Goal: Task Accomplishment & Management: Manage account settings

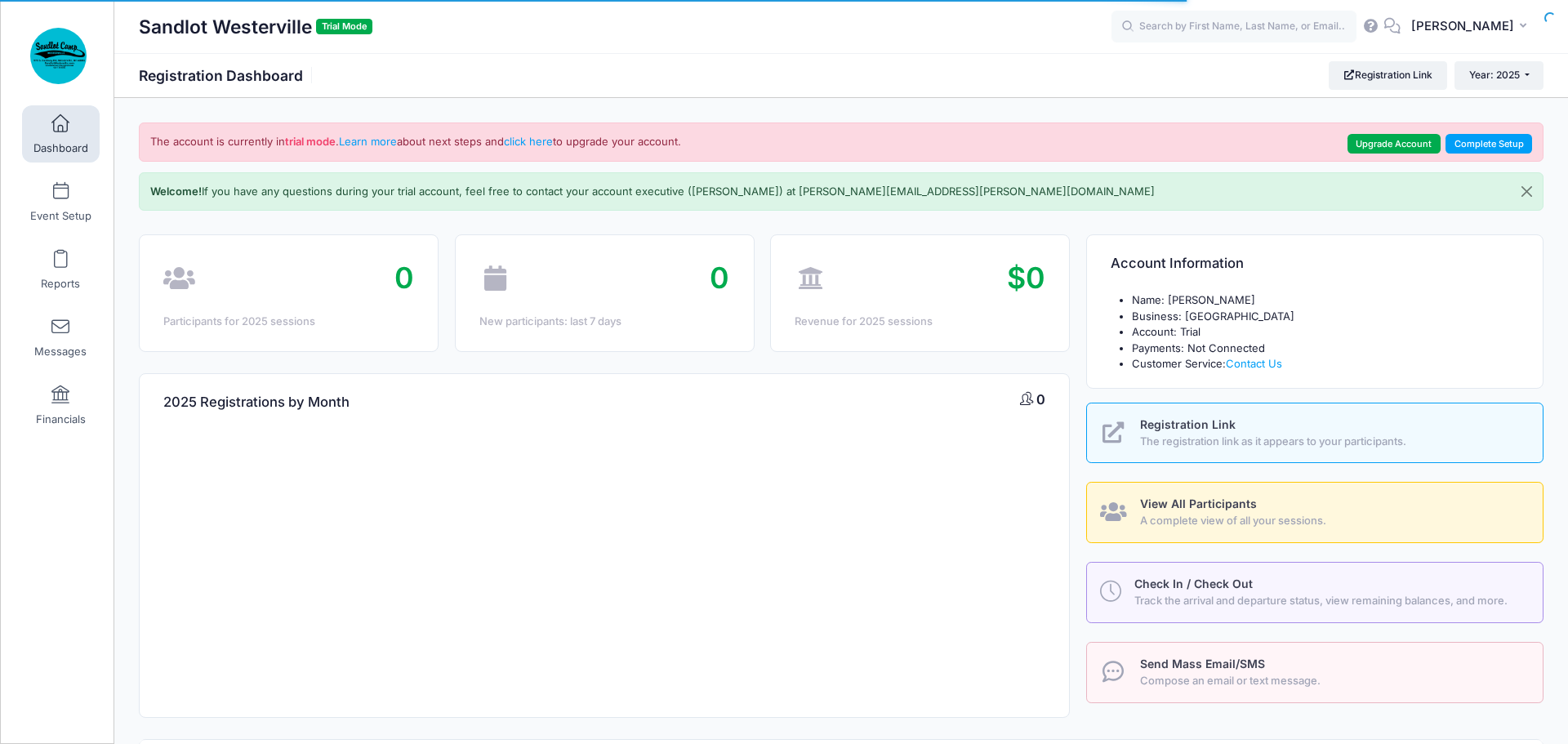
select select
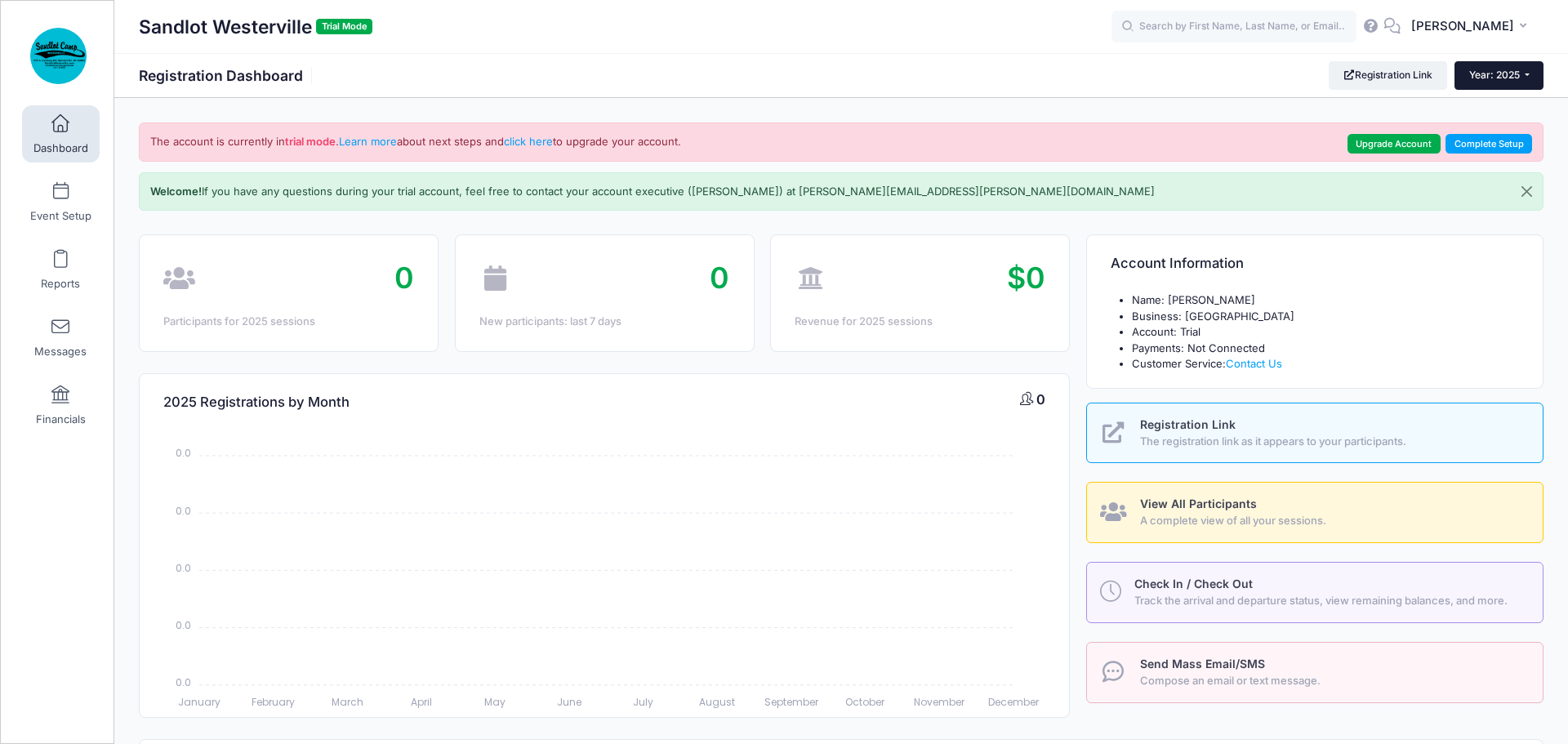
click at [1513, 78] on span "Year: 2025" at bounding box center [1494, 75] width 50 height 13
click at [1505, 106] on link "Year: 2026" at bounding box center [1508, 106] width 106 height 21
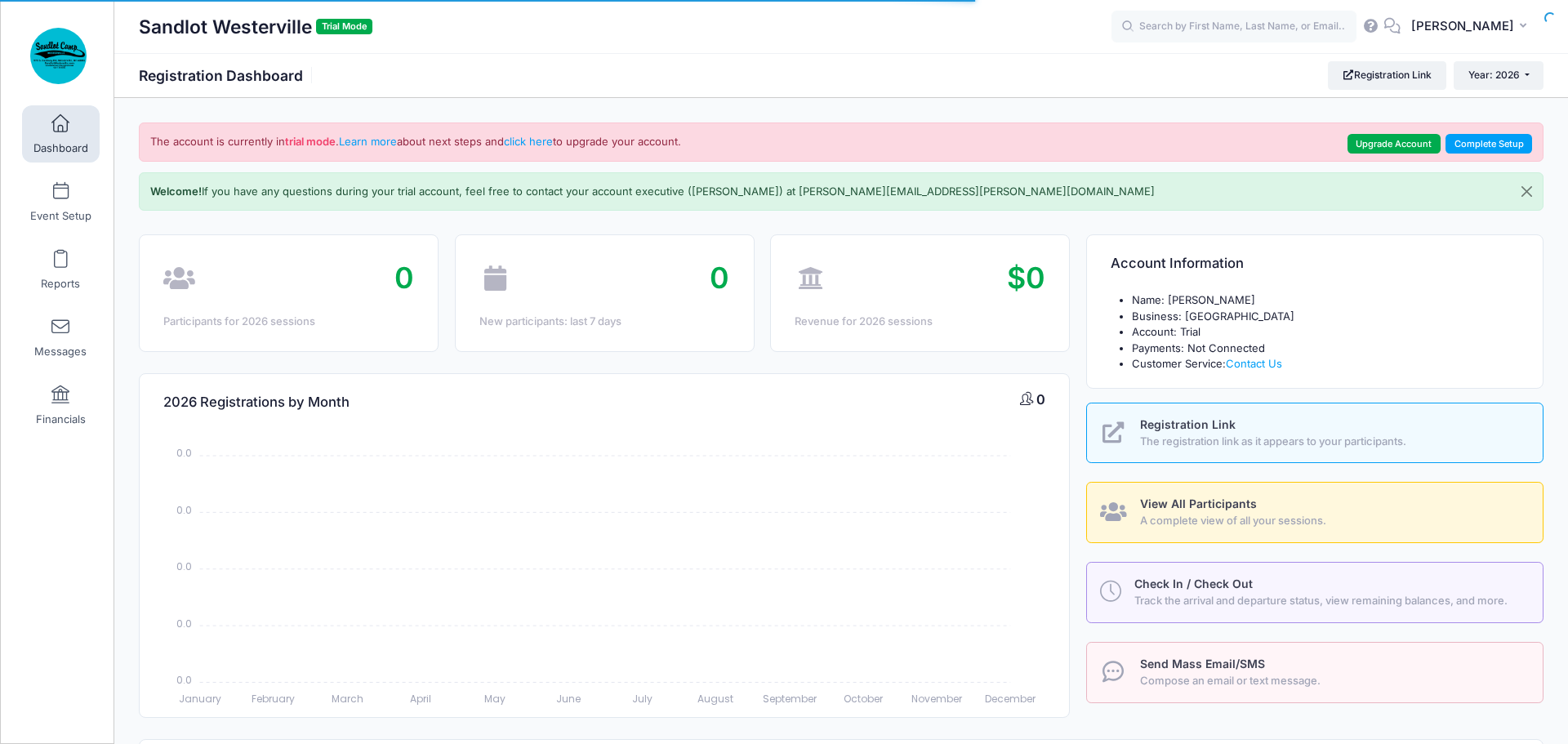
select select
click at [46, 212] on span "Event Setup" at bounding box center [60, 215] width 61 height 14
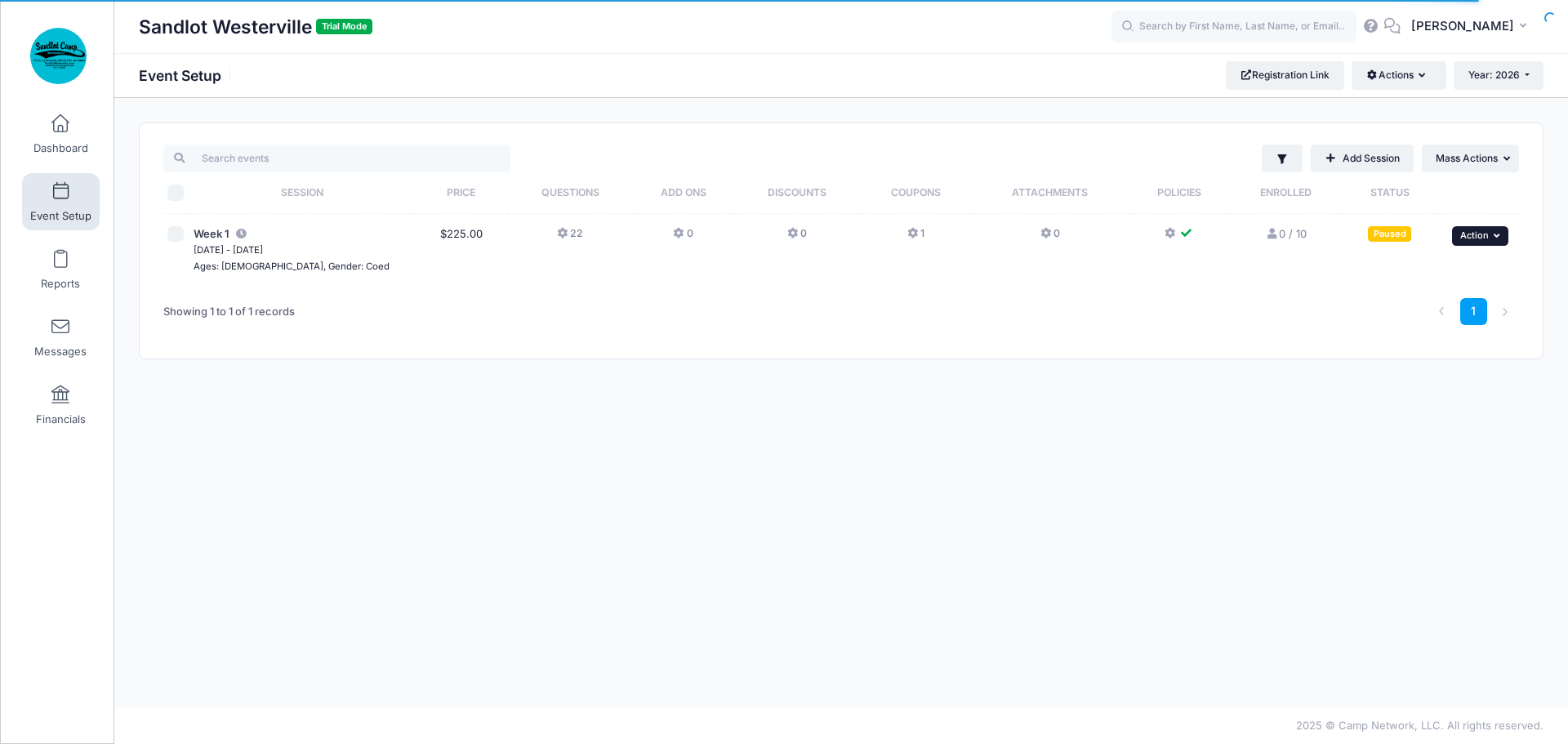
click at [1493, 236] on icon "button" at bounding box center [1498, 235] width 10 height 9
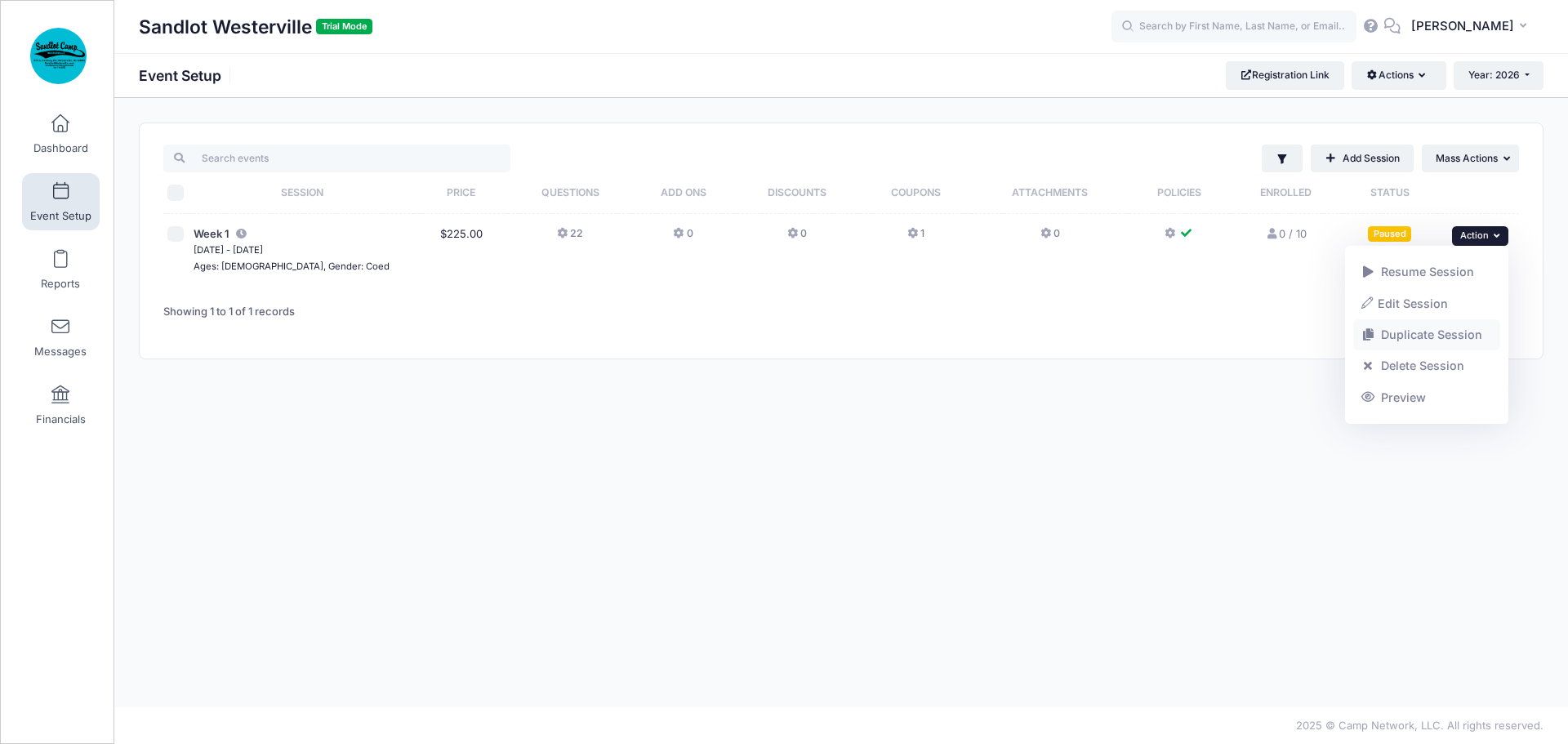
click at [1457, 335] on link "Duplicate Session" at bounding box center [1427, 334] width 147 height 31
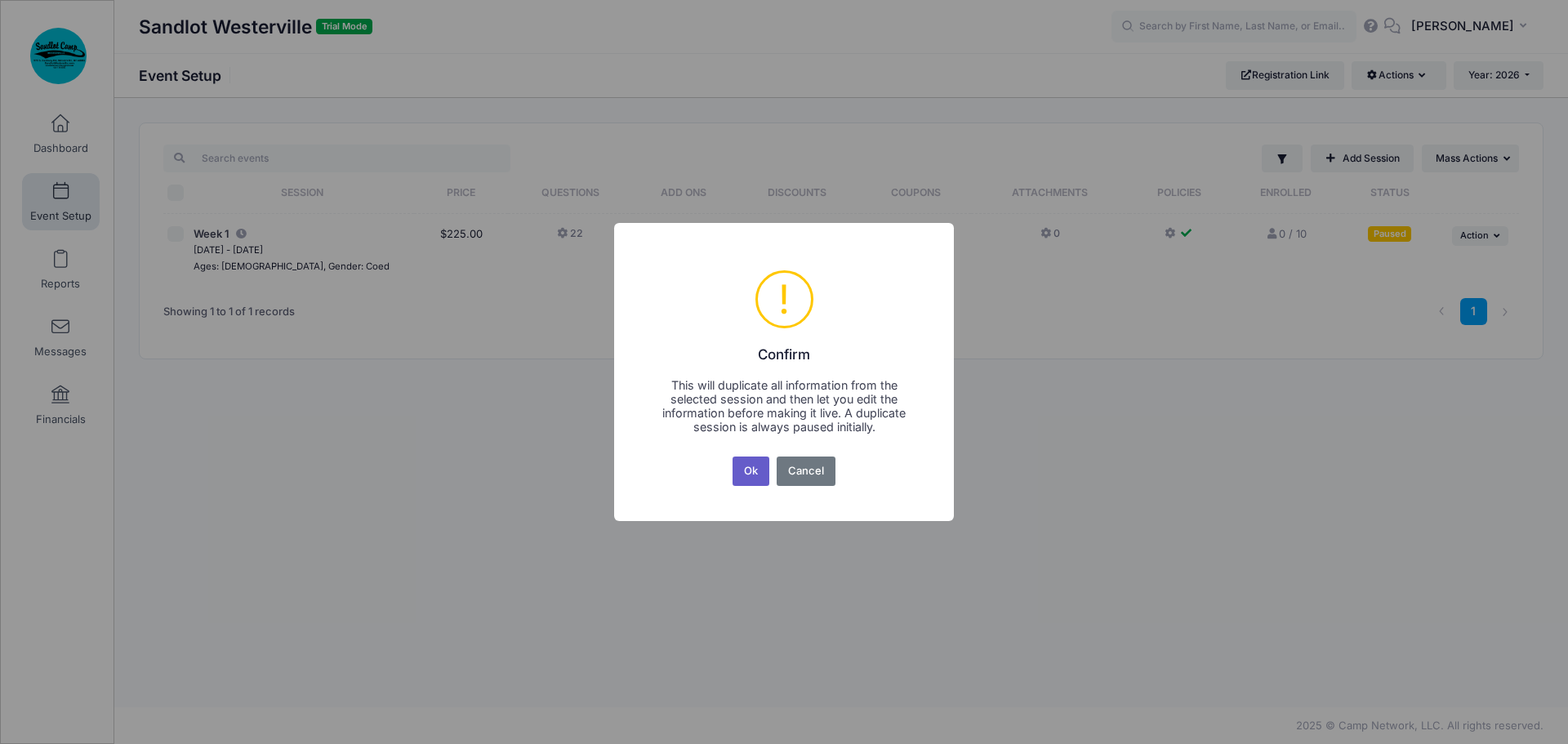
click at [753, 470] on button "Ok" at bounding box center [751, 471] width 38 height 29
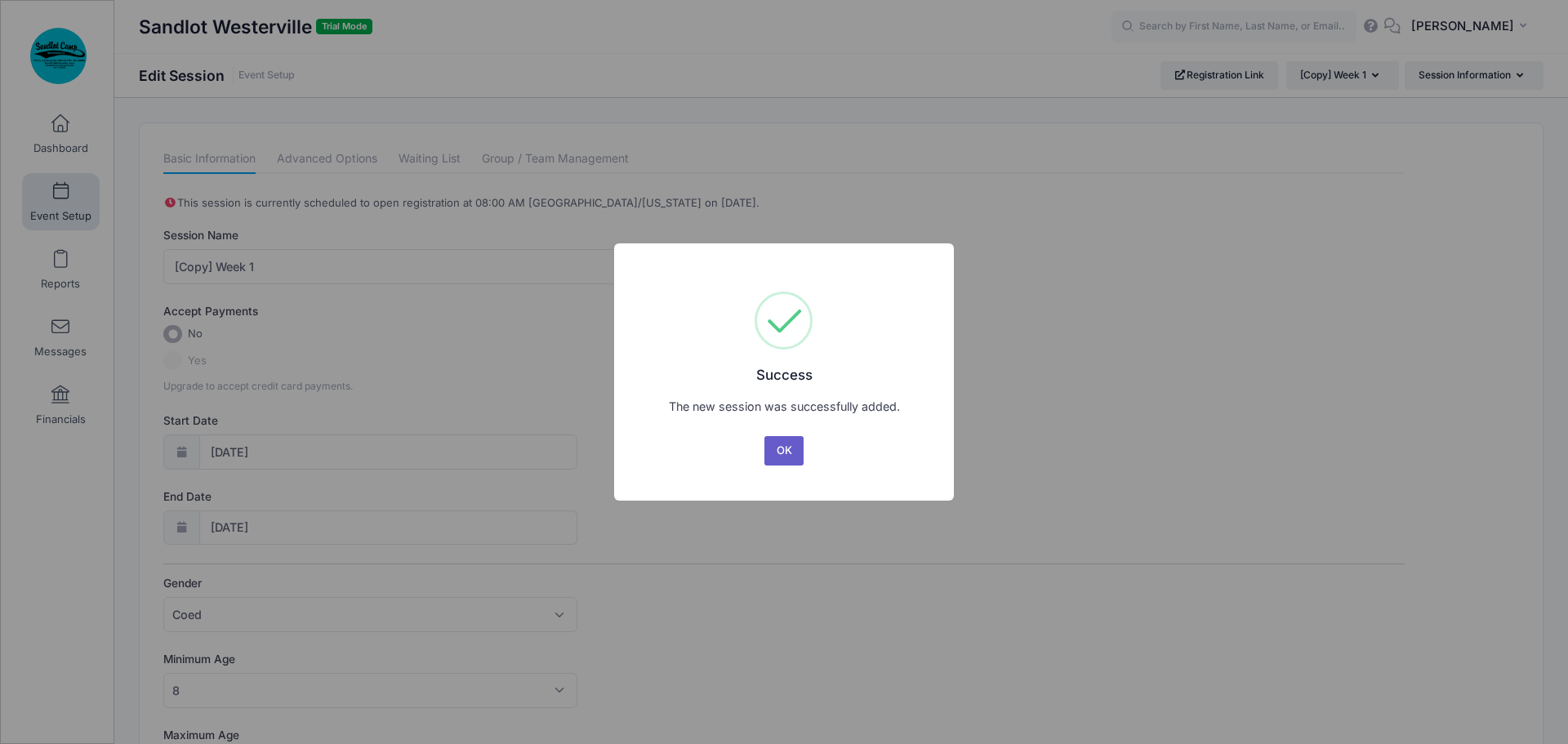
click at [786, 452] on button "OK" at bounding box center [784, 450] width 39 height 29
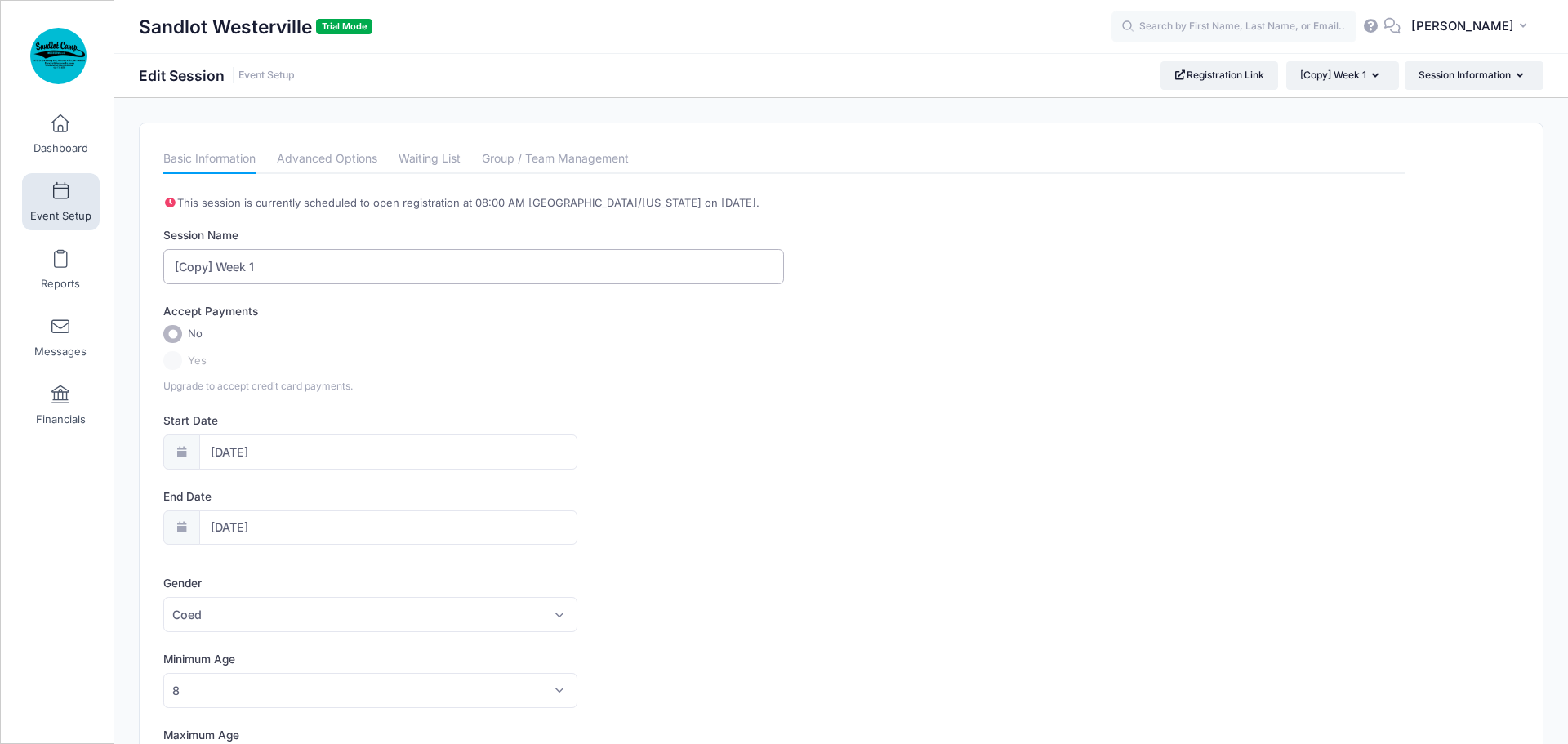
drag, startPoint x: 217, startPoint y: 268, endPoint x: 121, endPoint y: 266, distance: 96.0
click at [121, 266] on div "Please update the information for this particular session. Basic Information Ad…" at bounding box center [841, 629] width 1454 height 1015
click at [211, 266] on input "Week 1" at bounding box center [474, 266] width 621 height 35
type input "Week 2"
click at [243, 455] on body "Processing Request Please wait... Processing Request Please wait... Processing …" at bounding box center [784, 372] width 1568 height 744
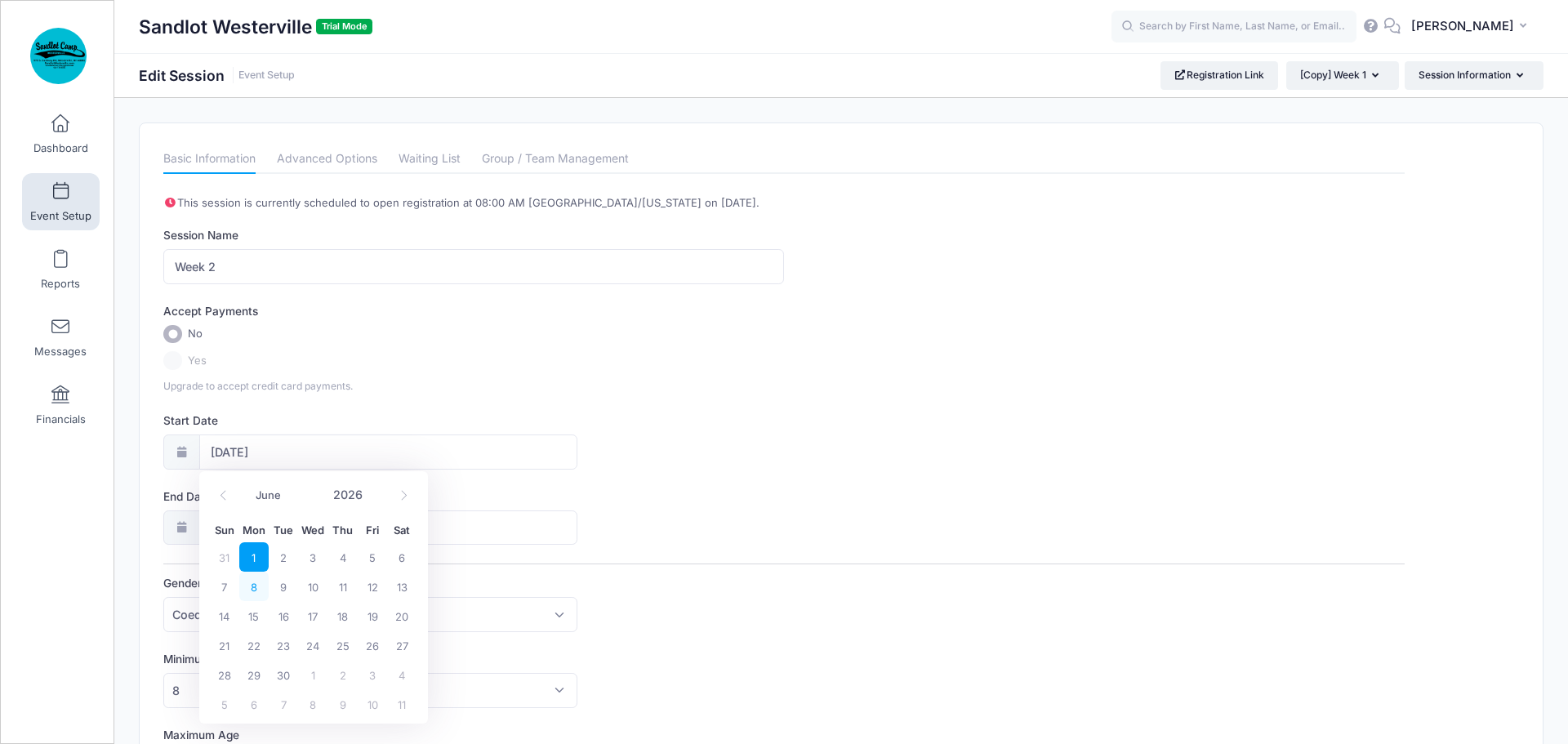
click at [253, 589] on span "8" at bounding box center [254, 586] width 29 height 29
type input "06/08/2026"
click at [367, 369] on span "12" at bounding box center [372, 370] width 29 height 29
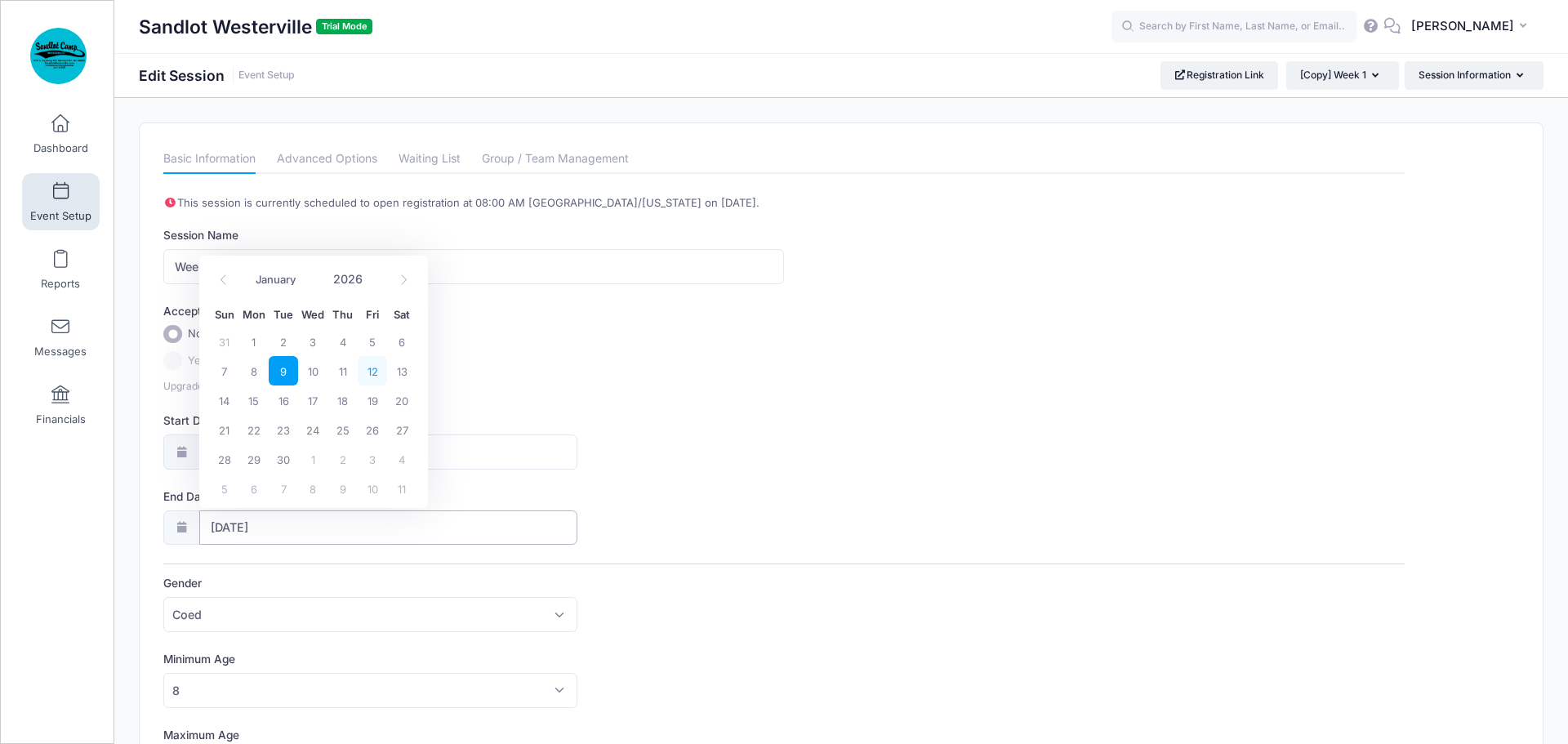
type input "06/12/2026"
click at [769, 442] on div "Start Date 06/08/2026" at bounding box center [784, 441] width 1241 height 57
click at [334, 150] on link "Advanced Options" at bounding box center [327, 158] width 101 height 29
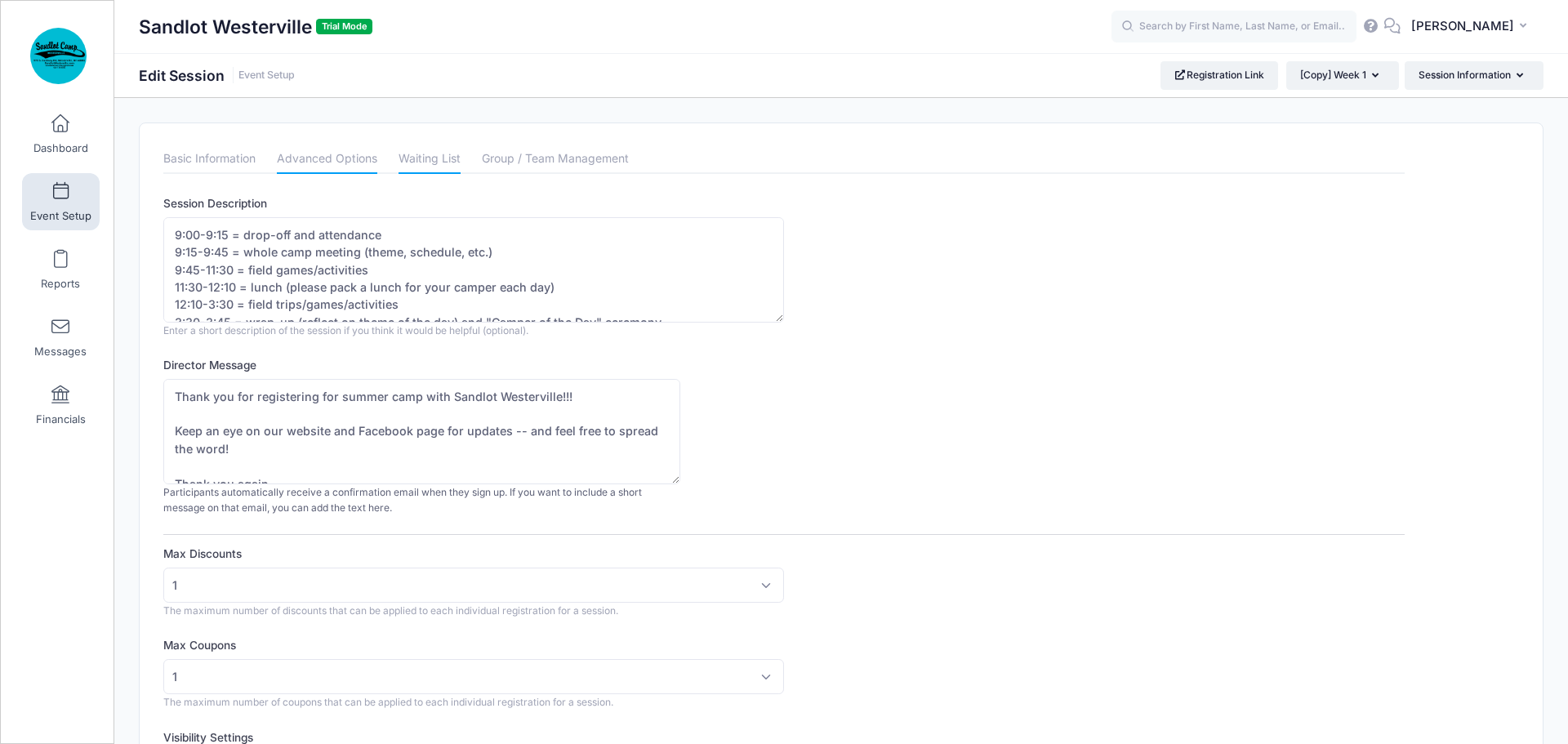
click at [445, 161] on link "Waiting List" at bounding box center [430, 158] width 62 height 29
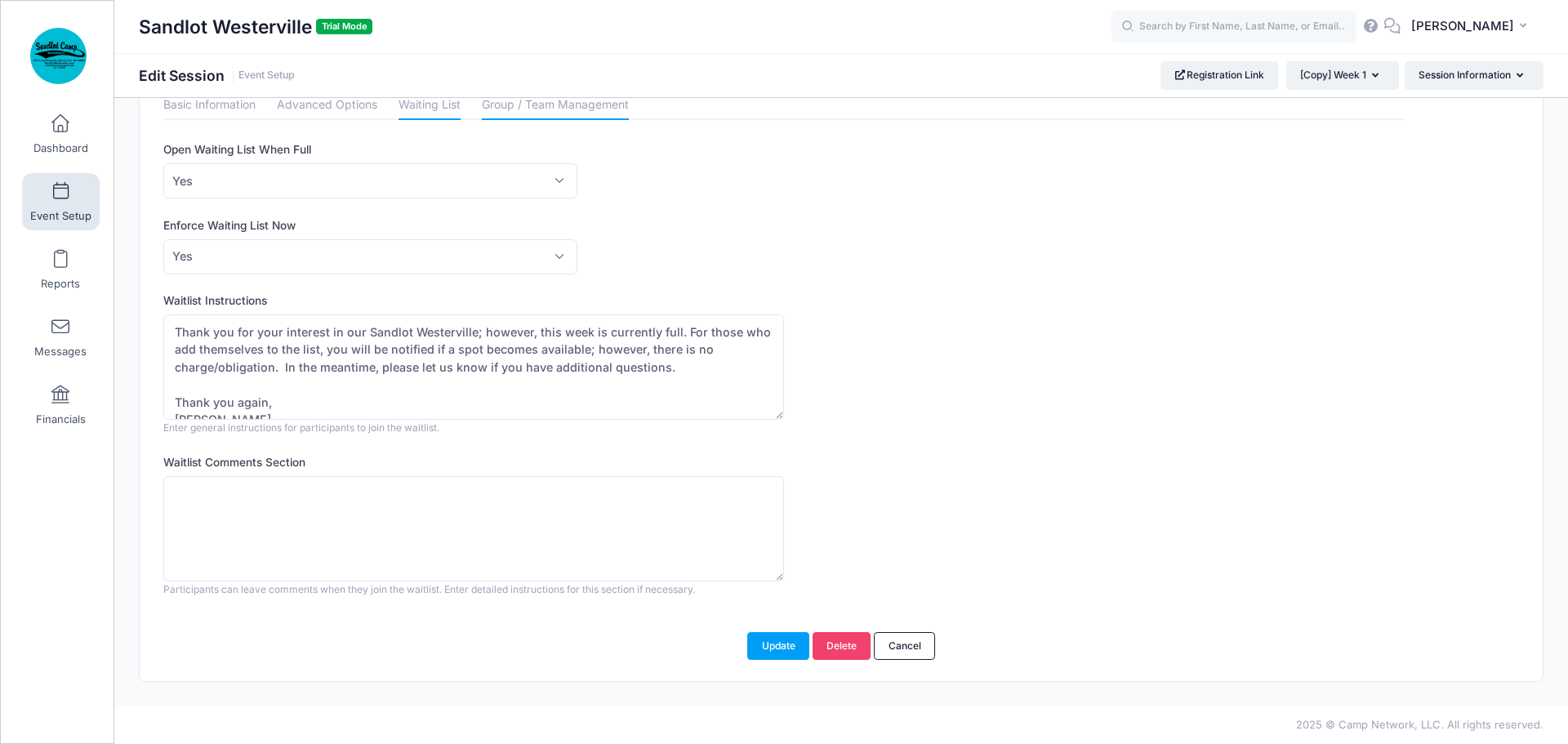
click at [533, 110] on link "Group / Team Management" at bounding box center [555, 105] width 147 height 29
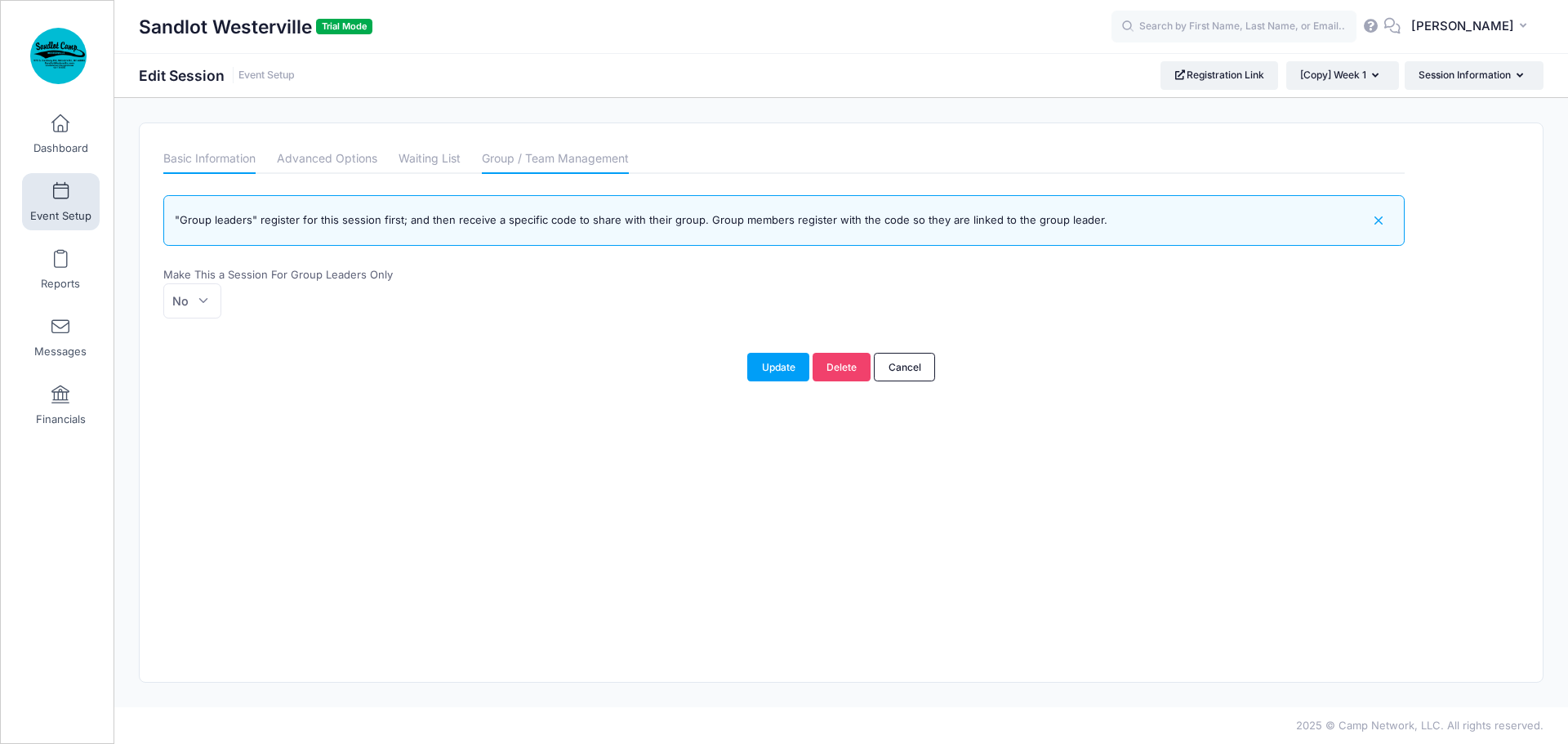
click at [224, 157] on link "Basic Information" at bounding box center [210, 158] width 92 height 29
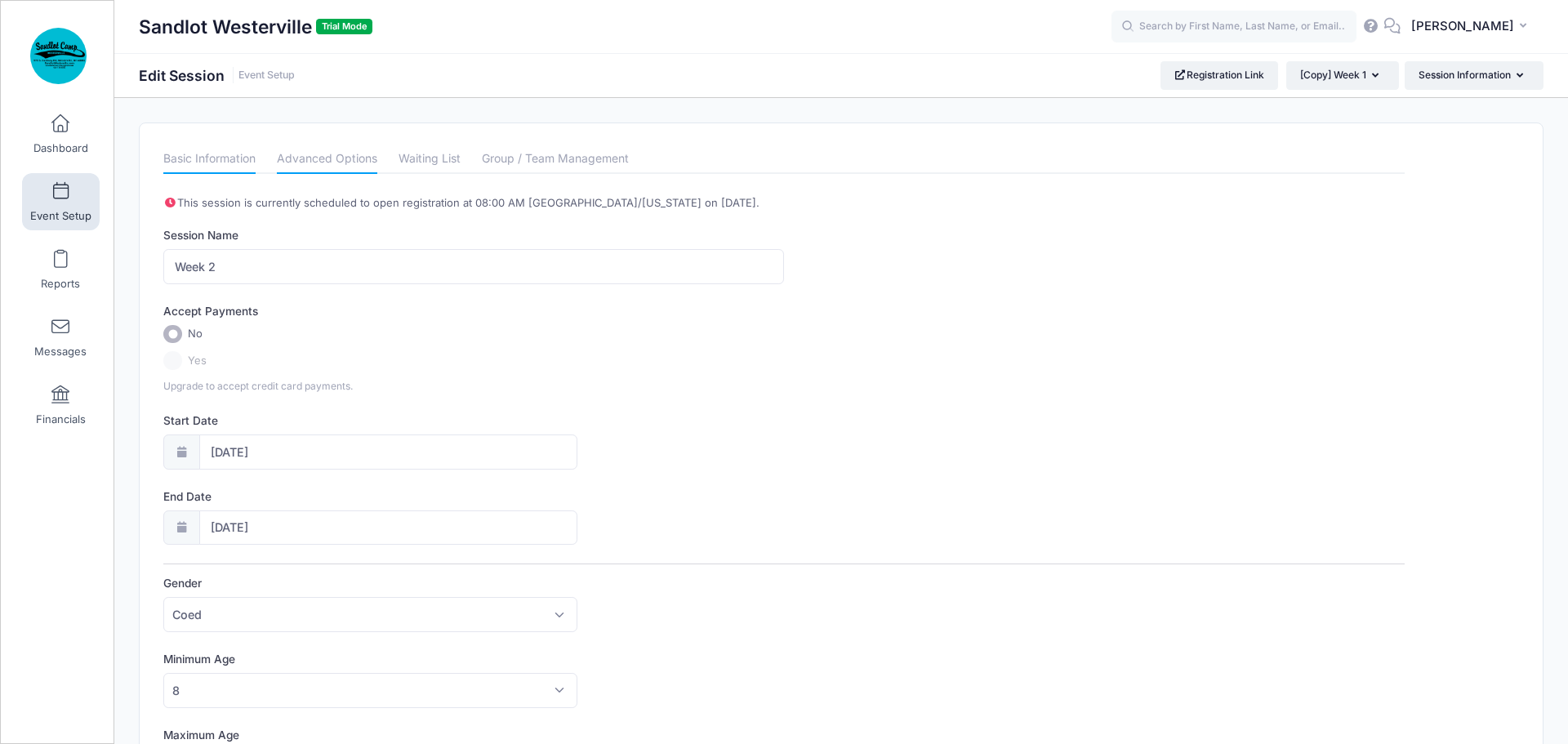
click at [297, 156] on link "Advanced Options" at bounding box center [327, 158] width 101 height 29
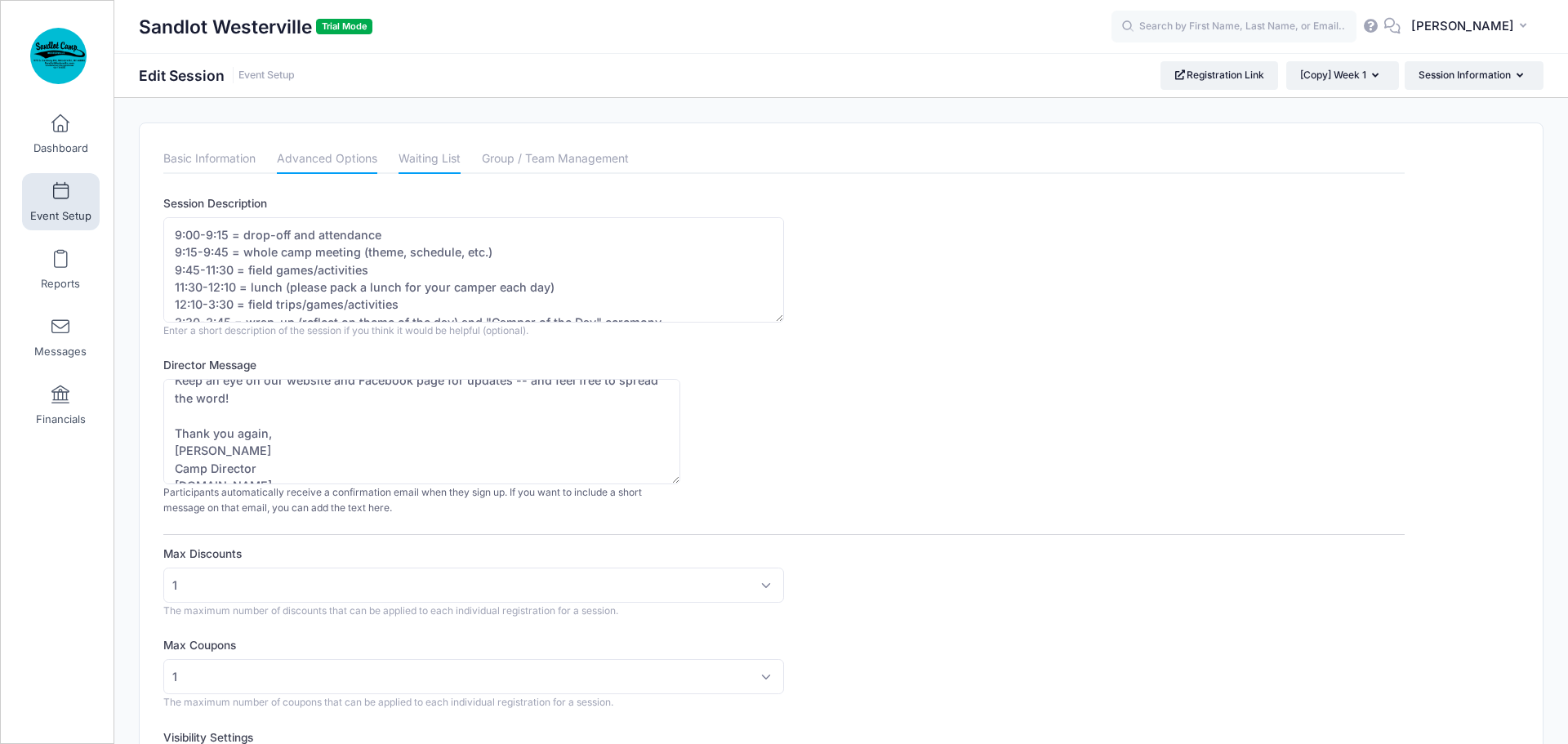
click at [428, 159] on link "Waiting List" at bounding box center [430, 158] width 62 height 29
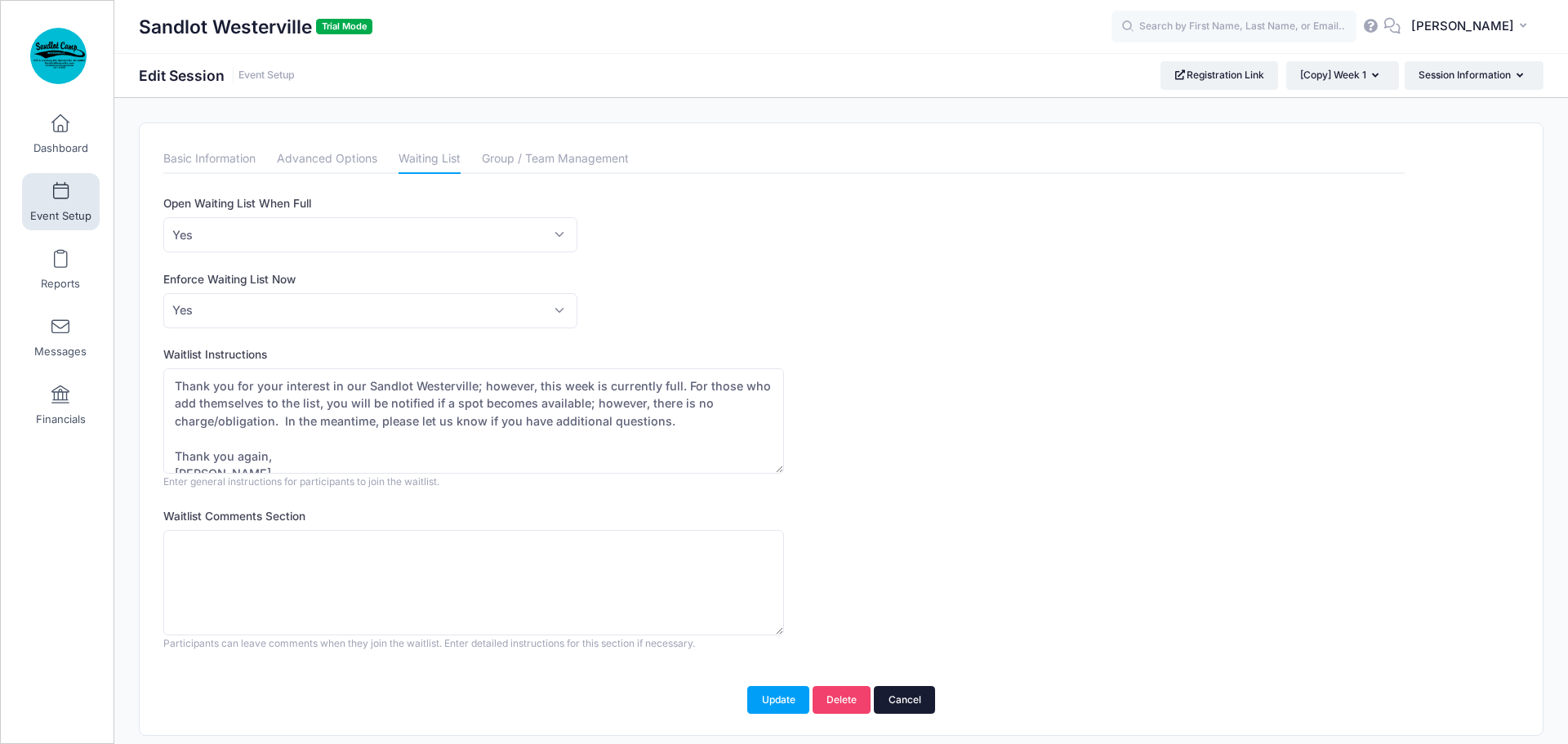
click at [903, 705] on link "Cancel" at bounding box center [904, 700] width 61 height 28
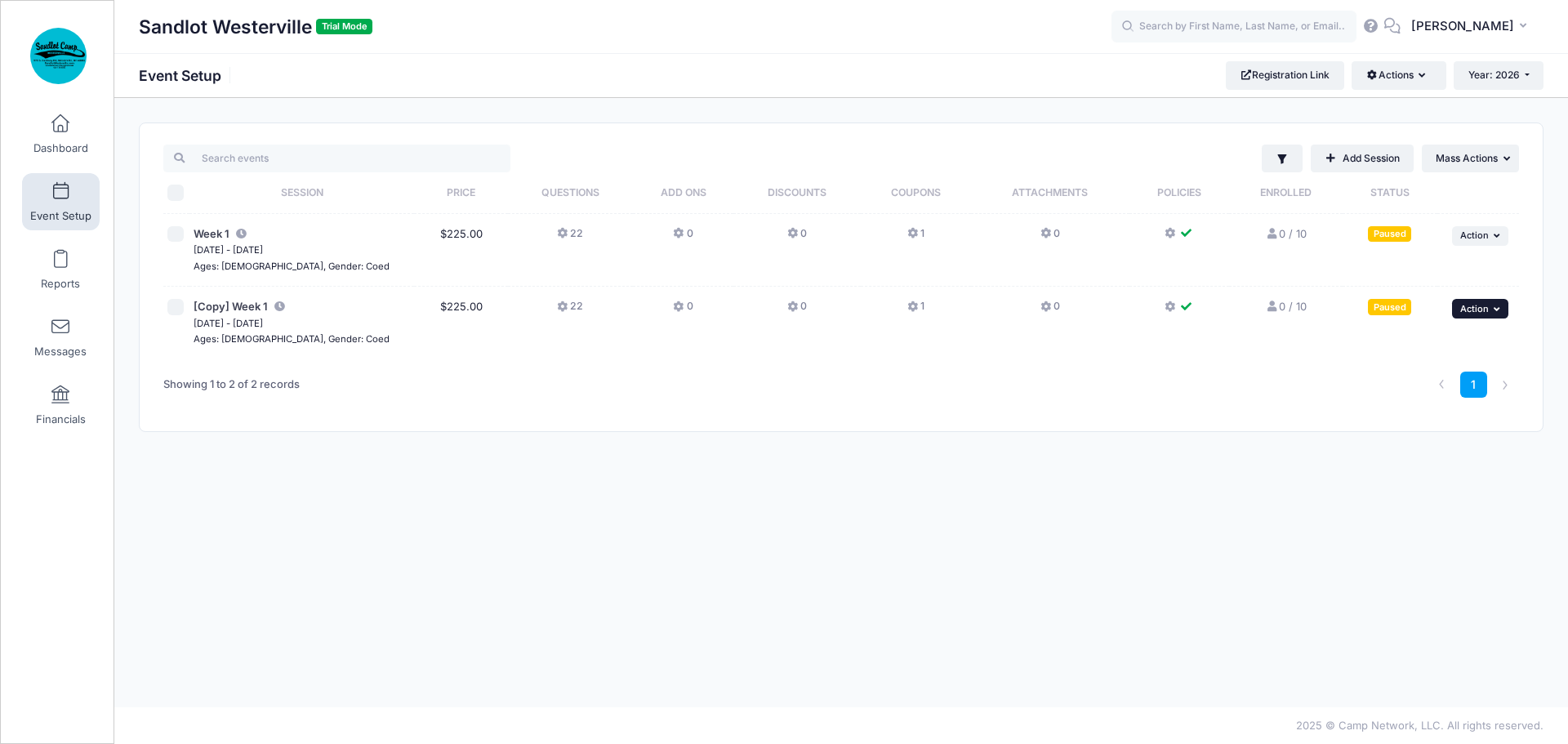
click at [1494, 312] on icon "button" at bounding box center [1498, 309] width 10 height 9
click at [1411, 436] on link "Delete Session" at bounding box center [1427, 438] width 147 height 31
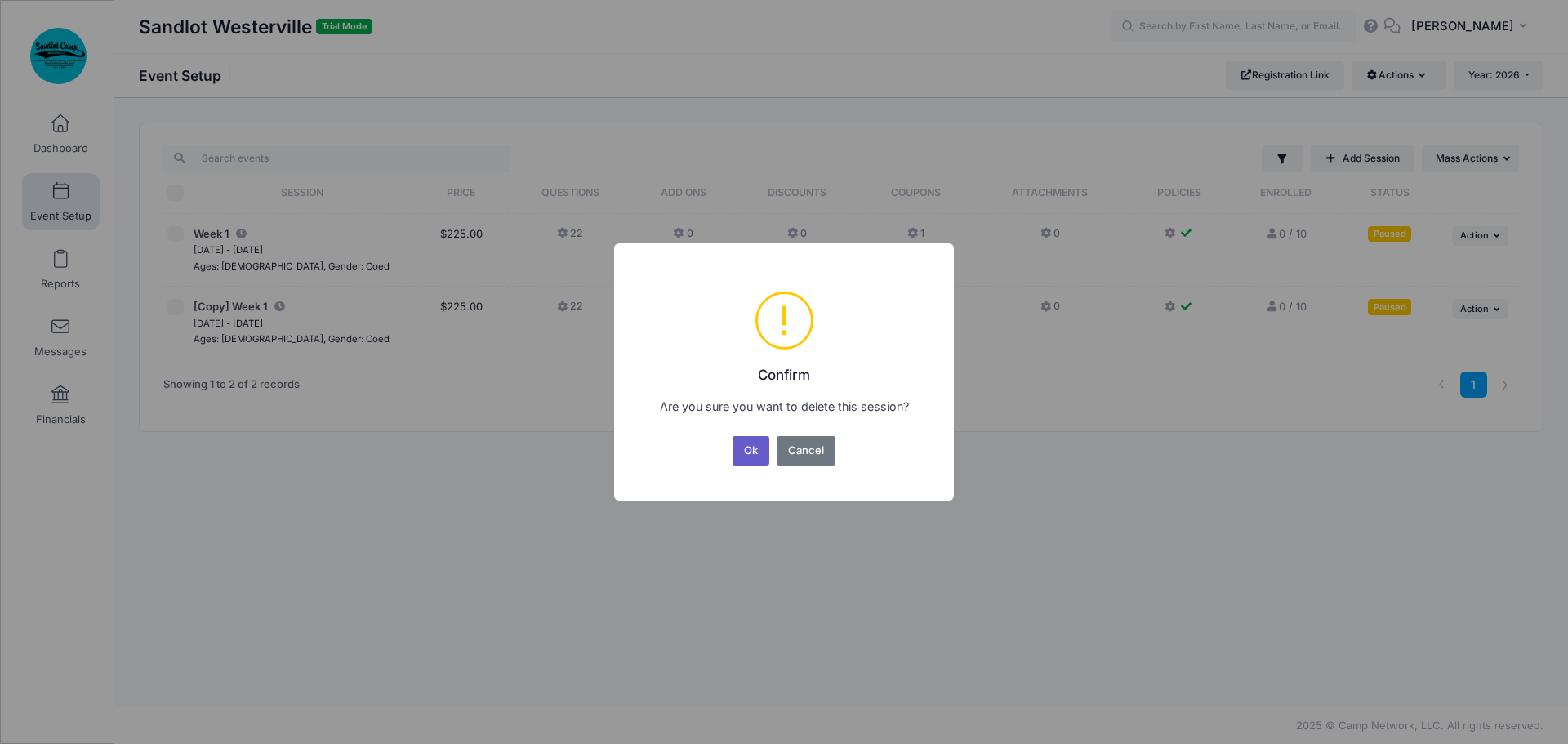
click at [746, 453] on button "Ok" at bounding box center [751, 450] width 38 height 29
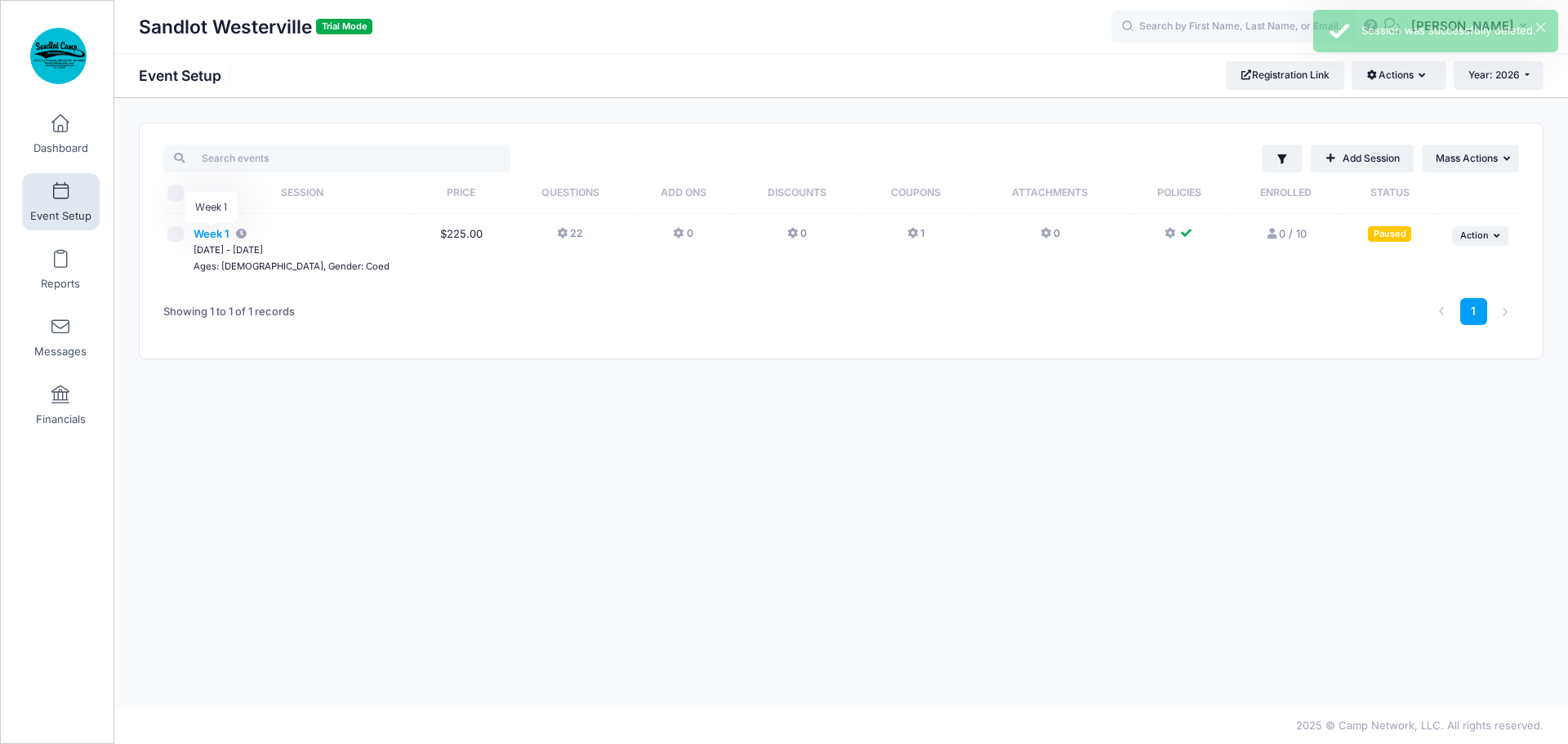
click at [205, 238] on span "Week 1" at bounding box center [211, 234] width 36 height 13
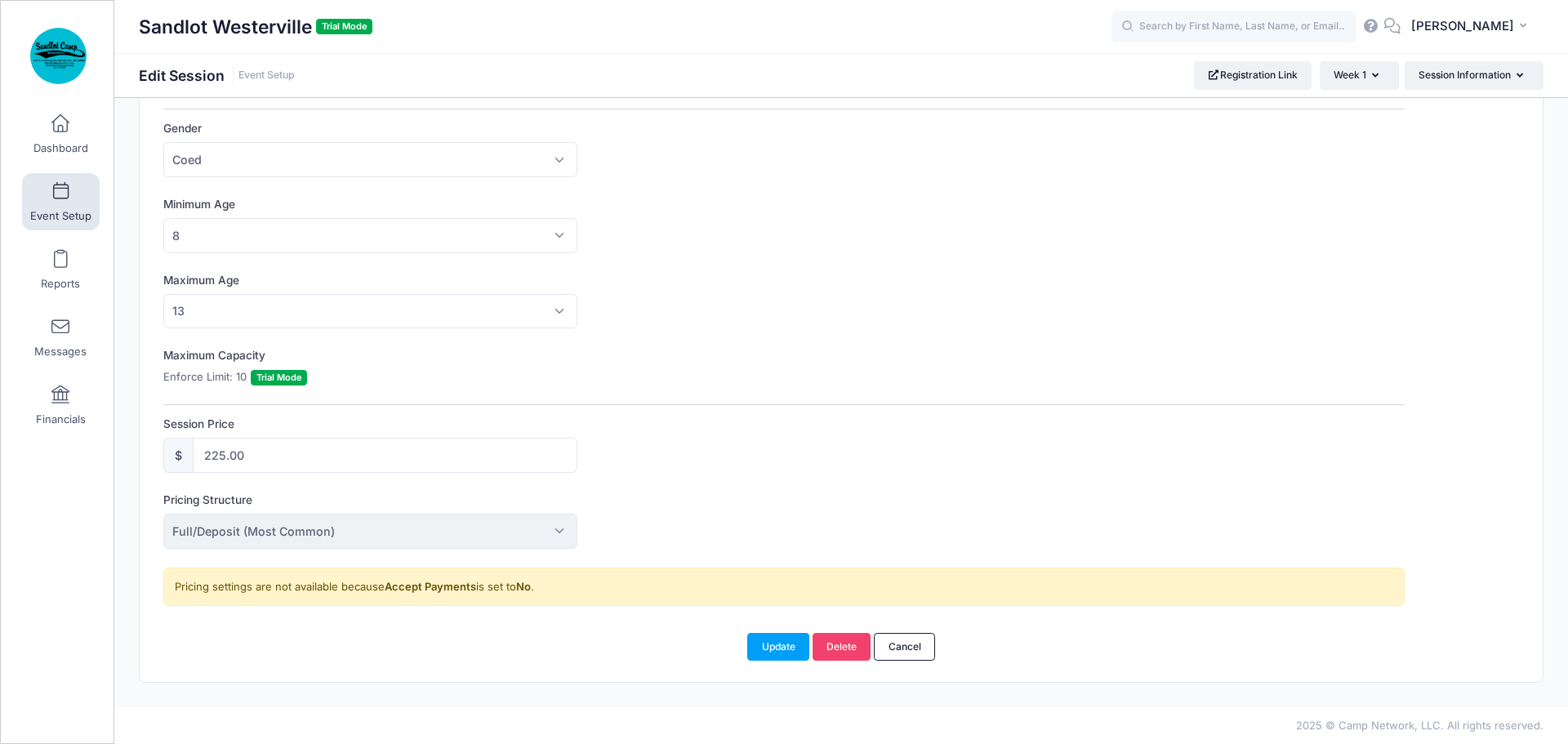
scroll to position [456, 0]
click at [559, 527] on span "Full/Deposit (Most Common)" at bounding box center [370, 530] width 414 height 35
click at [556, 528] on span "Full/Deposit (Most Common)" at bounding box center [370, 530] width 414 height 35
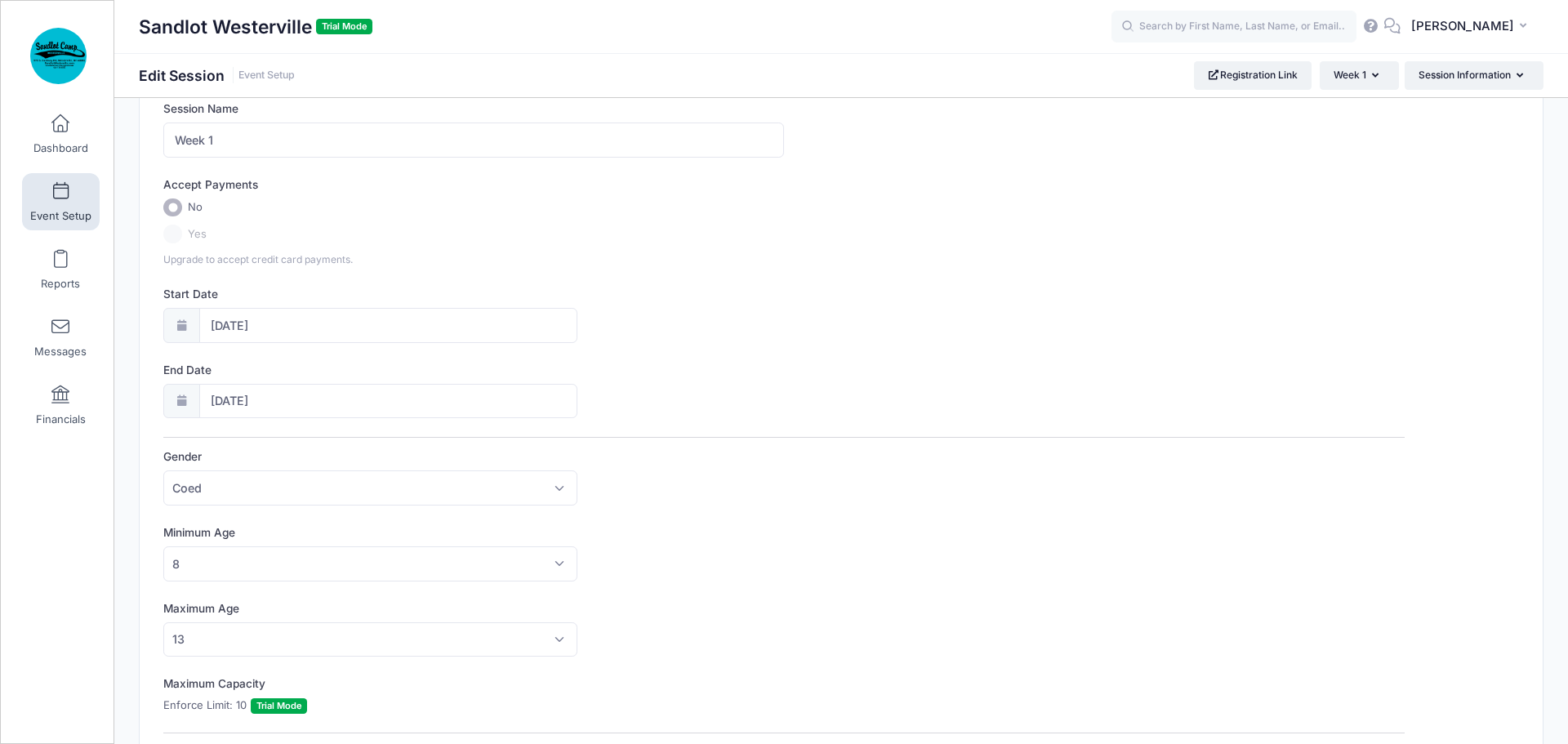
scroll to position [0, 0]
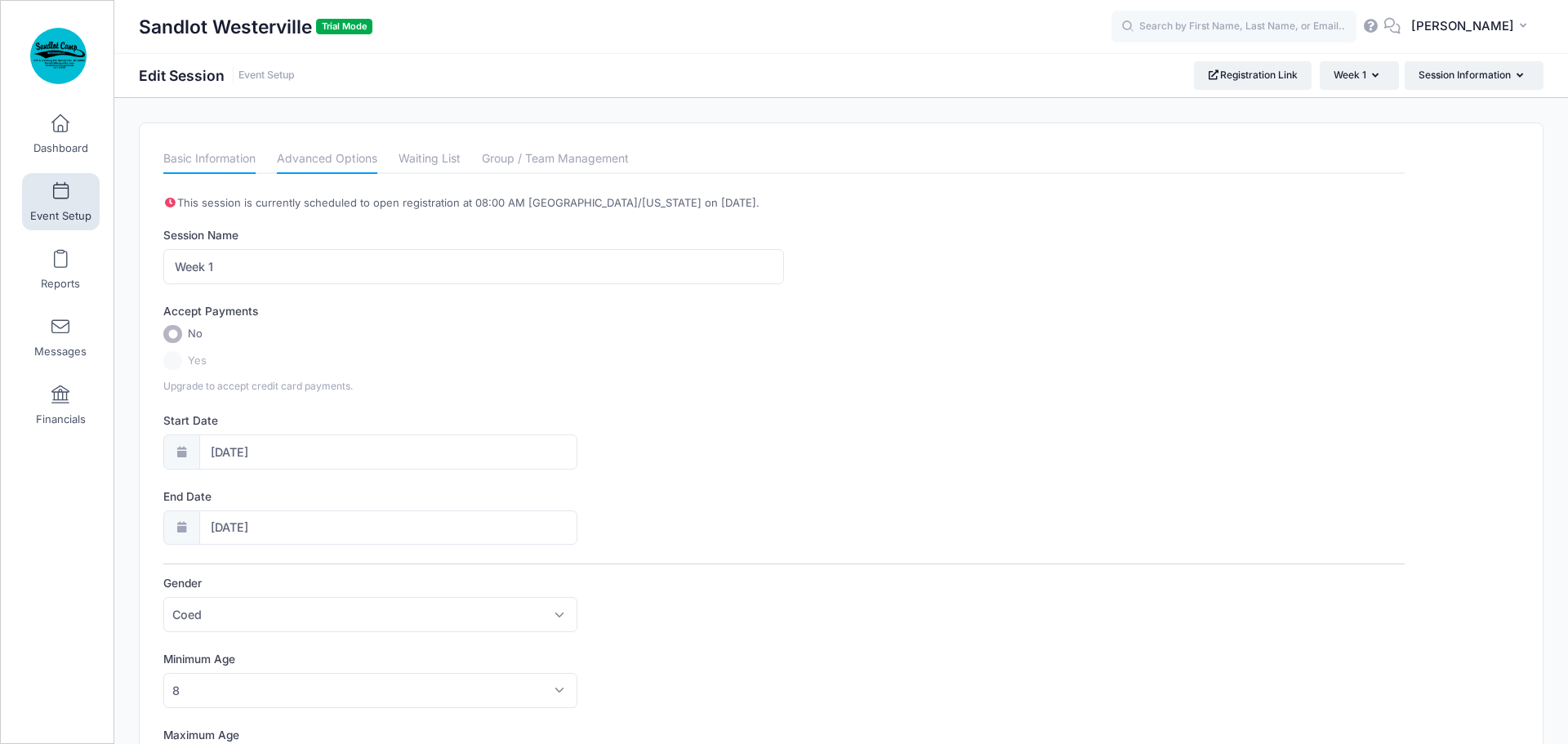
click at [309, 162] on link "Advanced Options" at bounding box center [327, 158] width 101 height 29
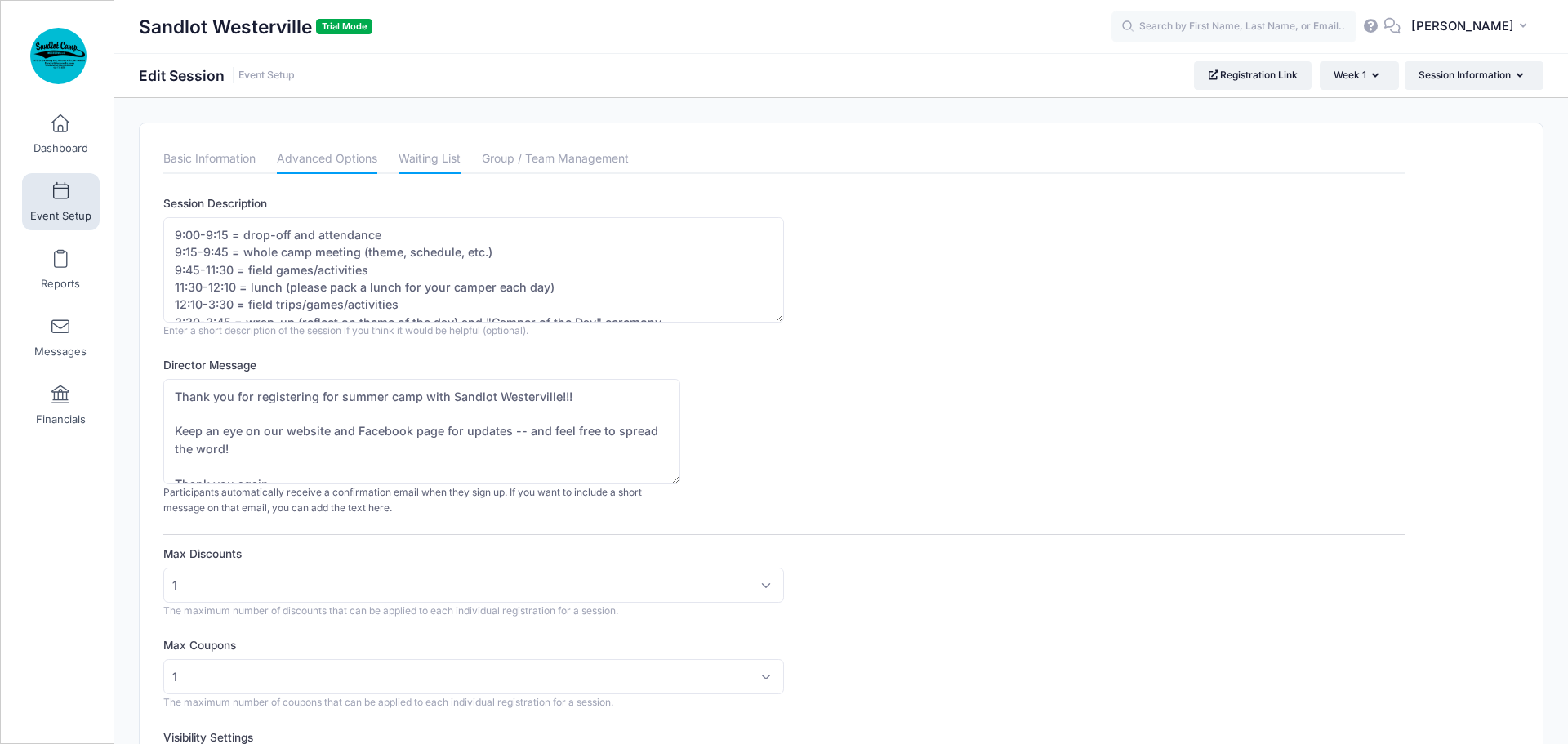
click at [416, 152] on link "Waiting List" at bounding box center [430, 158] width 62 height 29
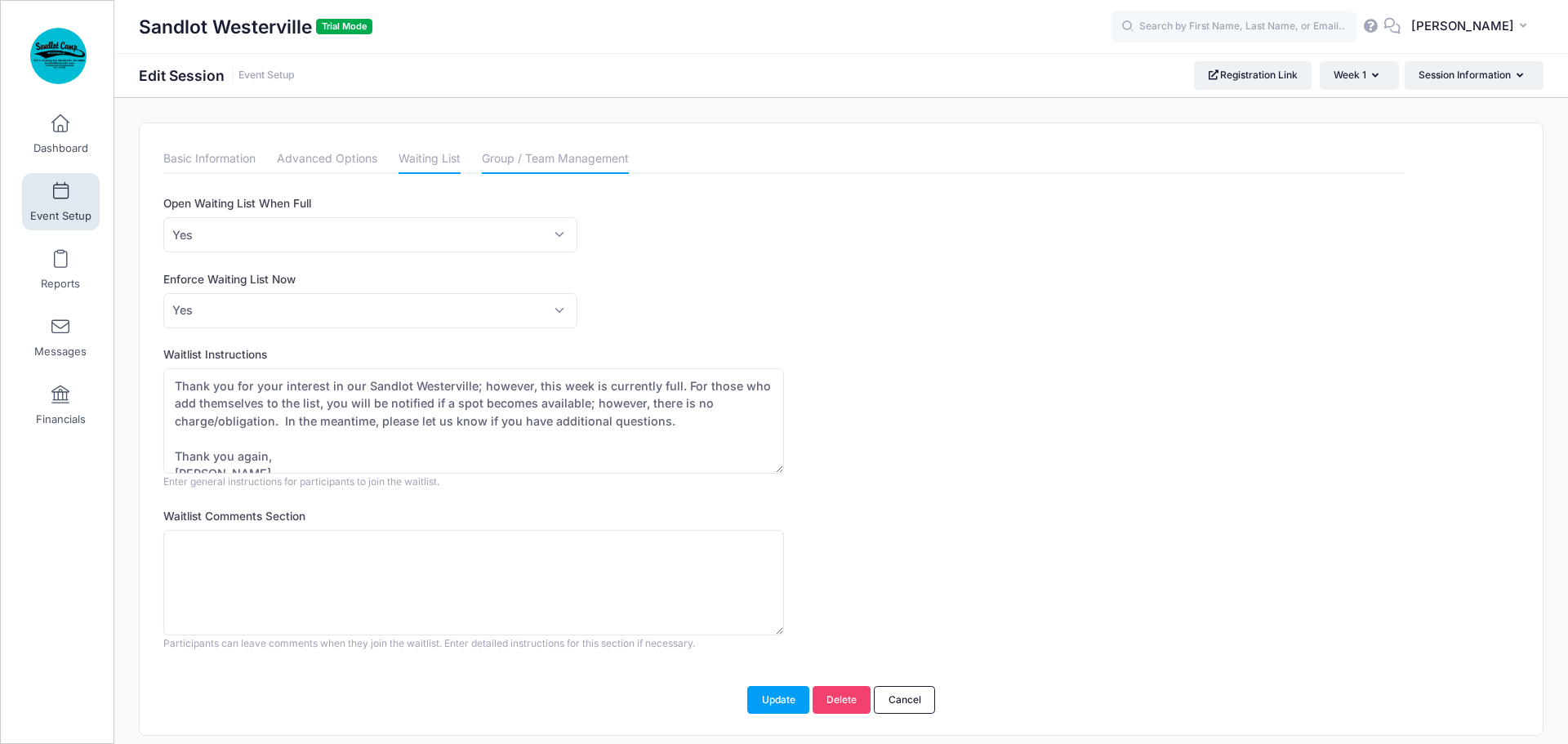
click at [546, 158] on link "Group / Team Management" at bounding box center [555, 158] width 147 height 29
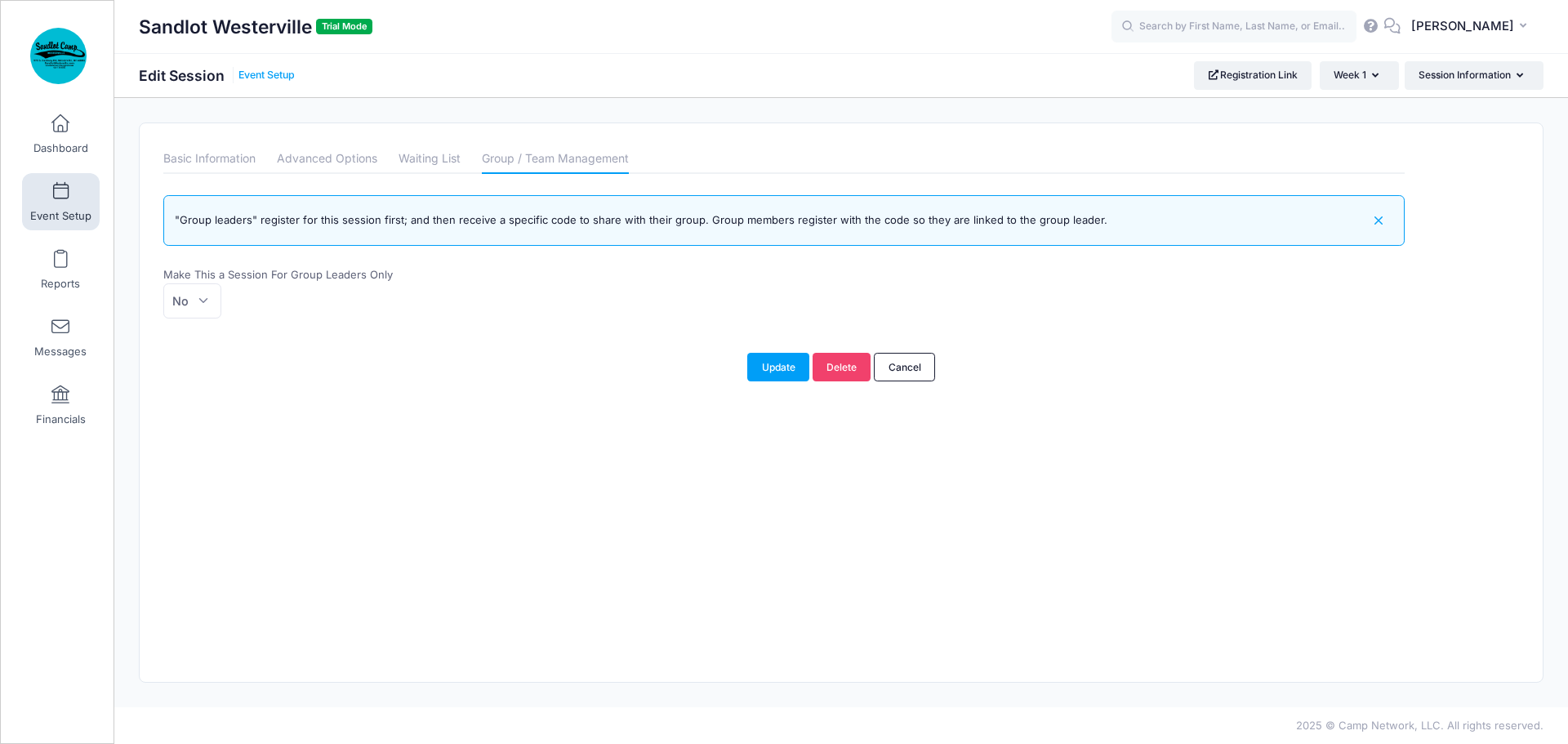
click at [281, 75] on link "Event Setup" at bounding box center [267, 75] width 56 height 13
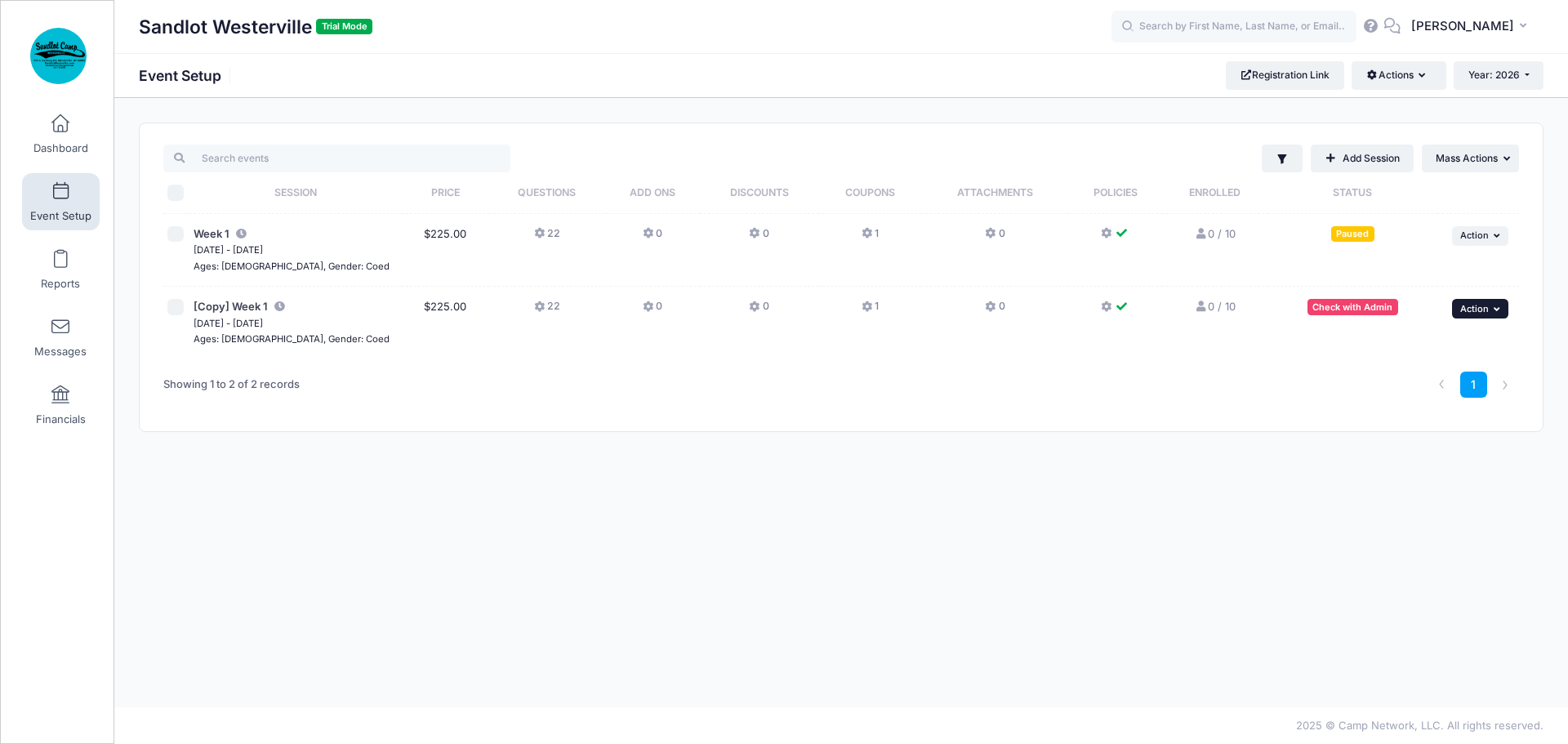
click at [1496, 305] on icon "button" at bounding box center [1498, 309] width 10 height 9
click at [1444, 438] on link "Delete Session" at bounding box center [1427, 438] width 147 height 31
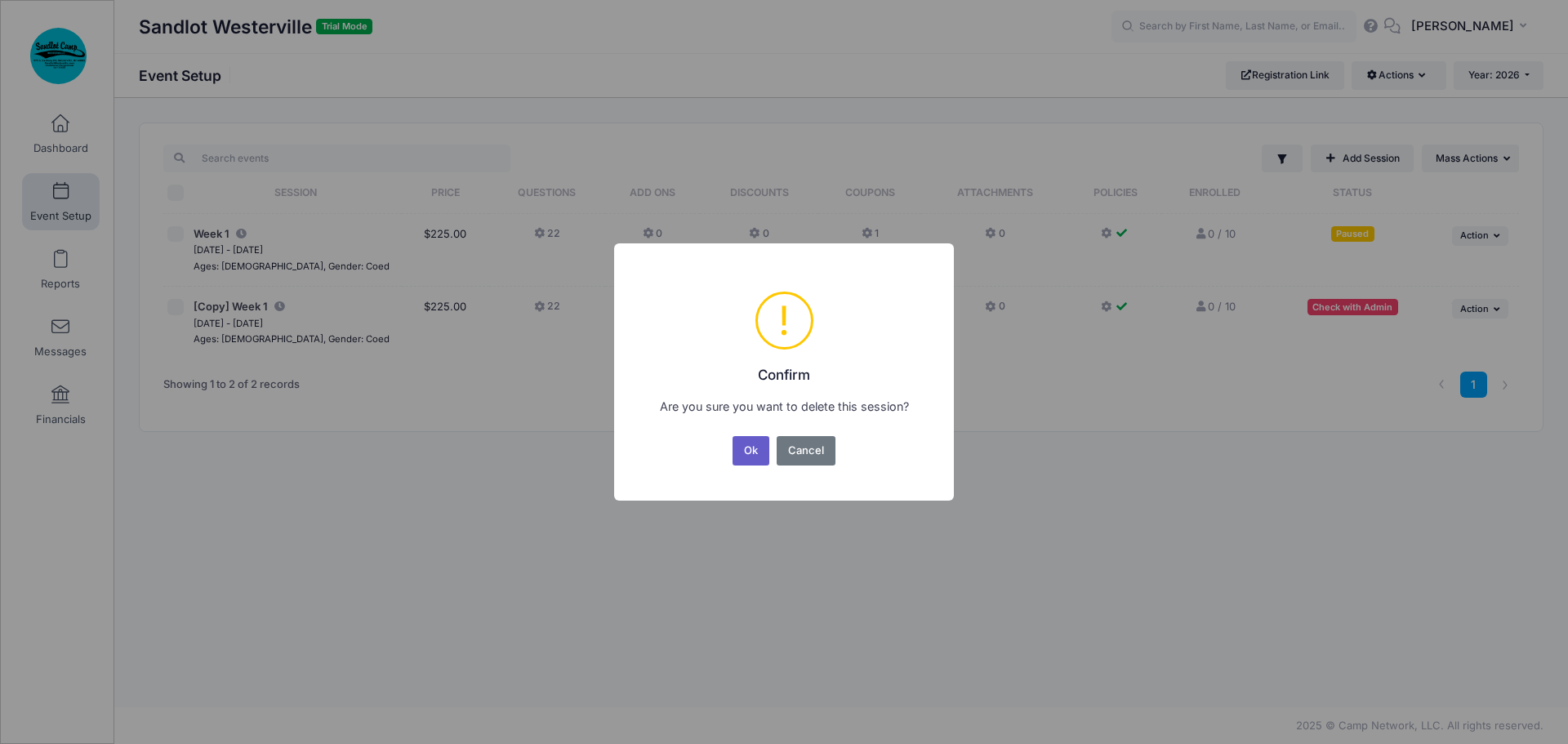
click at [752, 448] on button "Ok" at bounding box center [751, 450] width 38 height 29
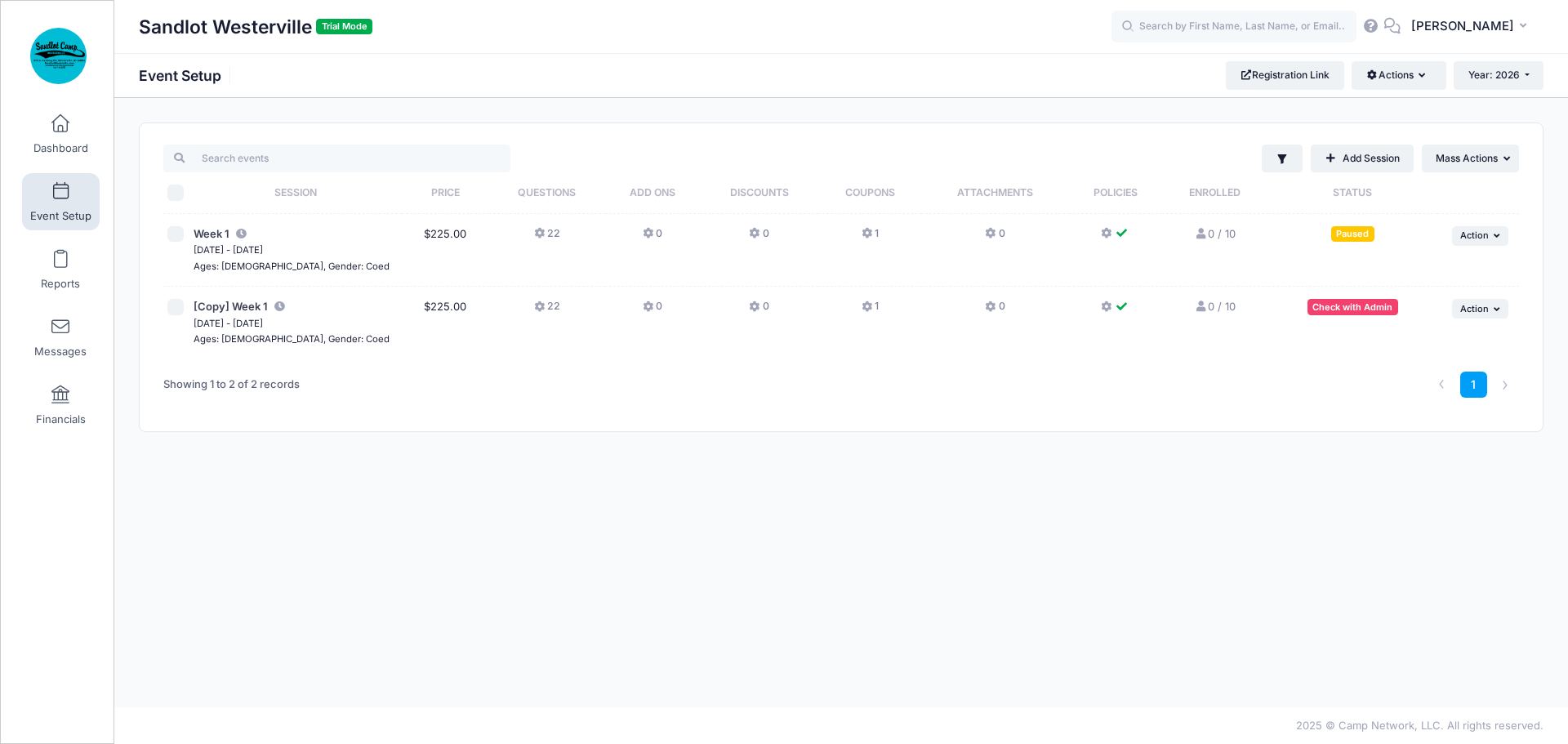
click at [177, 306] on input "checkbox" at bounding box center [175, 307] width 16 height 16
checkbox input "true"
click at [1484, 309] on span "Action" at bounding box center [1475, 309] width 28 height 12
click at [1419, 441] on link "Delete Session" at bounding box center [1427, 438] width 147 height 31
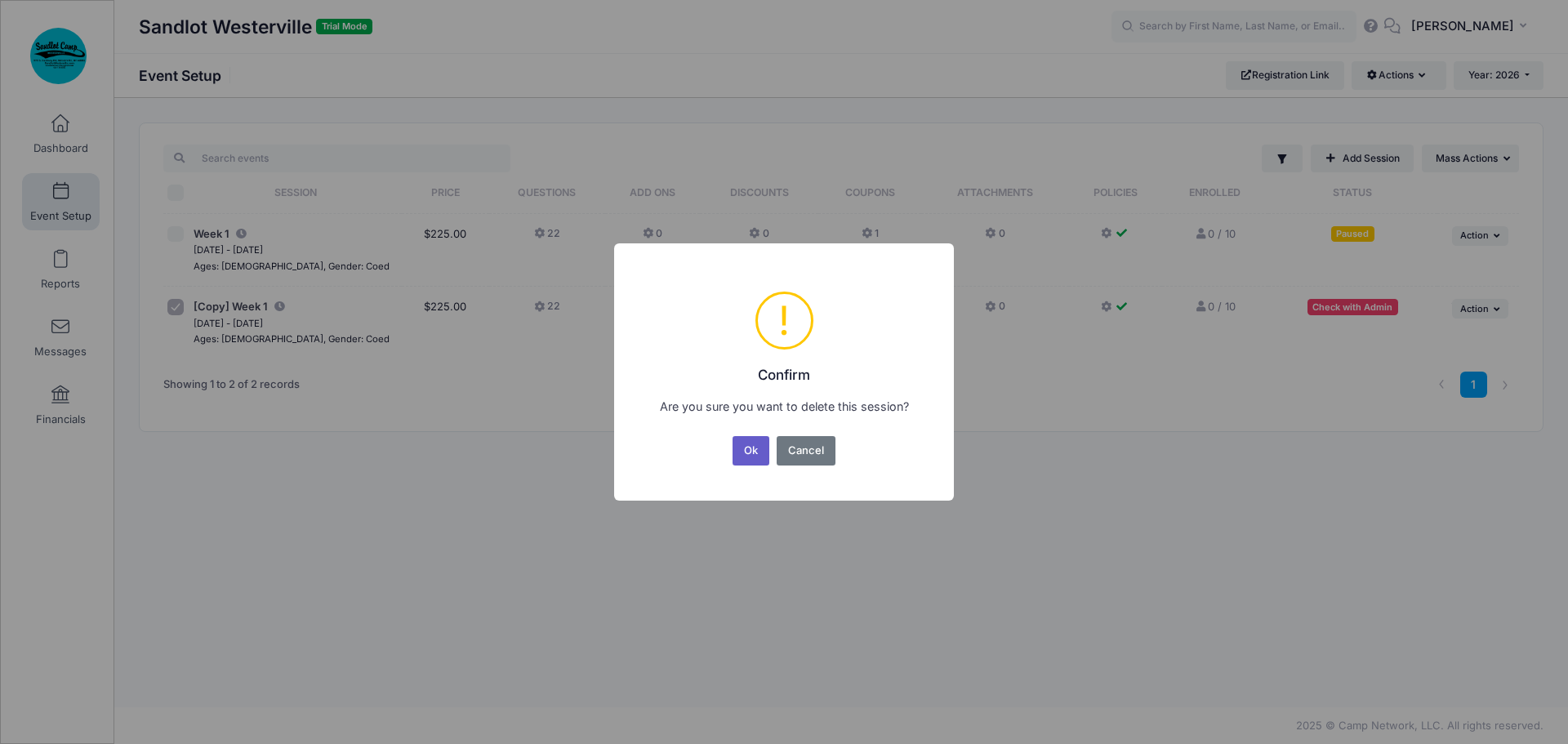
click at [752, 453] on button "Ok" at bounding box center [751, 450] width 38 height 29
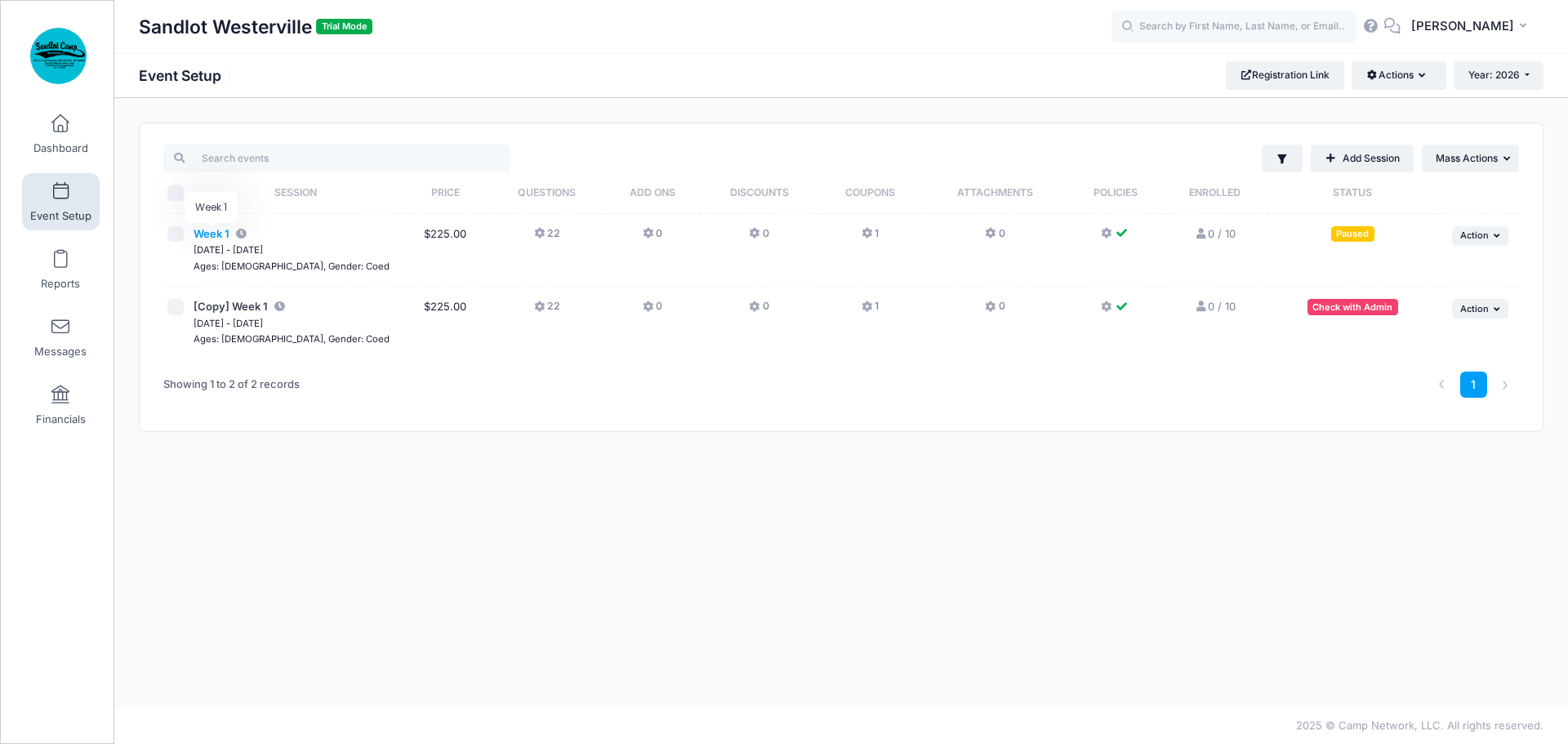
click at [215, 238] on span "Week 1" at bounding box center [211, 234] width 36 height 13
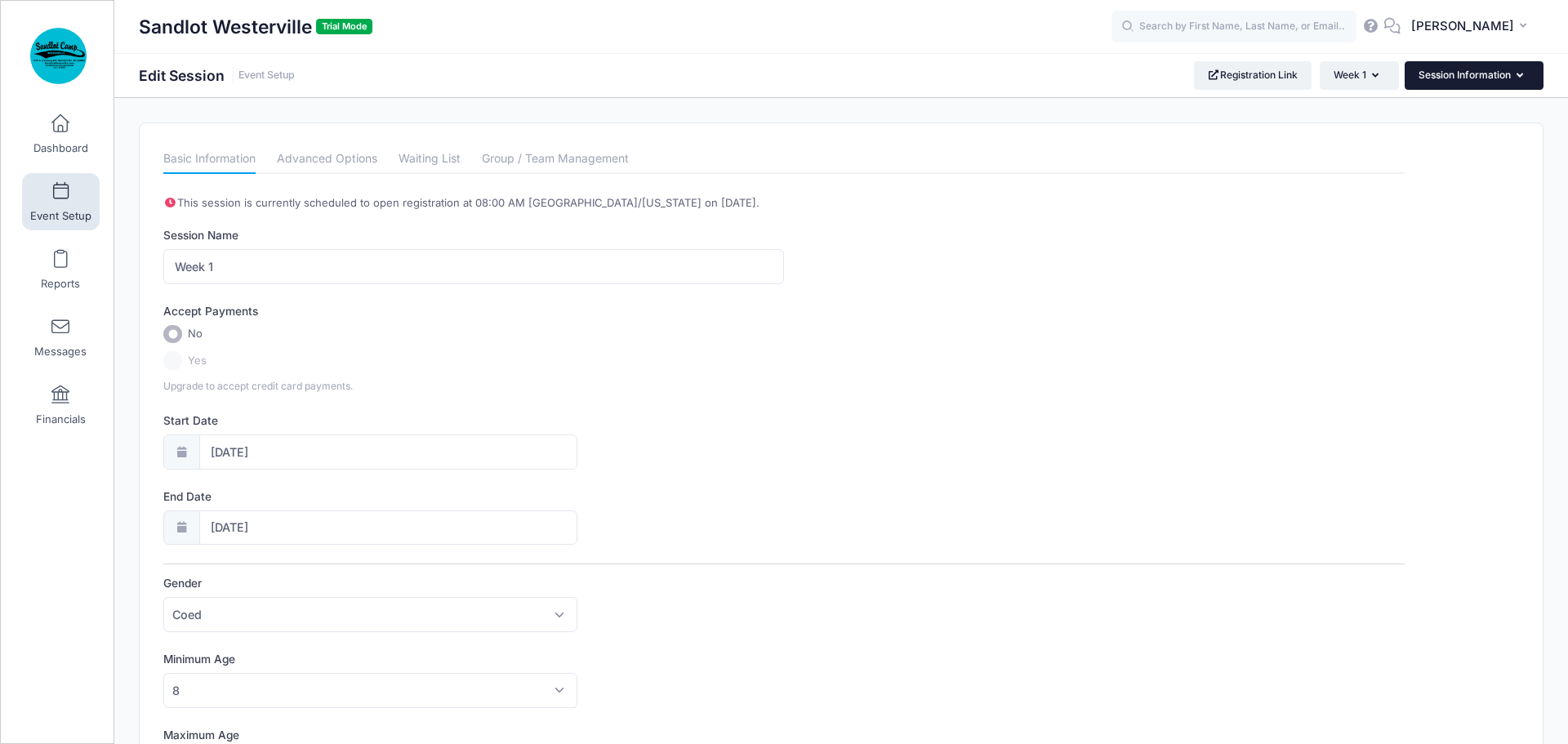
click at [1457, 70] on button "Session Information" at bounding box center [1474, 75] width 139 height 28
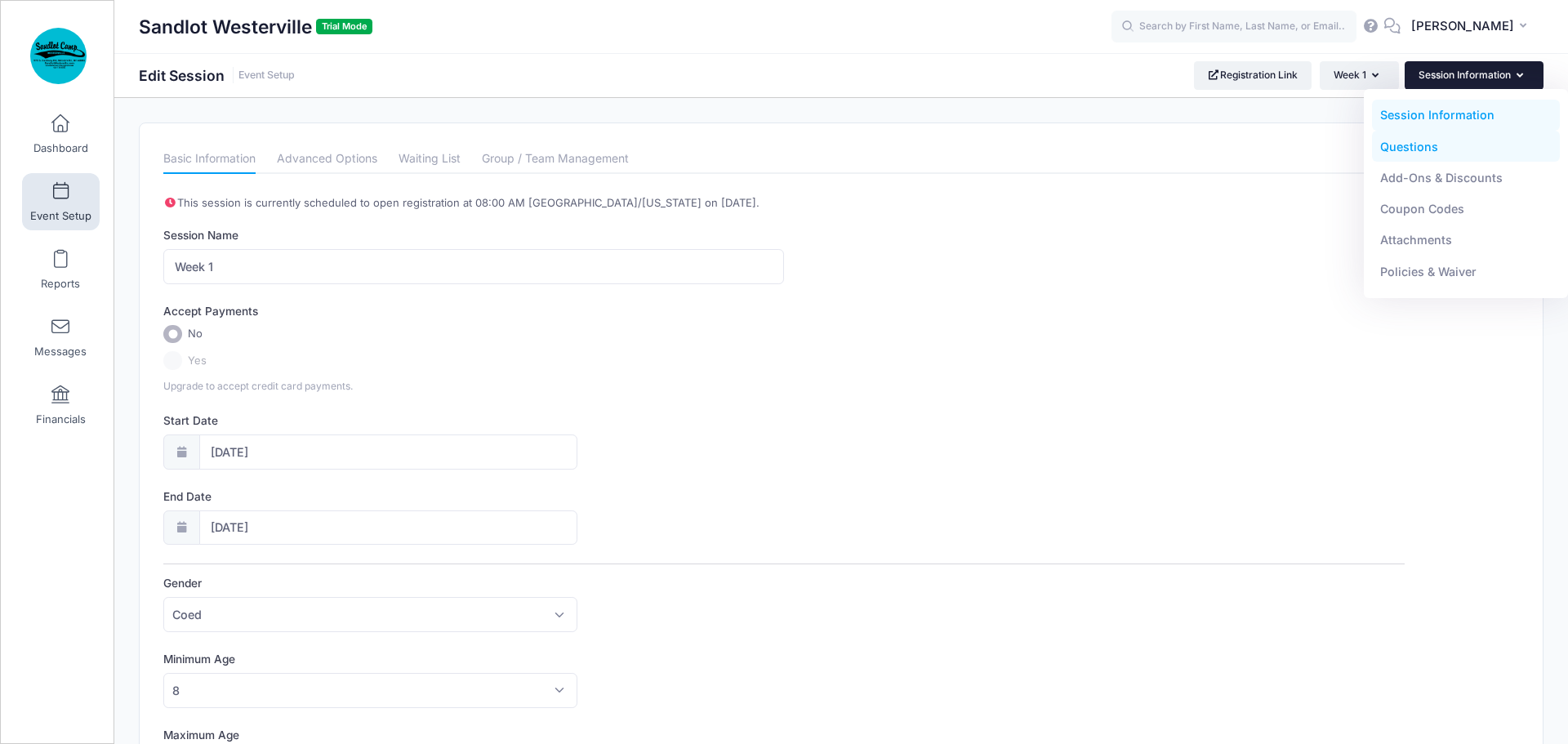
click at [1435, 142] on link "Questions" at bounding box center [1466, 146] width 189 height 31
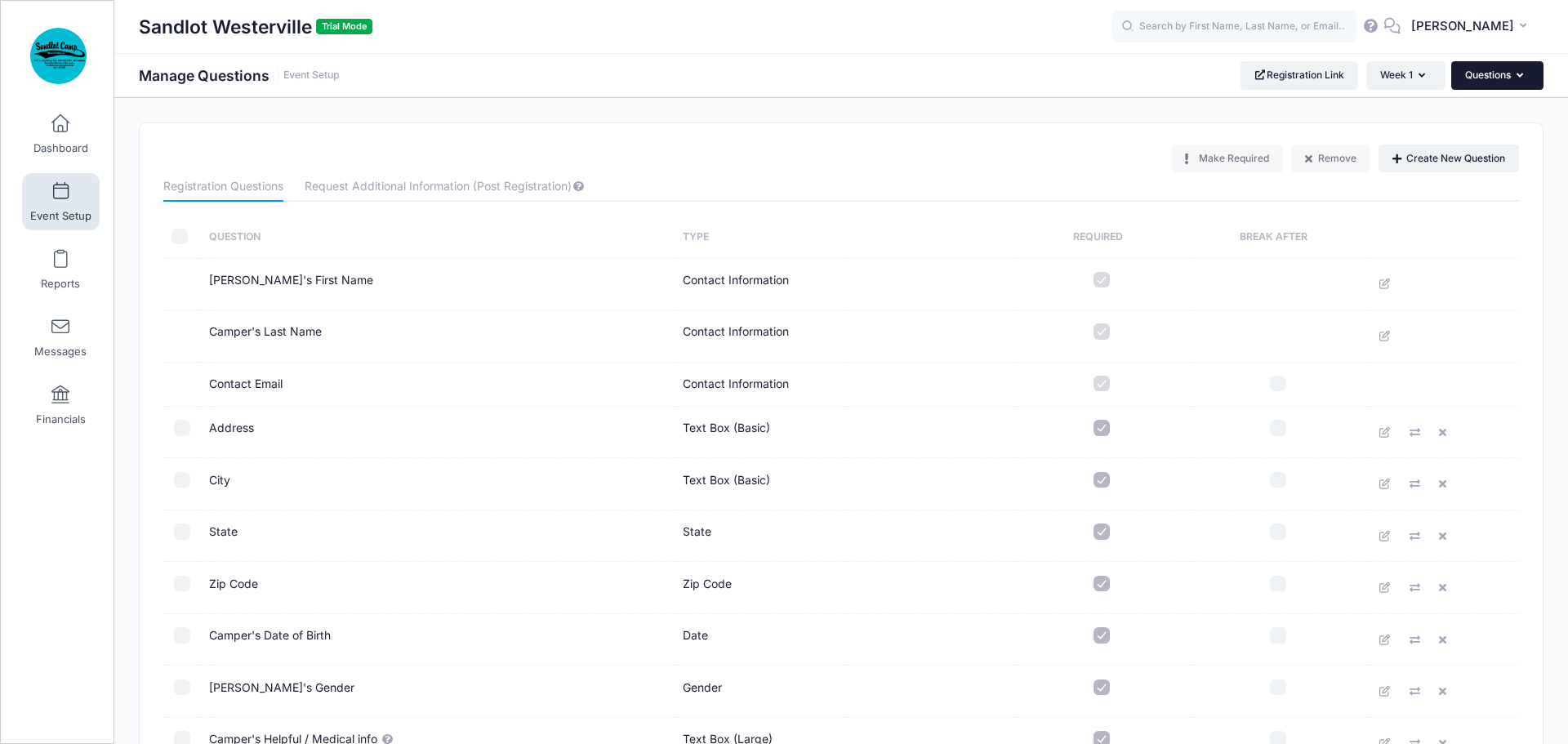
click at [1491, 76] on button "Questions" at bounding box center [1498, 75] width 92 height 28
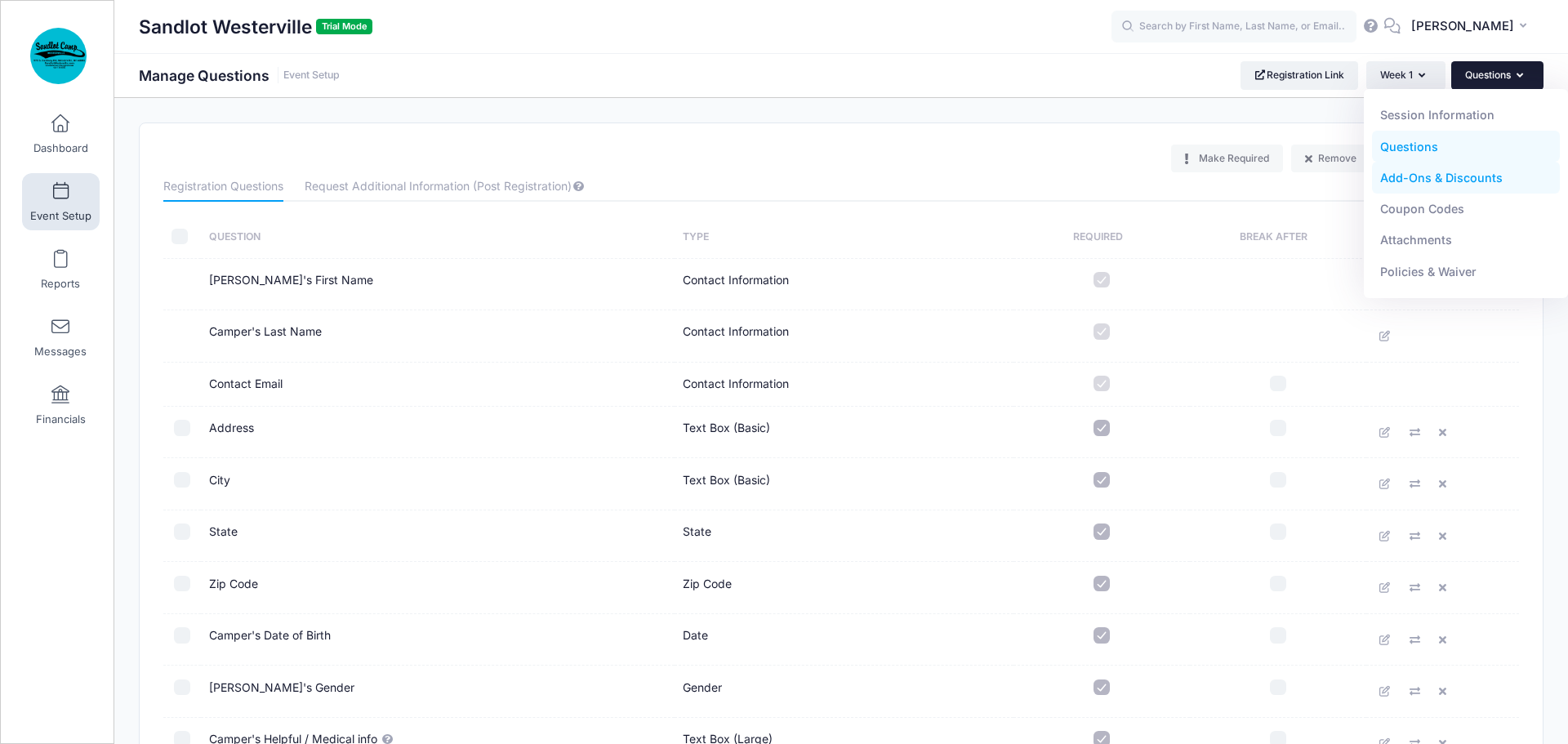
click at [1454, 173] on link "Add-Ons & Discounts" at bounding box center [1466, 178] width 189 height 31
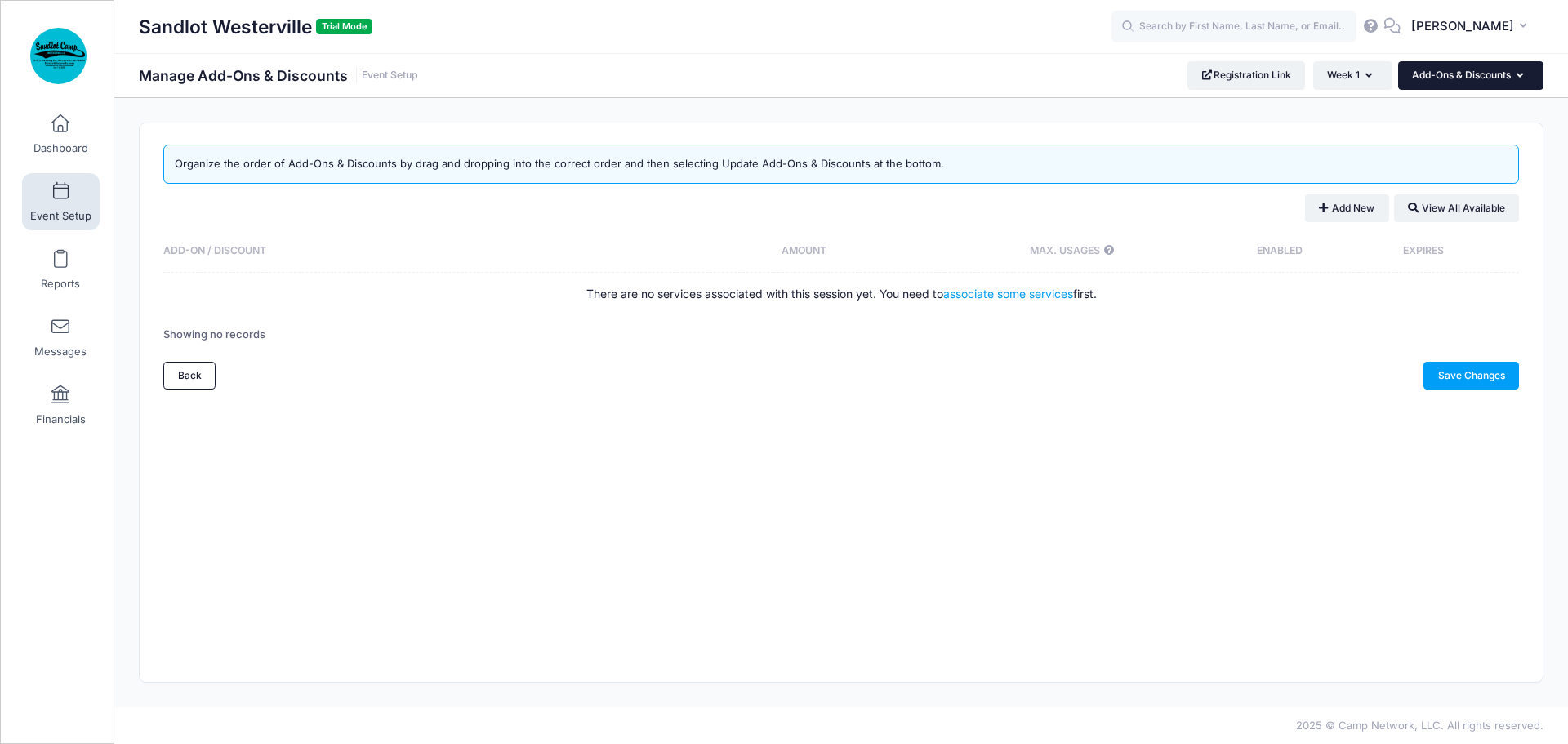
click at [1451, 80] on button "Add-Ons & Discounts" at bounding box center [1470, 75] width 145 height 28
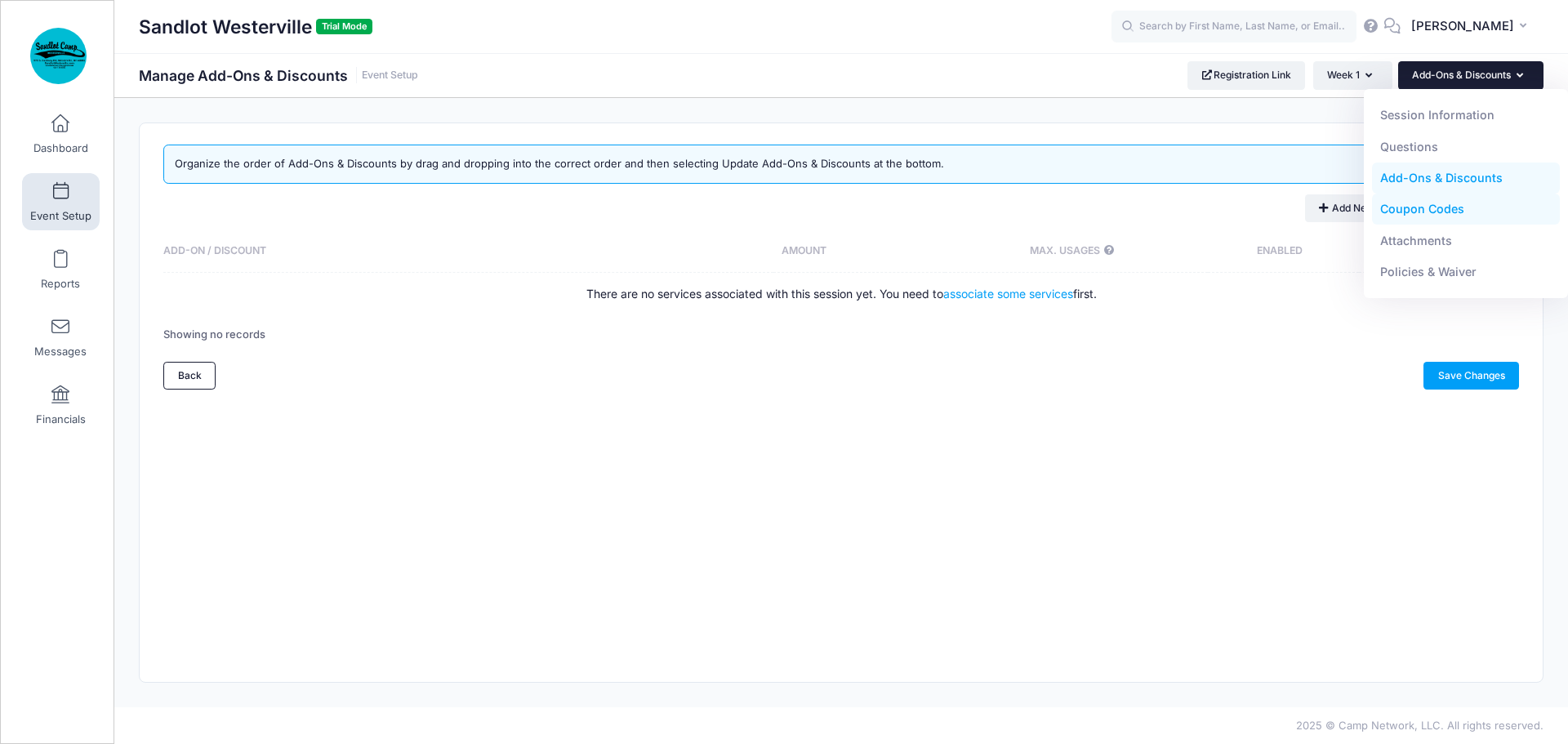
click at [1436, 206] on link "Coupon Codes" at bounding box center [1466, 209] width 189 height 31
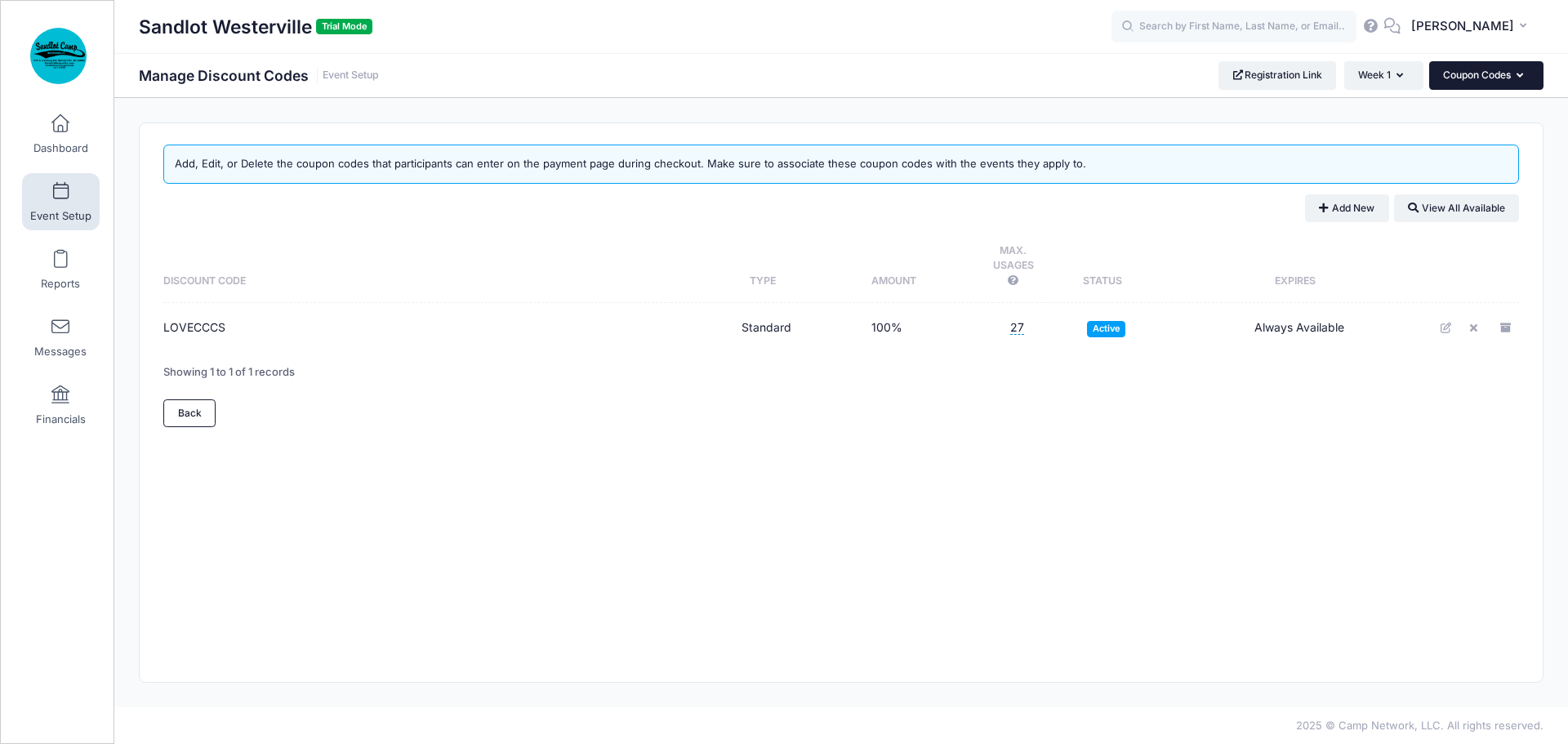
click at [1482, 79] on button "Coupon Codes" at bounding box center [1486, 75] width 114 height 28
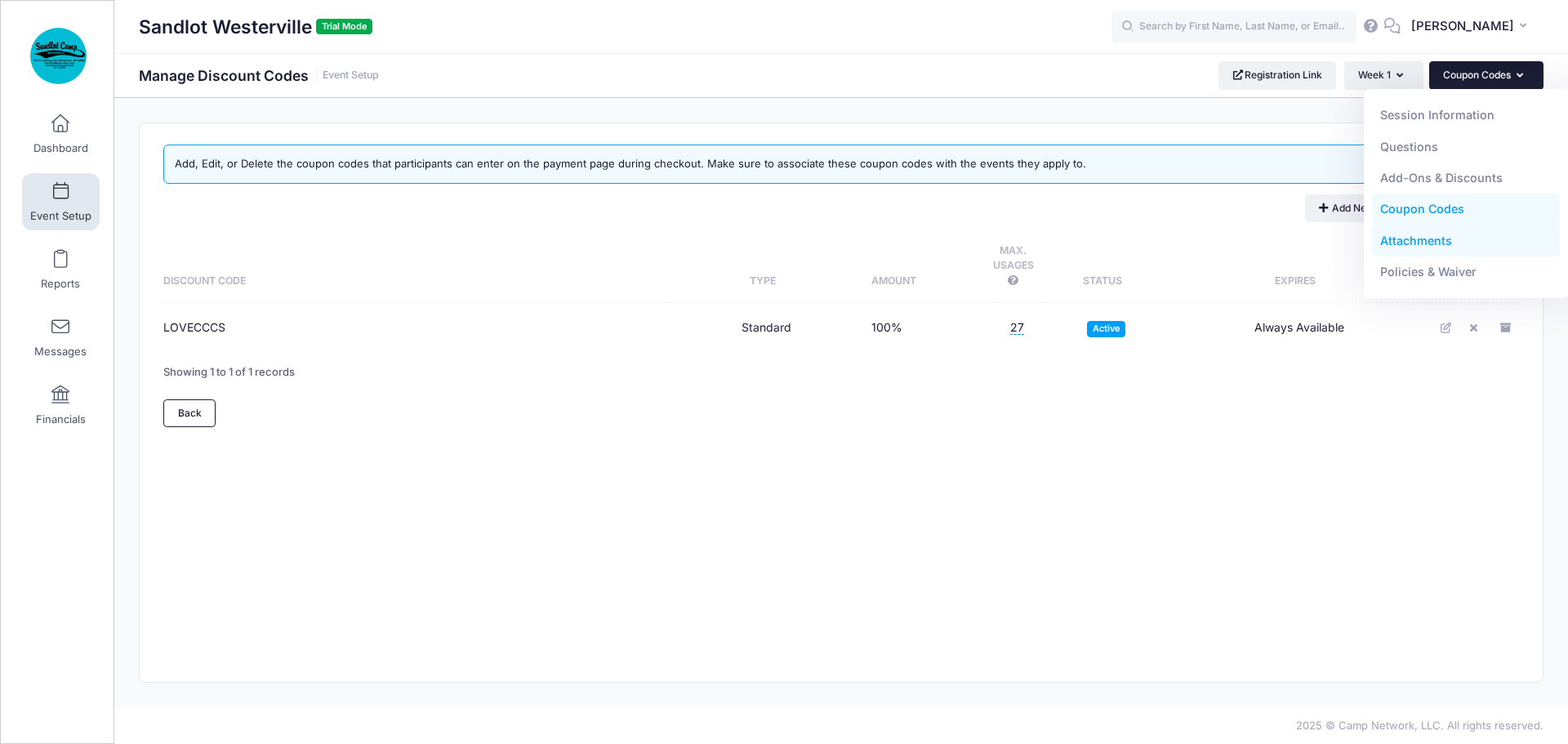
click at [1449, 235] on link "Attachments" at bounding box center [1466, 240] width 189 height 31
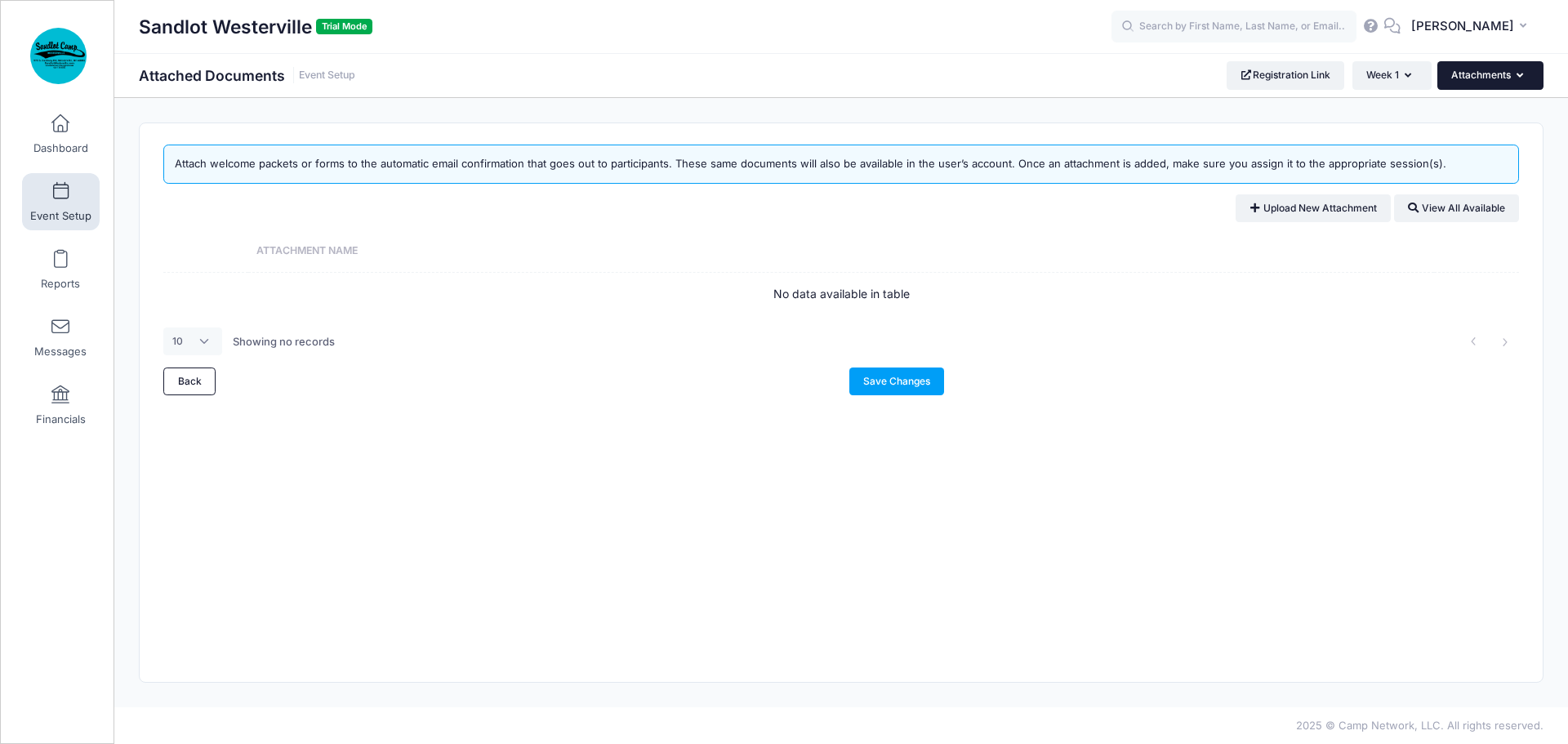
click at [1477, 80] on button "Attachments" at bounding box center [1490, 75] width 106 height 28
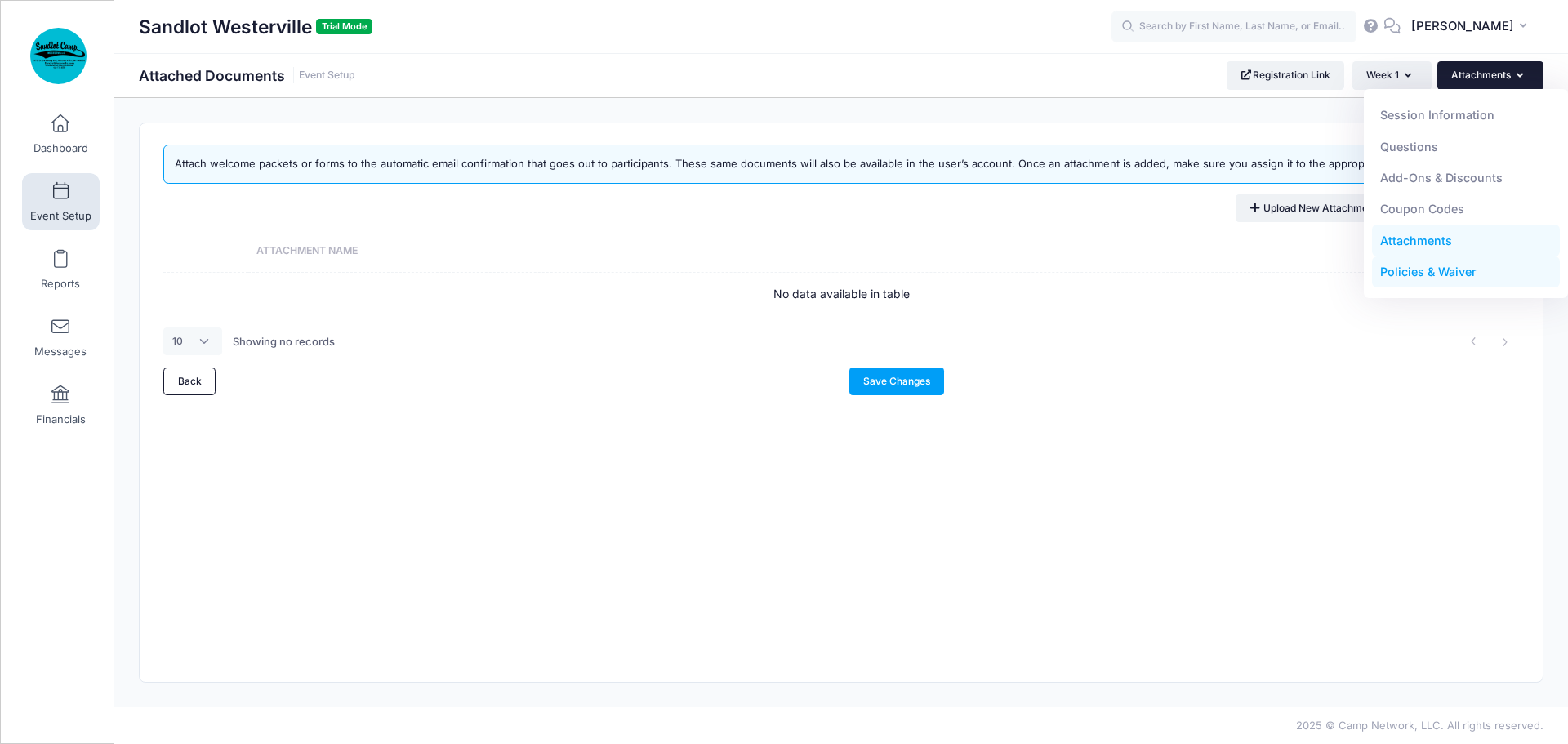
click at [1445, 273] on link "Policies & Waiver" at bounding box center [1466, 271] width 189 height 31
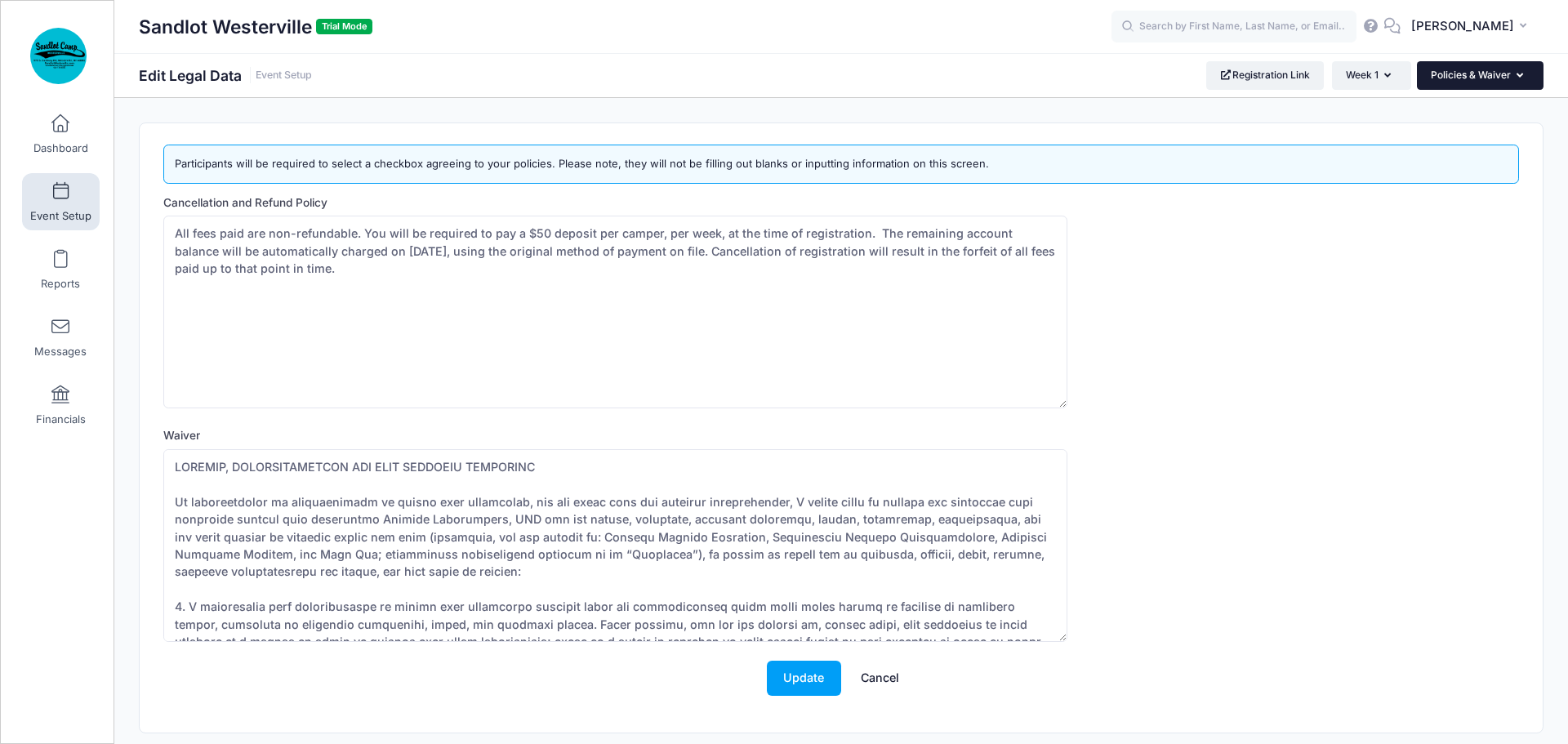
click at [1472, 83] on button "Policies & Waiver" at bounding box center [1480, 75] width 127 height 28
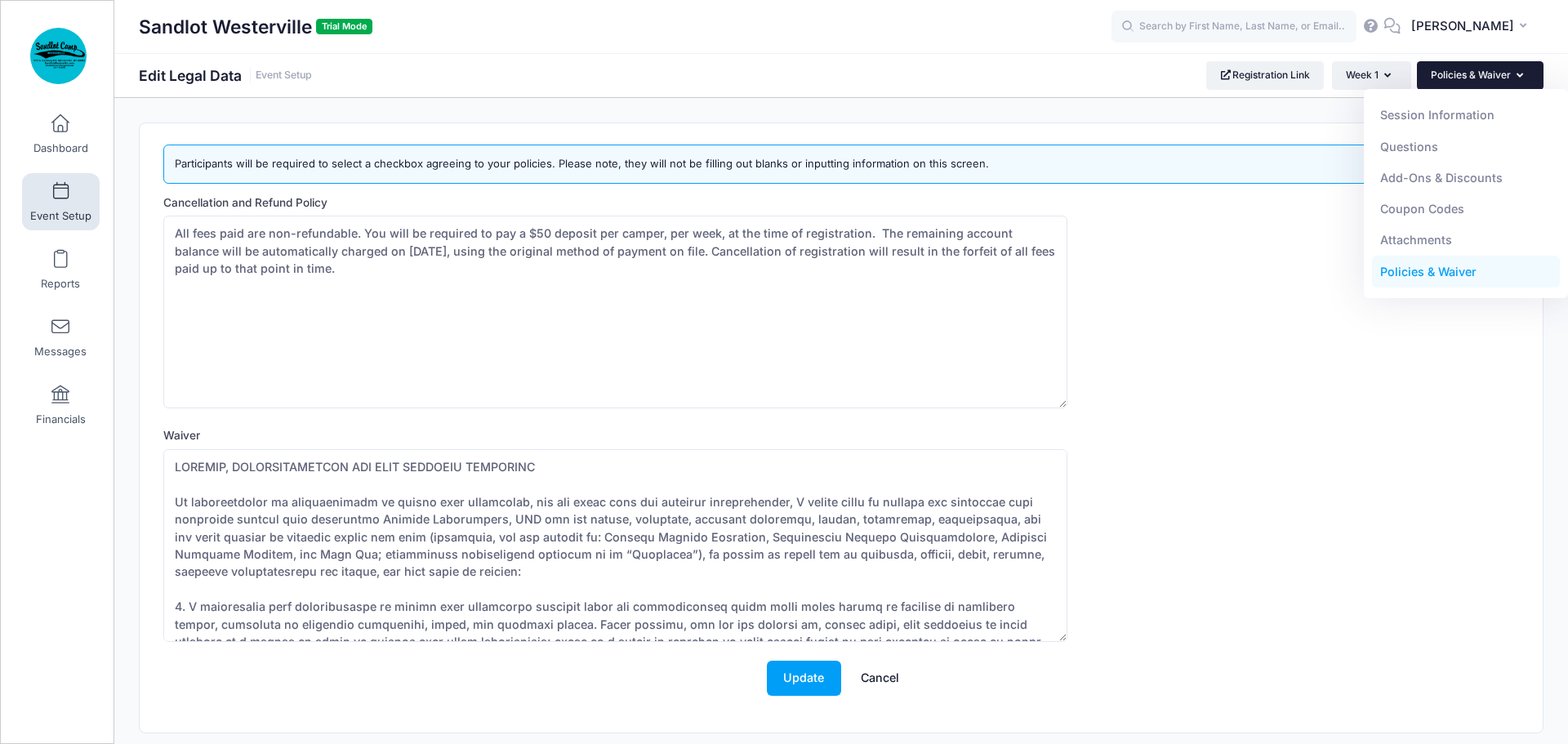
click at [1298, 404] on div "Cancellation and Refund Policy All fees paid are non-refundable. You will be re…" at bounding box center [841, 302] width 1356 height 214
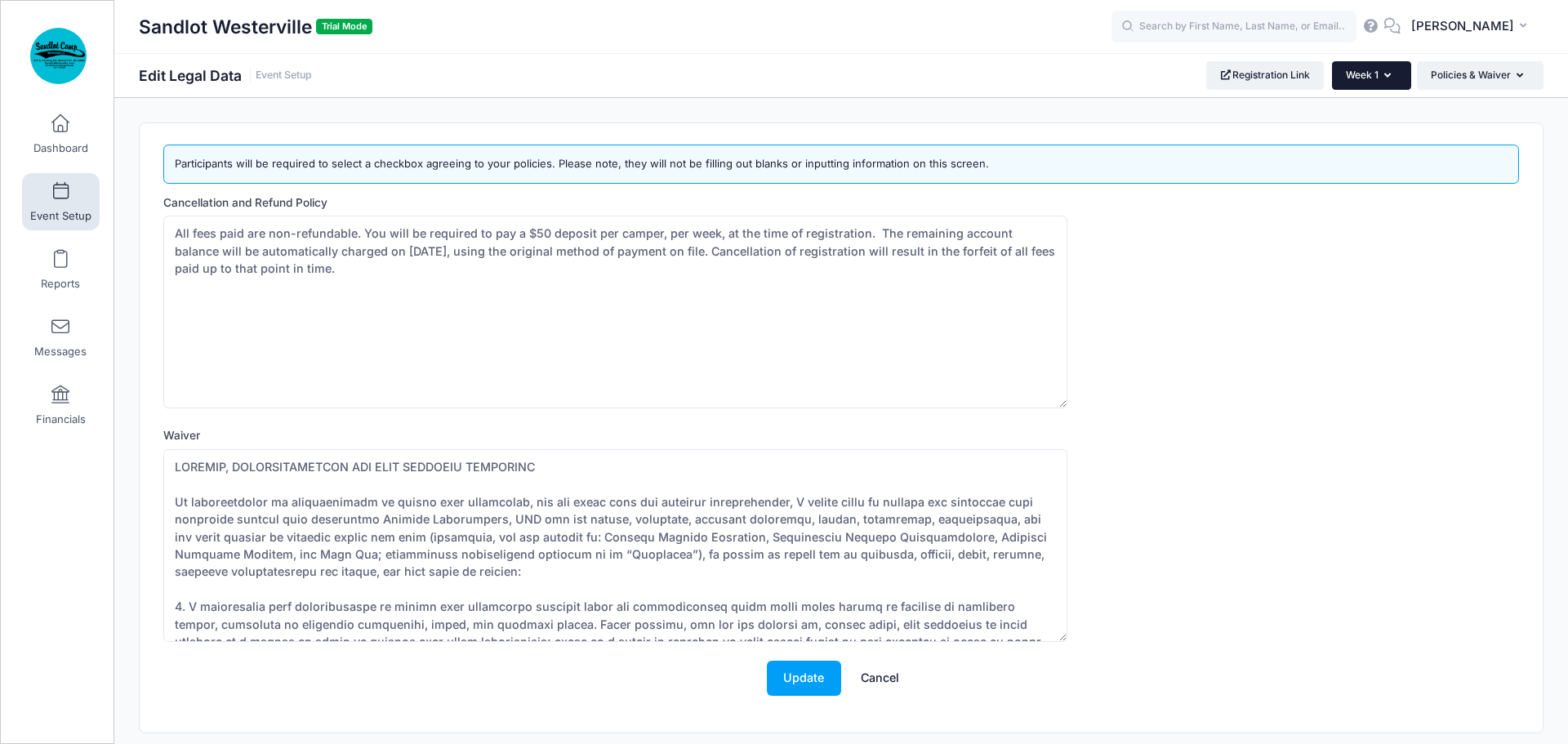
click at [1385, 76] on icon "button" at bounding box center [1391, 76] width 13 height 0
click at [1388, 177] on div "[DATE] - [DATE]" at bounding box center [1387, 178] width 80 height 15
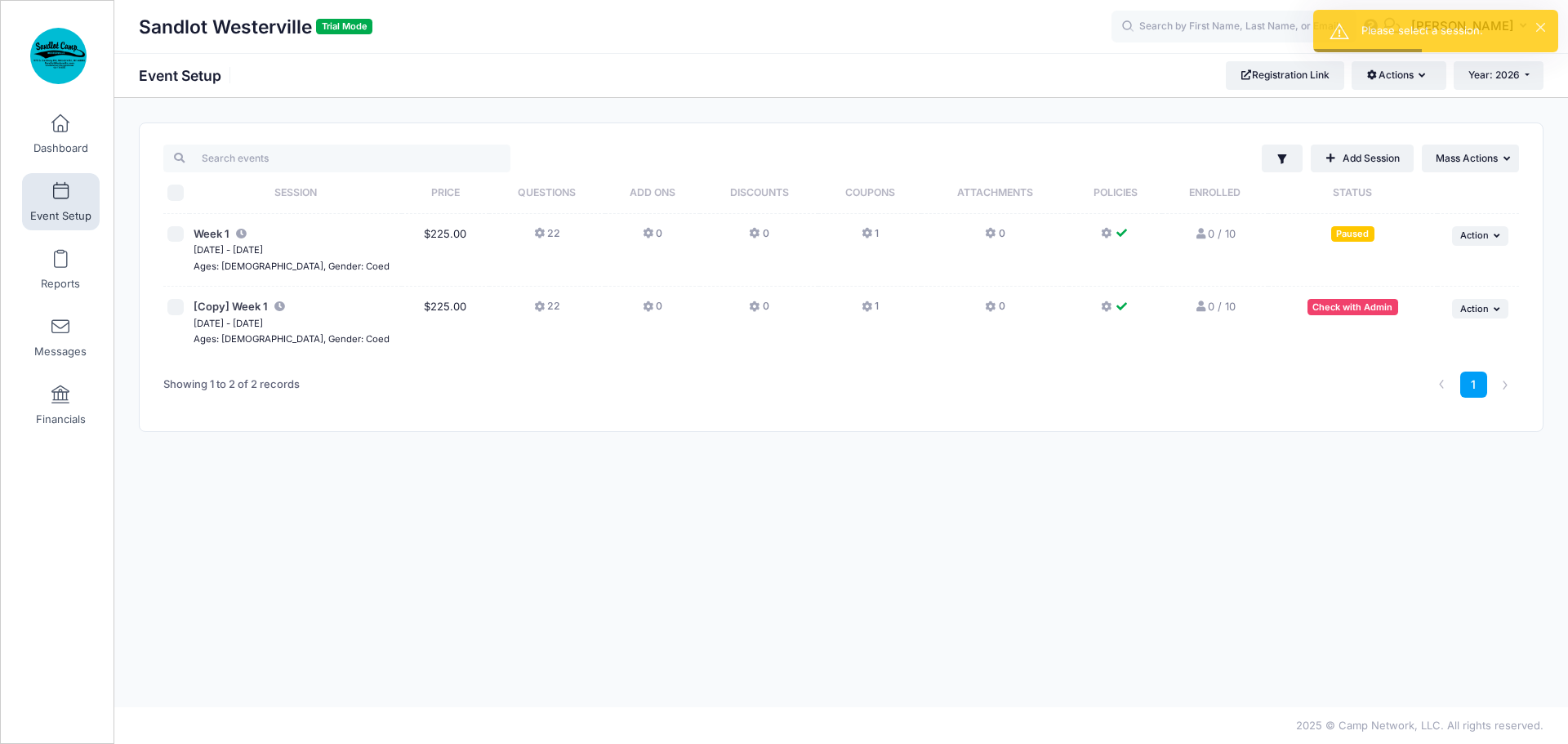
click at [1332, 305] on div "Check with Admin" at bounding box center [1353, 307] width 91 height 16
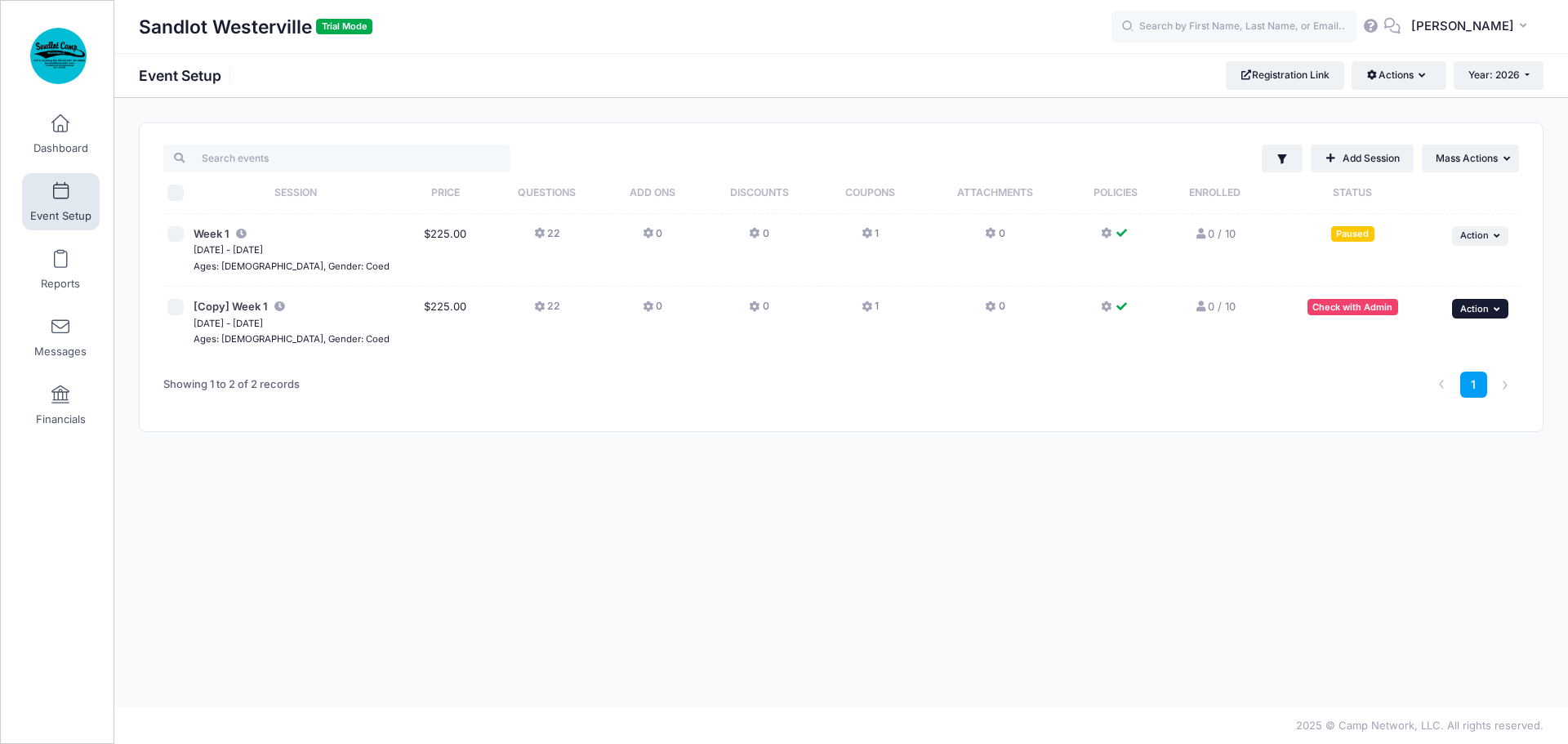
click at [1487, 305] on span "Action" at bounding box center [1475, 309] width 28 height 12
click at [1126, 433] on div "Filter Filter Options Show: Active Live Completed ..." at bounding box center [841, 402] width 1454 height 561
click at [534, 234] on icon at bounding box center [541, 234] width 13 height 0
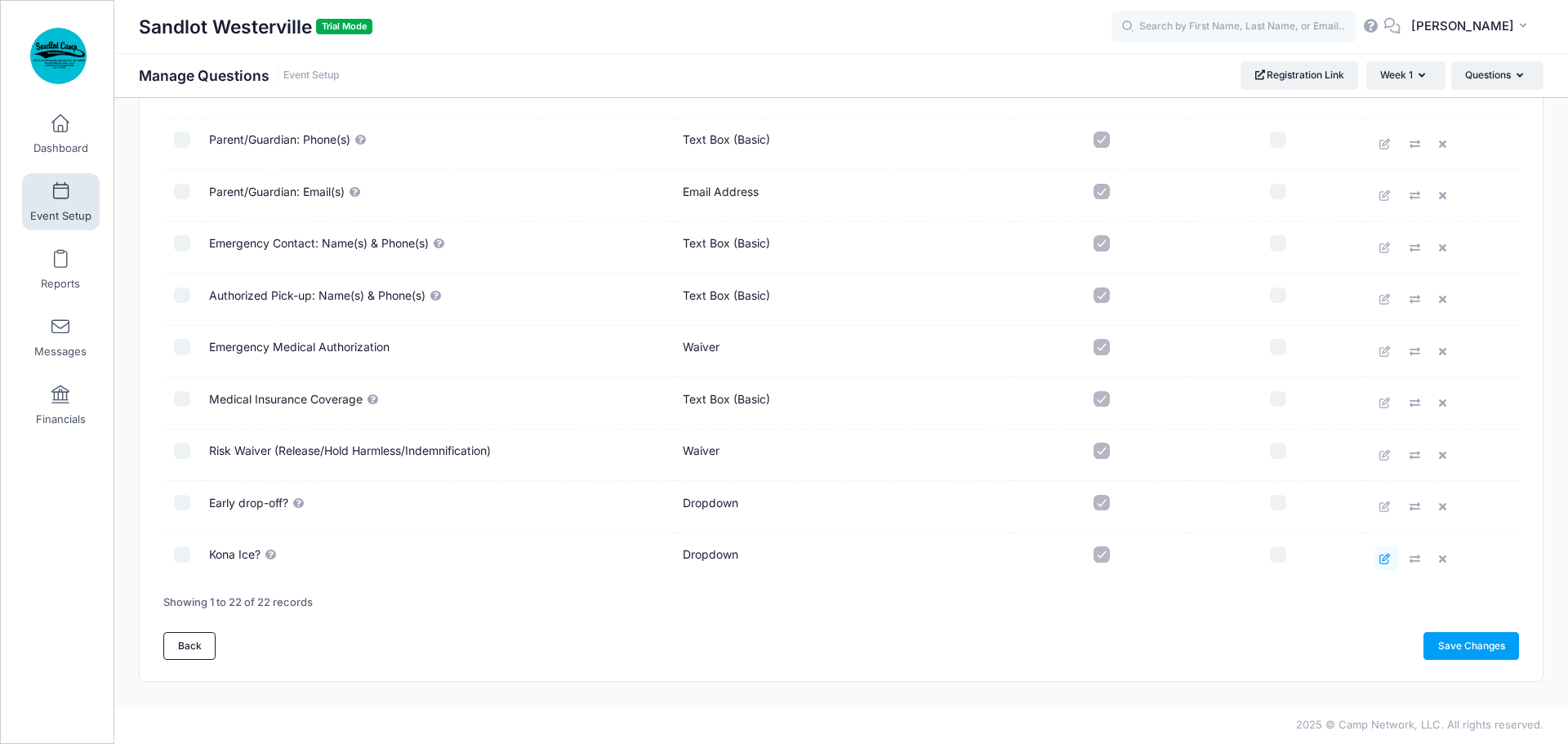
click at [1384, 557] on icon at bounding box center [1386, 559] width 13 height 11
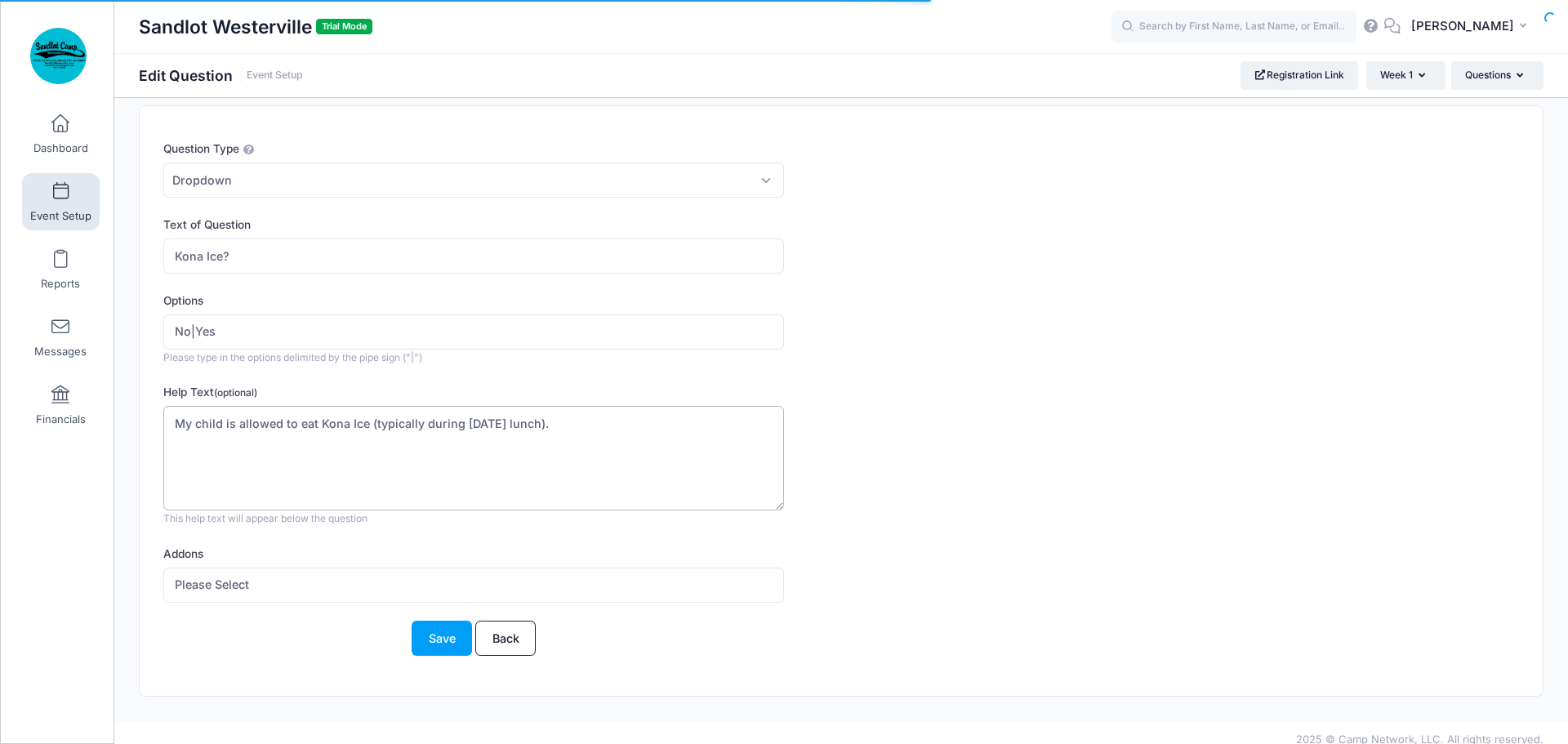
click at [541, 421] on textarea "My child is allowed to eat Kona Ice (typically during [DATE] lunch)." at bounding box center [474, 458] width 621 height 106
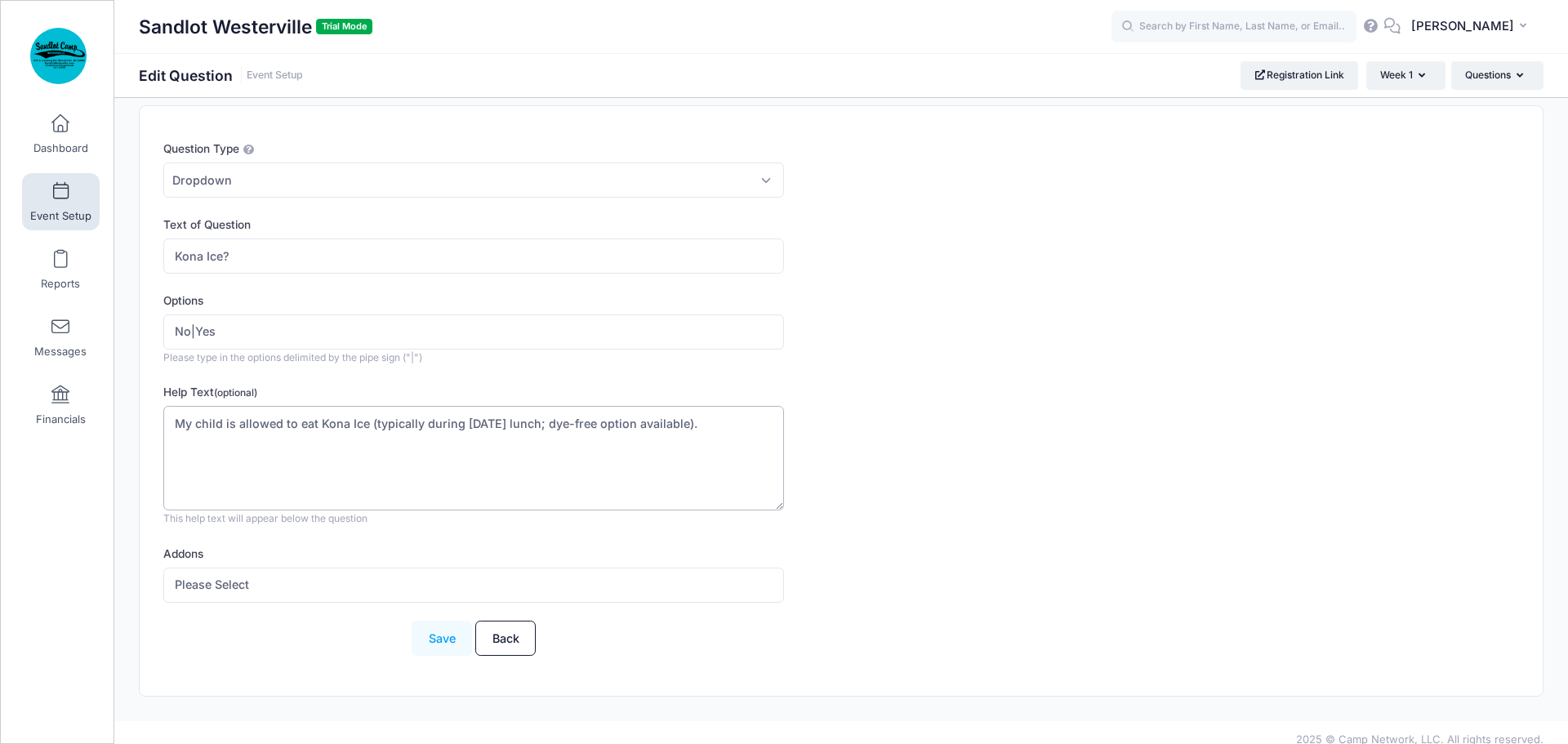
type textarea "My child is allowed to eat Kona Ice (typically during [DATE] lunch; dye-free op…"
click at [446, 634] on button "Save" at bounding box center [442, 638] width 60 height 35
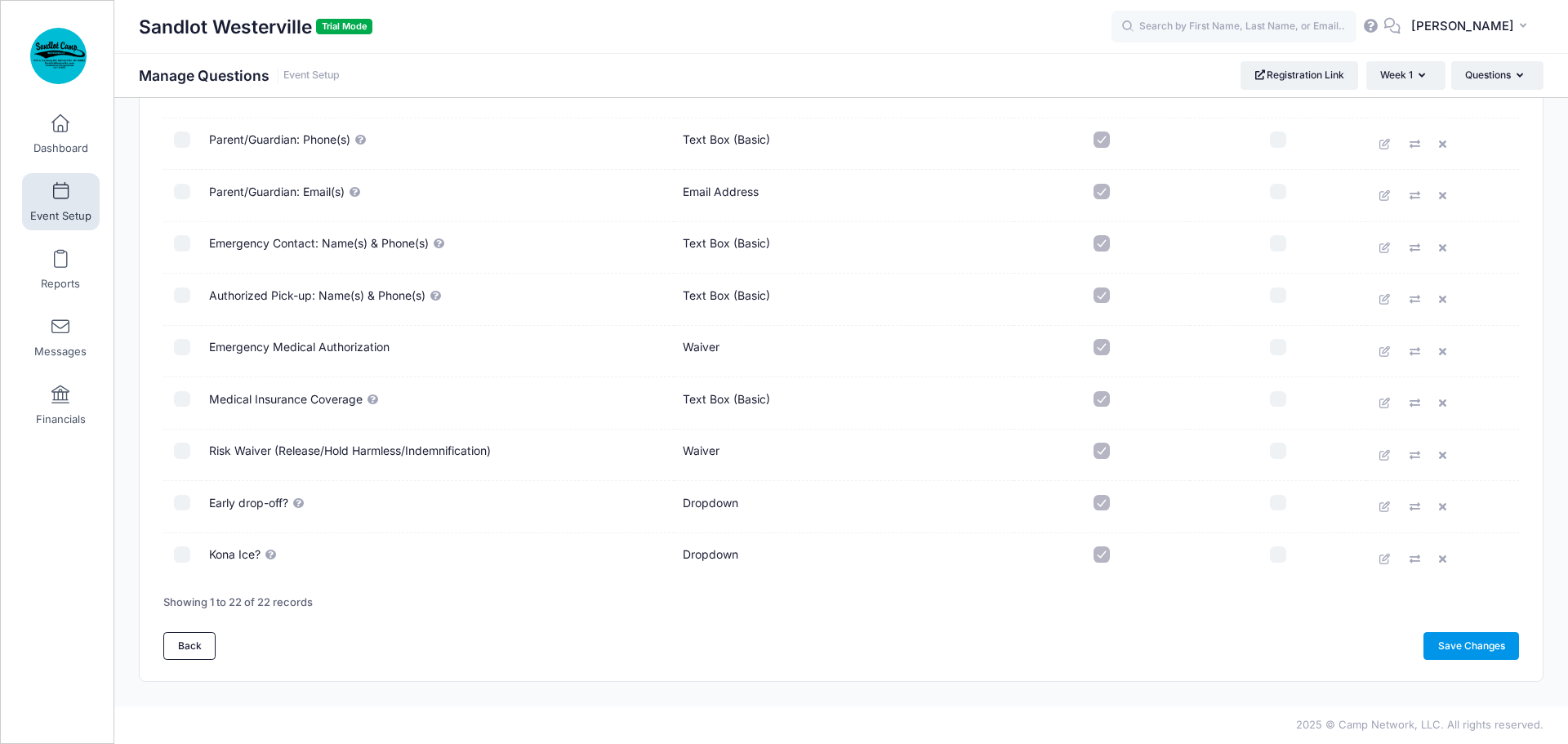
click at [1467, 641] on link "Save Changes" at bounding box center [1472, 645] width 96 height 28
click at [1487, 643] on link "Save Changes" at bounding box center [1472, 645] width 96 height 28
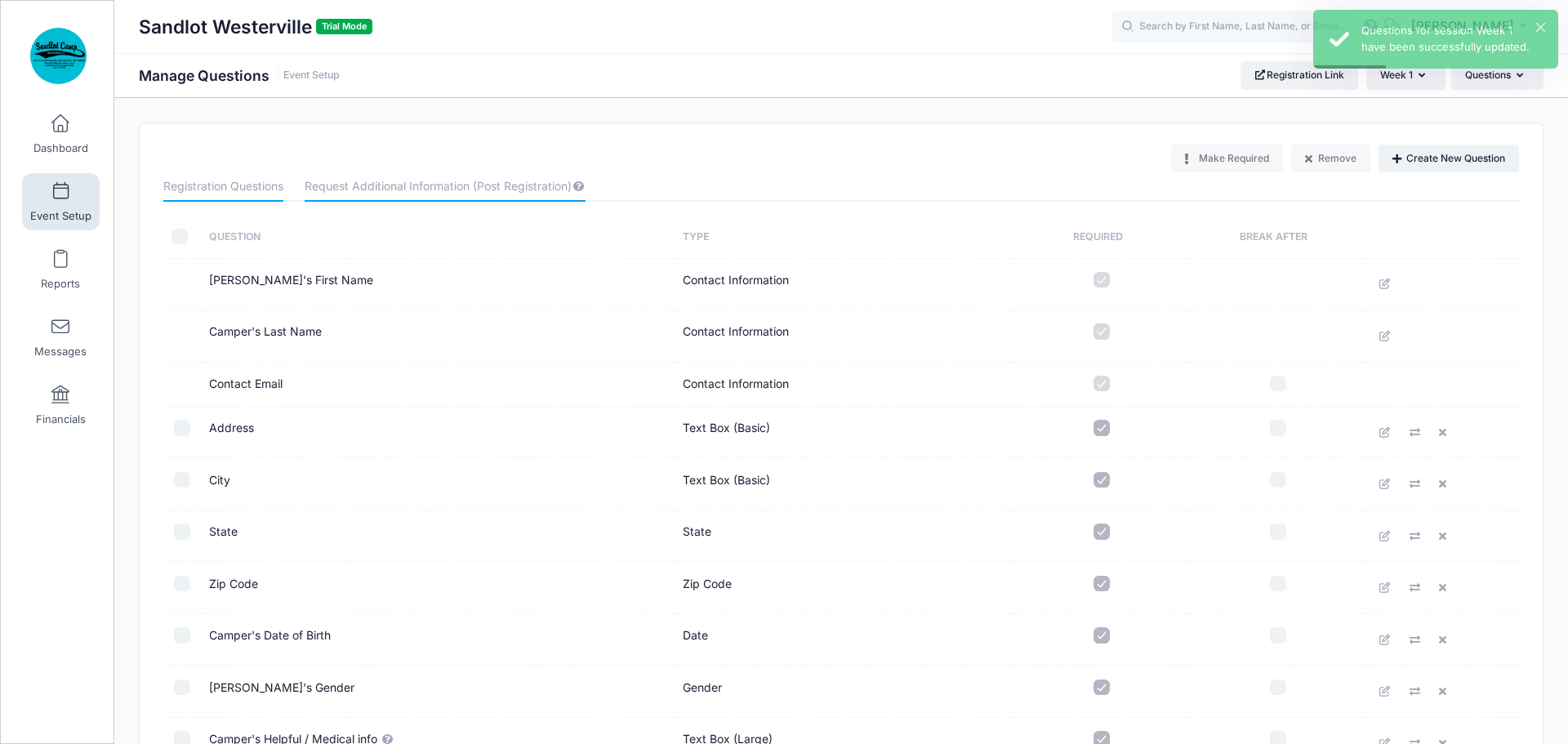
click at [386, 181] on link "Request Additional Information (Post Registration)" at bounding box center [445, 187] width 280 height 29
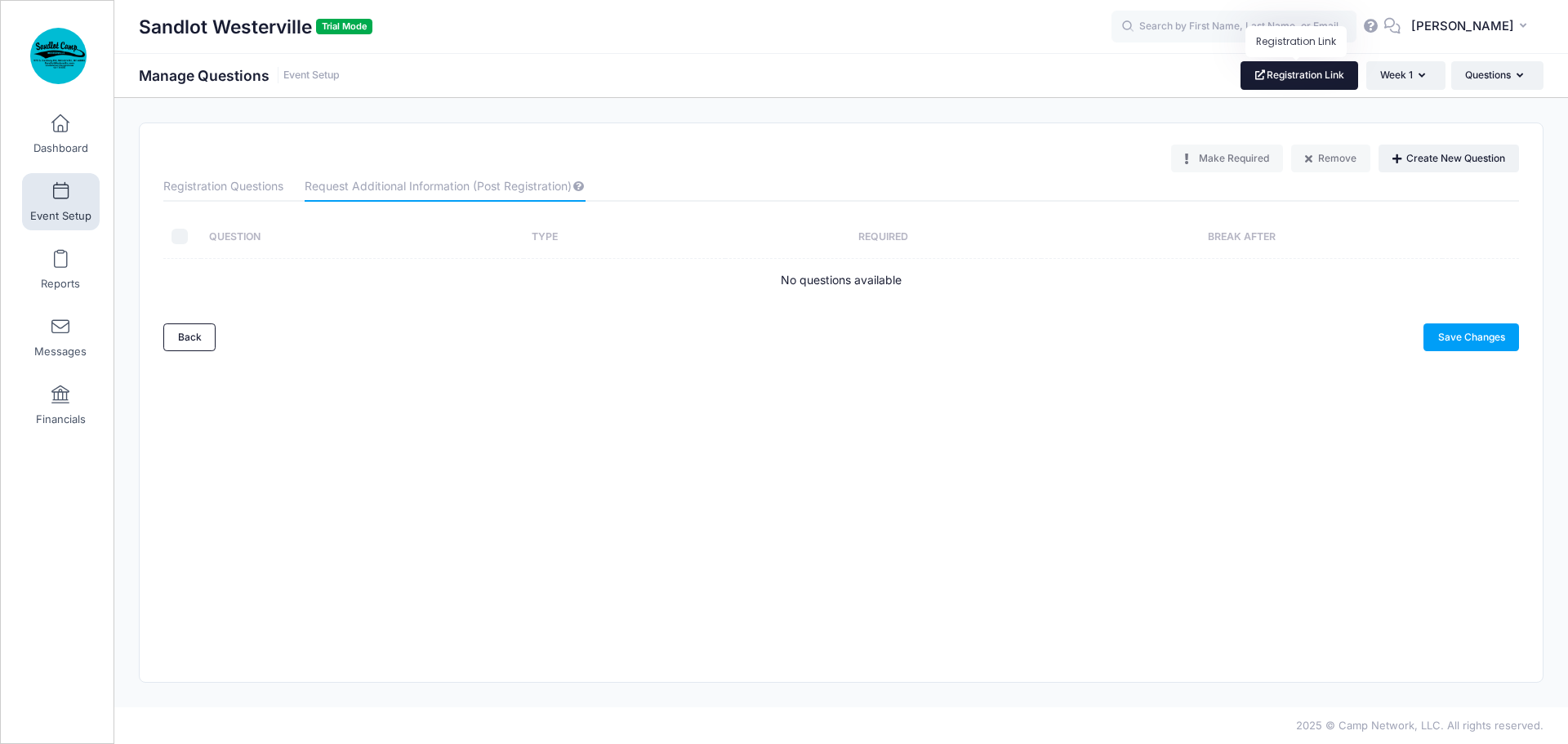
click at [1321, 77] on link "Registration Link" at bounding box center [1299, 75] width 118 height 28
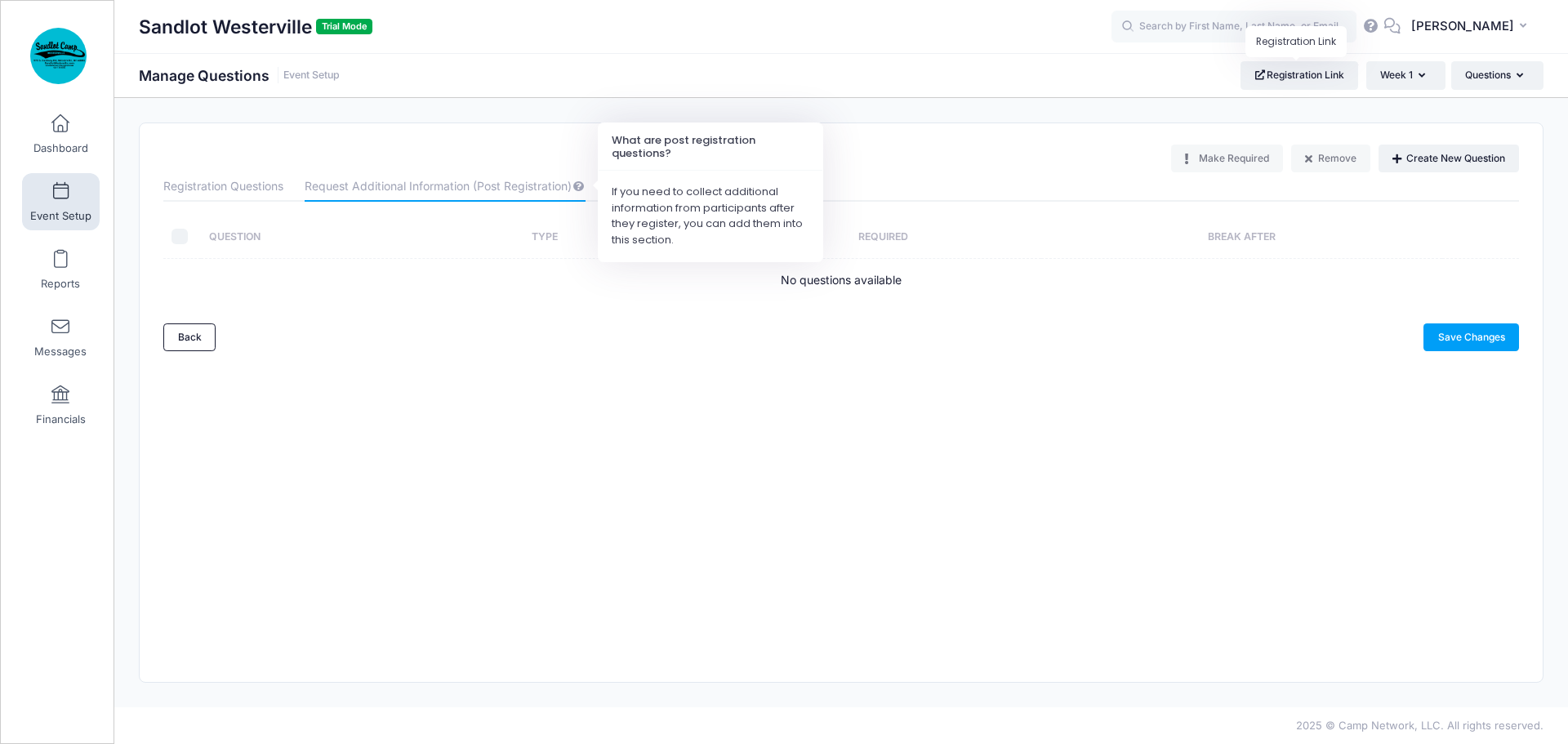
click at [584, 186] on icon at bounding box center [578, 186] width 13 height 11
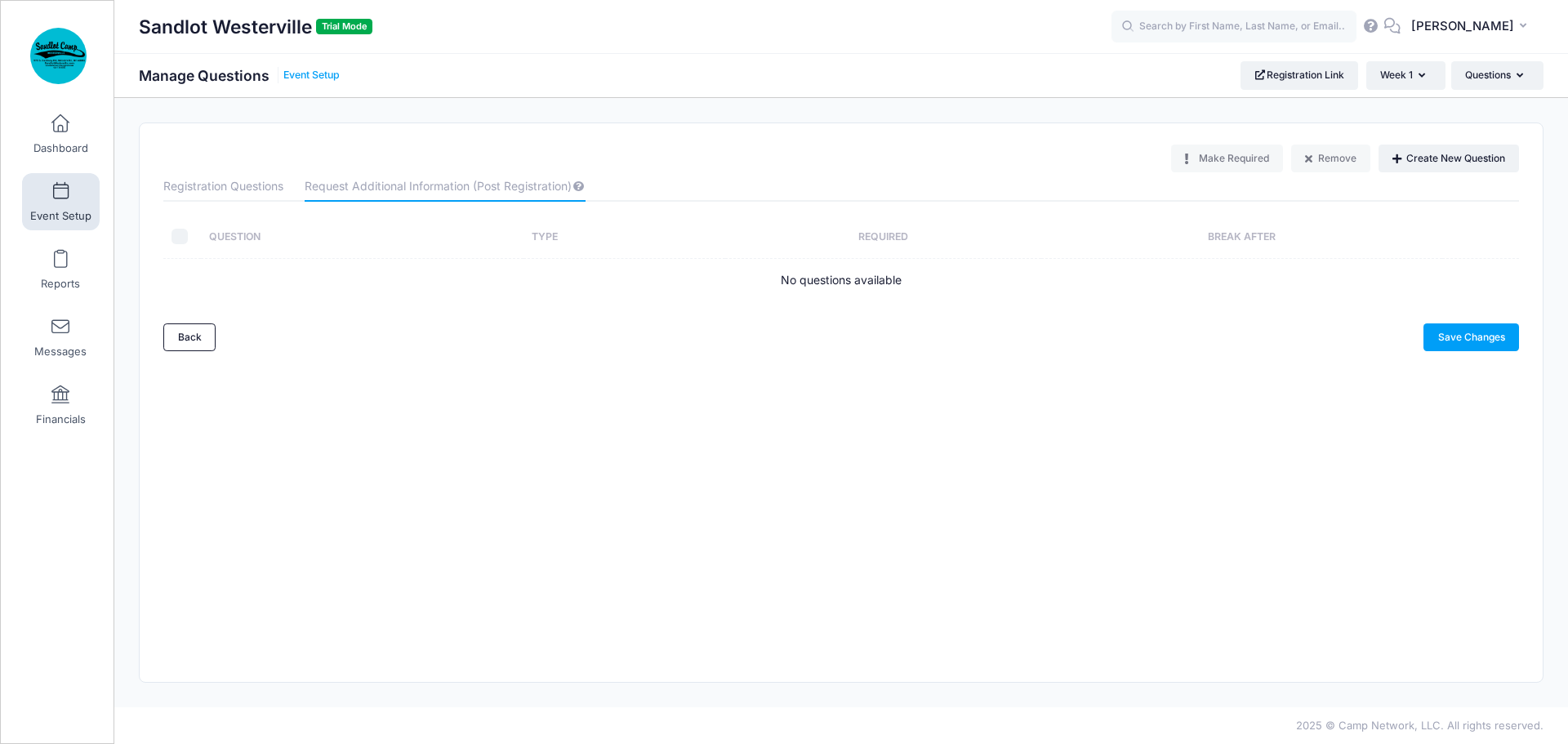
click at [308, 76] on link "Event Setup" at bounding box center [311, 75] width 56 height 13
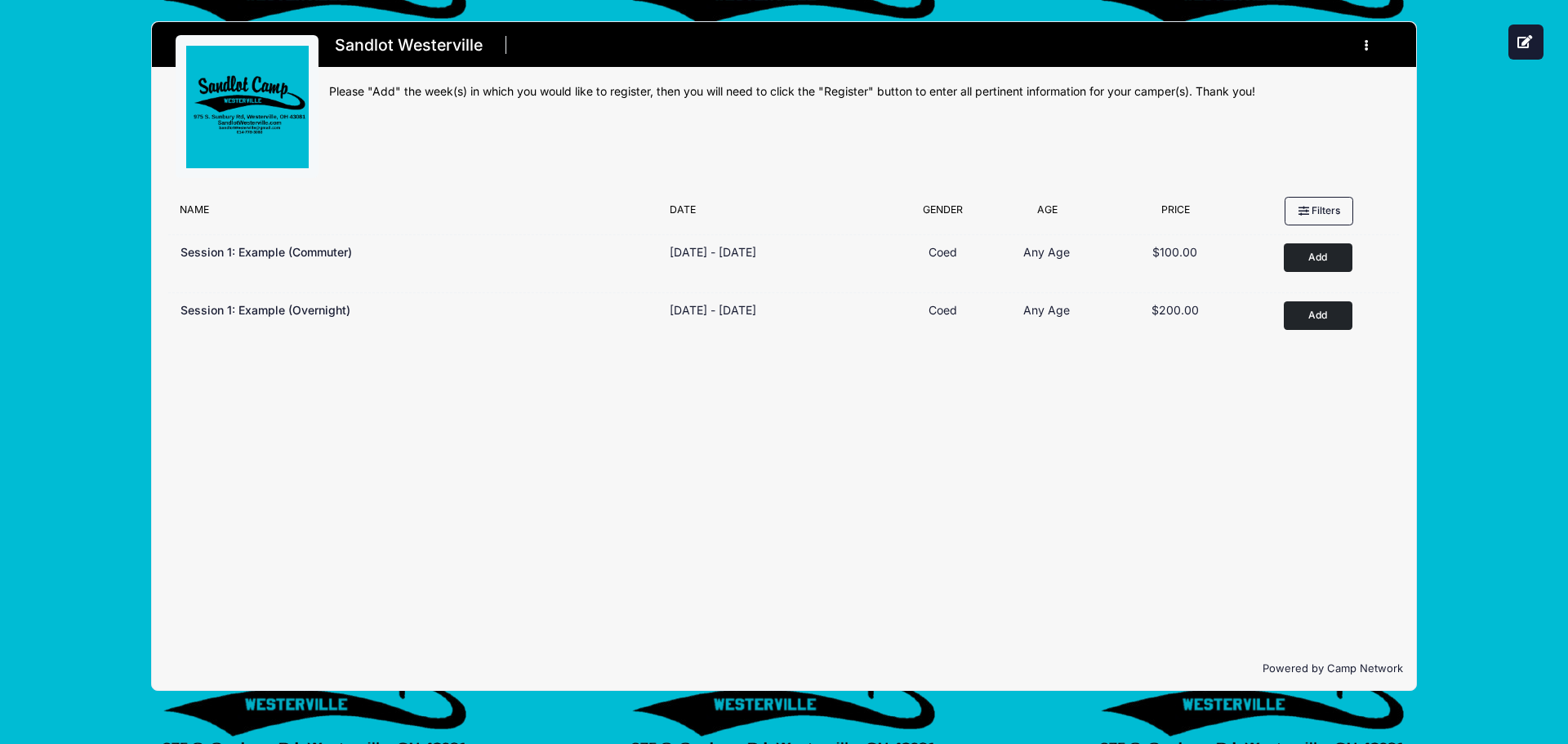
click at [586, 90] on div "Please "Add" the week(s) in which you would like to register, then you will nee…" at bounding box center [861, 91] width 1063 height 17
click at [1373, 47] on button "button" at bounding box center [1370, 45] width 44 height 28
click at [771, 130] on div "Sandlot Westerville Register My Profile My Events Settings Announcements Logout" at bounding box center [861, 111] width 1063 height 153
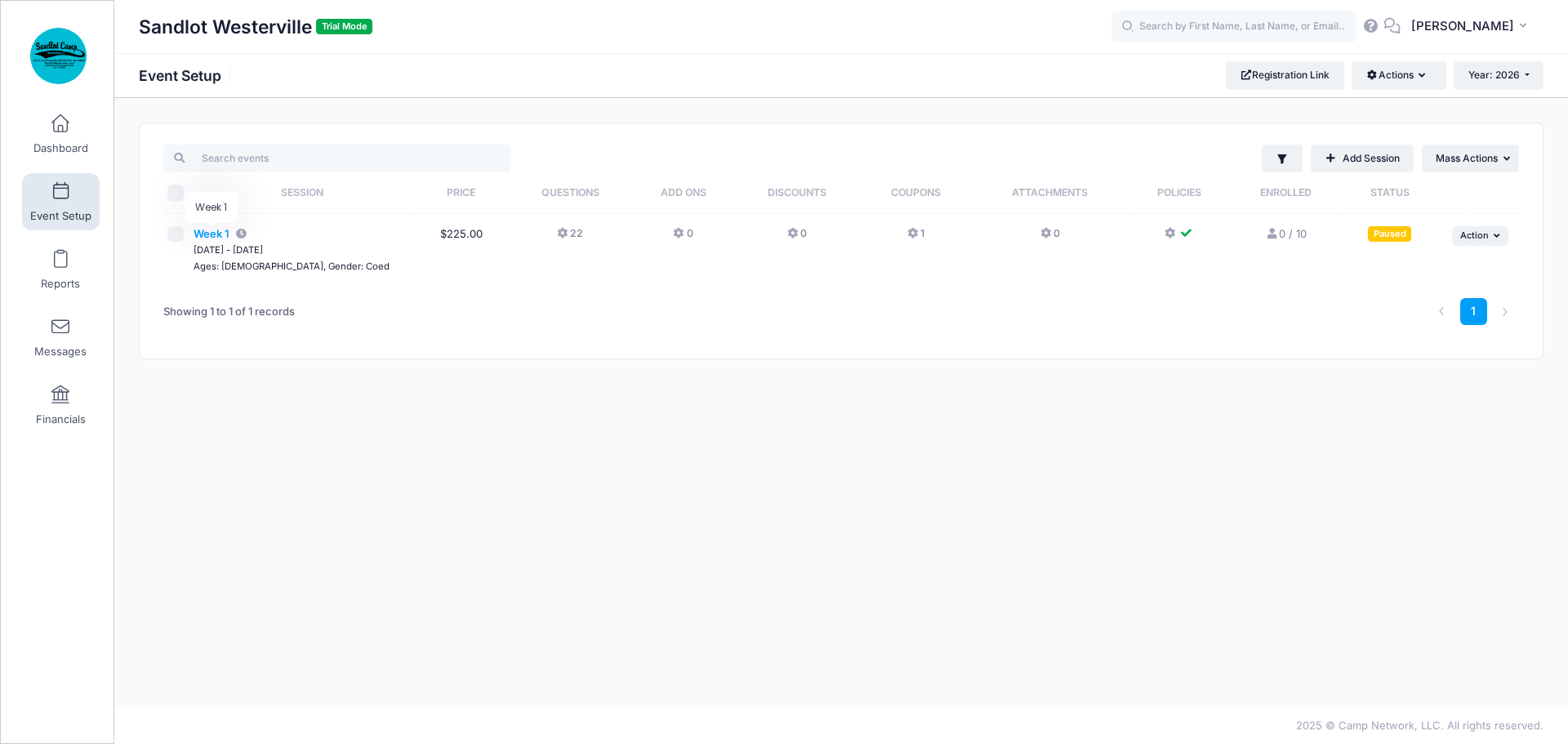
click at [219, 235] on span "Week 1" at bounding box center [211, 234] width 36 height 13
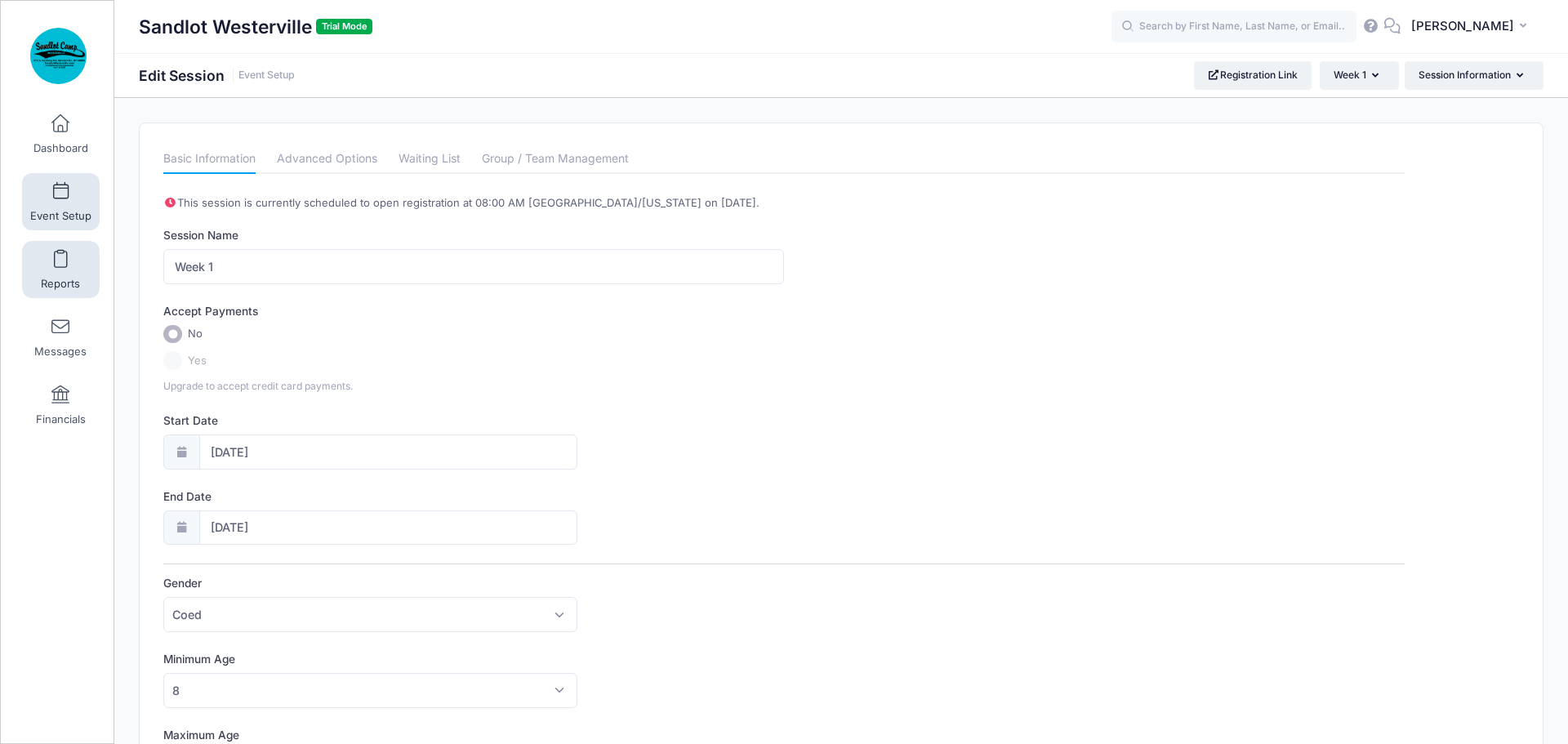
click at [70, 266] on link "Reports" at bounding box center [60, 269] width 78 height 57
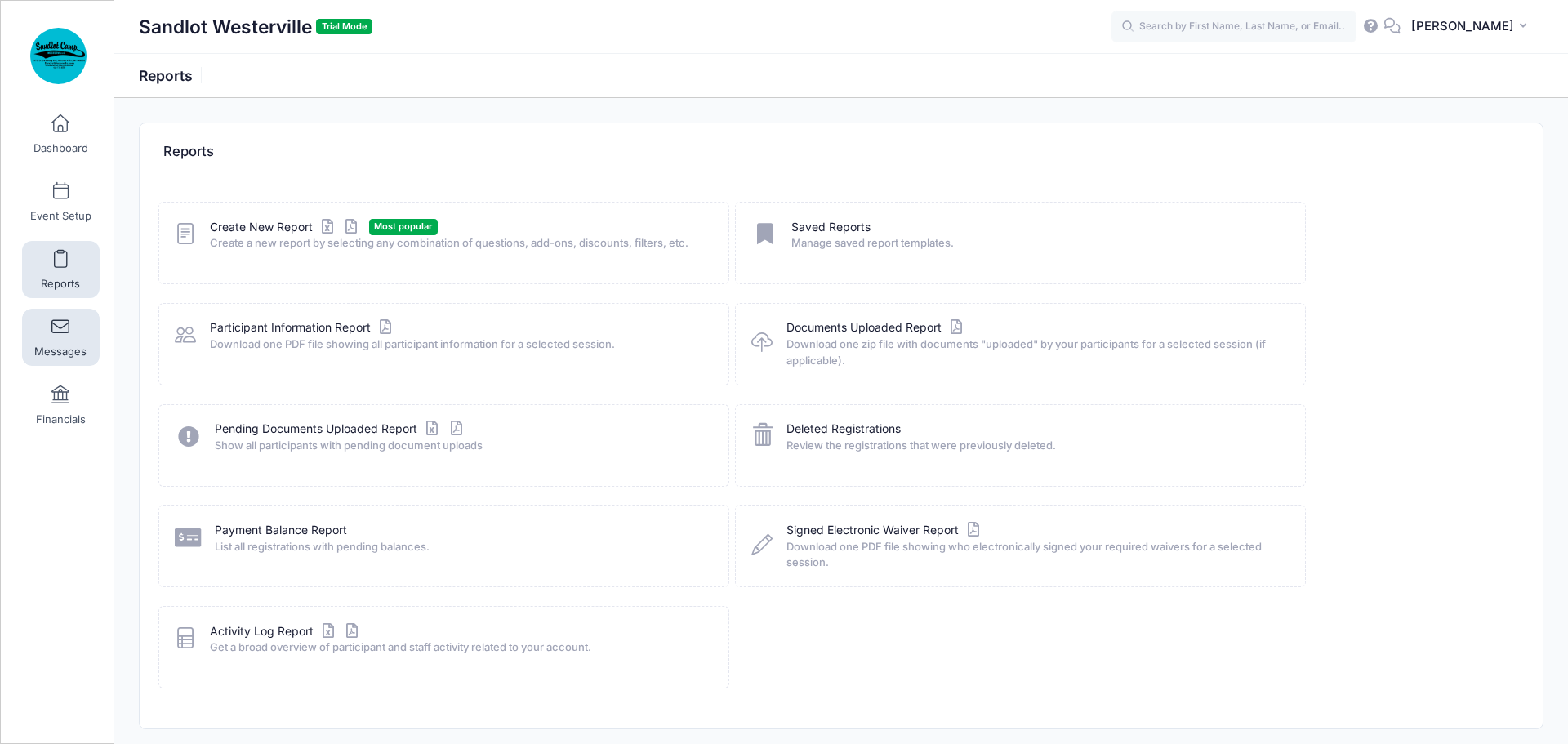
click at [60, 336] on span at bounding box center [60, 327] width 0 height 18
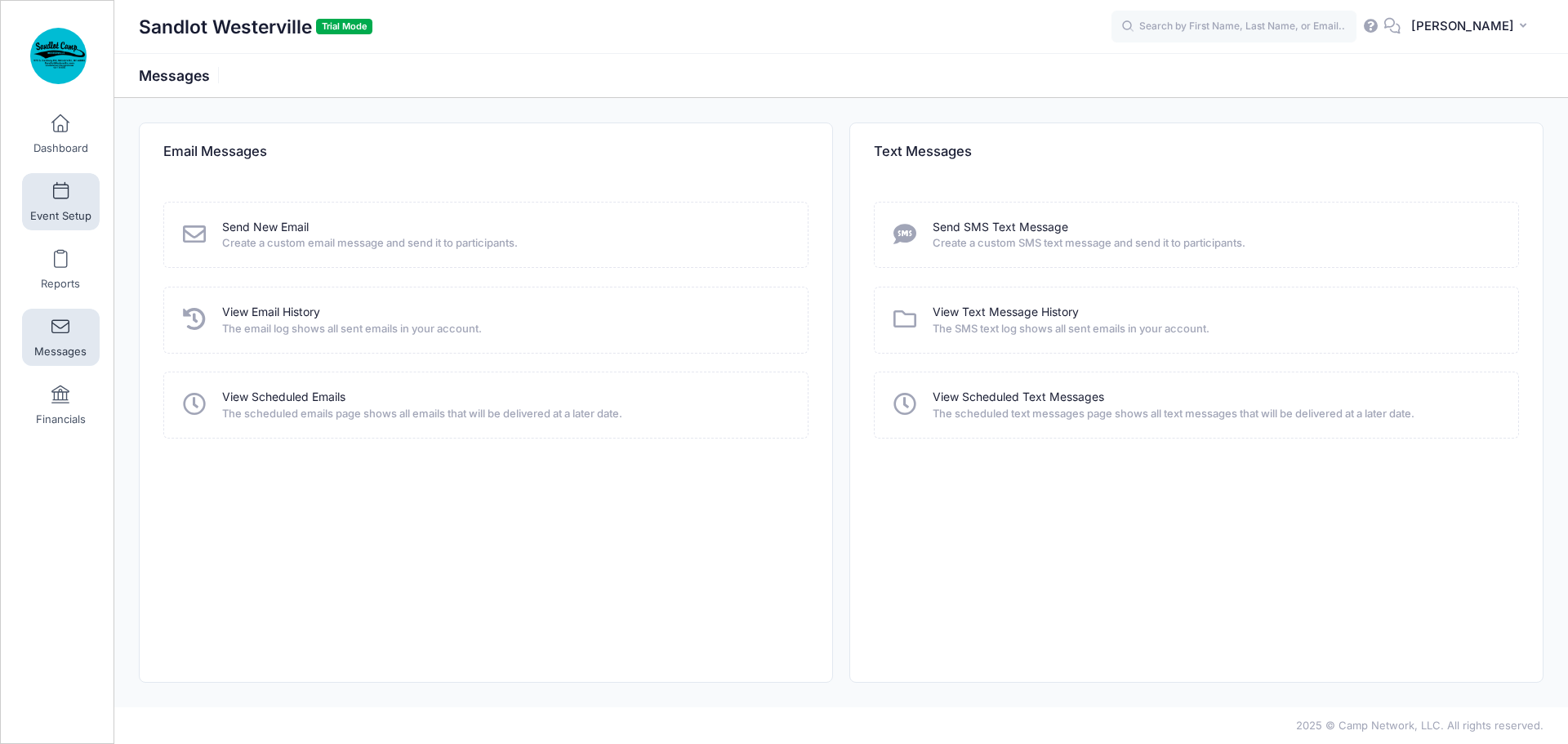
click at [48, 214] on span "Event Setup" at bounding box center [60, 215] width 61 height 14
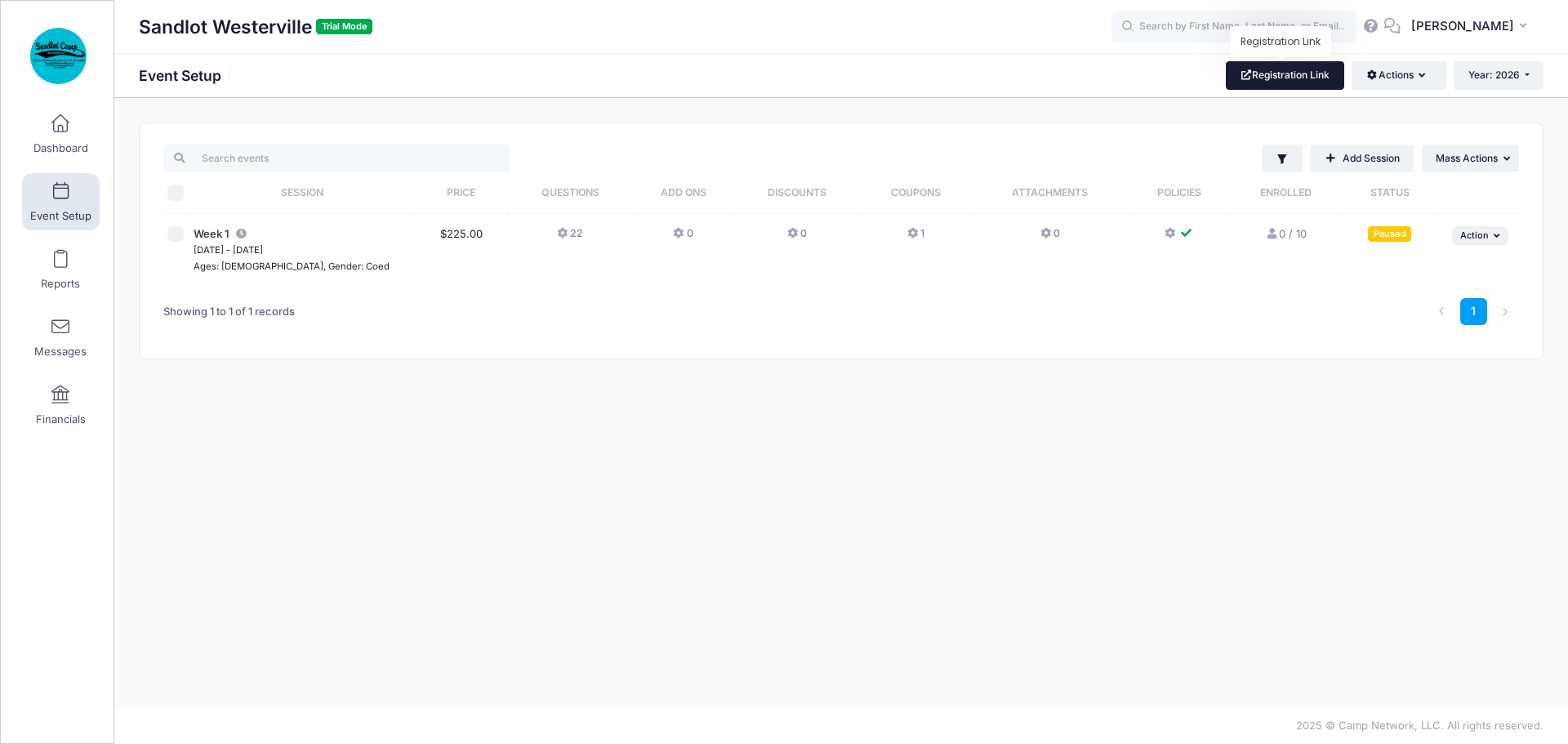
click at [1271, 77] on link "Registration Link" at bounding box center [1285, 75] width 118 height 28
click at [1425, 76] on icon "button" at bounding box center [1426, 76] width 13 height 0
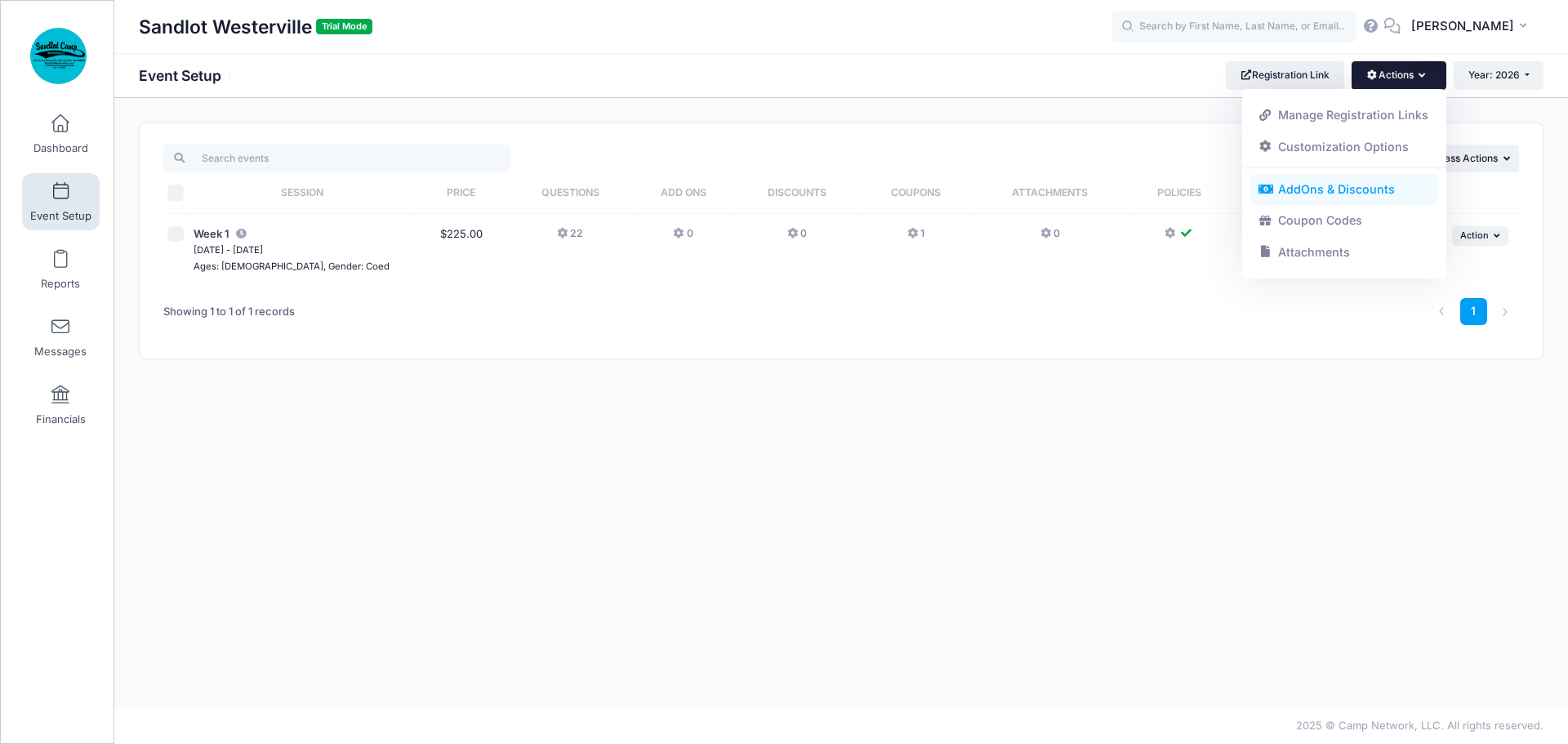
click at [1369, 183] on link "AddOns & Discounts" at bounding box center [1344, 189] width 189 height 31
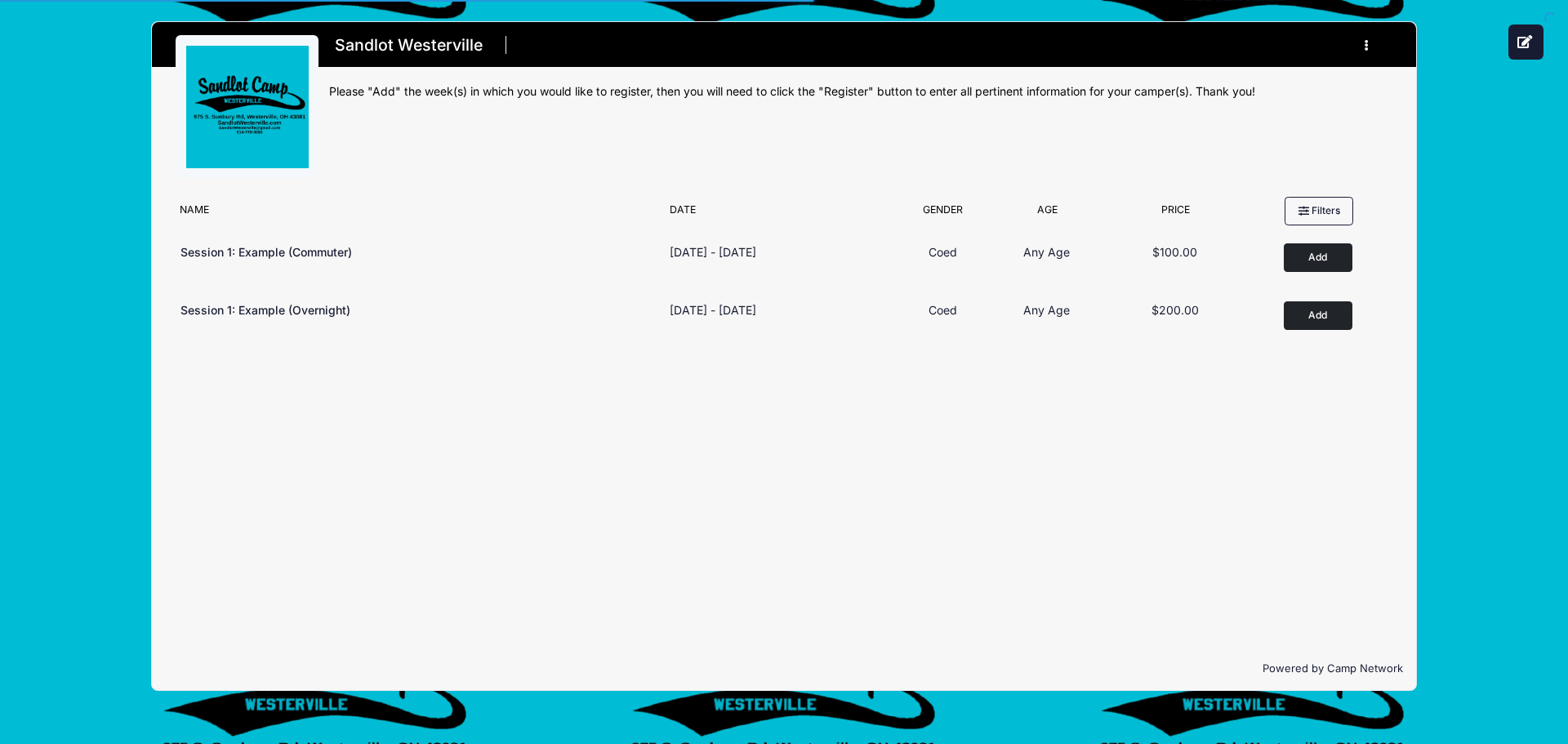
click at [1370, 45] on button "button" at bounding box center [1370, 45] width 44 height 28
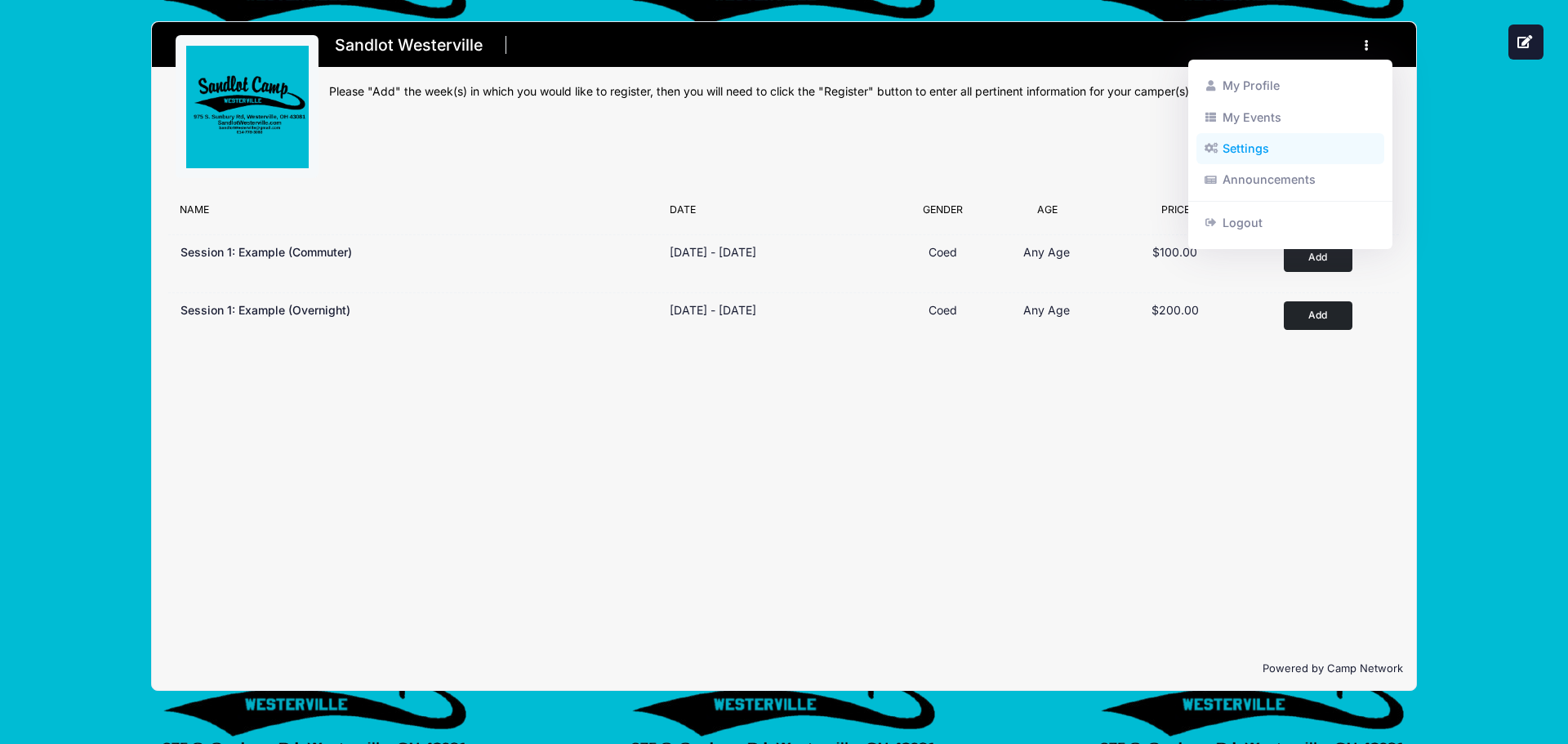
click at [1245, 147] on link "Settings" at bounding box center [1291, 148] width 189 height 31
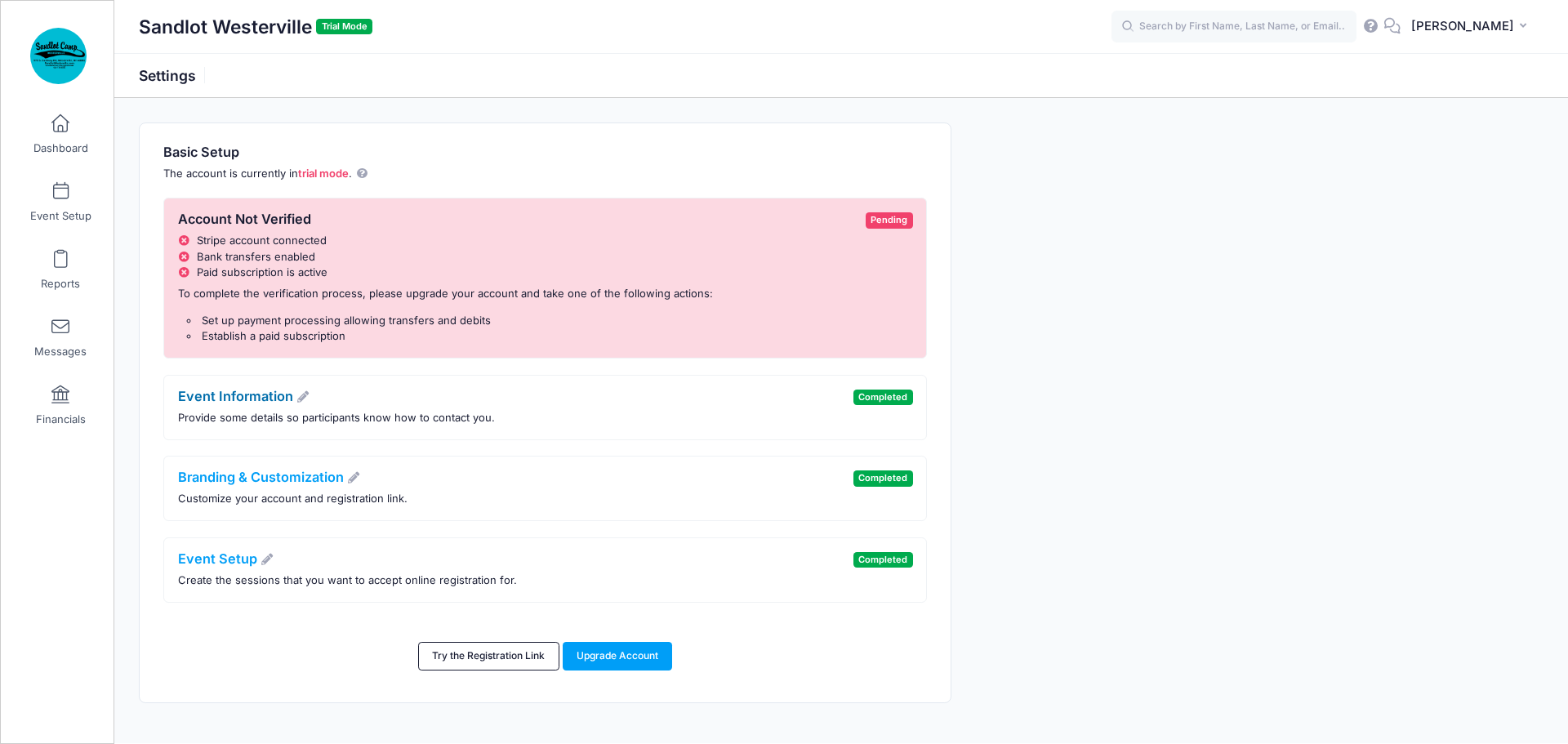
click at [300, 400] on icon at bounding box center [303, 397] width 15 height 12
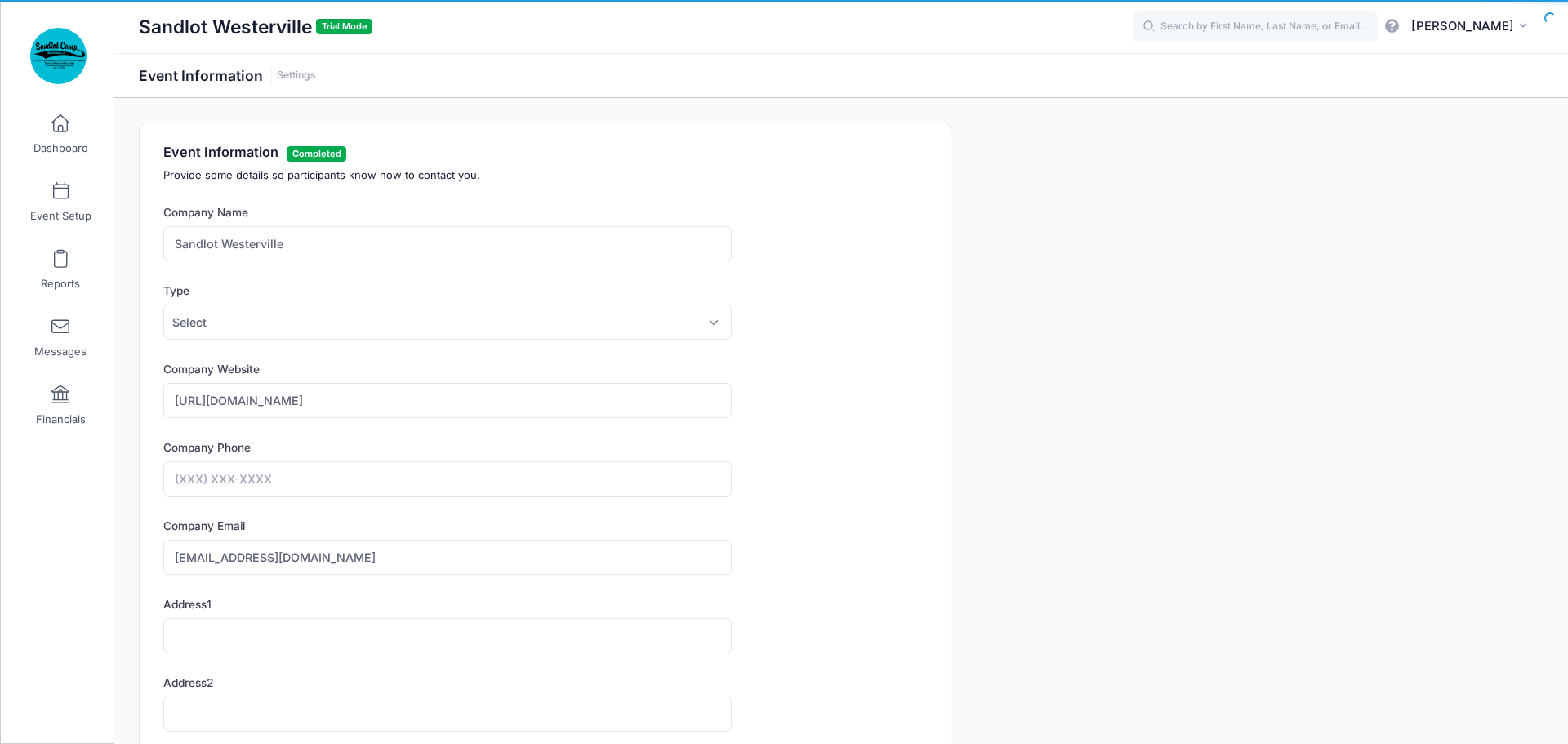
type input "(614) 778-3080"
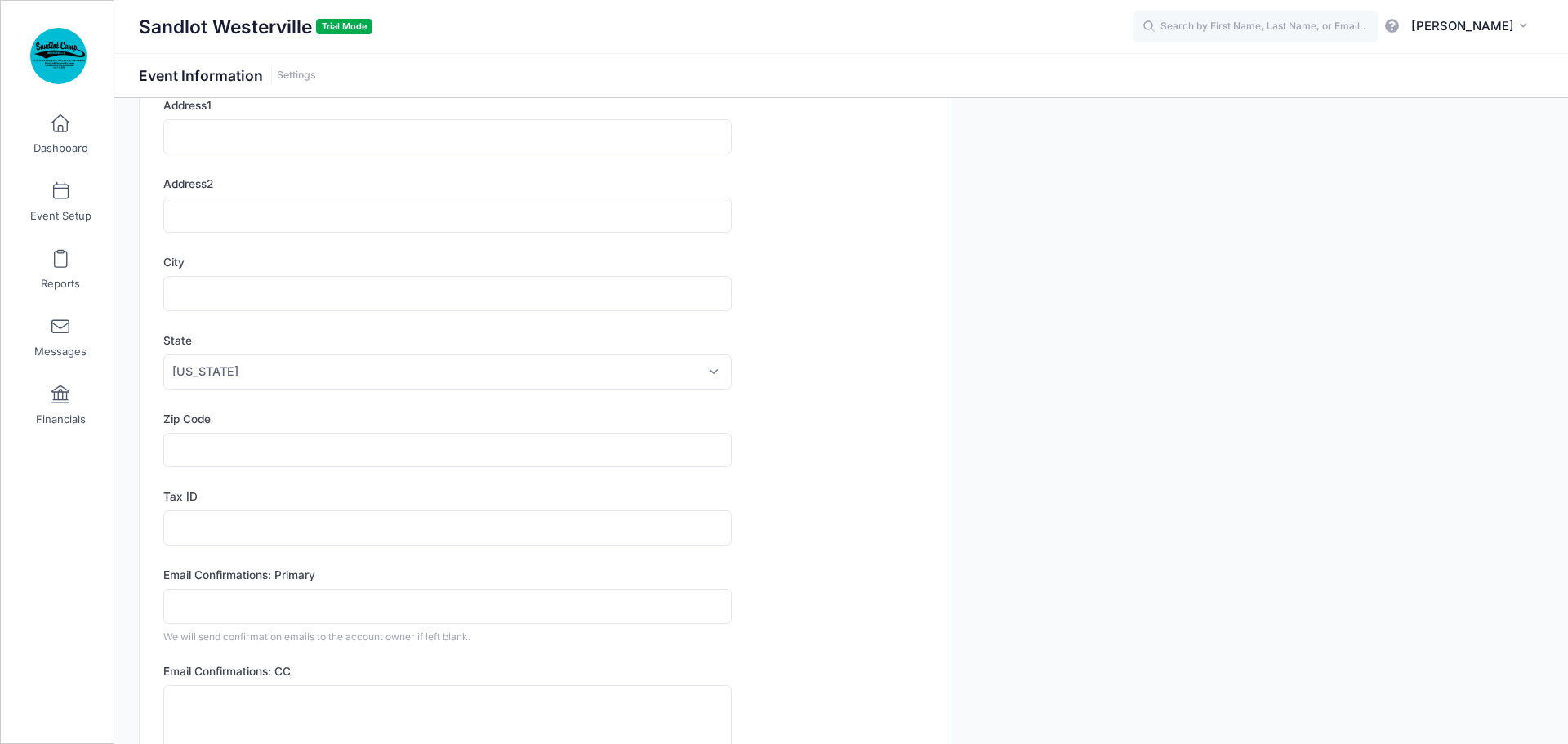
scroll to position [514, 0]
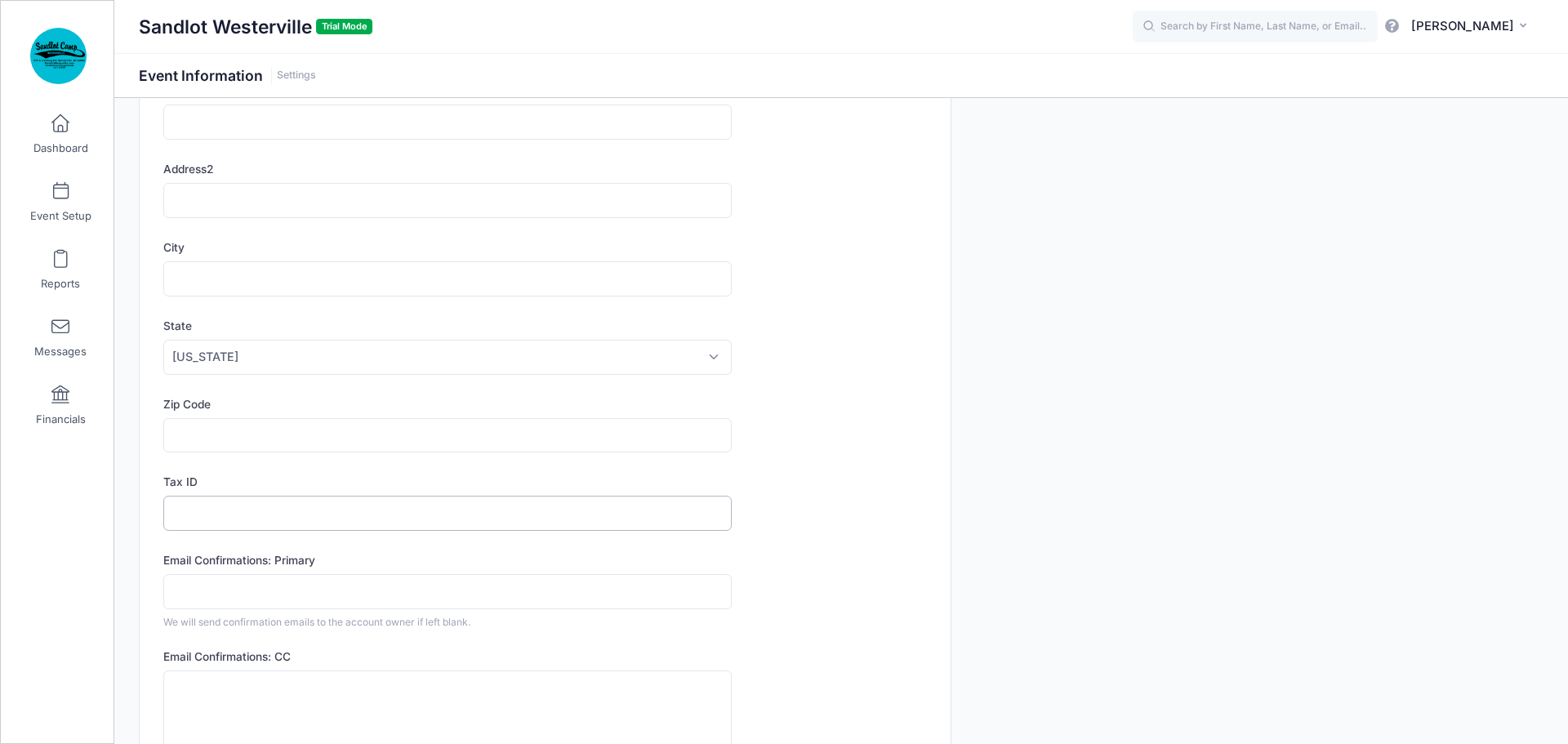
click at [204, 523] on input "Tax ID" at bounding box center [448, 514] width 568 height 35
type input "83-1520019"
click at [1056, 511] on div "Event Information Completed Provide some details so participants know how to co…" at bounding box center [841, 380] width 1421 height 1542
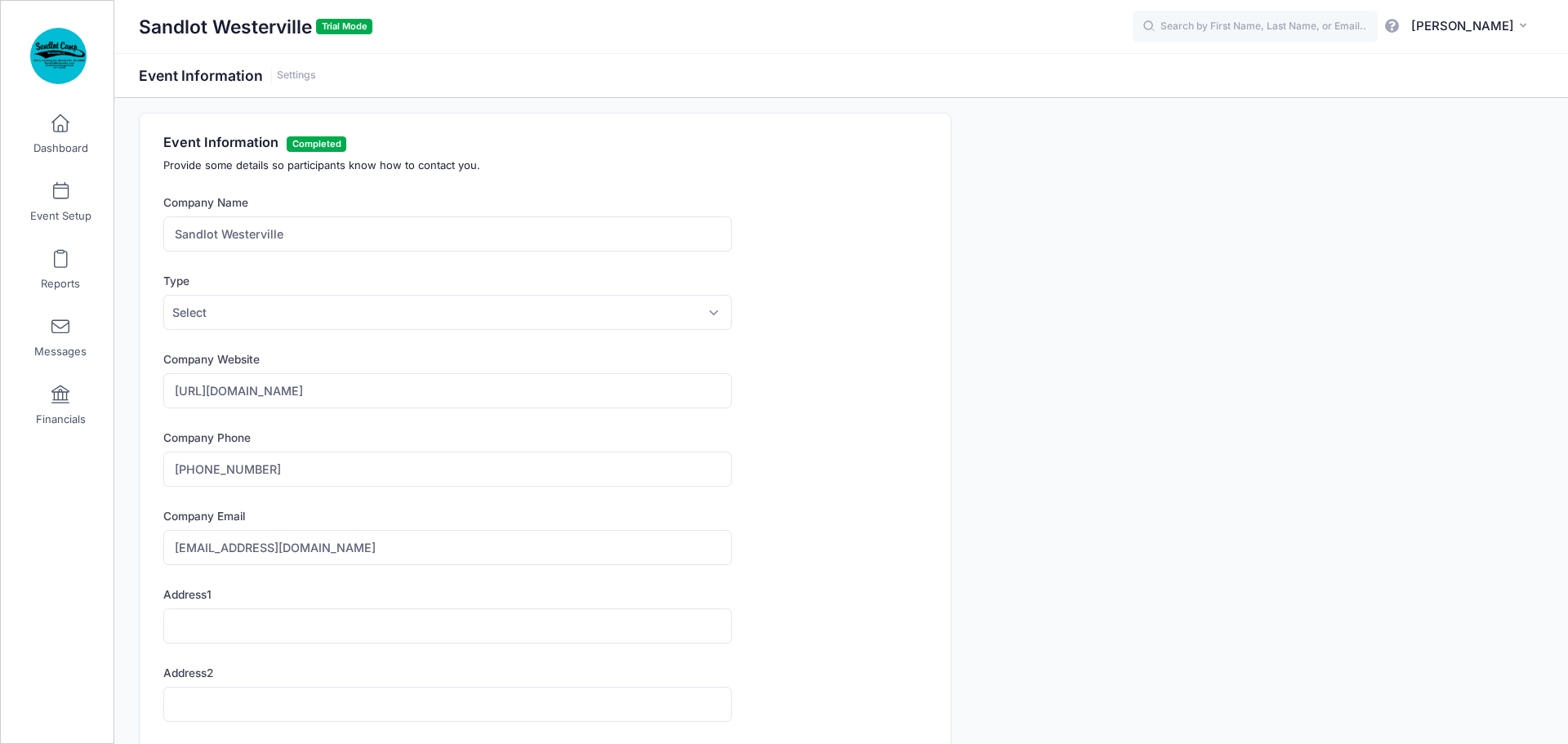
scroll to position [8, 0]
click at [360, 313] on span "Select" at bounding box center [448, 314] width 568 height 35
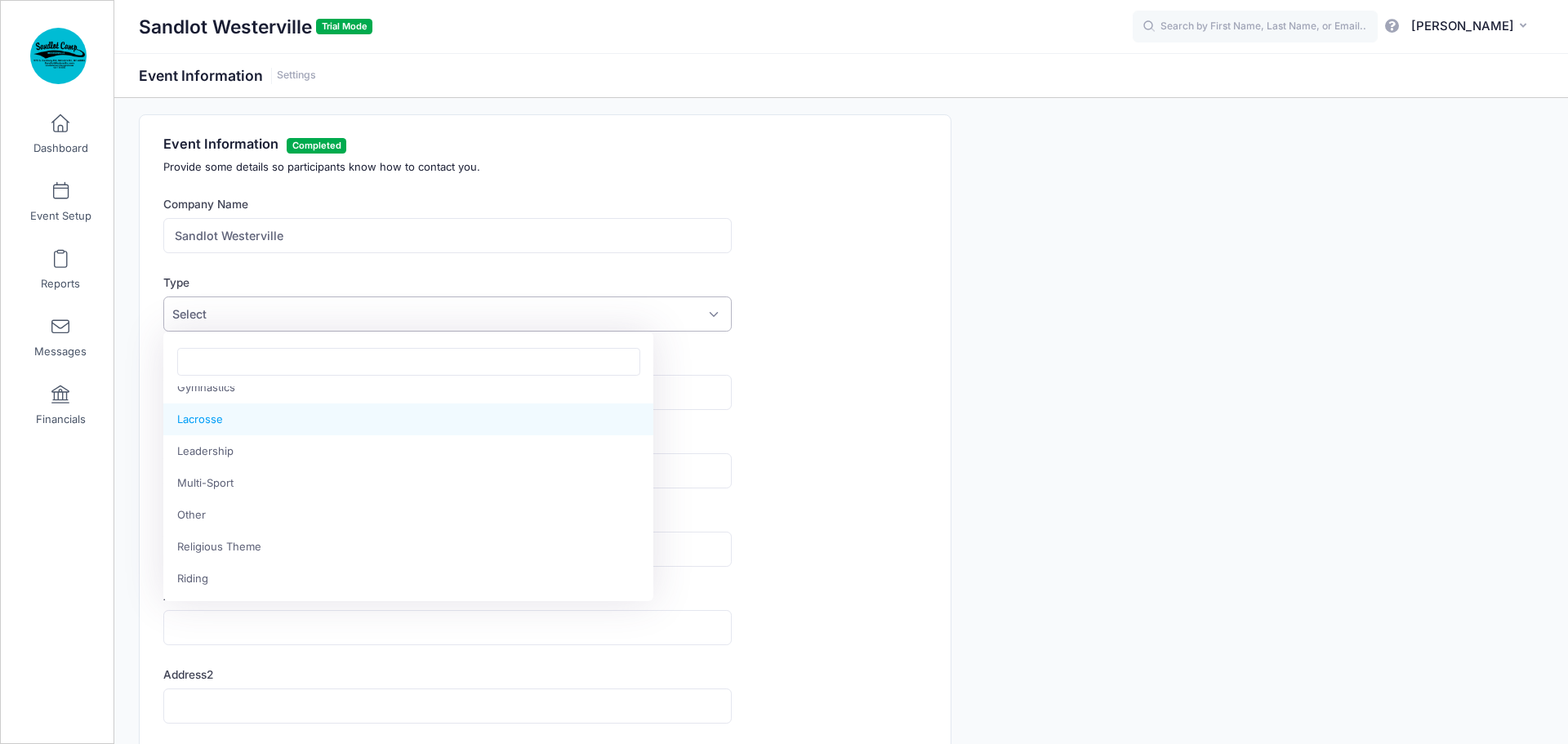
scroll to position [366, 0]
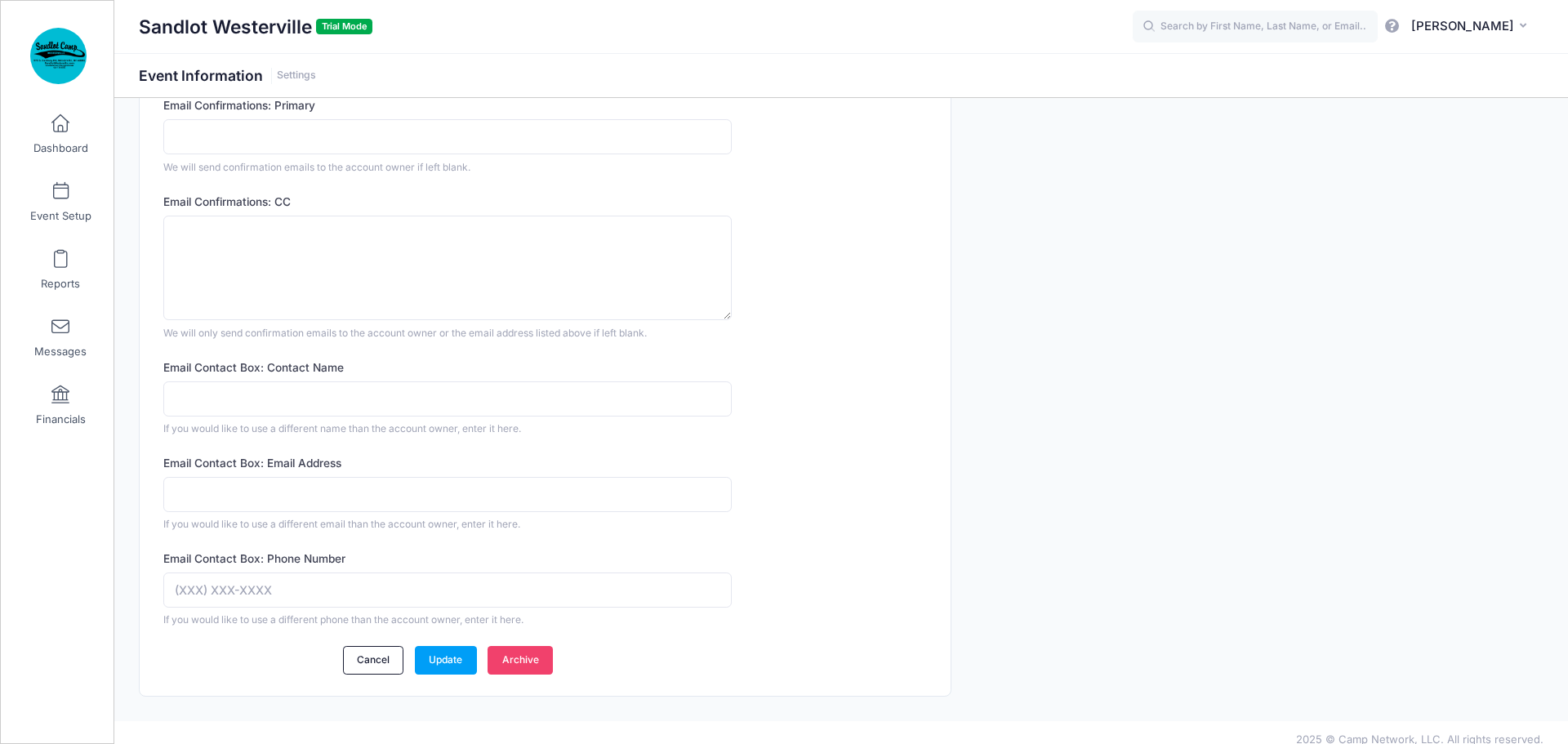
scroll to position [982, 0]
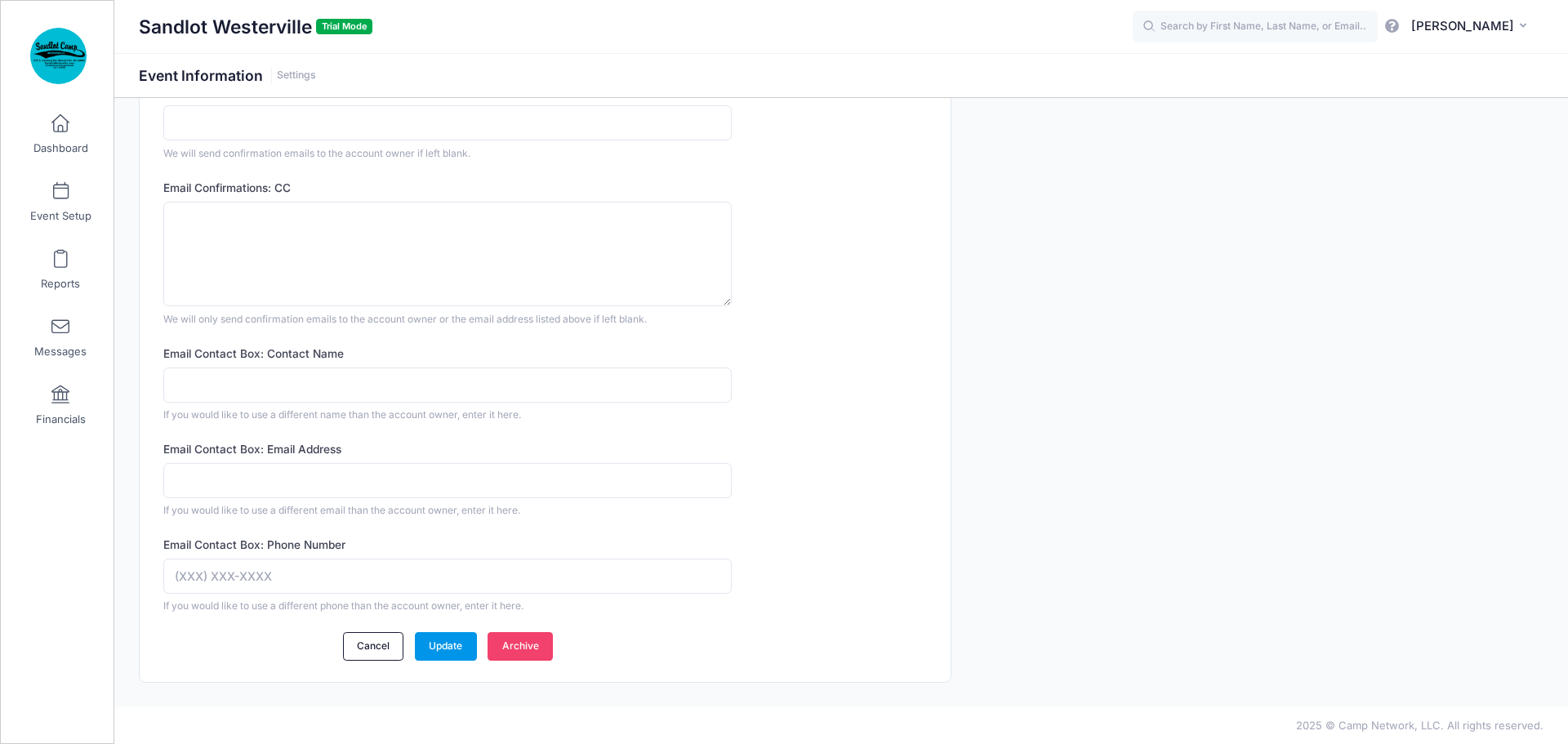
click at [451, 642] on link "Update" at bounding box center [446, 645] width 62 height 28
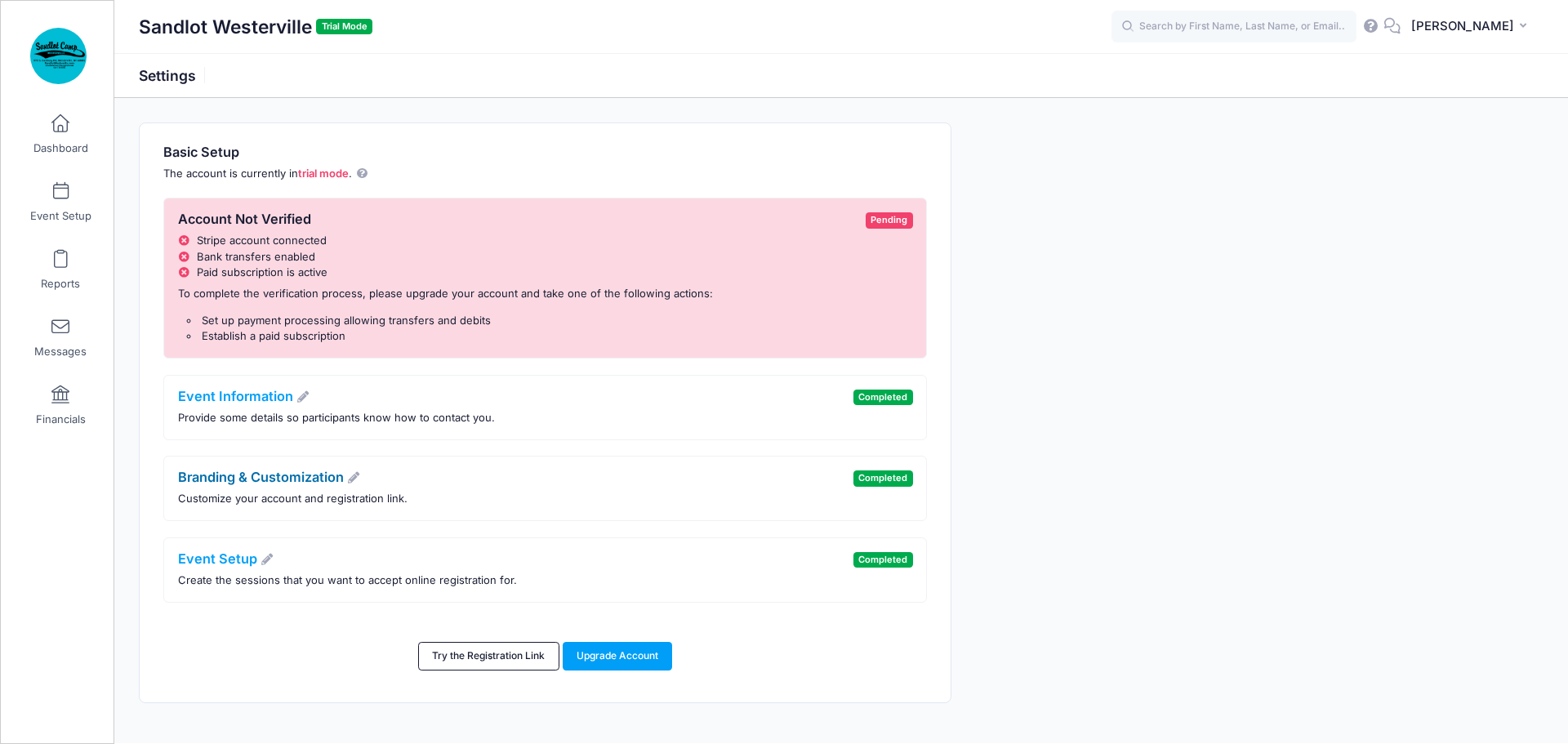
click at [284, 478] on link "Branding & Customization" at bounding box center [269, 476] width 183 height 16
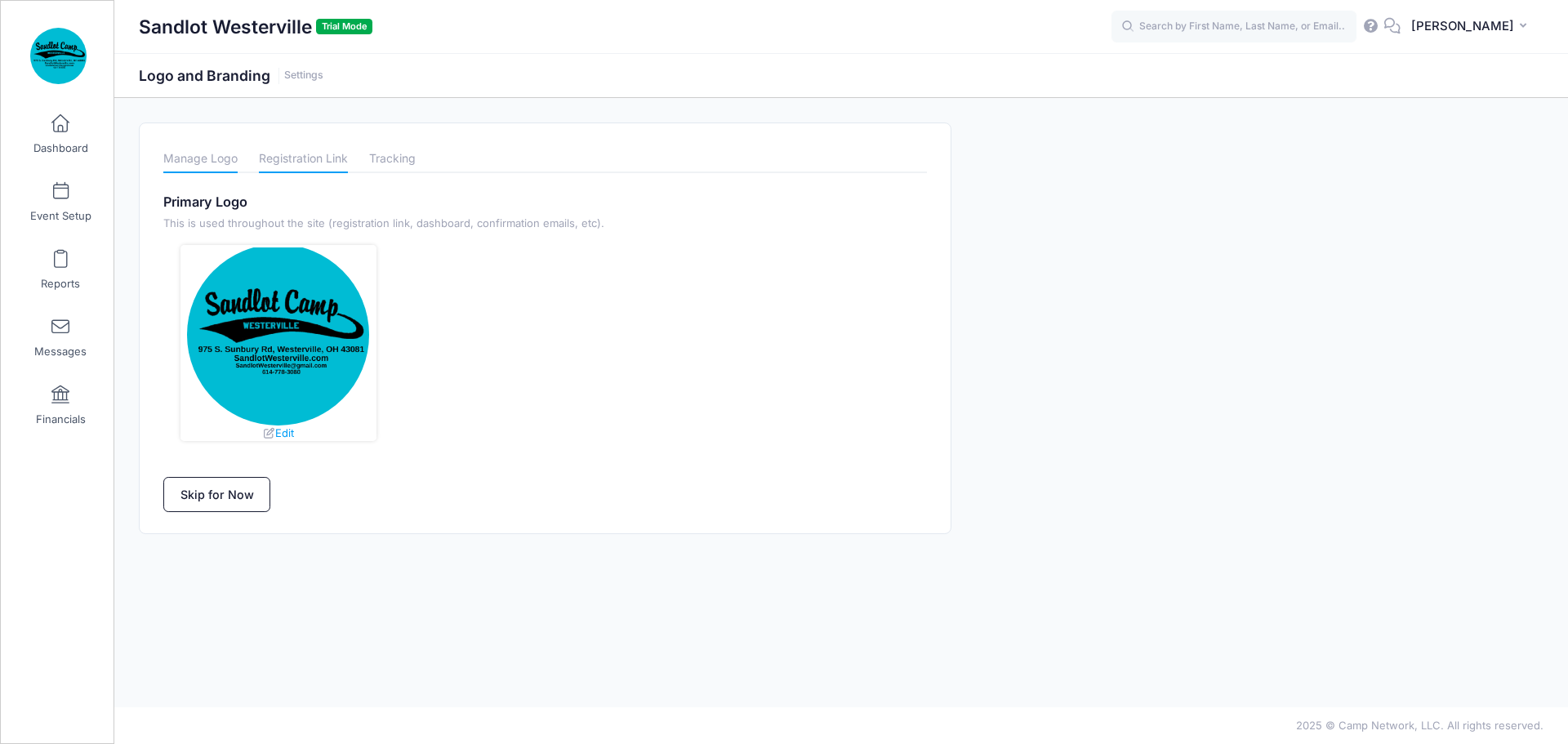
click at [321, 160] on link "Registration Link" at bounding box center [303, 158] width 89 height 28
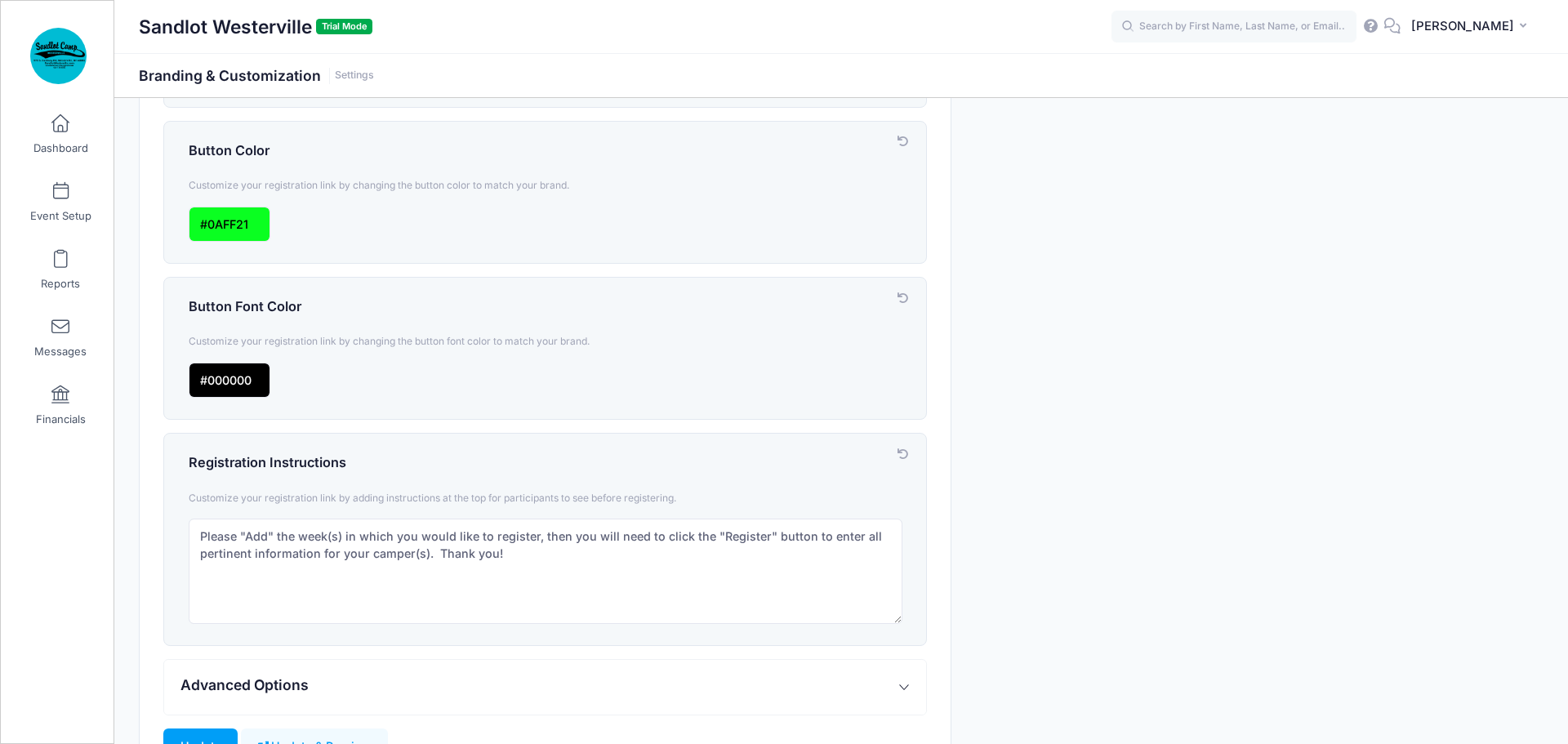
scroll to position [517, 0]
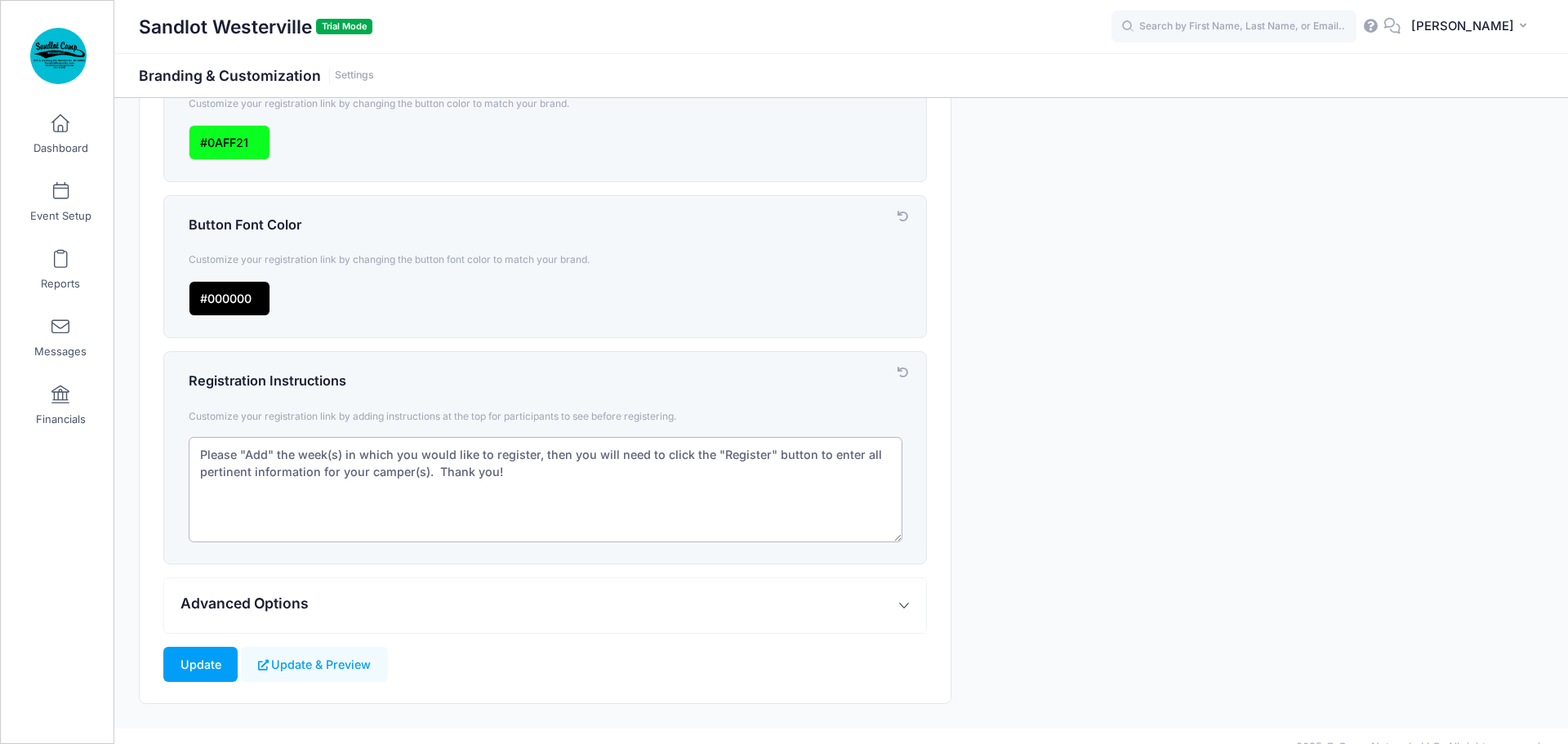
drag, startPoint x: 494, startPoint y: 449, endPoint x: 534, endPoint y: 449, distance: 40.0
click at [534, 449] on textarea "Please "Add" the week(s) in which you would like to register, then you will nee…" at bounding box center [546, 489] width 714 height 106
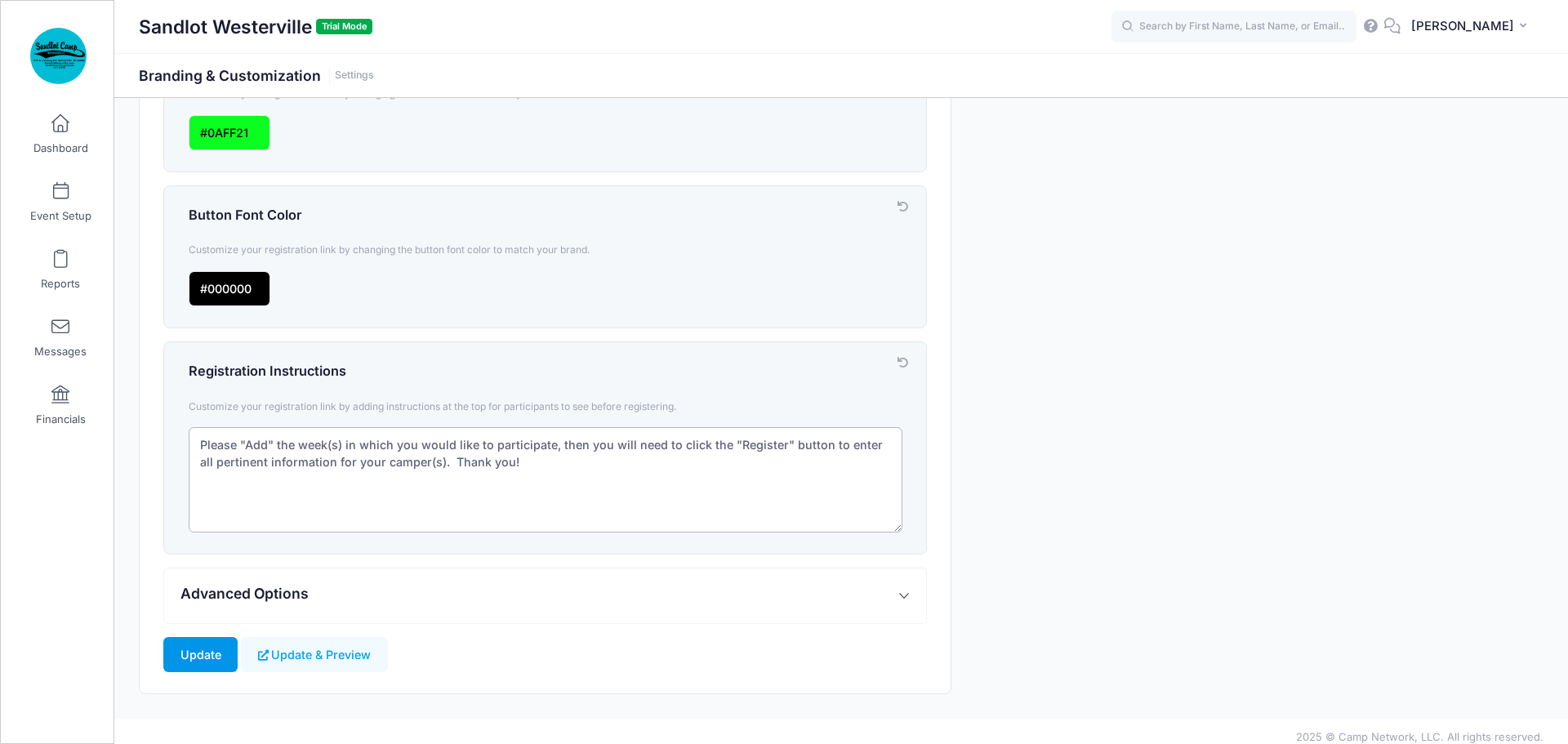
scroll to position [538, 0]
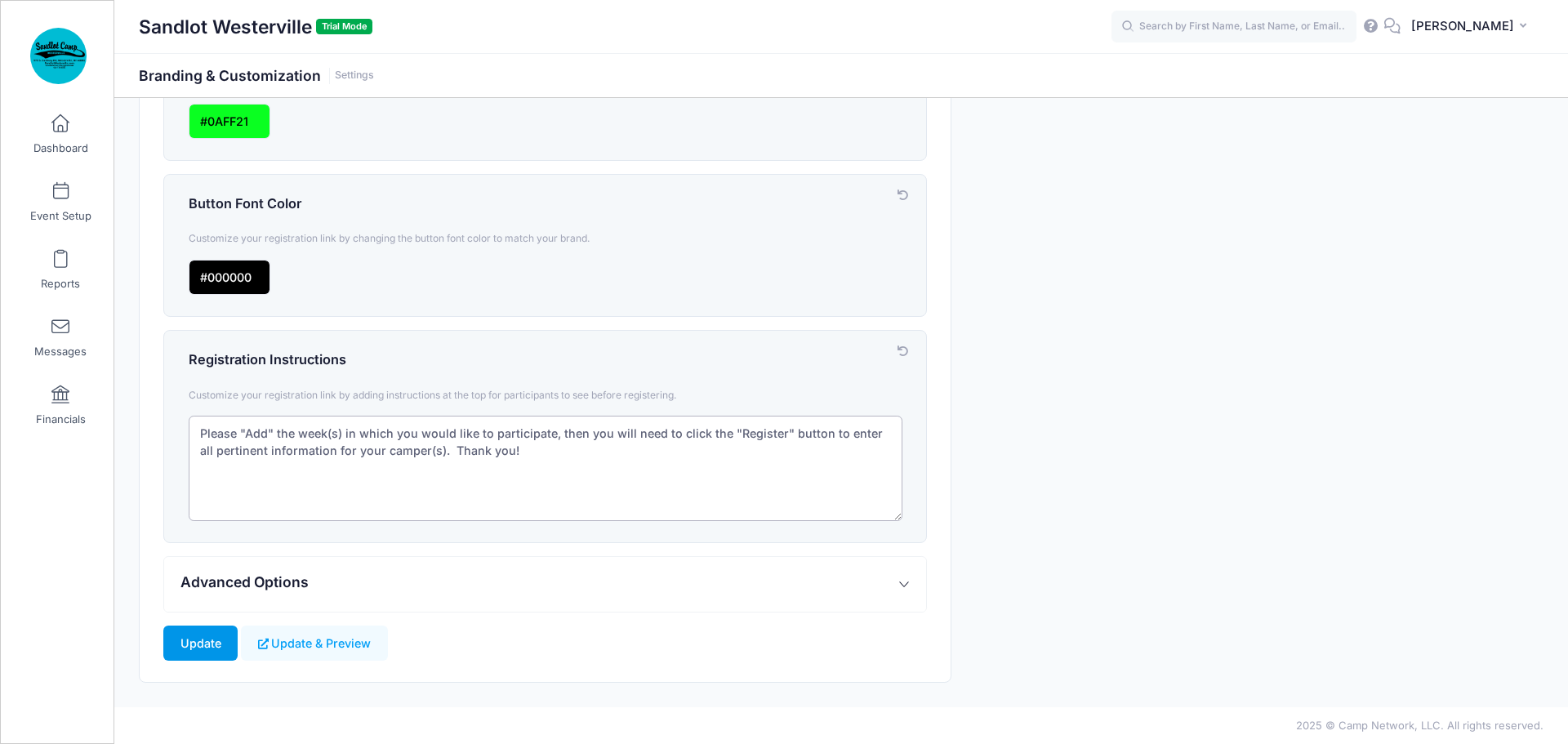
type textarea "Please "Add" the week(s) in which you would like to participate, then you will …"
click at [202, 643] on input "Update" at bounding box center [200, 643] width 75 height 35
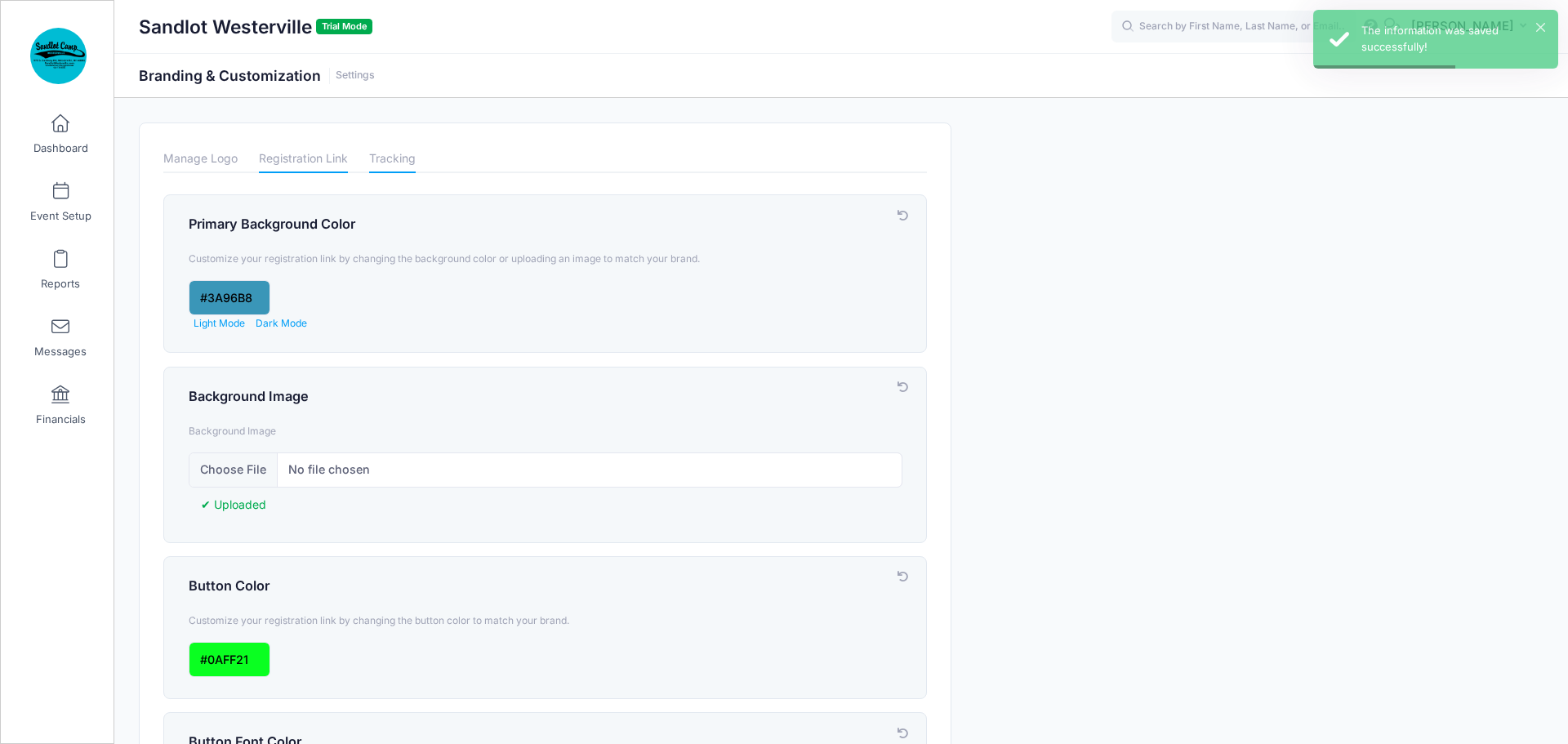
click at [397, 161] on link "Tracking" at bounding box center [393, 158] width 47 height 28
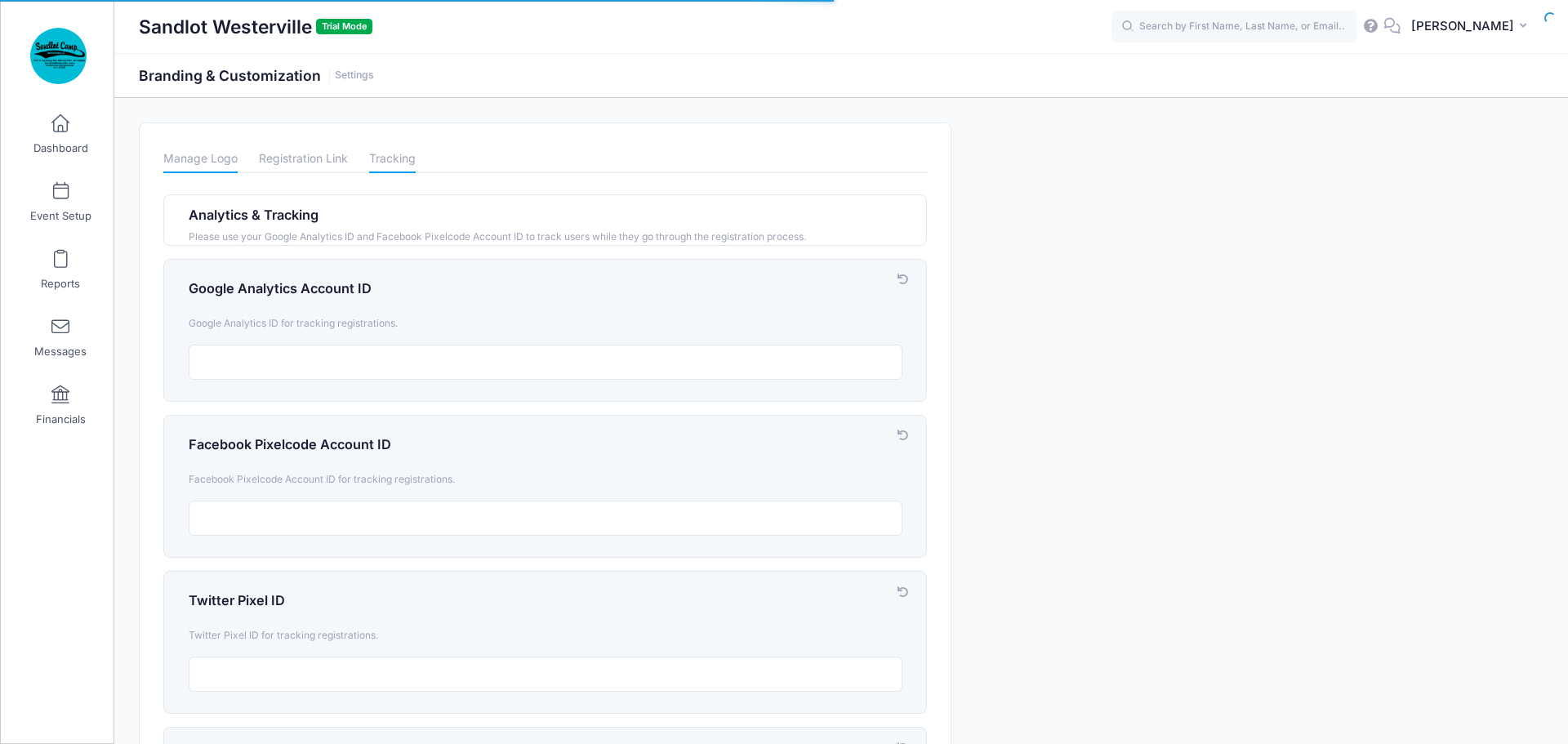
click at [201, 162] on link "Manage Logo" at bounding box center [200, 158] width 75 height 28
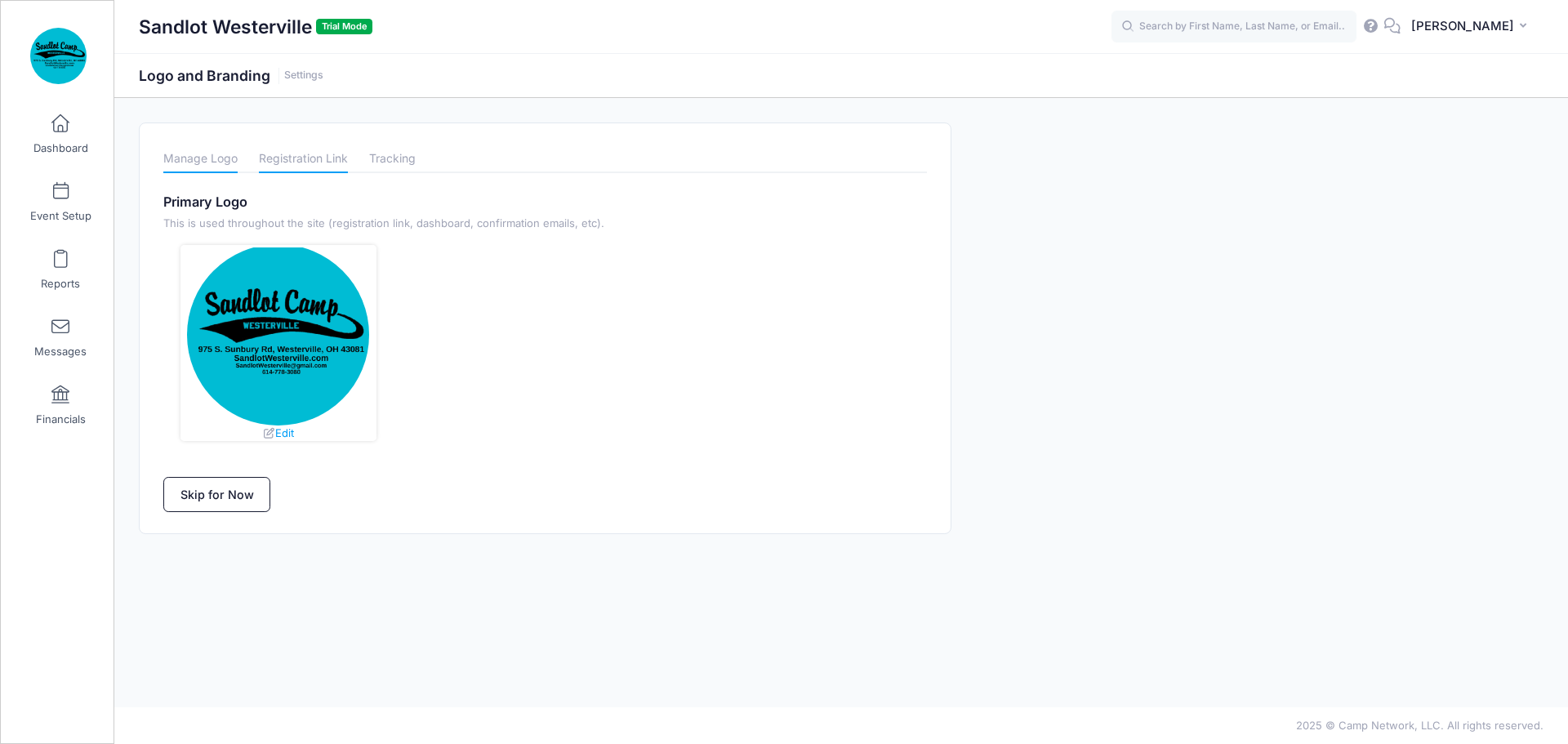
click at [284, 151] on link "Registration Link" at bounding box center [303, 158] width 89 height 28
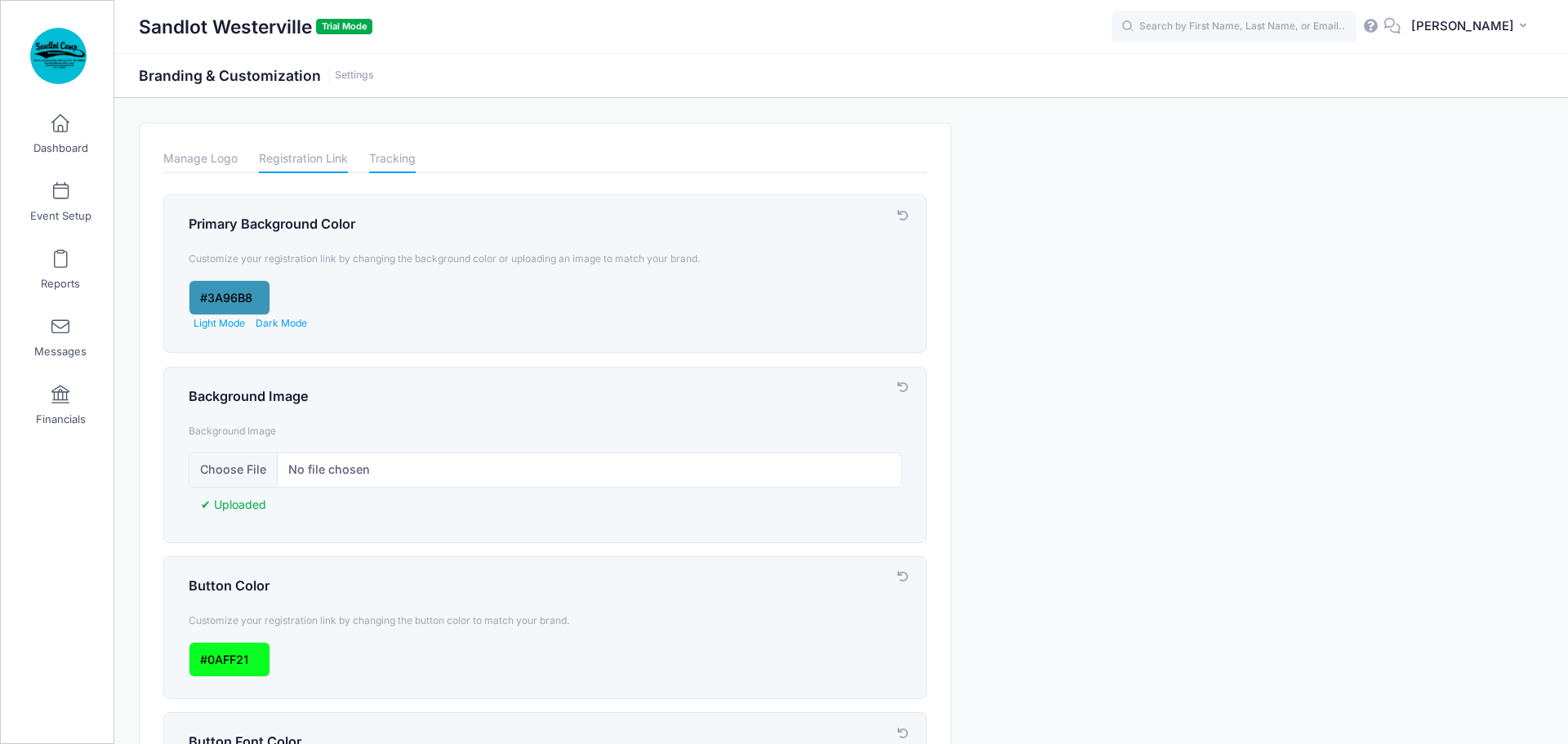
click at [376, 159] on link "Tracking" at bounding box center [393, 158] width 47 height 28
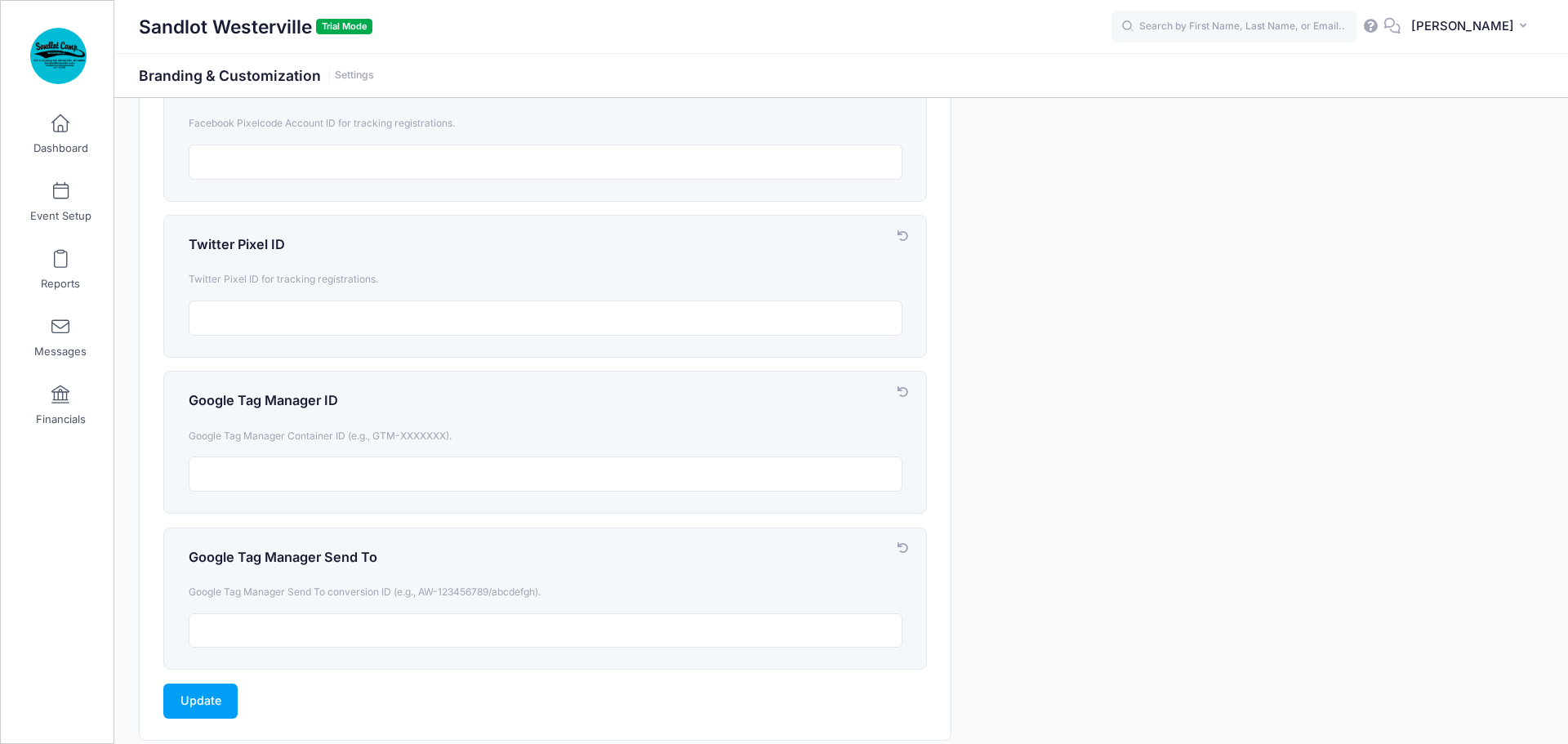
scroll to position [138, 0]
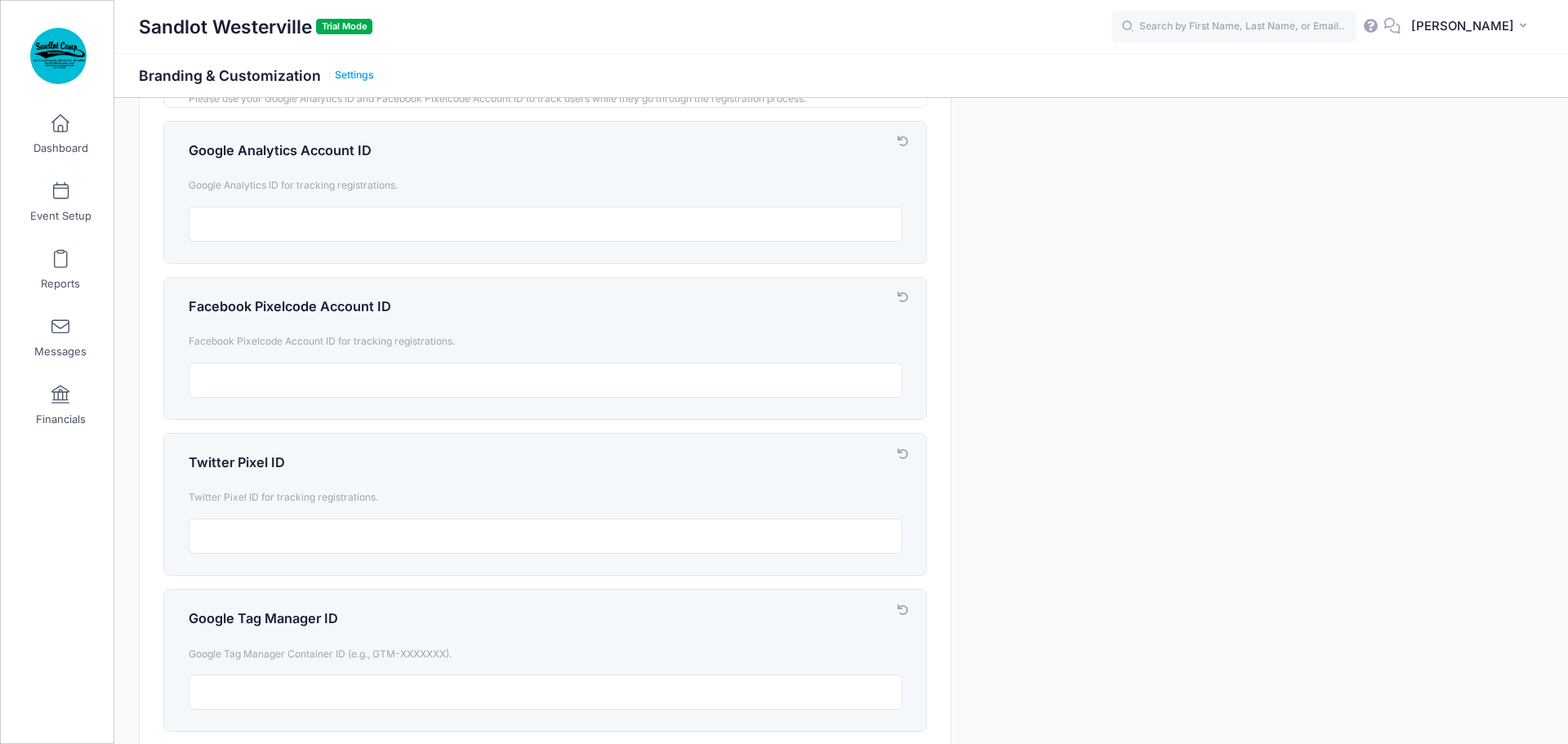
click at [355, 80] on link "Settings" at bounding box center [354, 75] width 39 height 13
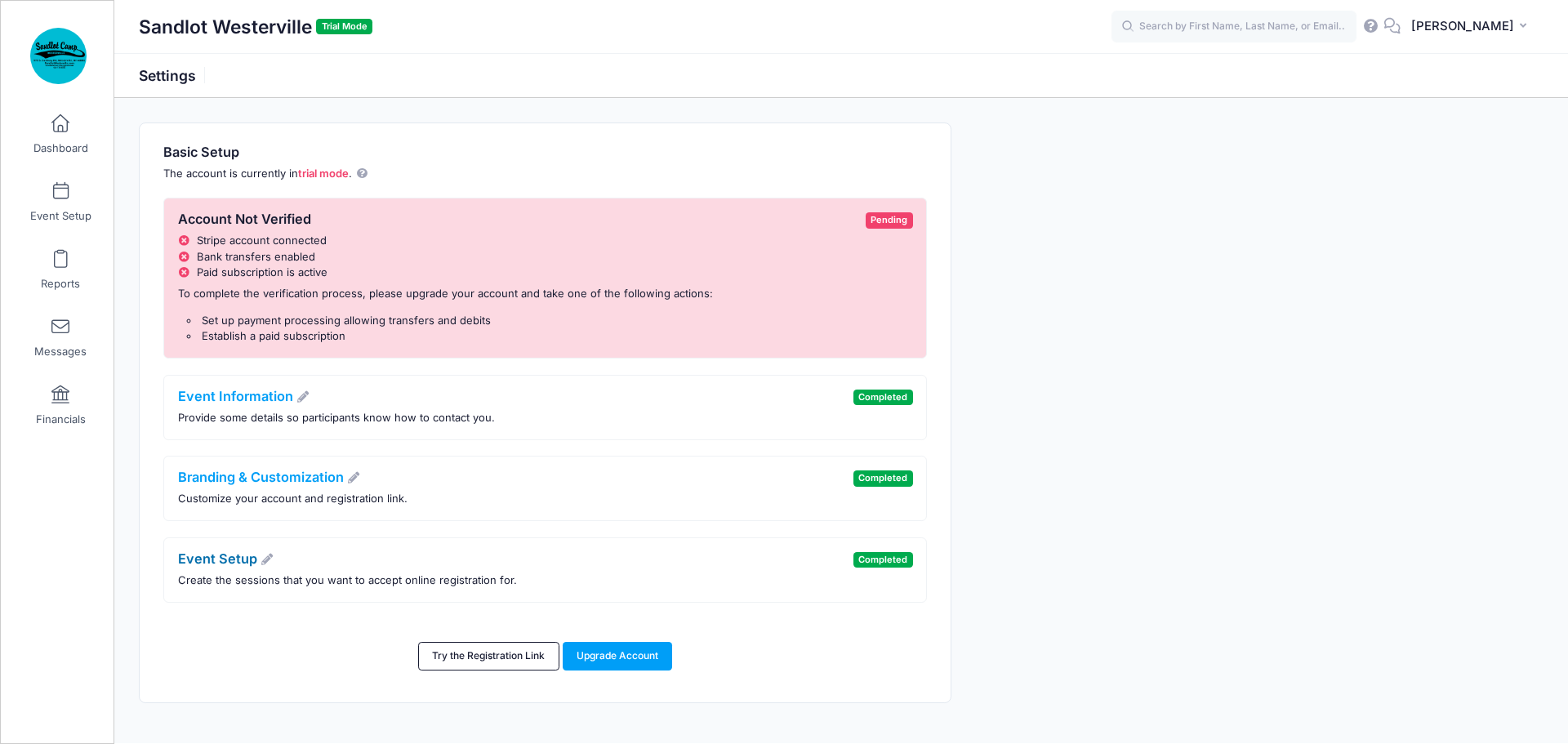
click at [268, 559] on icon at bounding box center [267, 560] width 15 height 12
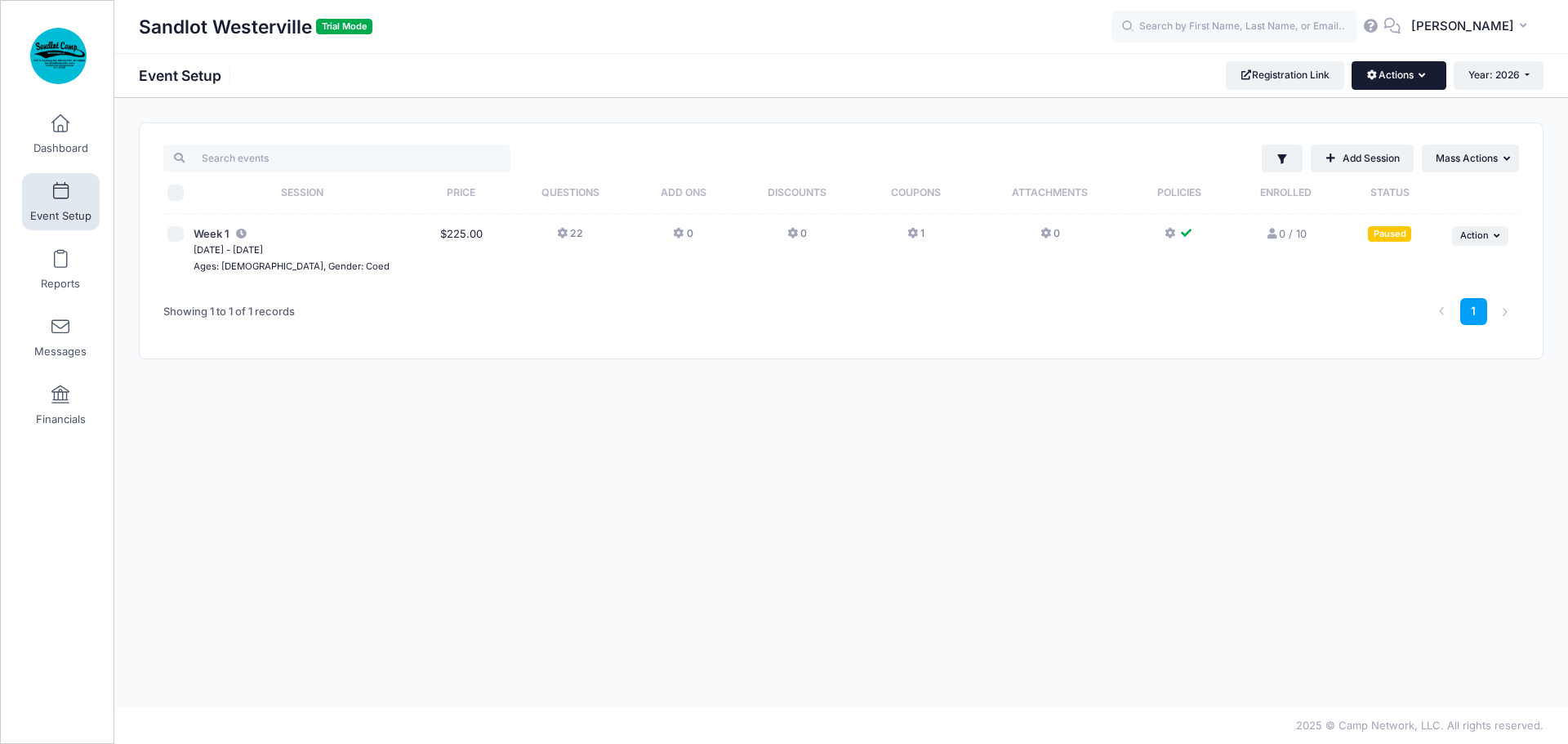
click at [1422, 76] on icon "button" at bounding box center [1426, 76] width 13 height 0
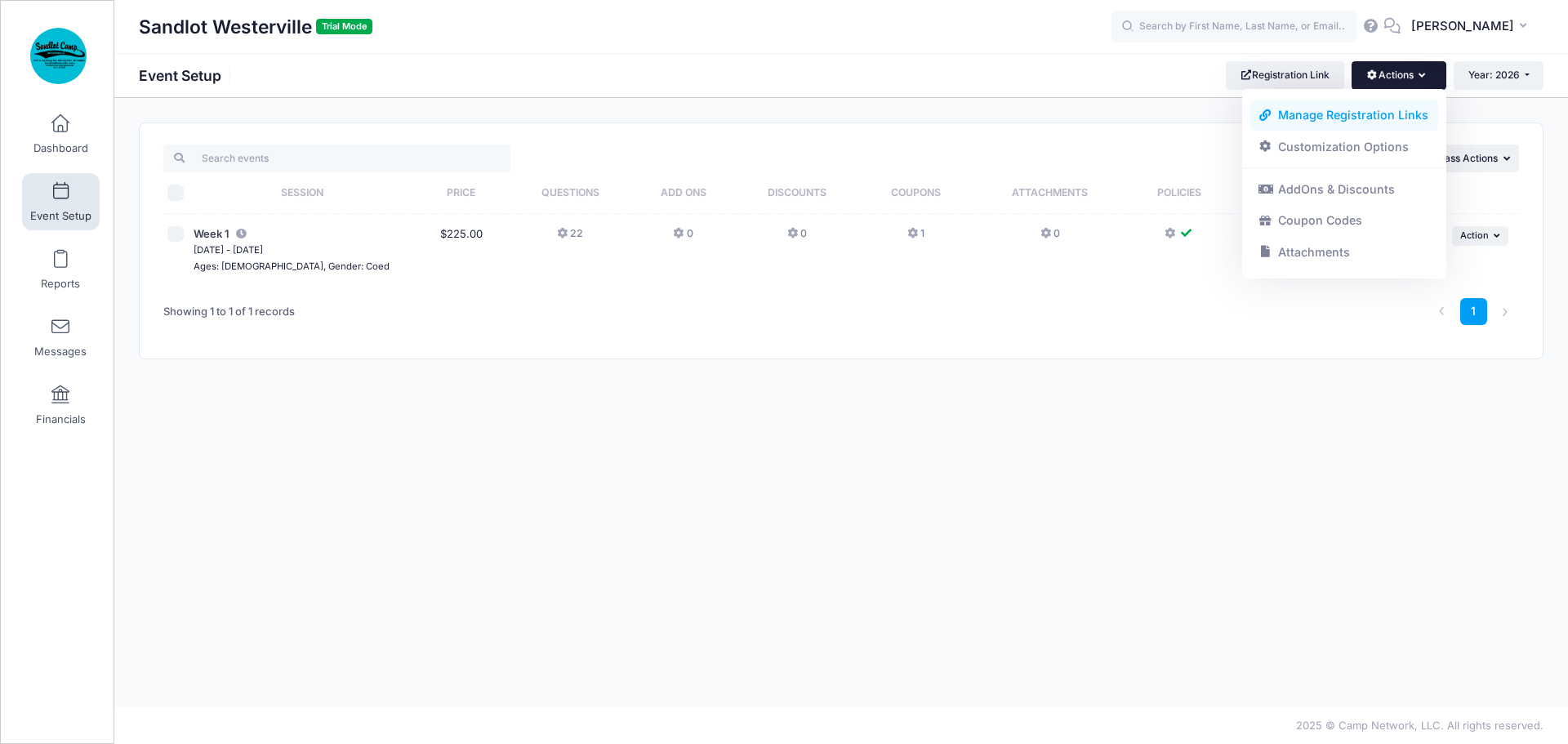
click at [1385, 112] on link "Manage Registration Links" at bounding box center [1344, 115] width 189 height 31
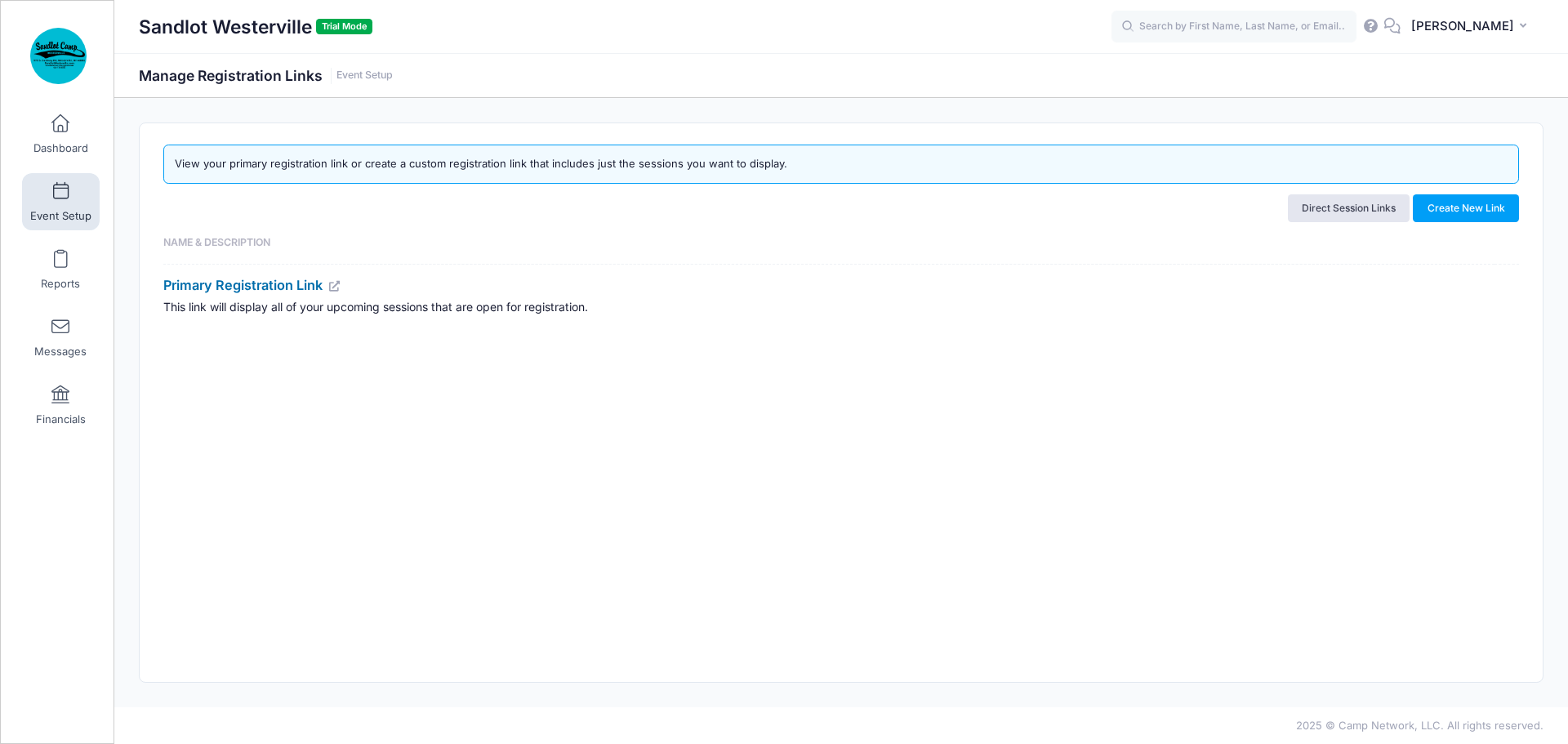
click at [310, 282] on link "Primary Registration Link" at bounding box center [252, 284] width 178 height 16
click at [60, 128] on span at bounding box center [60, 123] width 0 height 18
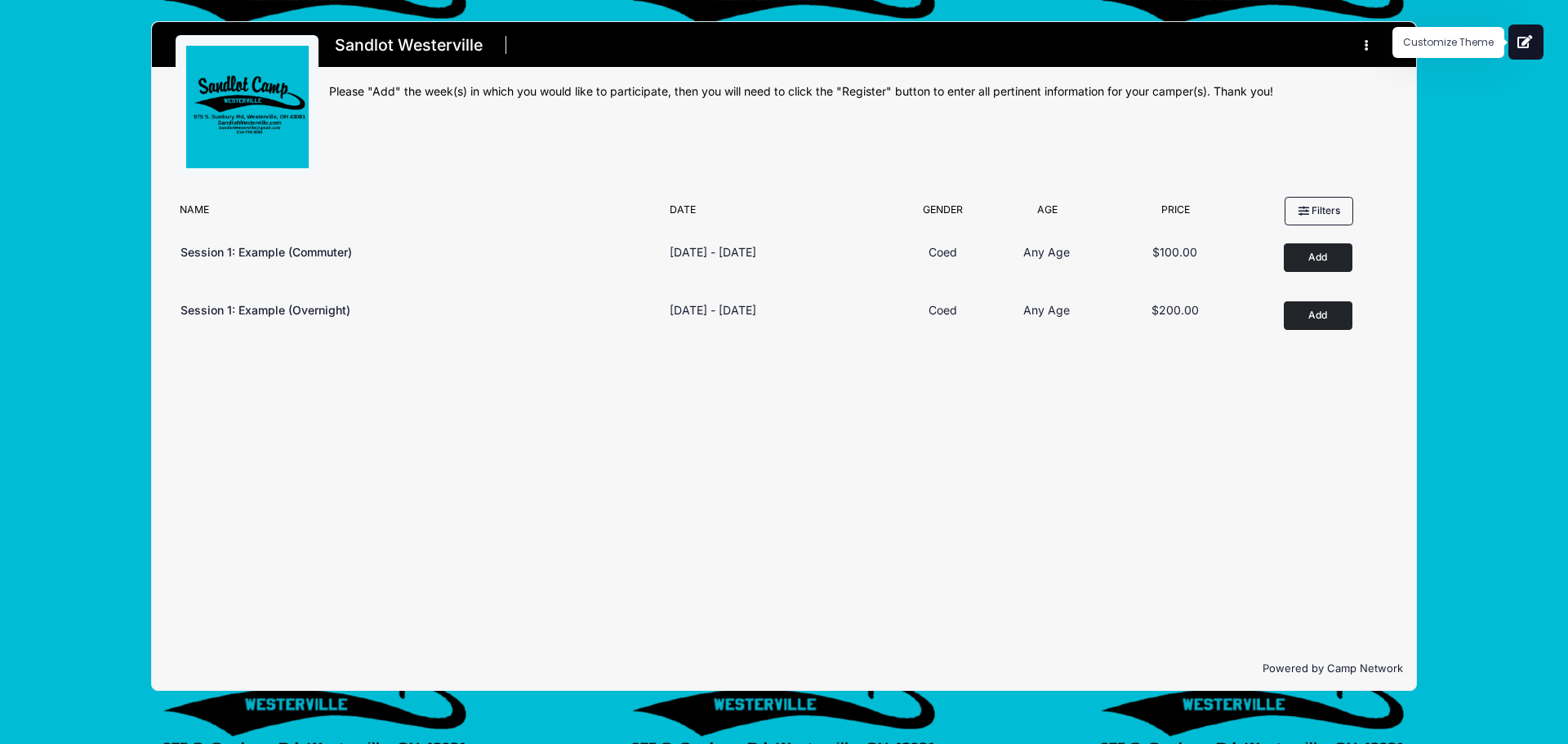
click at [1525, 44] on icon at bounding box center [1525, 42] width 16 height 13
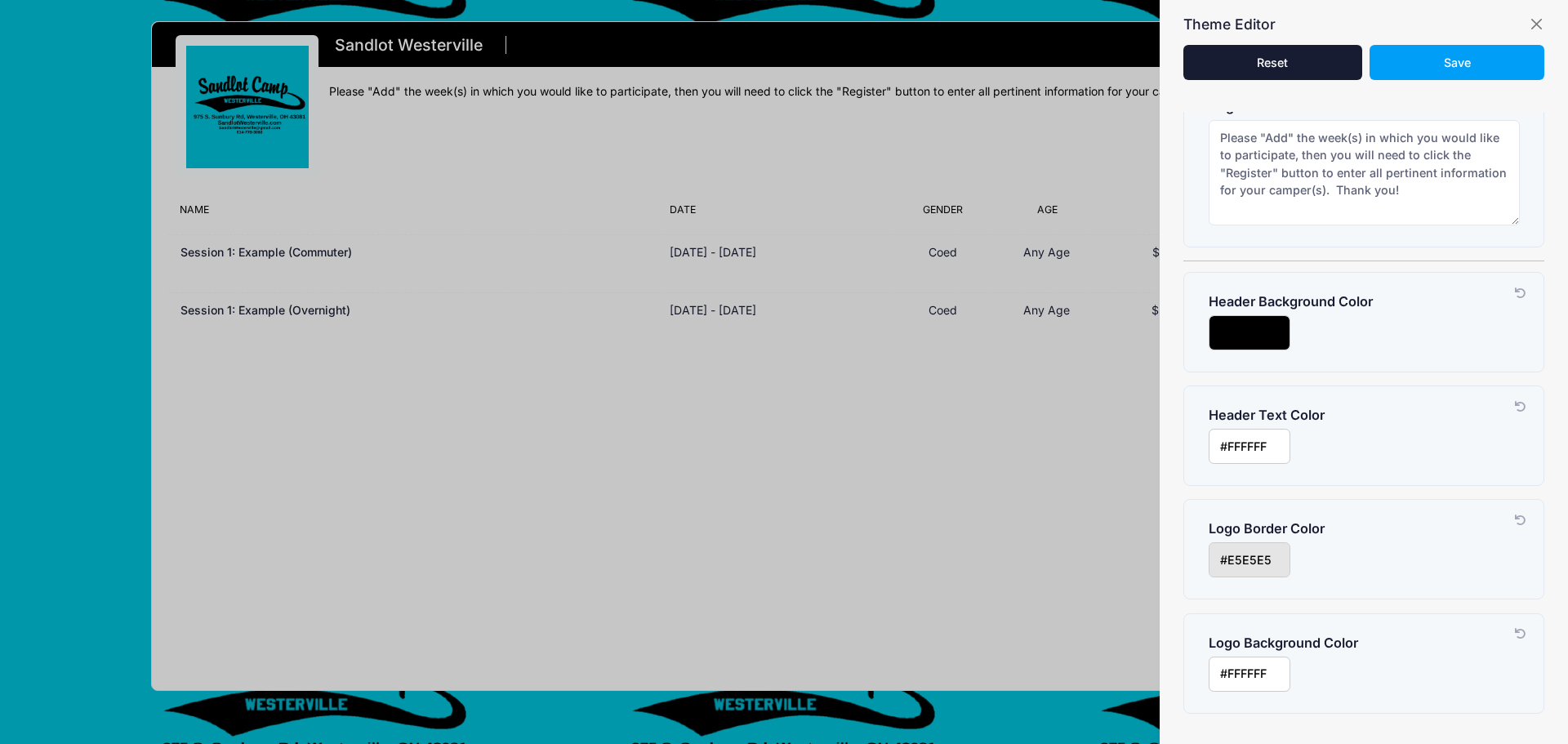
scroll to position [287, 0]
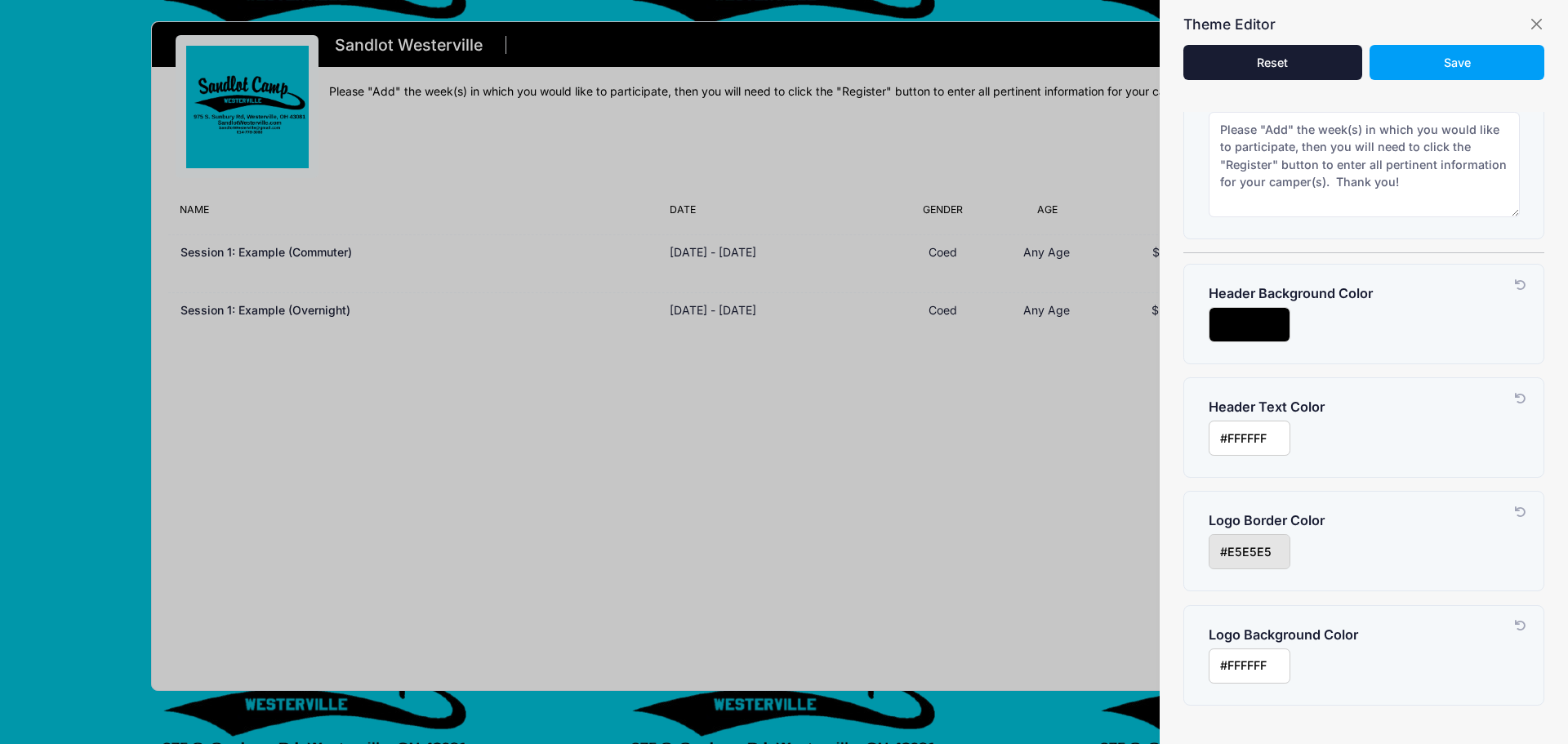
click at [1274, 549] on input "input" at bounding box center [1249, 551] width 81 height 35
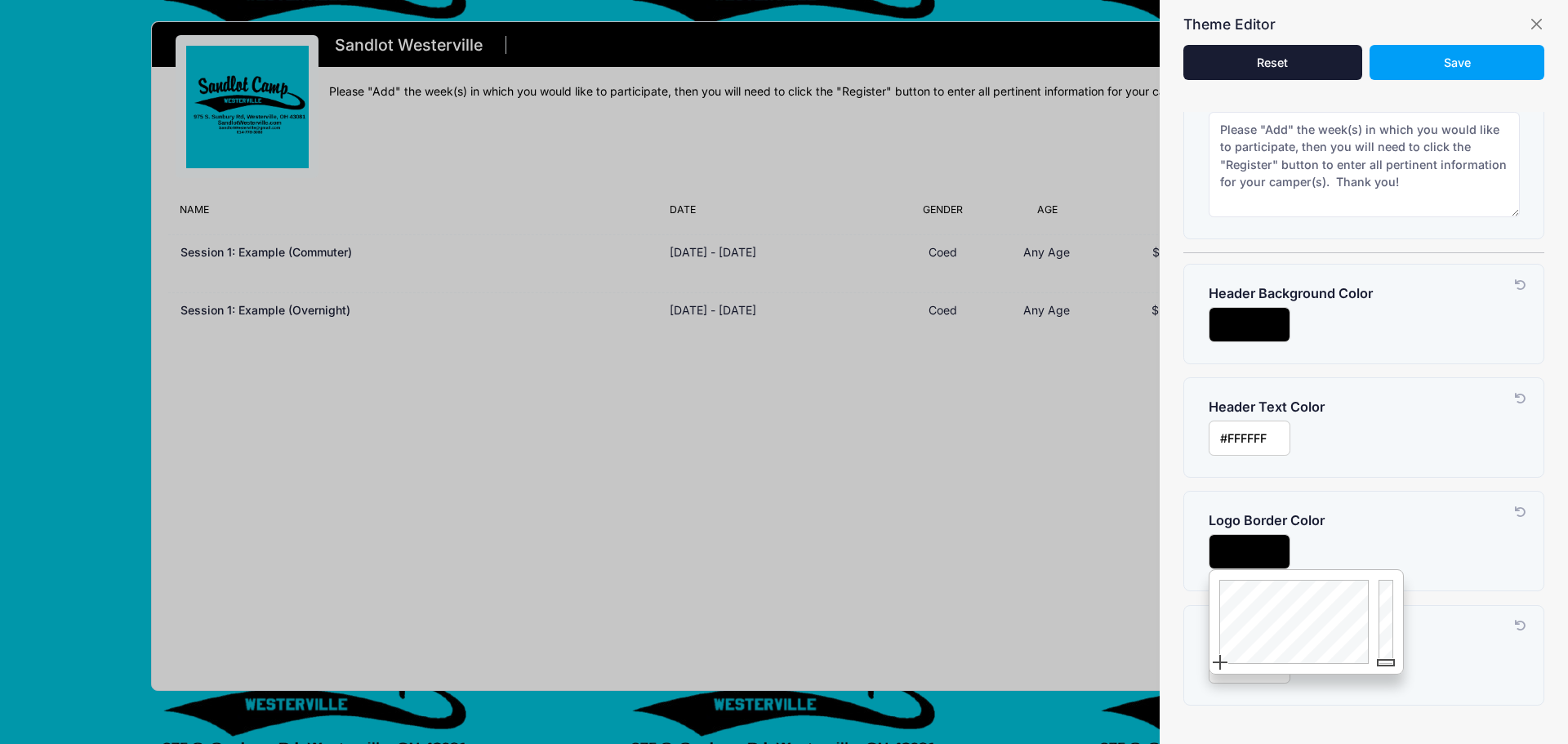
drag, startPoint x: 1392, startPoint y: 588, endPoint x: 1388, endPoint y: 683, distance: 95.1
click at [1388, 683] on body "Processing Request Please wait... Processing Request Please wait... Processing …" at bounding box center [784, 372] width 1568 height 744
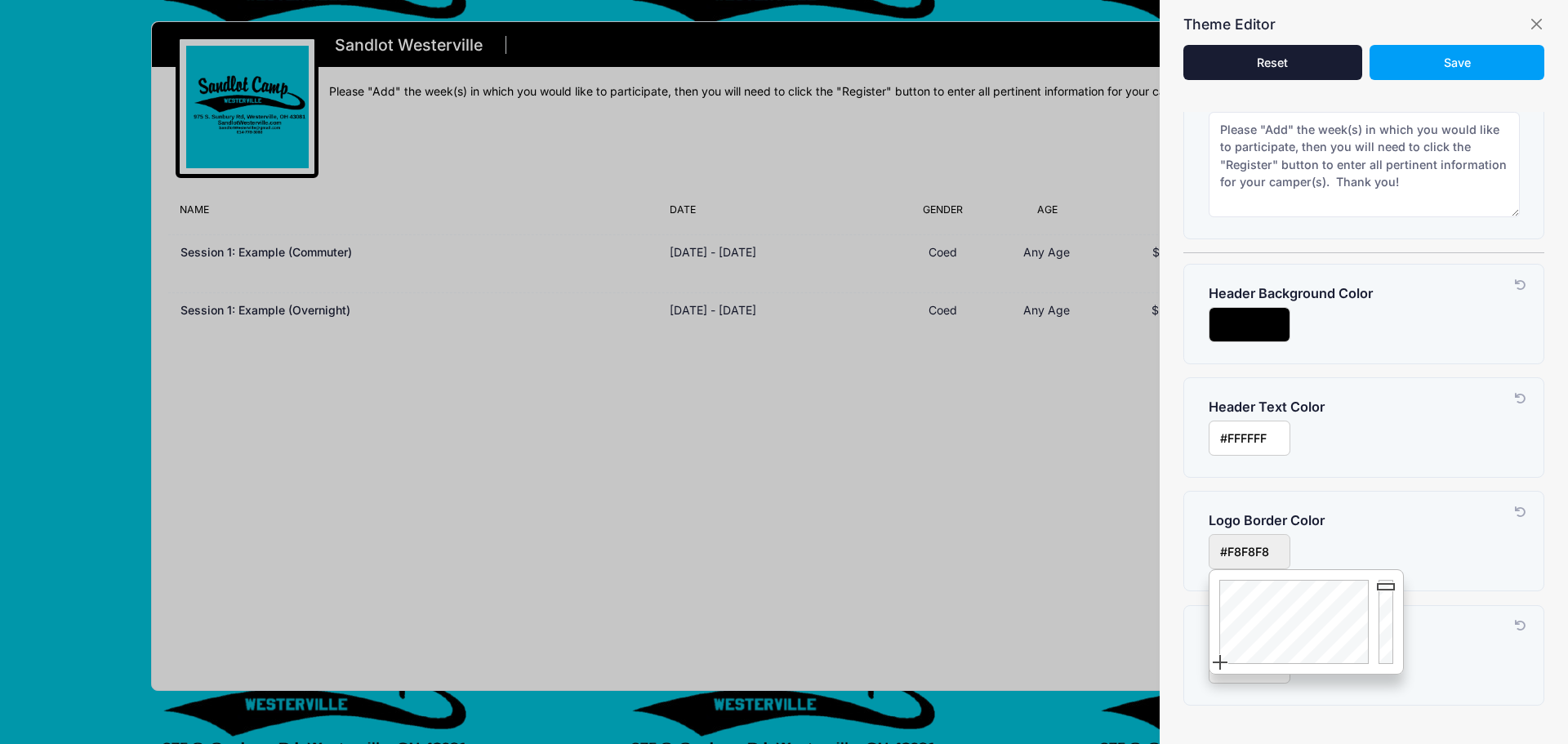
type input "#FFFFFF"
drag, startPoint x: 1387, startPoint y: 664, endPoint x: 1389, endPoint y: 567, distance: 97.0
click at [1389, 567] on body "Processing Request Please wait... Processing Request Please wait... Processing …" at bounding box center [784, 372] width 1568 height 744
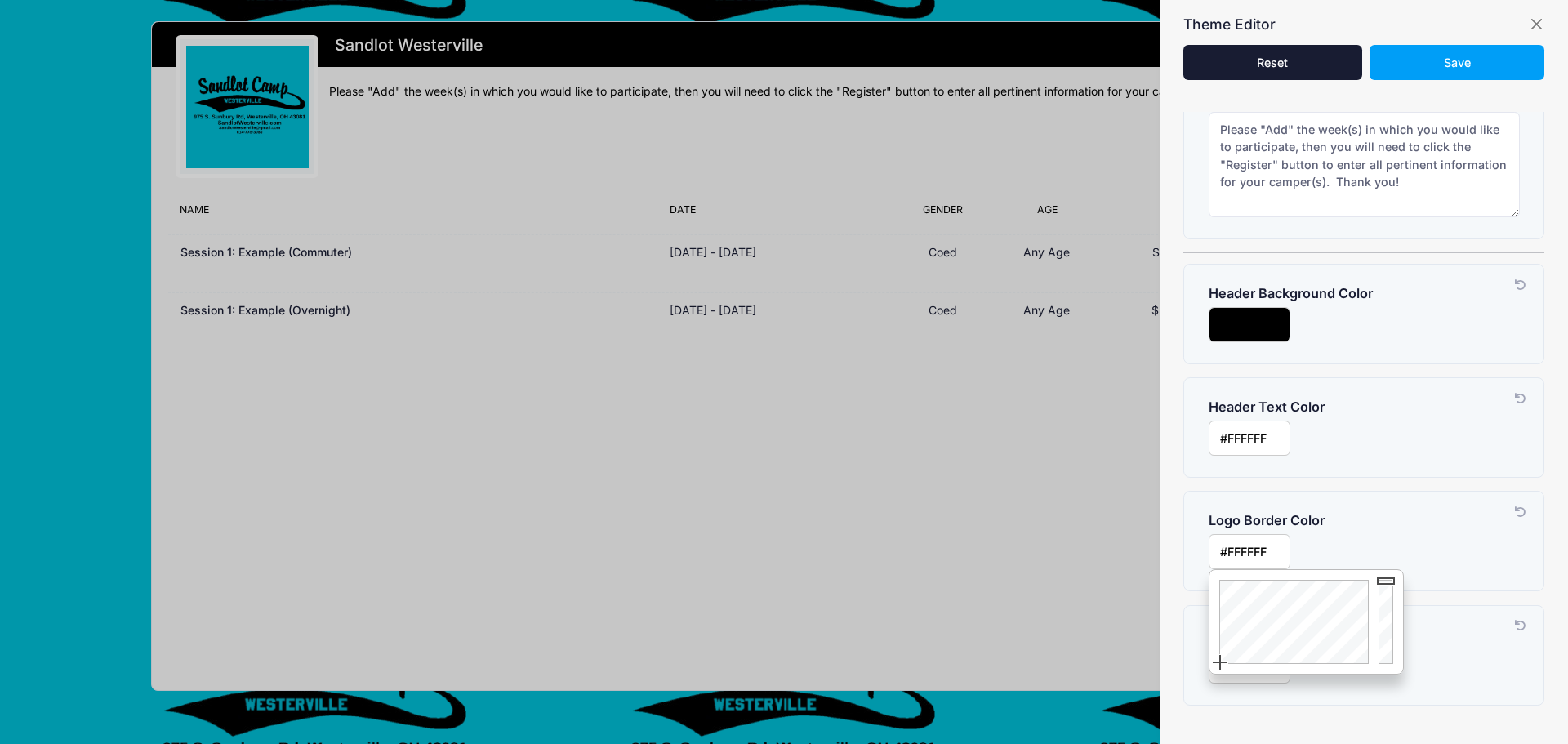
click at [1173, 480] on div "Primary Background Color Customize your registration link by changing the backg…" at bounding box center [1364, 415] width 408 height 649
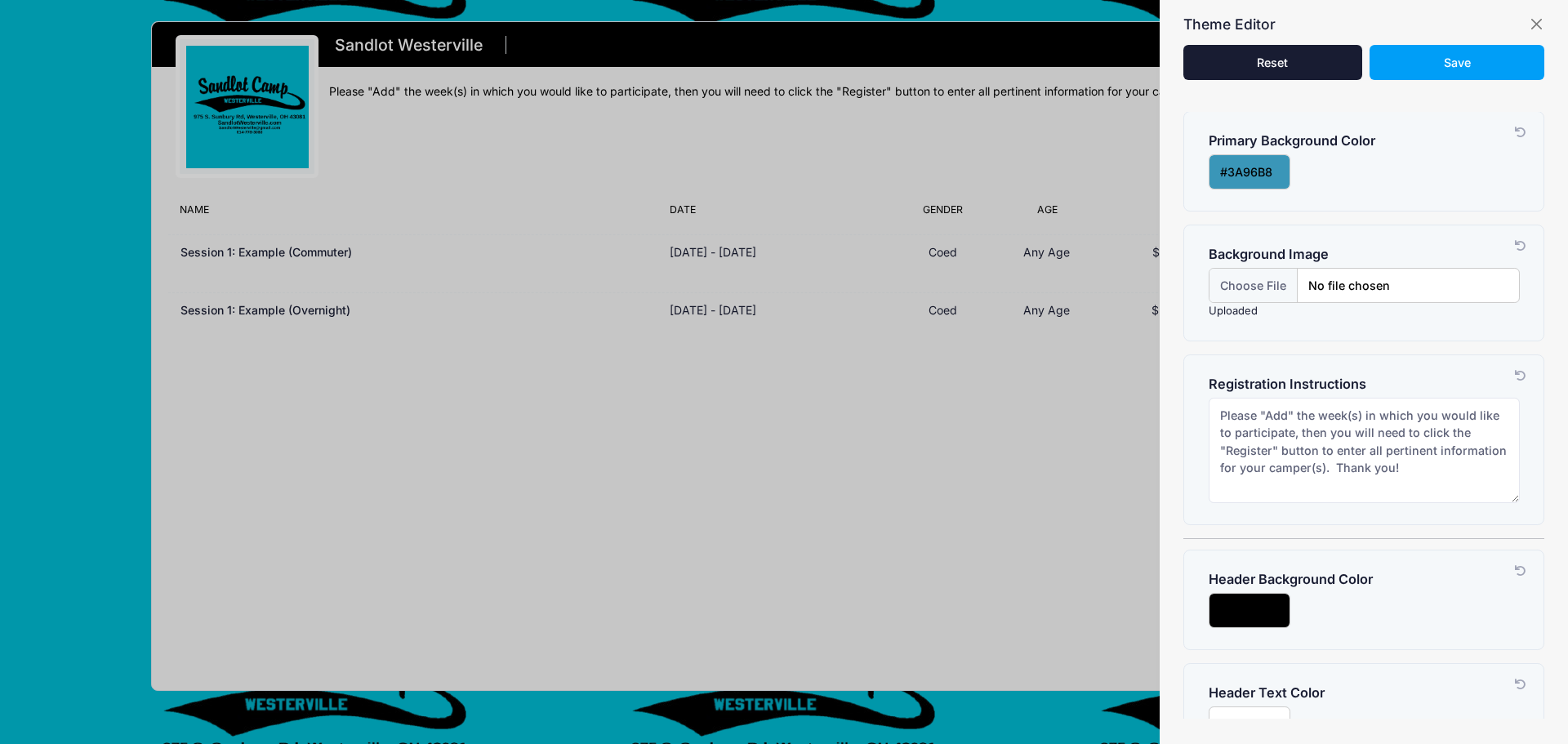
scroll to position [0, 0]
click at [1538, 28] on button "button" at bounding box center [1535, 23] width 16 height 16
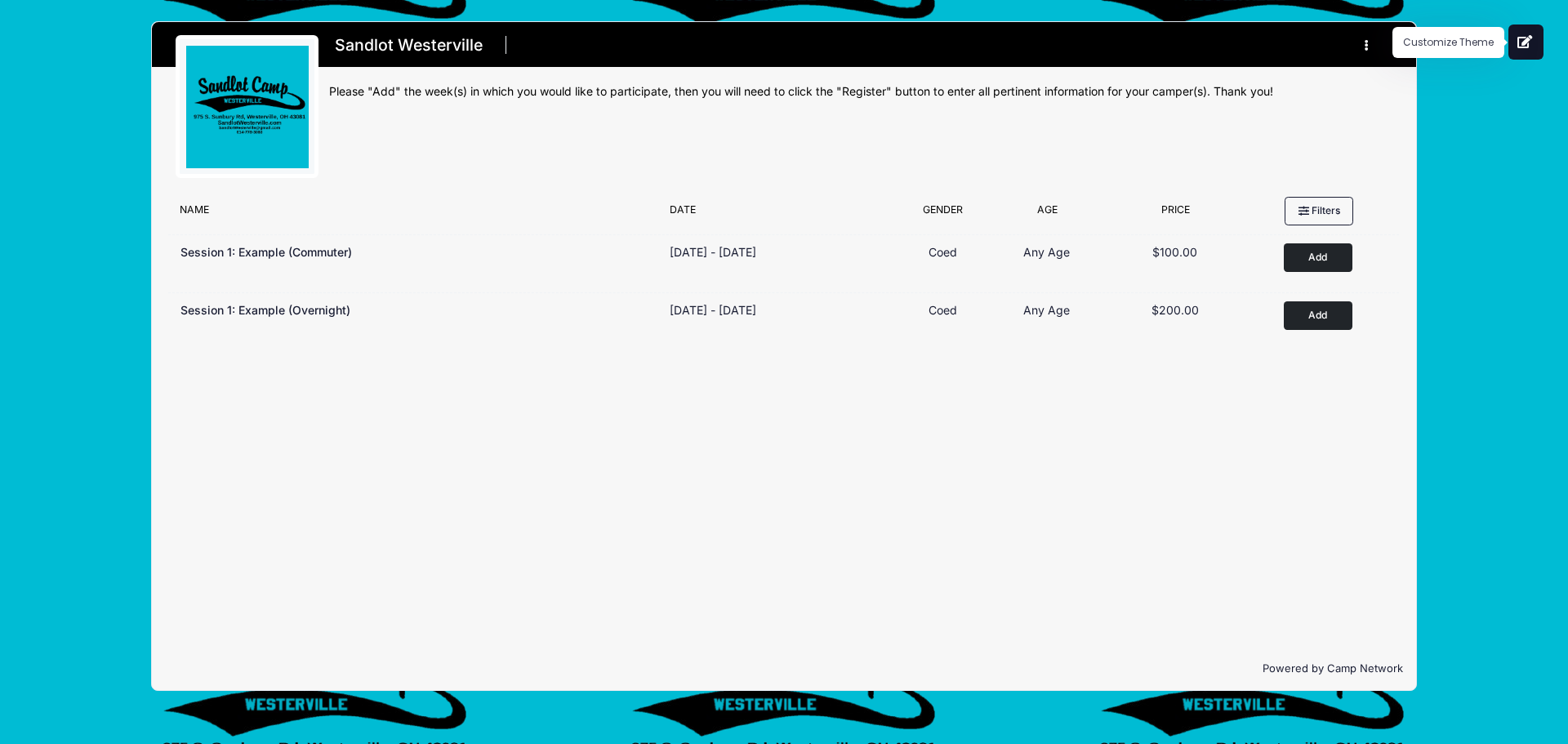
click at [1524, 43] on icon at bounding box center [1525, 42] width 16 height 13
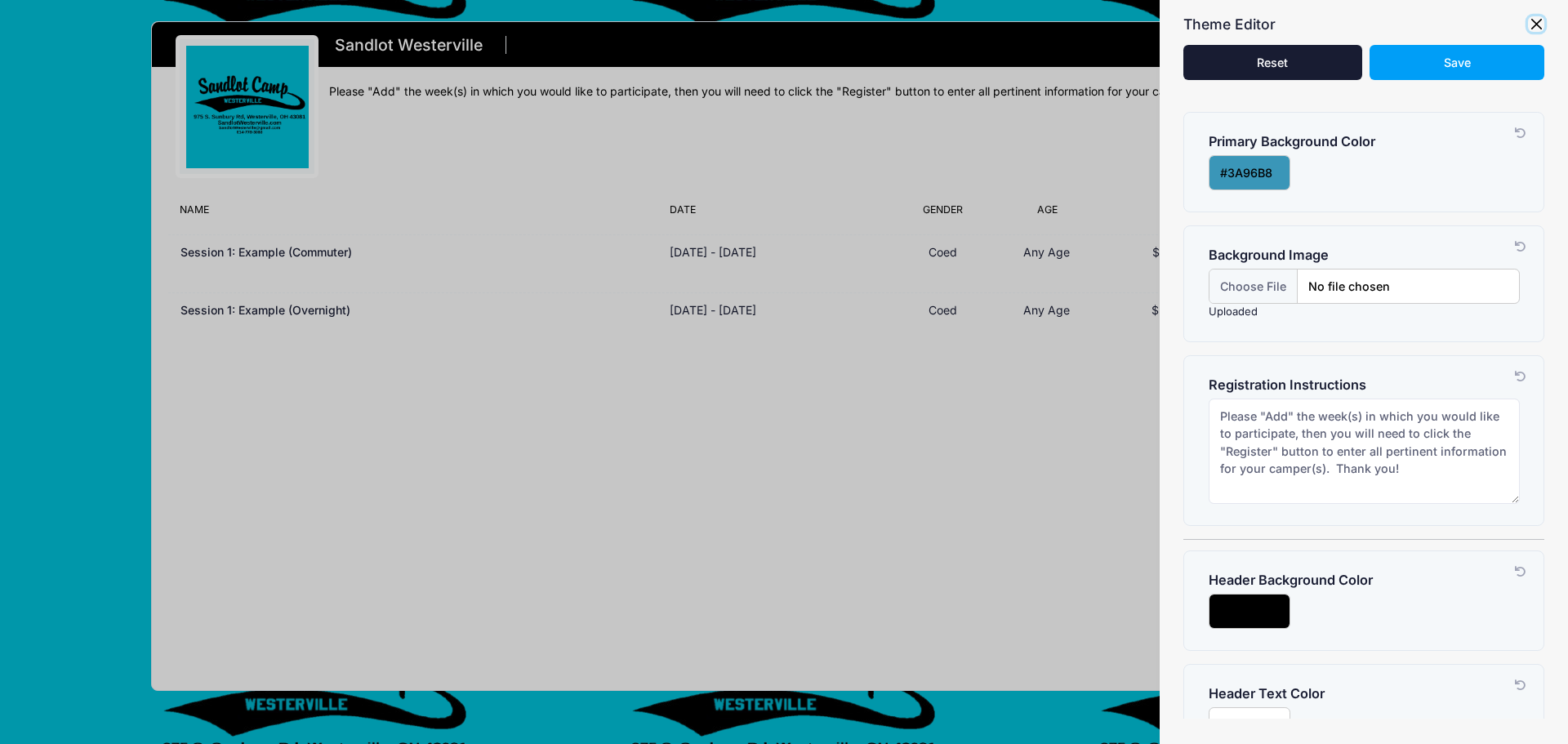
click at [1538, 22] on button "button" at bounding box center [1535, 23] width 16 height 16
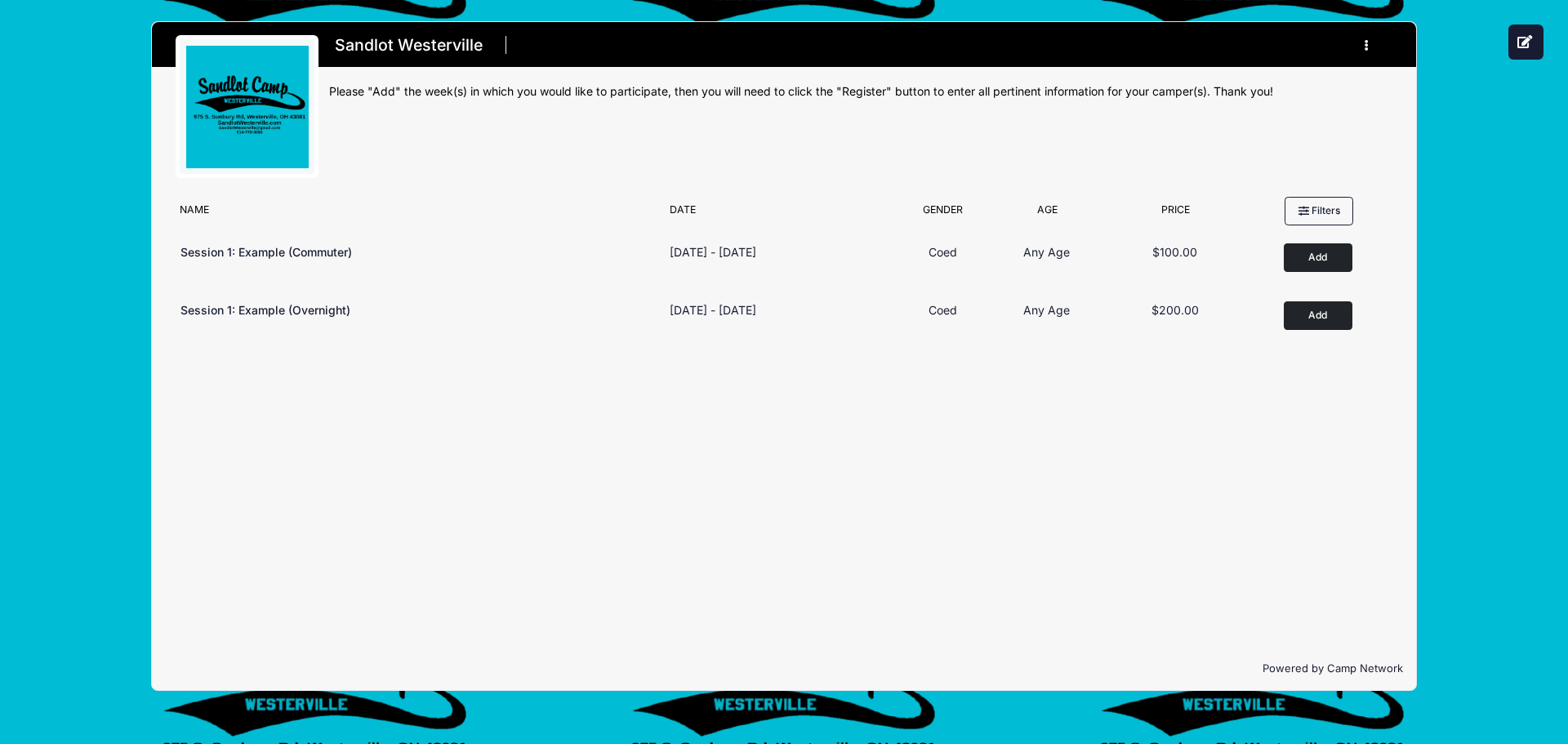
click at [1371, 43] on button "button" at bounding box center [1370, 45] width 44 height 28
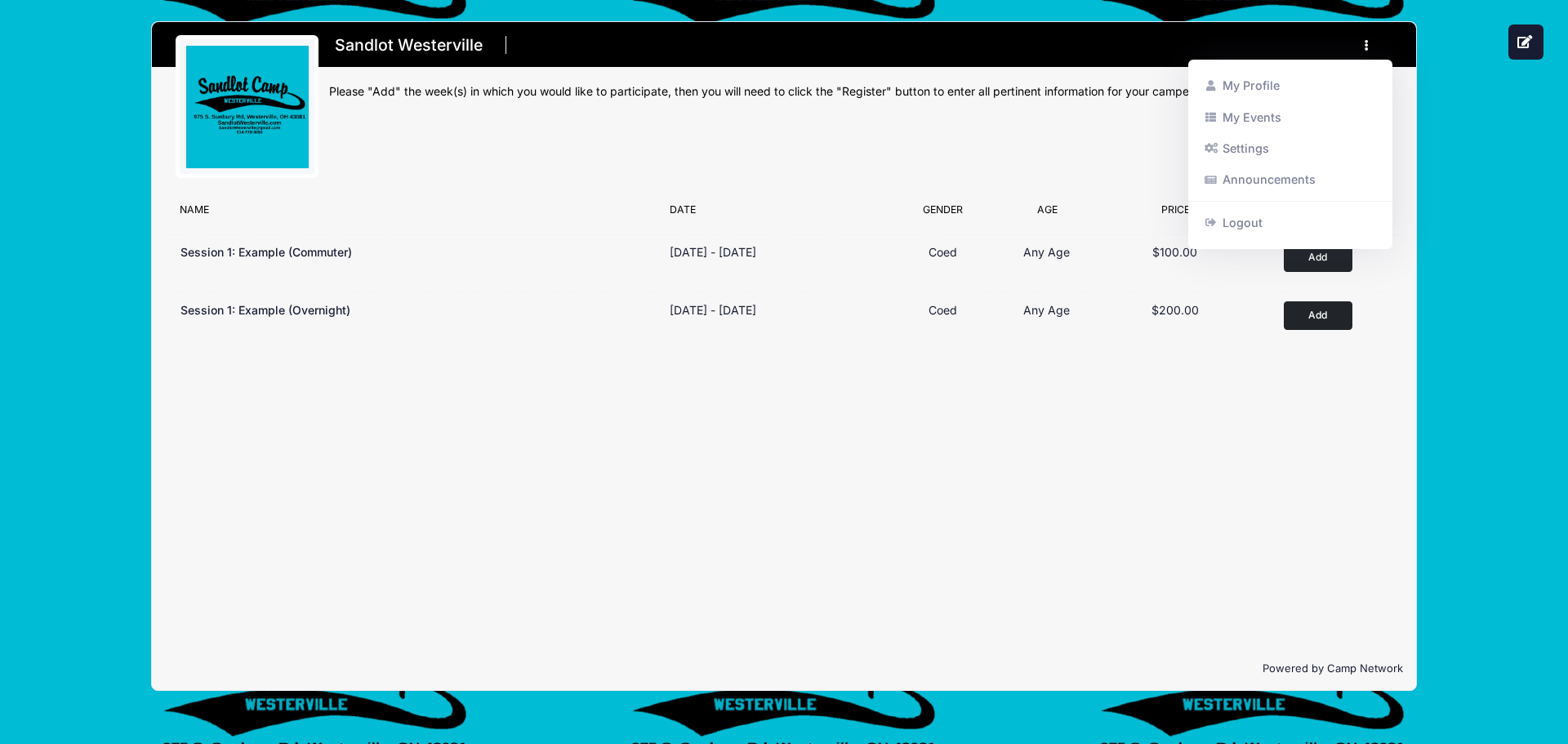
click at [1444, 25] on div "Sandlot Westerville Register My Profile My Events Settings Announcements" at bounding box center [784, 356] width 1519 height 712
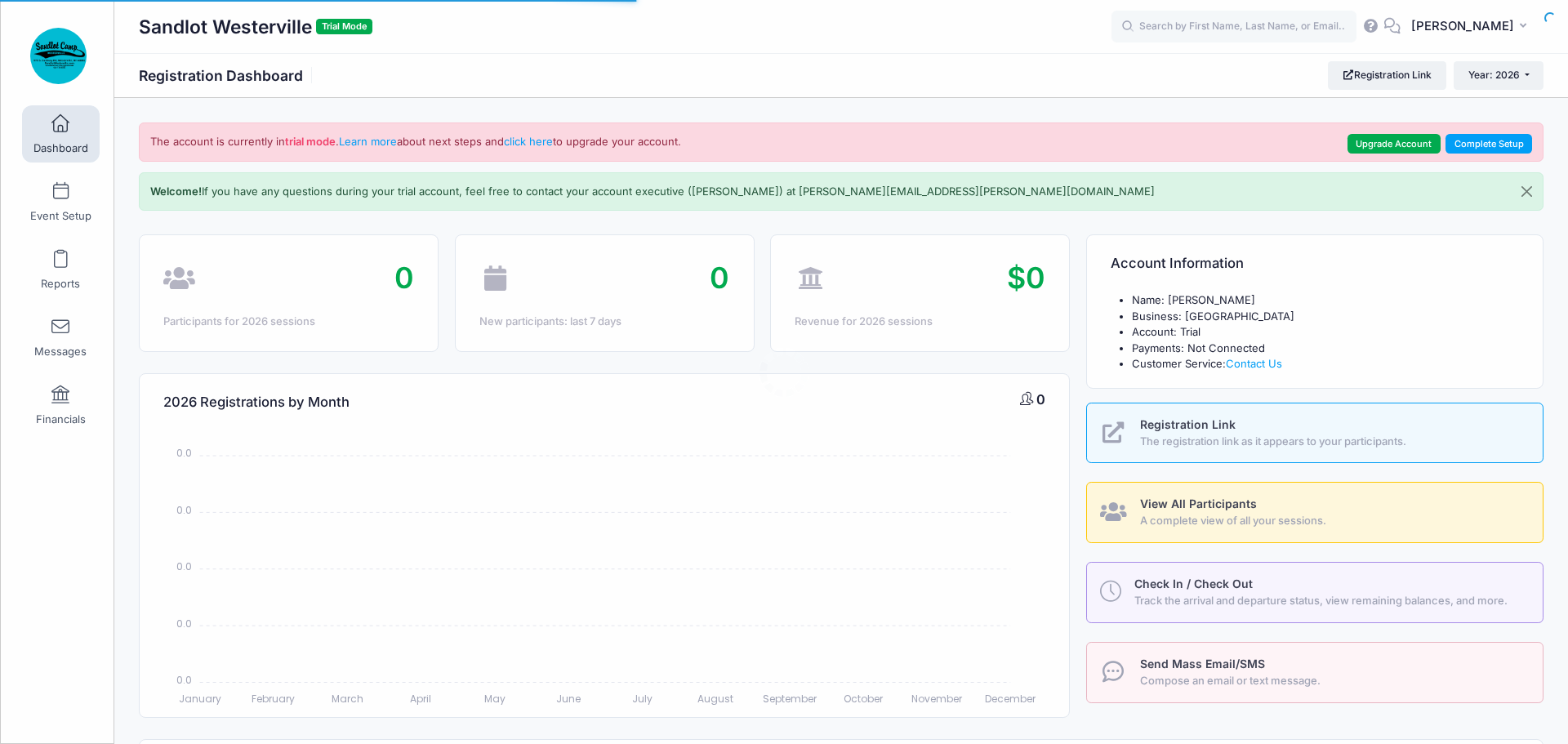
select select
click at [60, 189] on span at bounding box center [60, 191] width 0 height 18
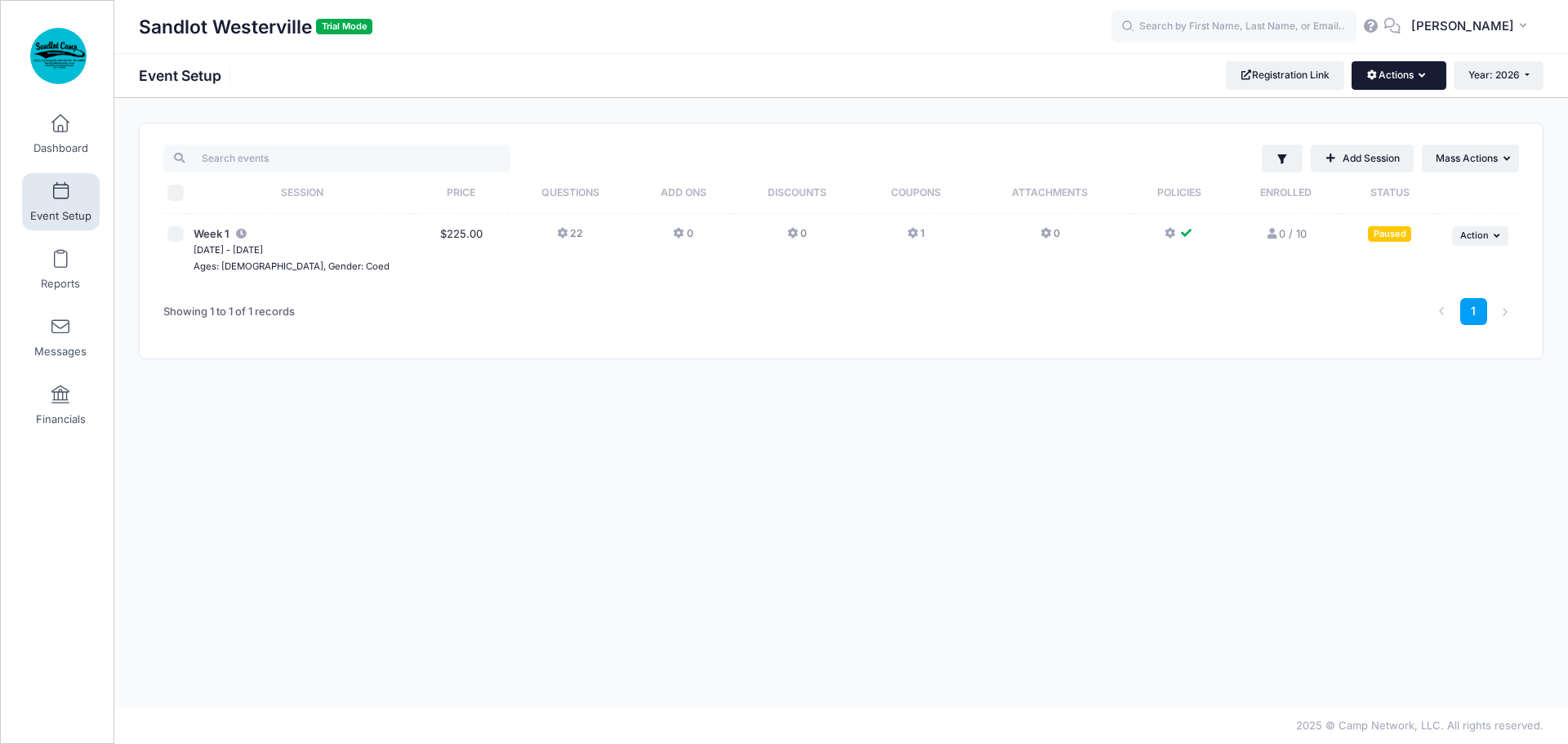
click at [1425, 76] on icon "button" at bounding box center [1426, 76] width 13 height 0
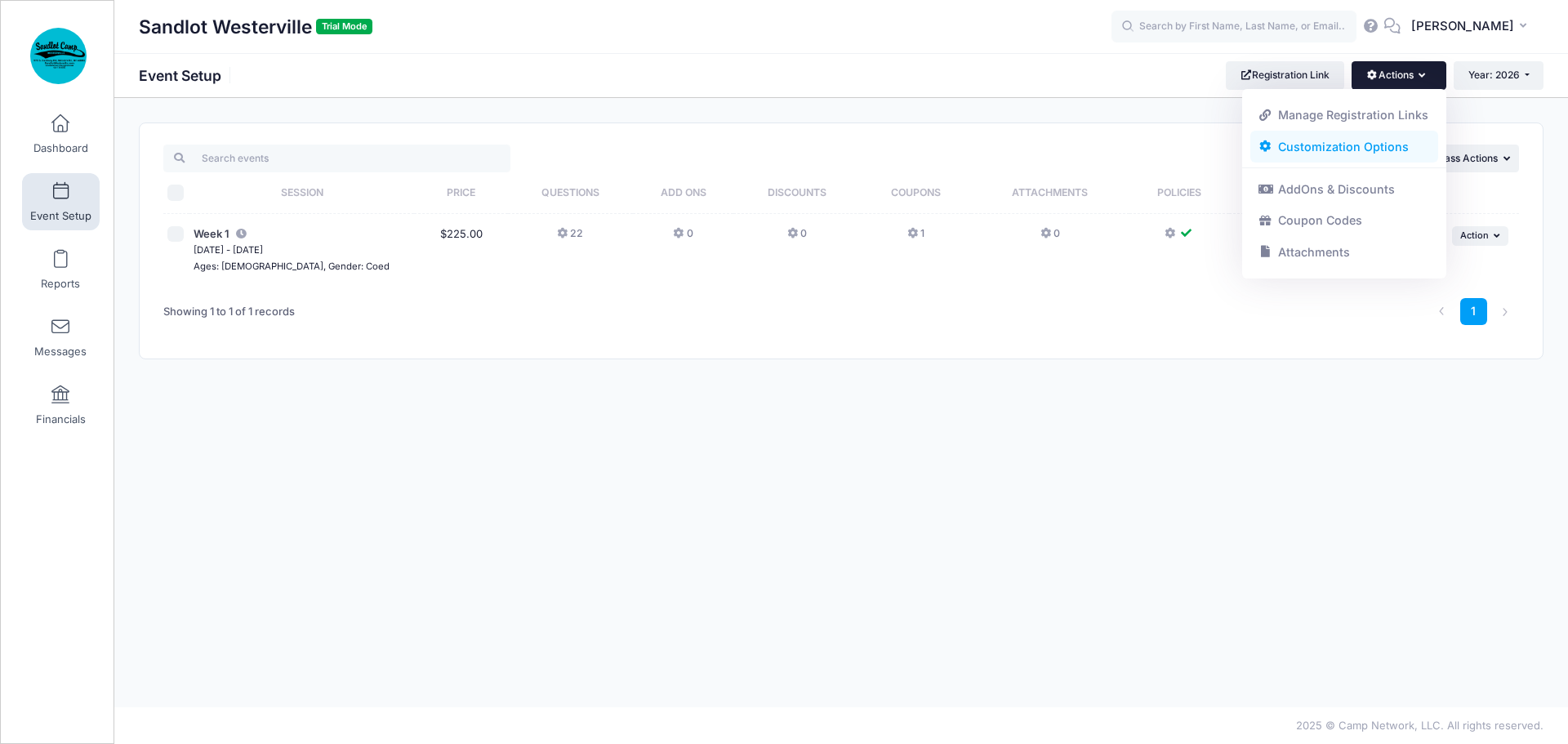
click at [1358, 147] on link "Customization Options" at bounding box center [1344, 146] width 189 height 31
click at [1366, 189] on link "AddOns & Discounts" at bounding box center [1344, 189] width 189 height 31
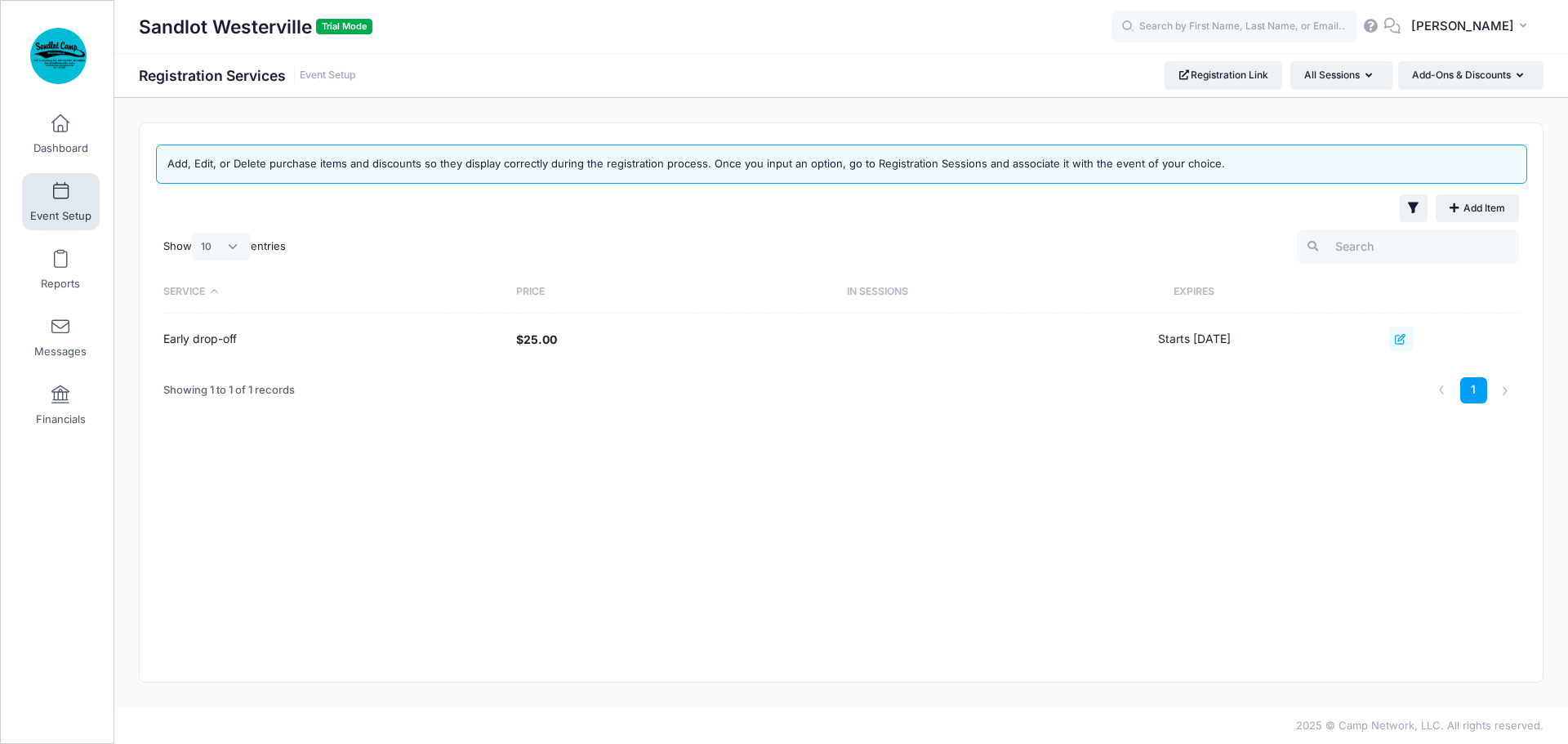
click at [1413, 348] on button at bounding box center [1401, 338] width 24 height 24
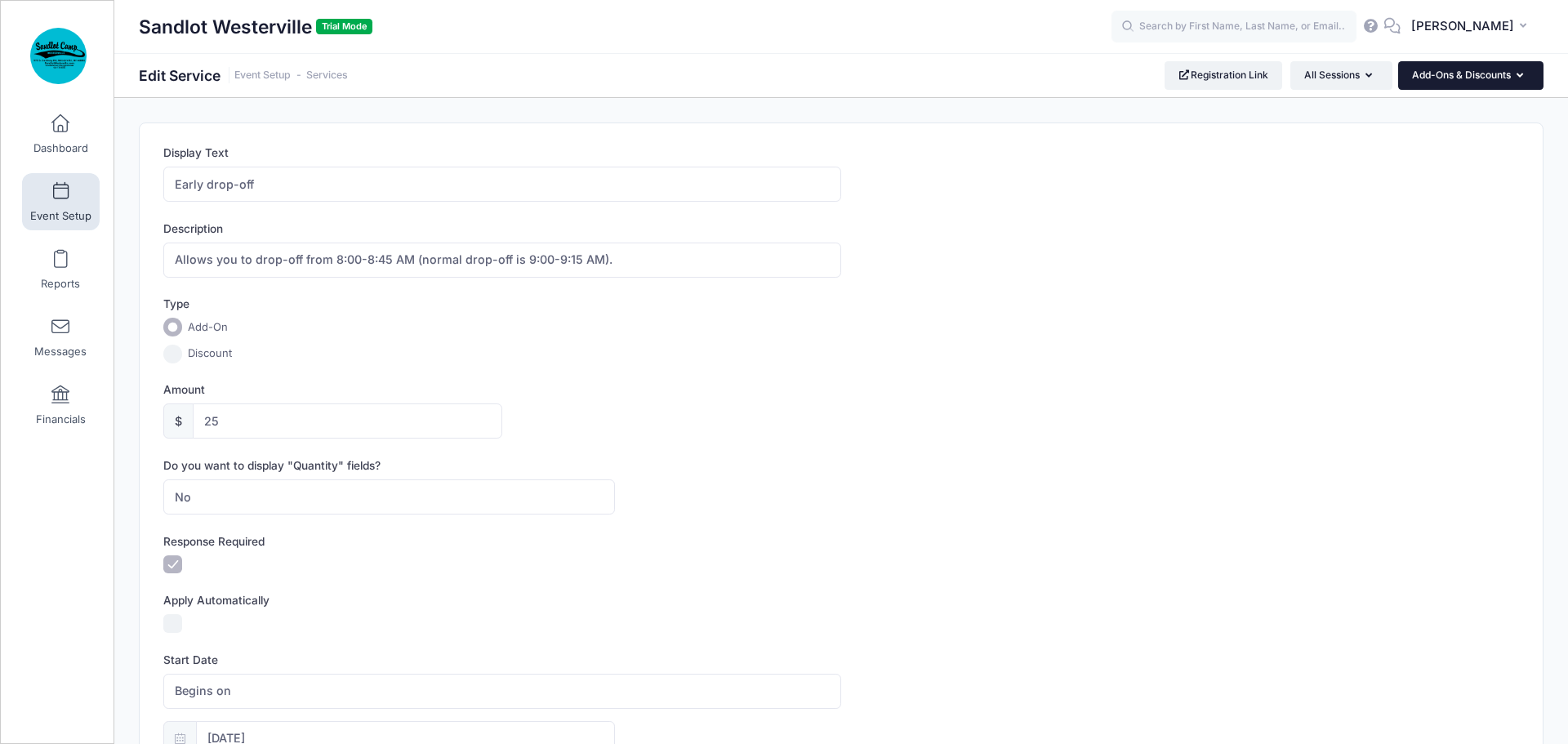
click at [1483, 75] on button "Add-Ons & Discounts" at bounding box center [1470, 75] width 145 height 28
click at [1432, 145] on link "Coupon Codes" at bounding box center [1466, 146] width 189 height 31
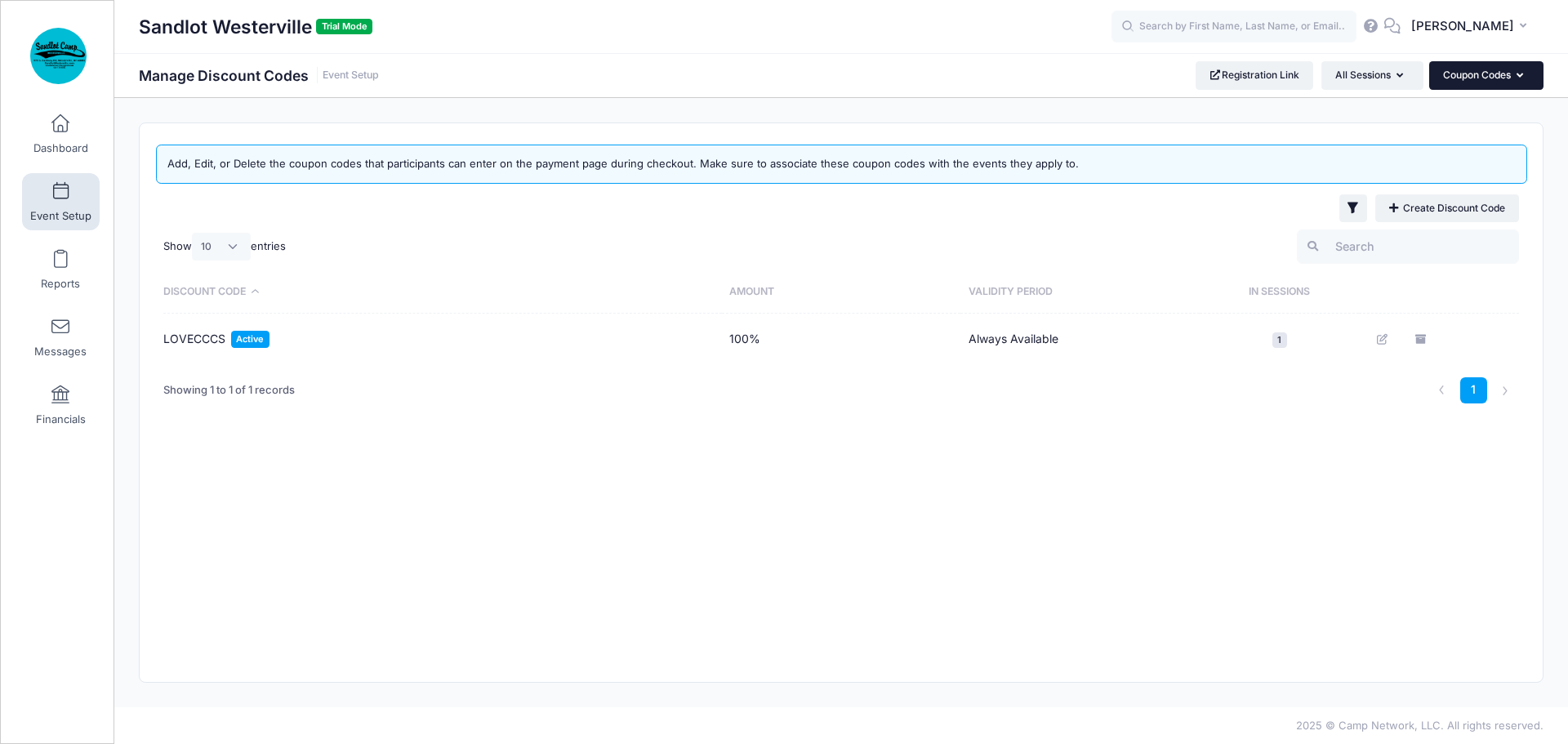
click at [1511, 74] on button "Coupon Codes" at bounding box center [1486, 75] width 114 height 28
click at [1456, 178] on link "Attachments" at bounding box center [1466, 178] width 189 height 31
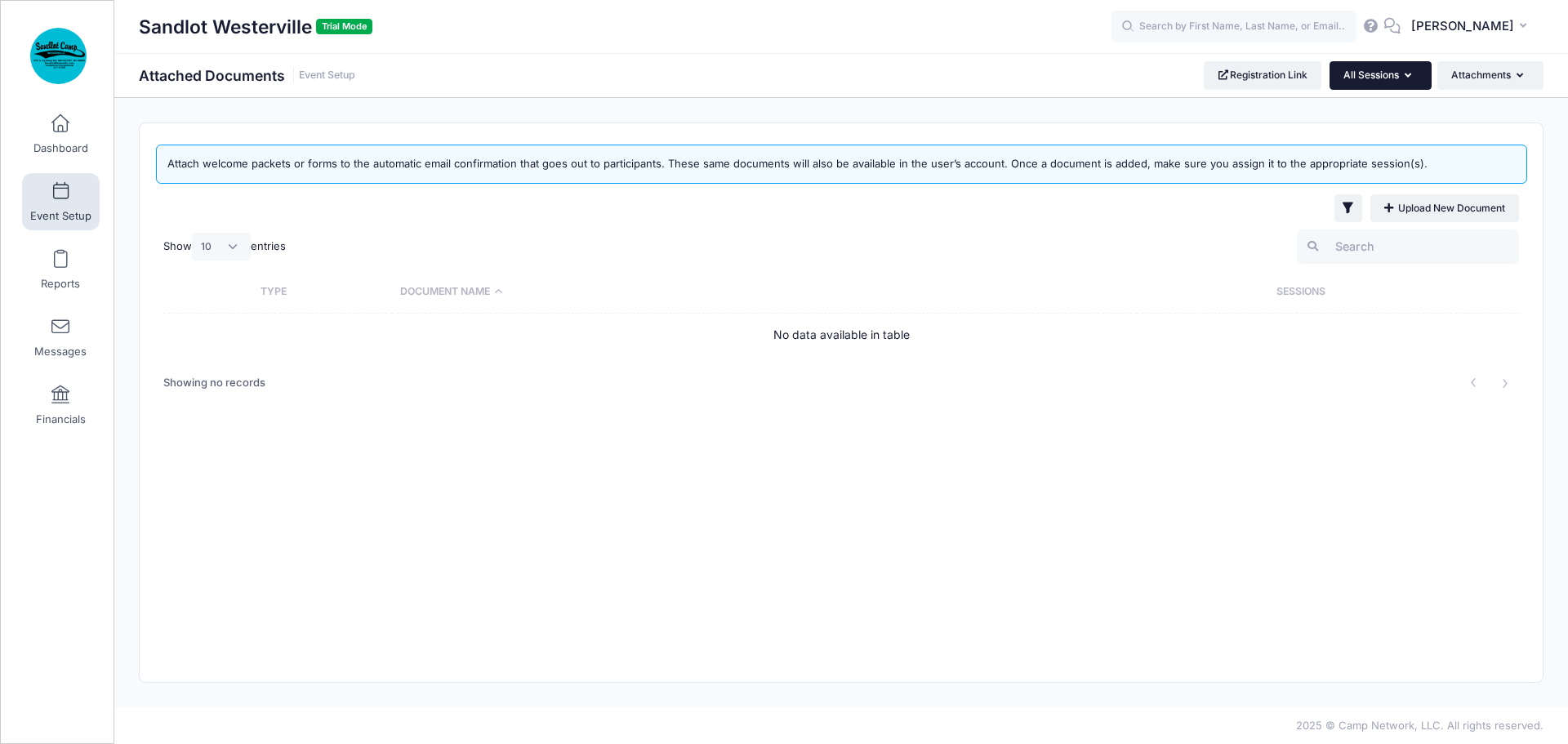
click at [1401, 76] on button "All Sessions" at bounding box center [1381, 75] width 102 height 28
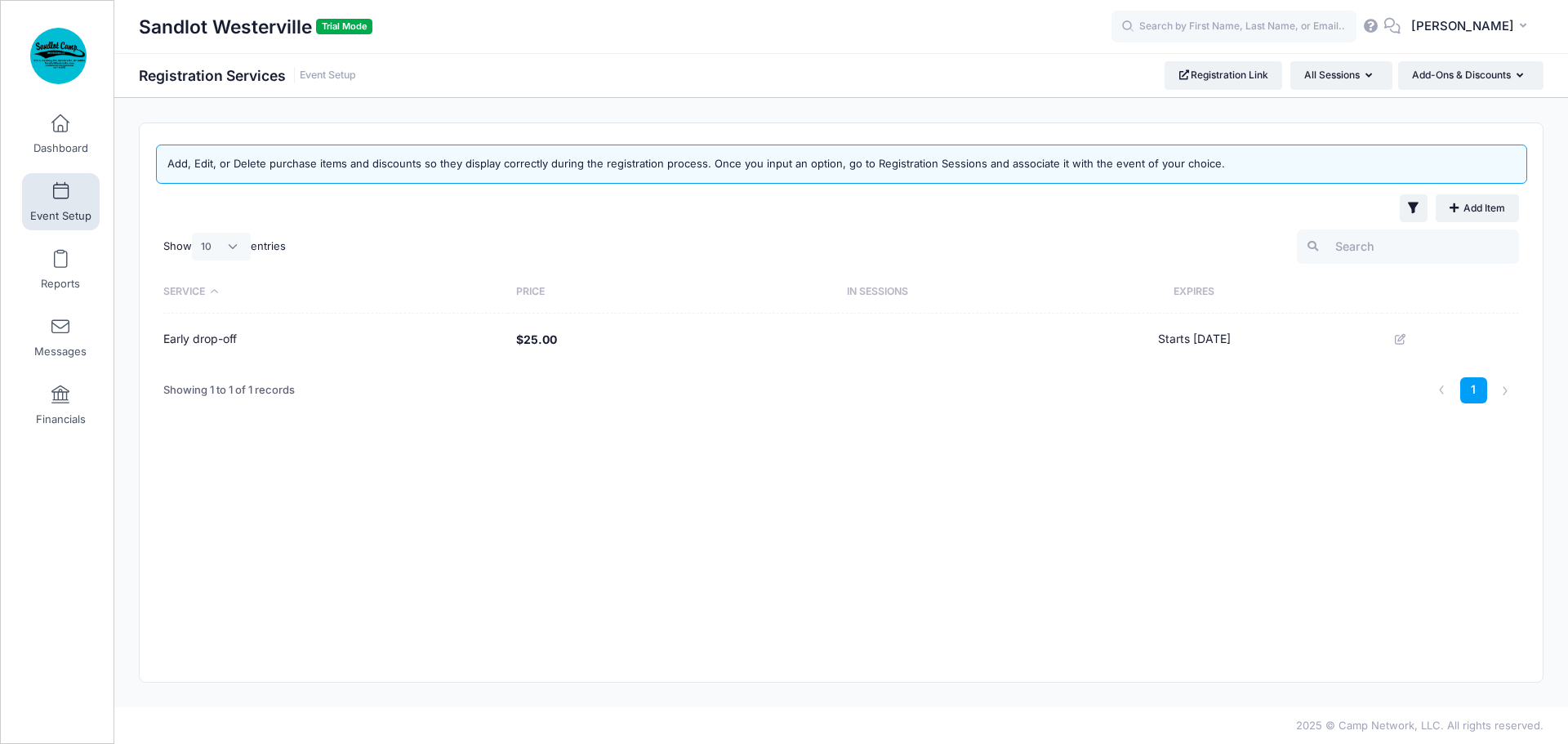
click at [193, 338] on td "Early drop-off" at bounding box center [335, 338] width 344 height 51
click at [192, 340] on td "Early drop-off" at bounding box center [335, 338] width 344 height 51
click at [1408, 336] on icon at bounding box center [1402, 339] width 13 height 11
click at [1508, 341] on div at bounding box center [1454, 338] width 129 height 24
click at [1403, 339] on button at bounding box center [1401, 338] width 24 height 24
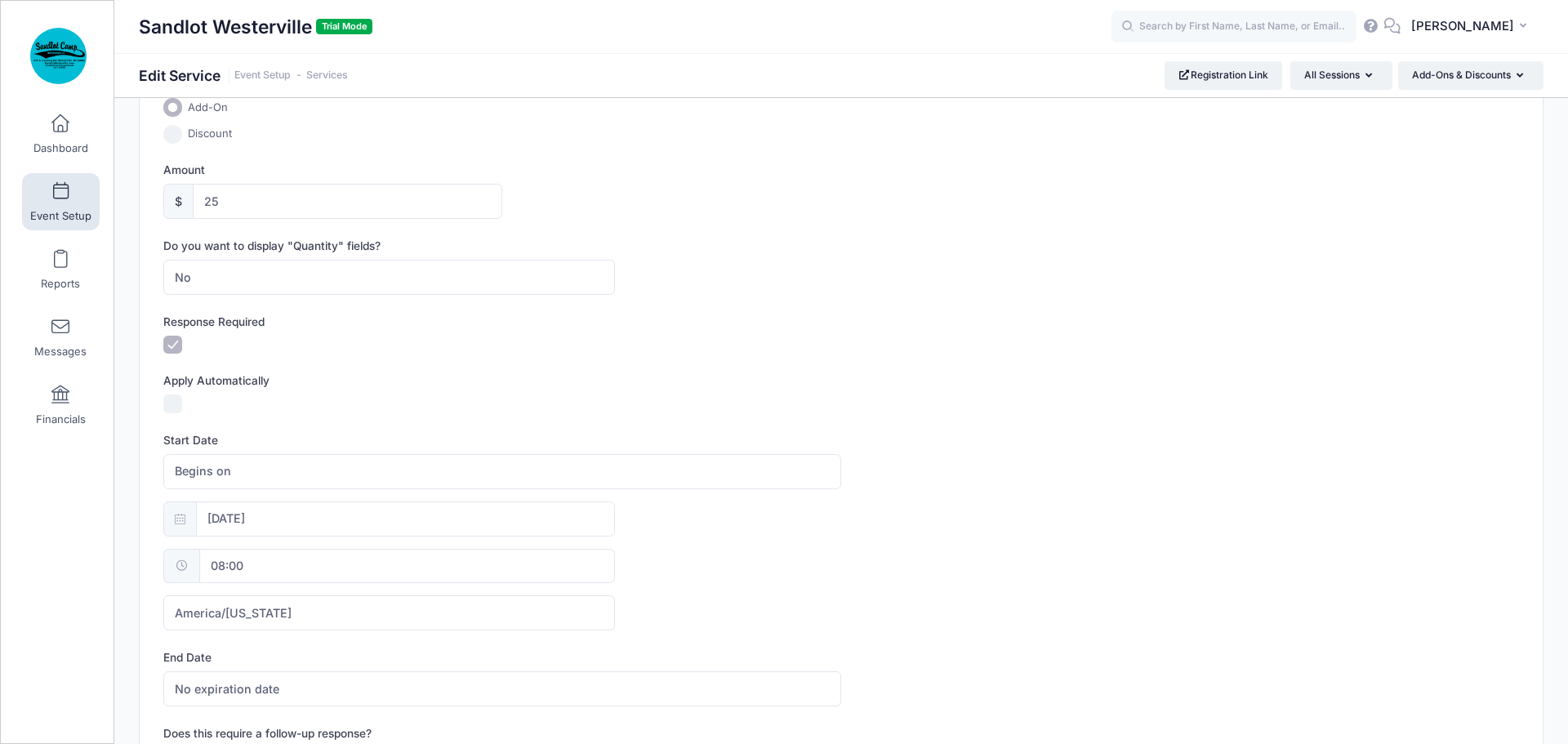
scroll to position [735, 0]
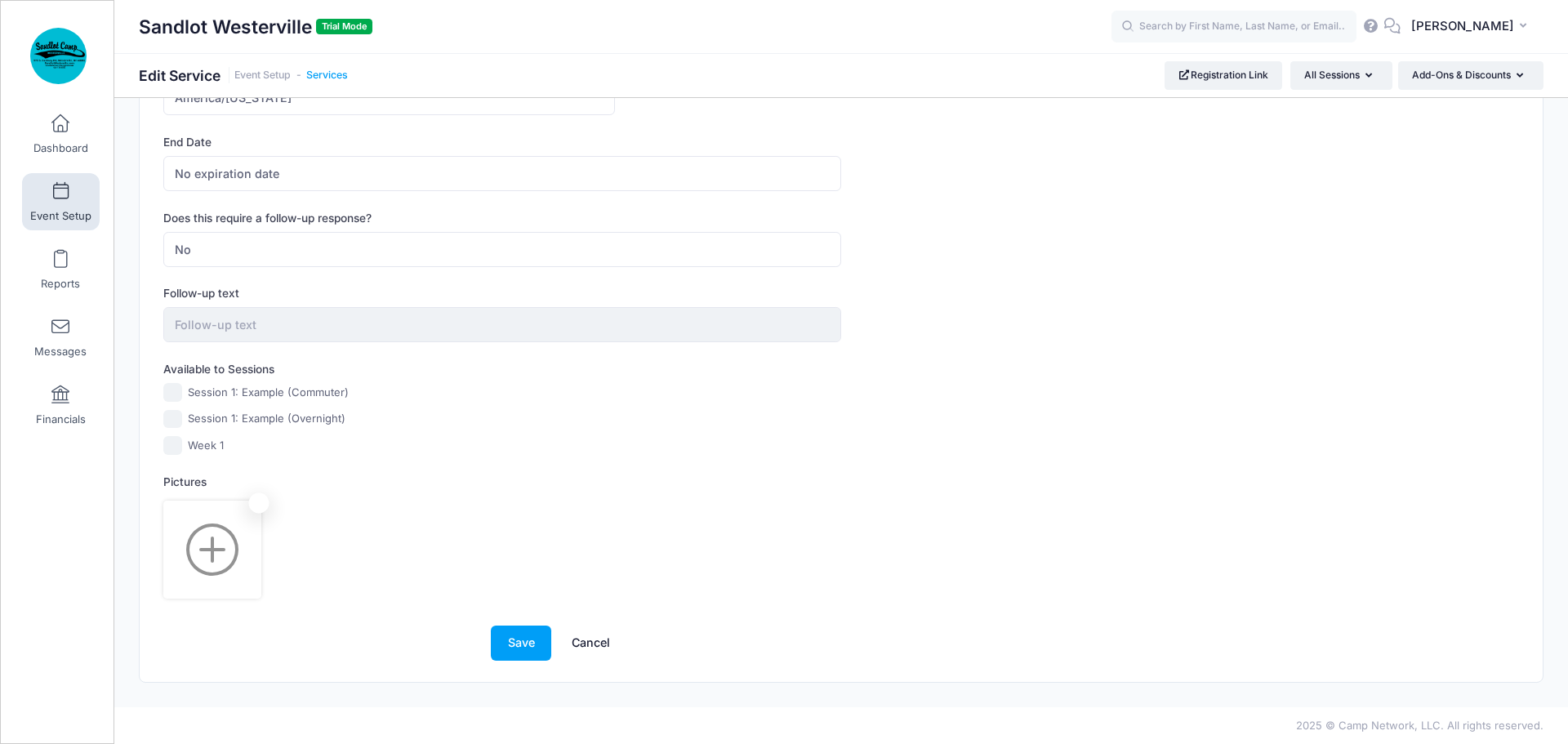
click at [325, 78] on link "Services" at bounding box center [327, 75] width 42 height 13
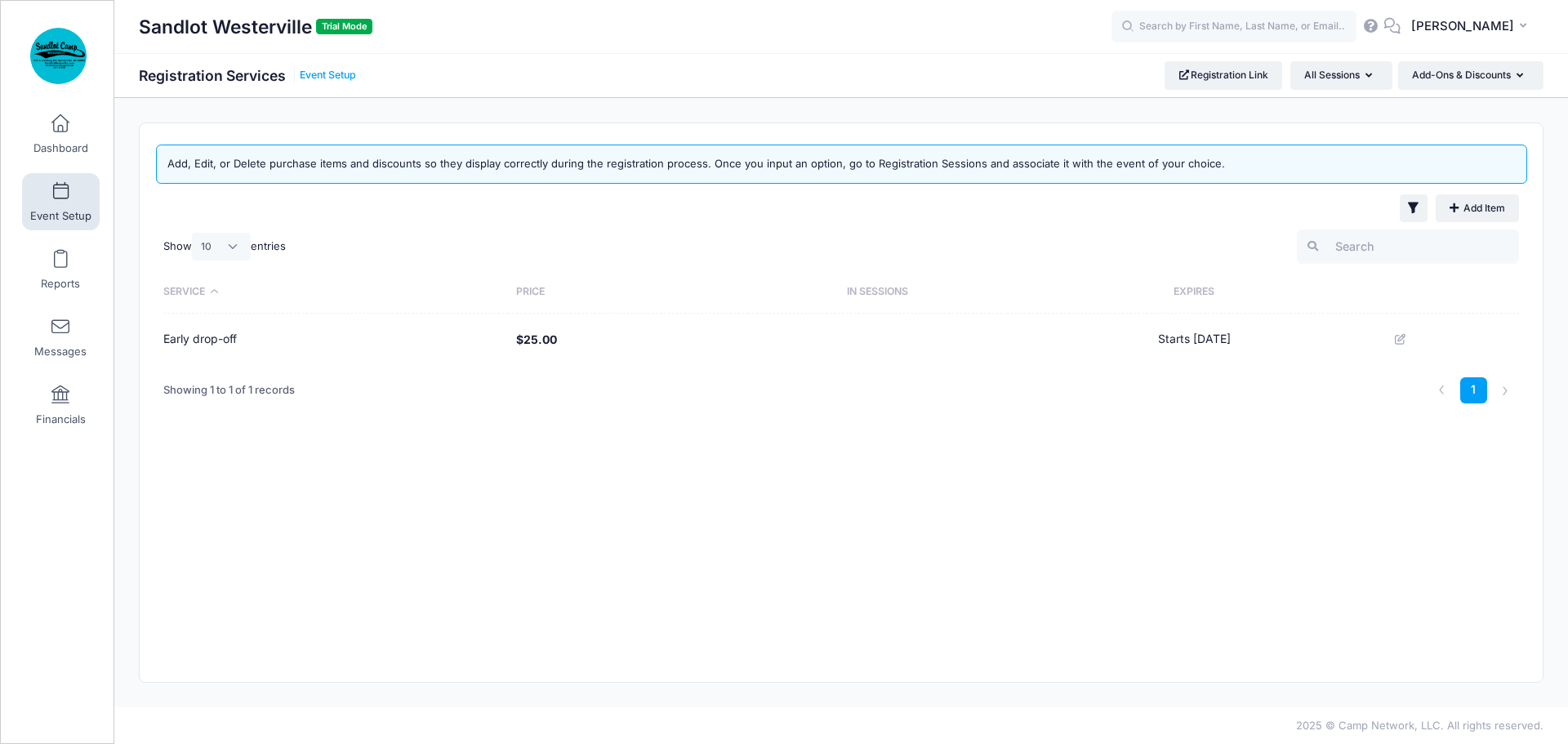
click at [322, 72] on link "Event Setup" at bounding box center [328, 75] width 56 height 13
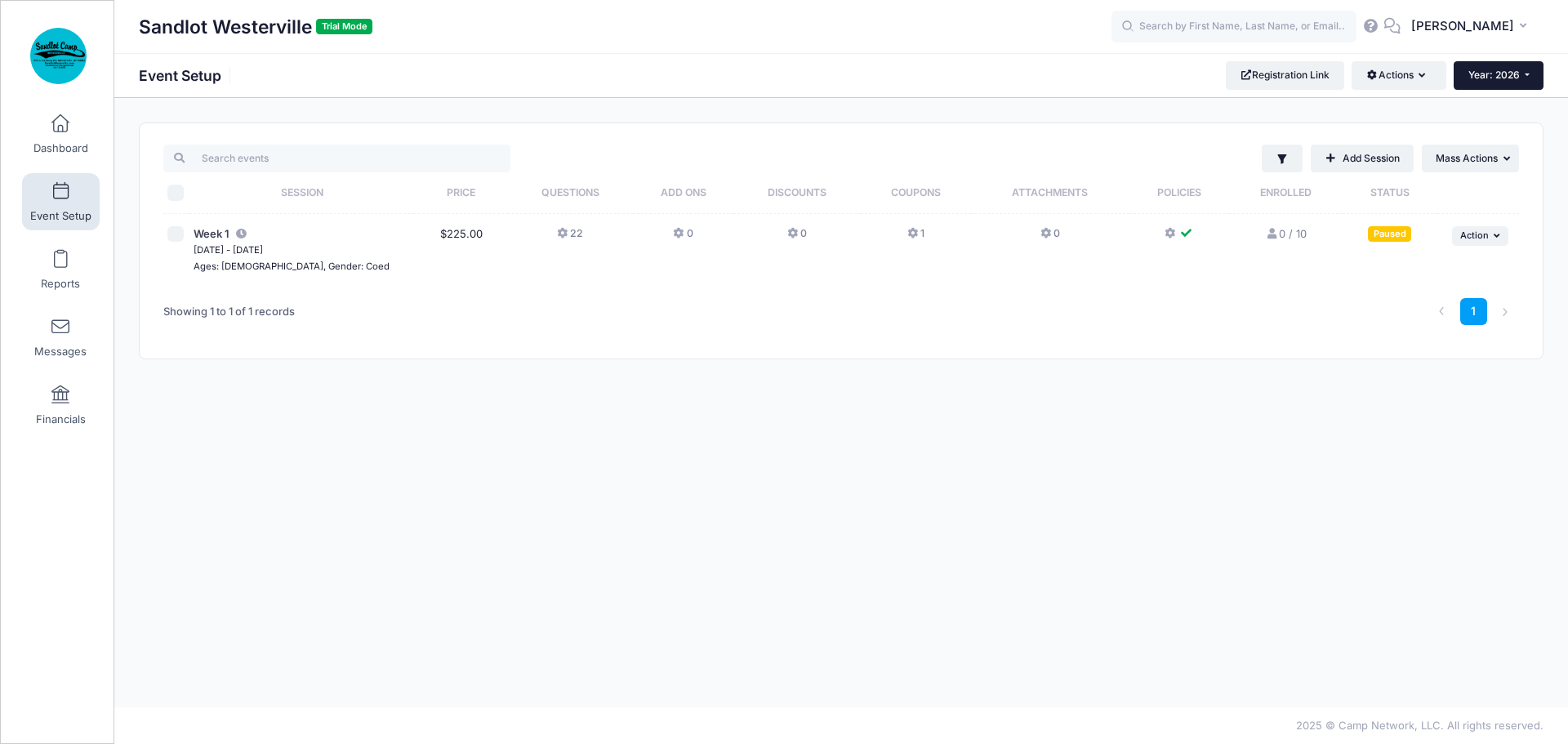
click at [1501, 77] on span "Year: 2026" at bounding box center [1493, 75] width 51 height 13
click at [1496, 107] on link "Year: 2026" at bounding box center [1507, 106] width 106 height 21
click at [1496, 78] on span "Year: 2026" at bounding box center [1493, 75] width 51 height 13
click at [1499, 122] on link "Year: 2025" at bounding box center [1507, 127] width 106 height 21
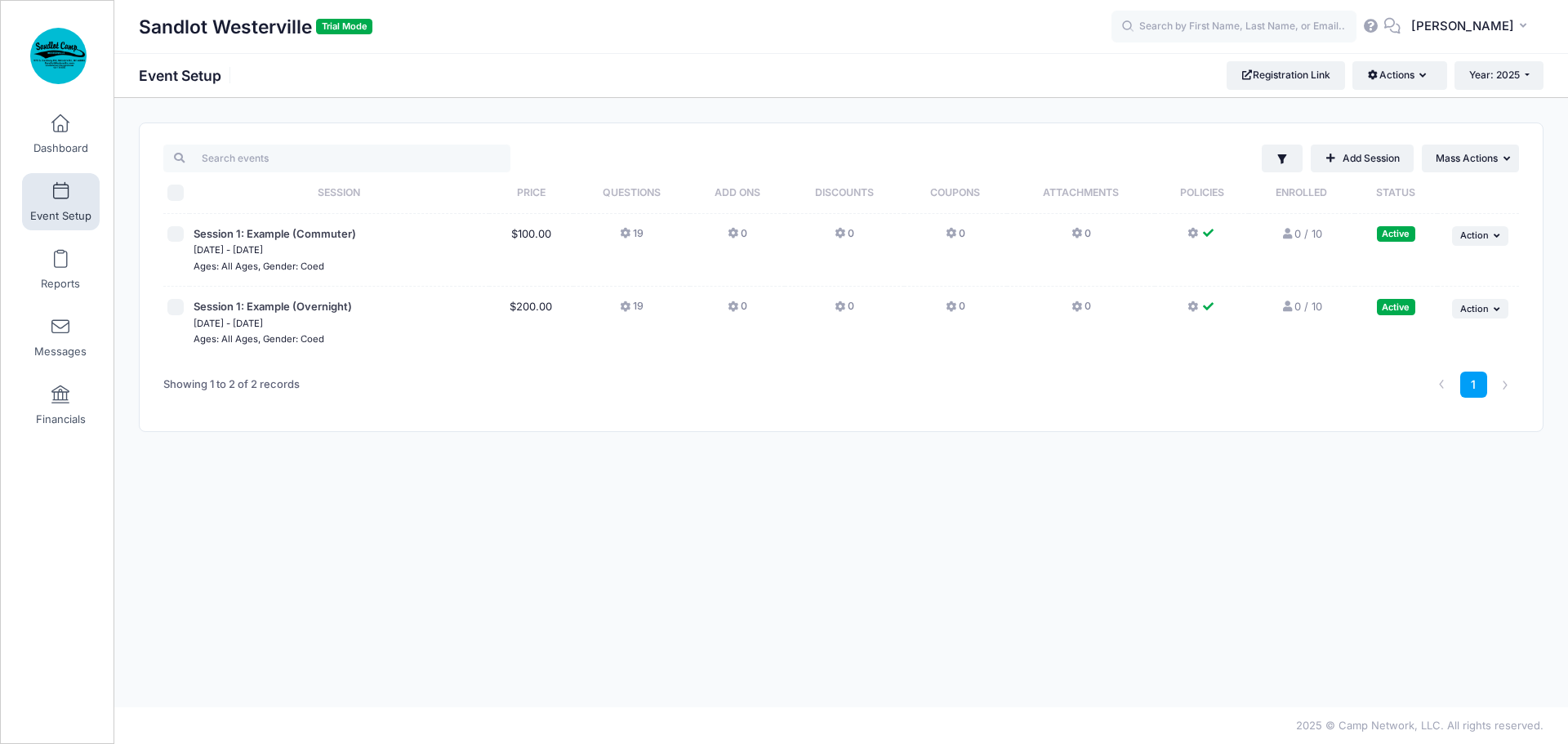
click at [624, 234] on icon at bounding box center [627, 234] width 13 height 0
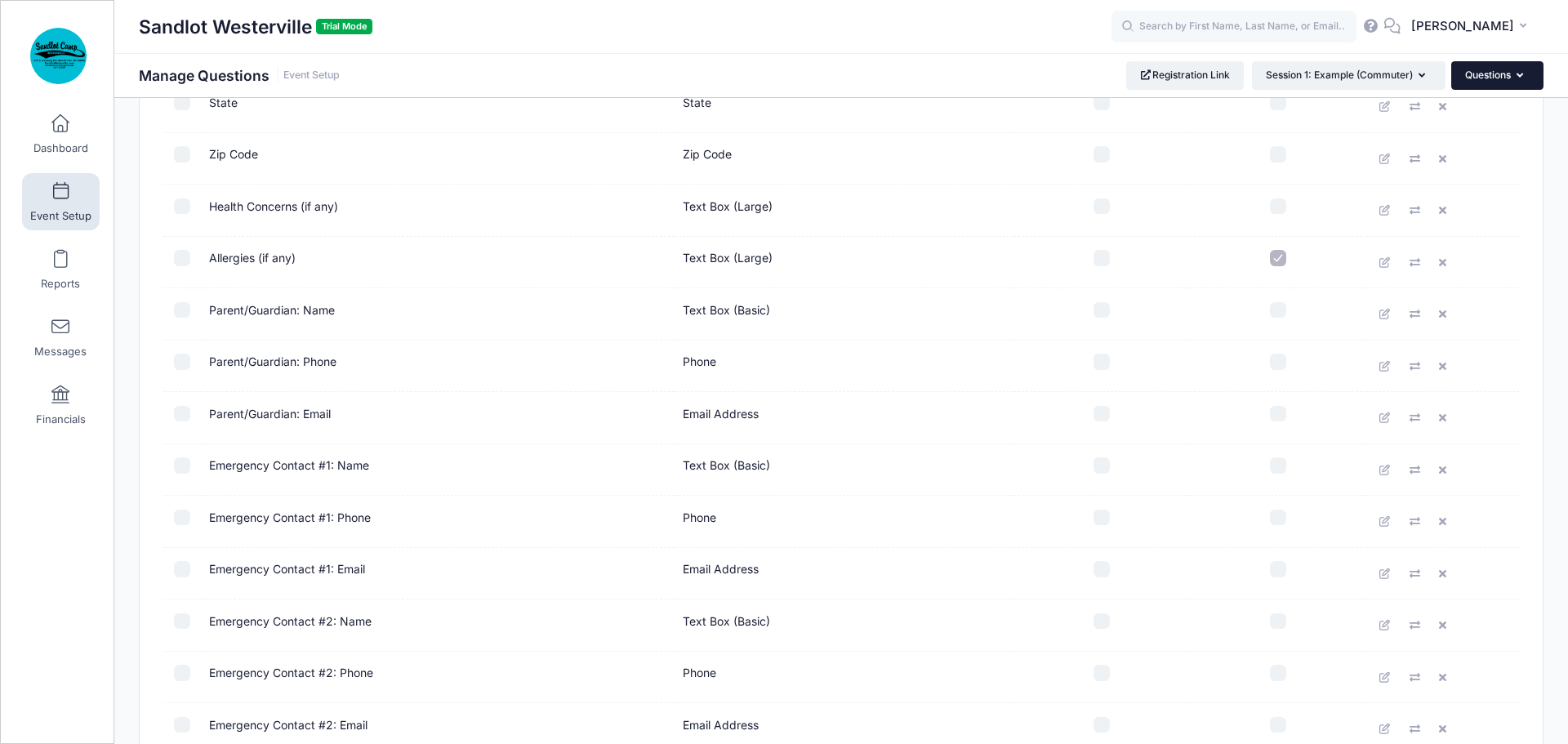
scroll to position [475, 0]
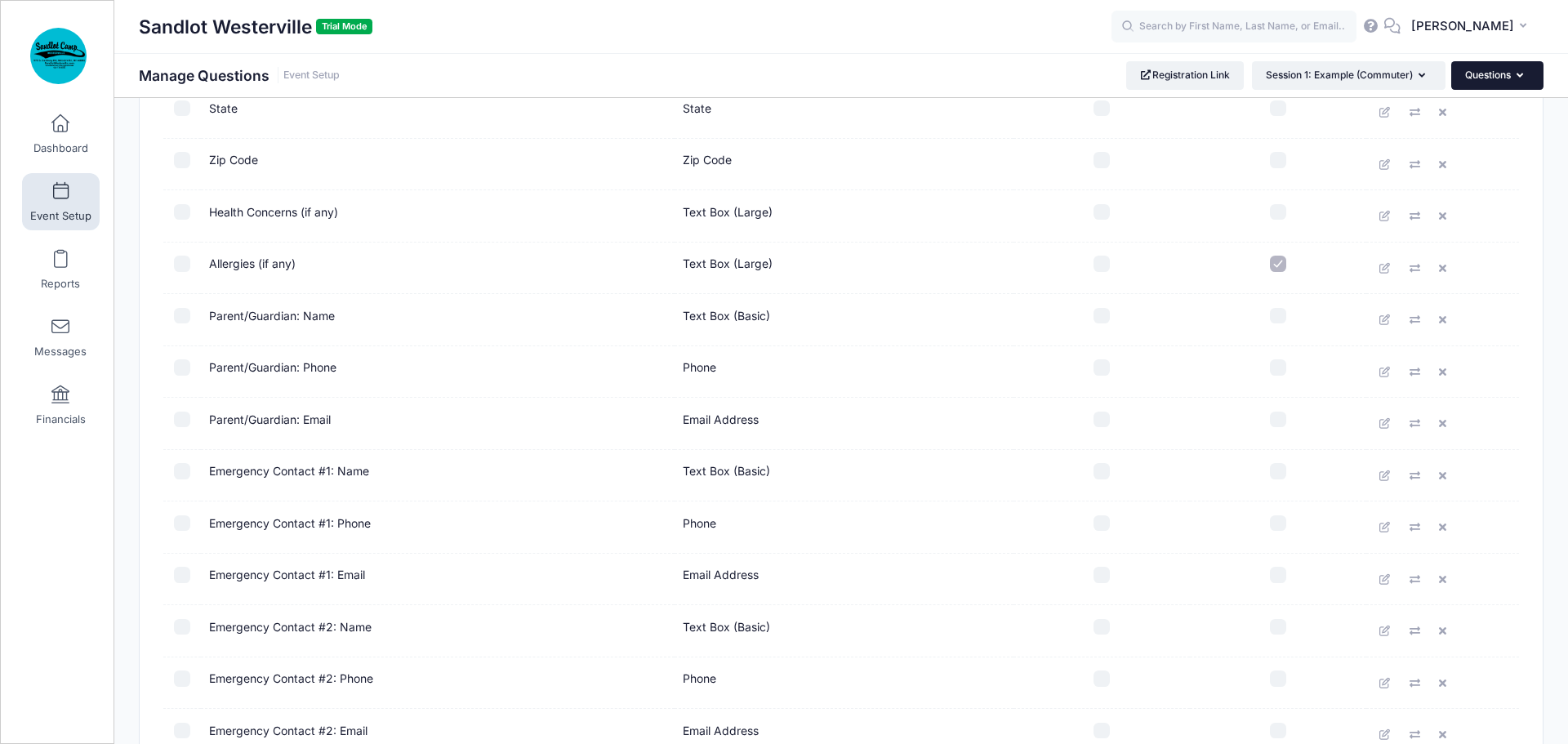
click at [1519, 76] on icon "button" at bounding box center [1524, 76] width 13 height 0
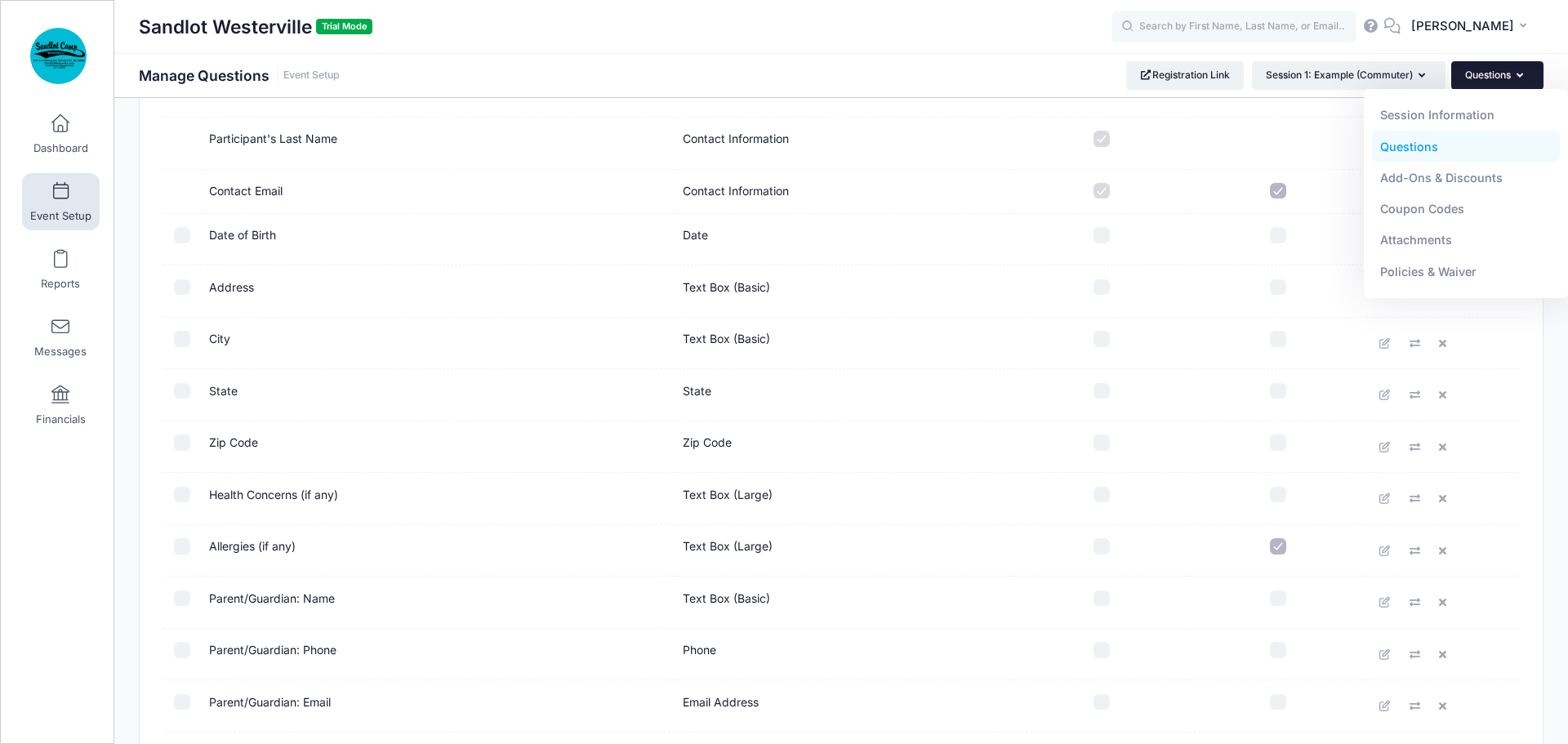
scroll to position [44, 0]
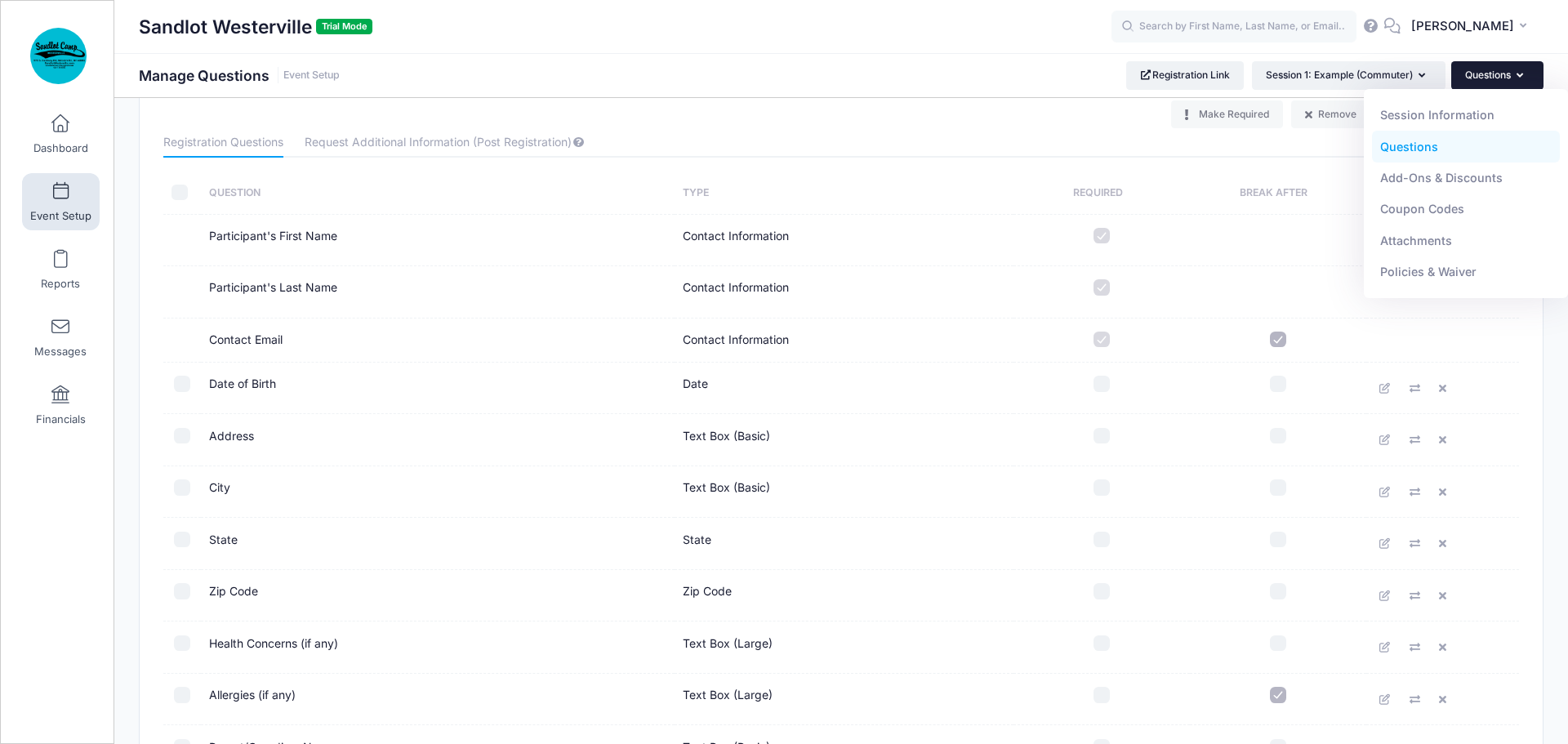
click at [248, 144] on link "Registration Questions" at bounding box center [223, 142] width 120 height 29
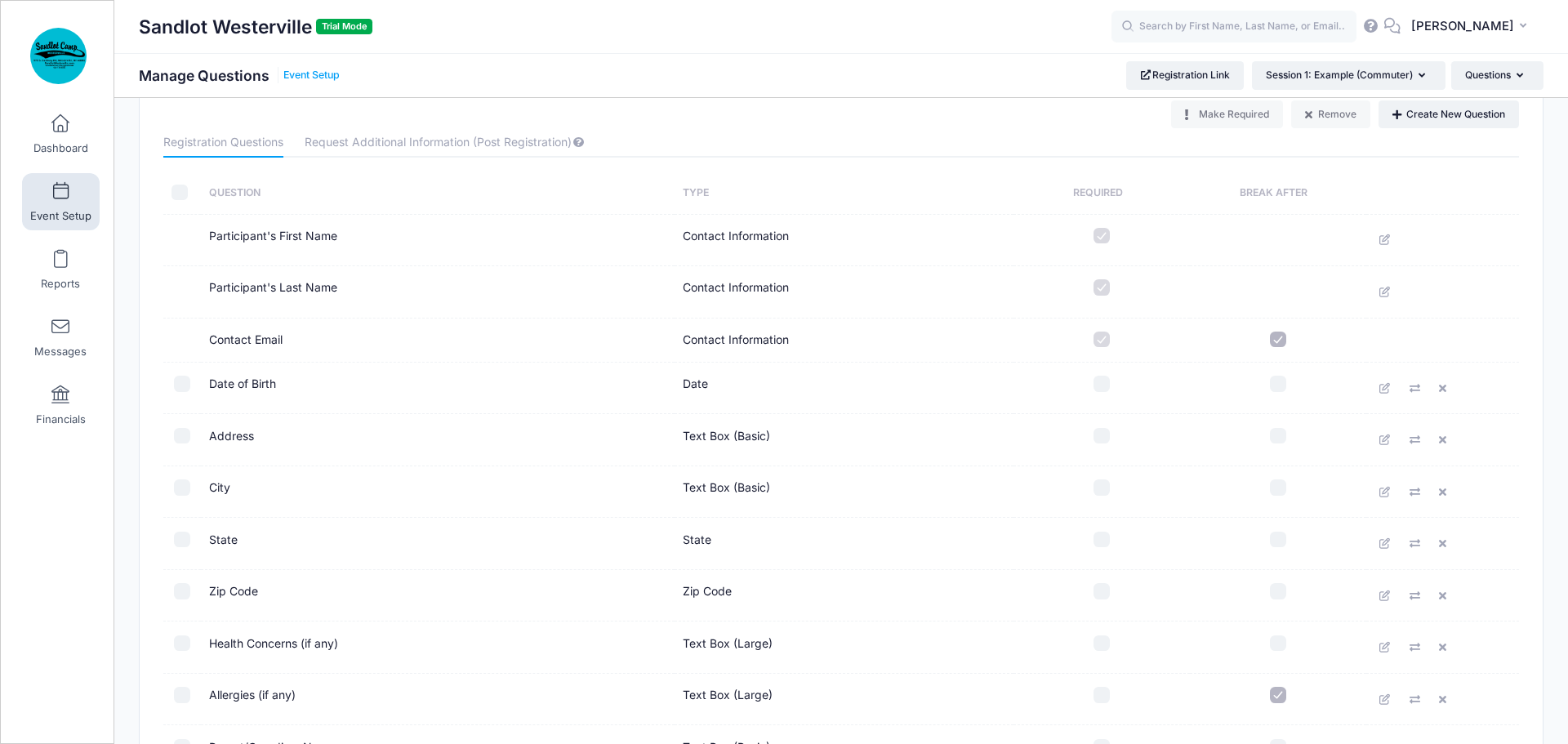
click at [321, 70] on link "Event Setup" at bounding box center [311, 75] width 56 height 13
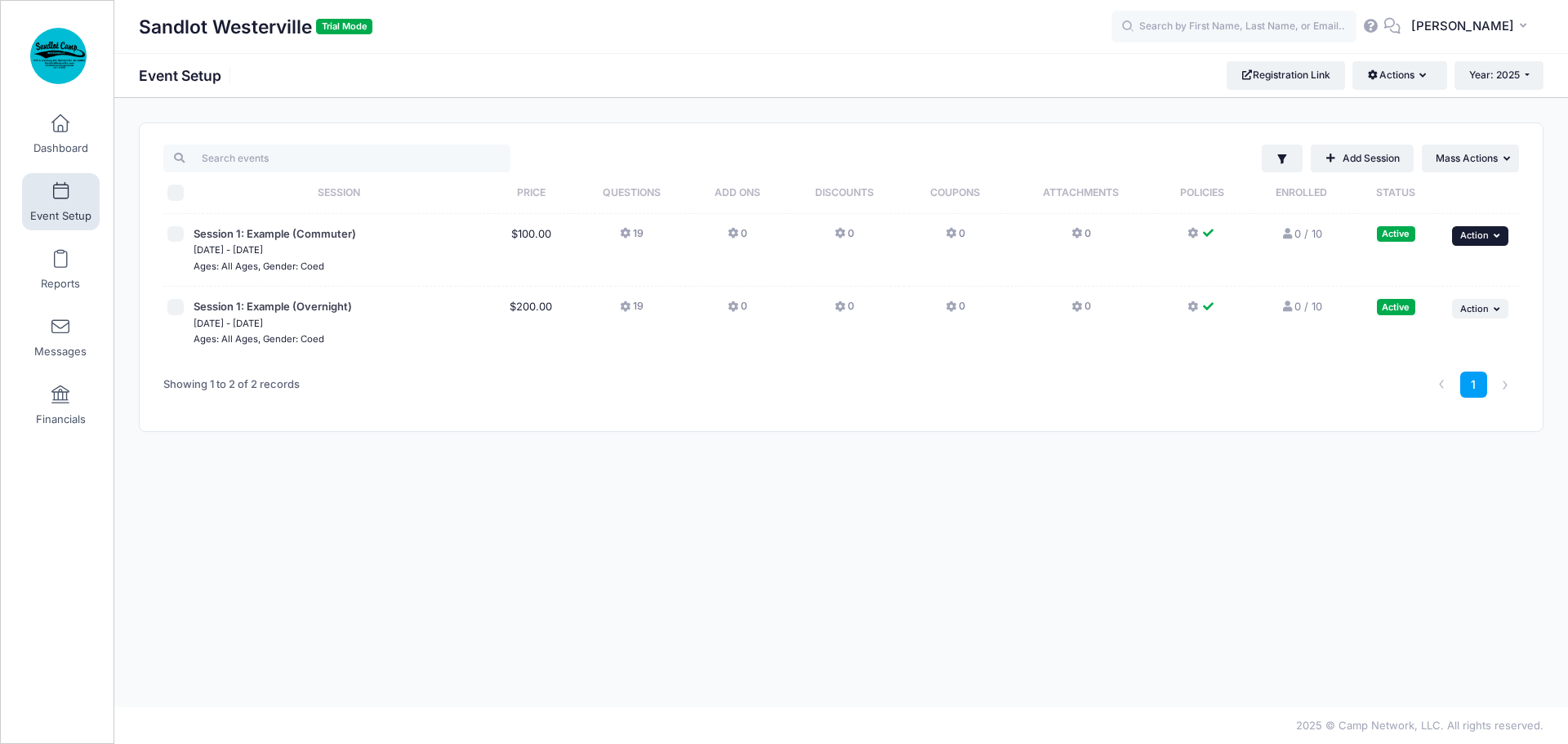
click at [1493, 240] on button "... Action" at bounding box center [1481, 235] width 57 height 19
click at [1399, 405] on link "Preview" at bounding box center [1427, 396] width 147 height 31
click at [1204, 234] on icon at bounding box center [1210, 234] width 13 height 0
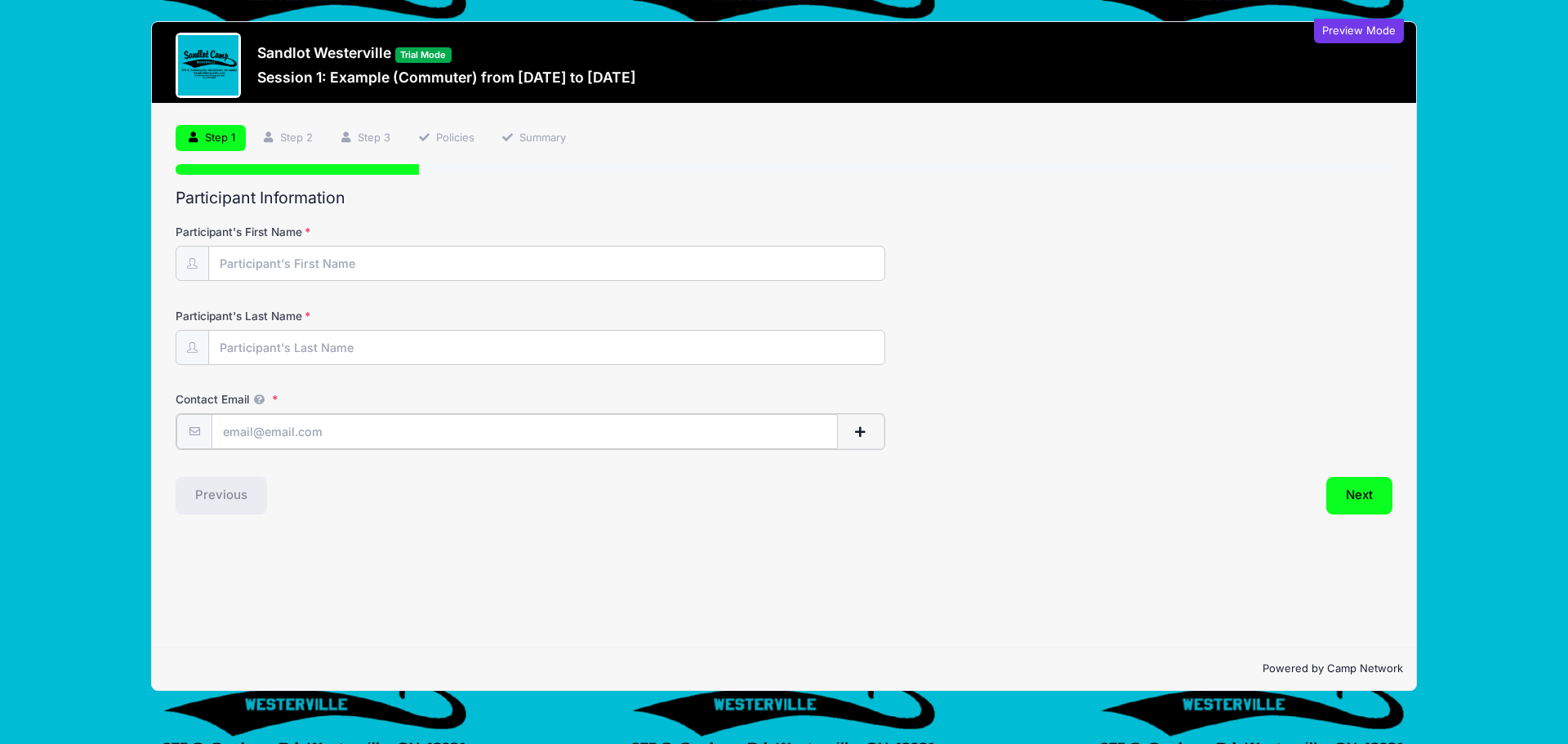
click at [851, 433] on button "button" at bounding box center [861, 431] width 48 height 35
click at [325, 260] on input "Participant's First Name" at bounding box center [546, 264] width 675 height 35
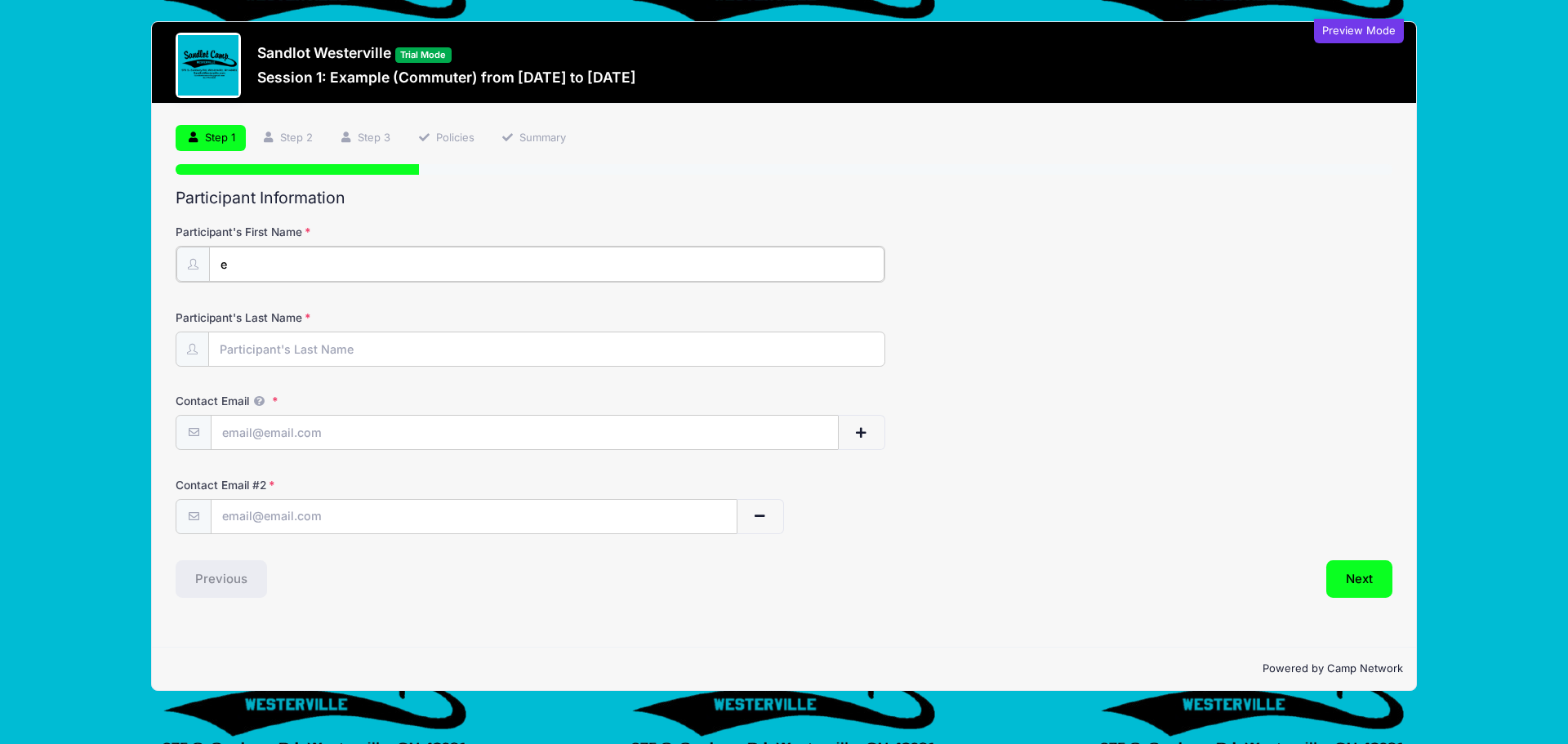
type input "e"
click at [248, 342] on input "Participant's Last Name" at bounding box center [546, 349] width 675 height 35
type input "e"
click at [251, 431] on input "Contact Email" at bounding box center [524, 431] width 626 height 35
type input "sandlotwesterville@gmail.com"
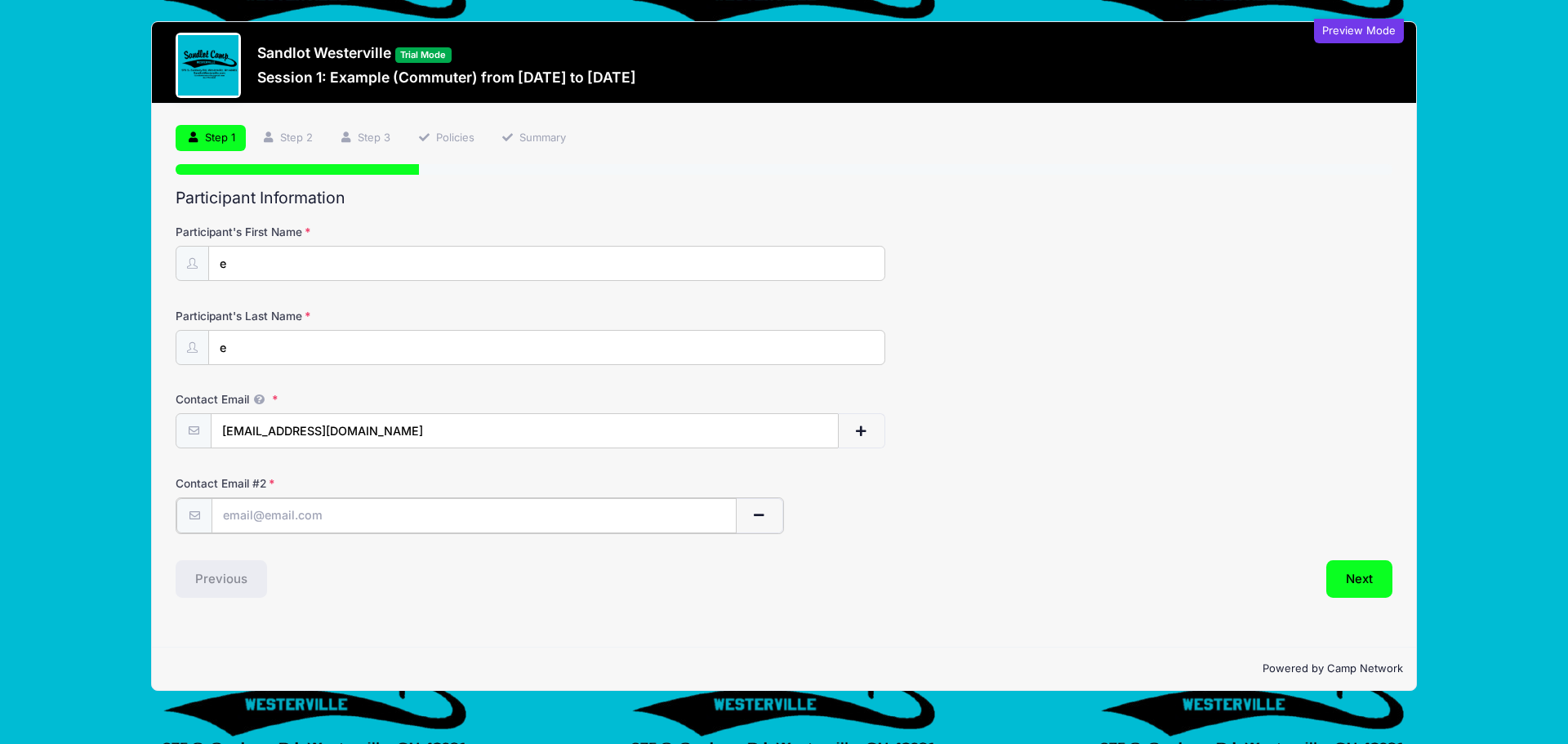
type input "sandlotwesterville@gmail.com"
click at [1364, 585] on button "Next" at bounding box center [1359, 577] width 66 height 38
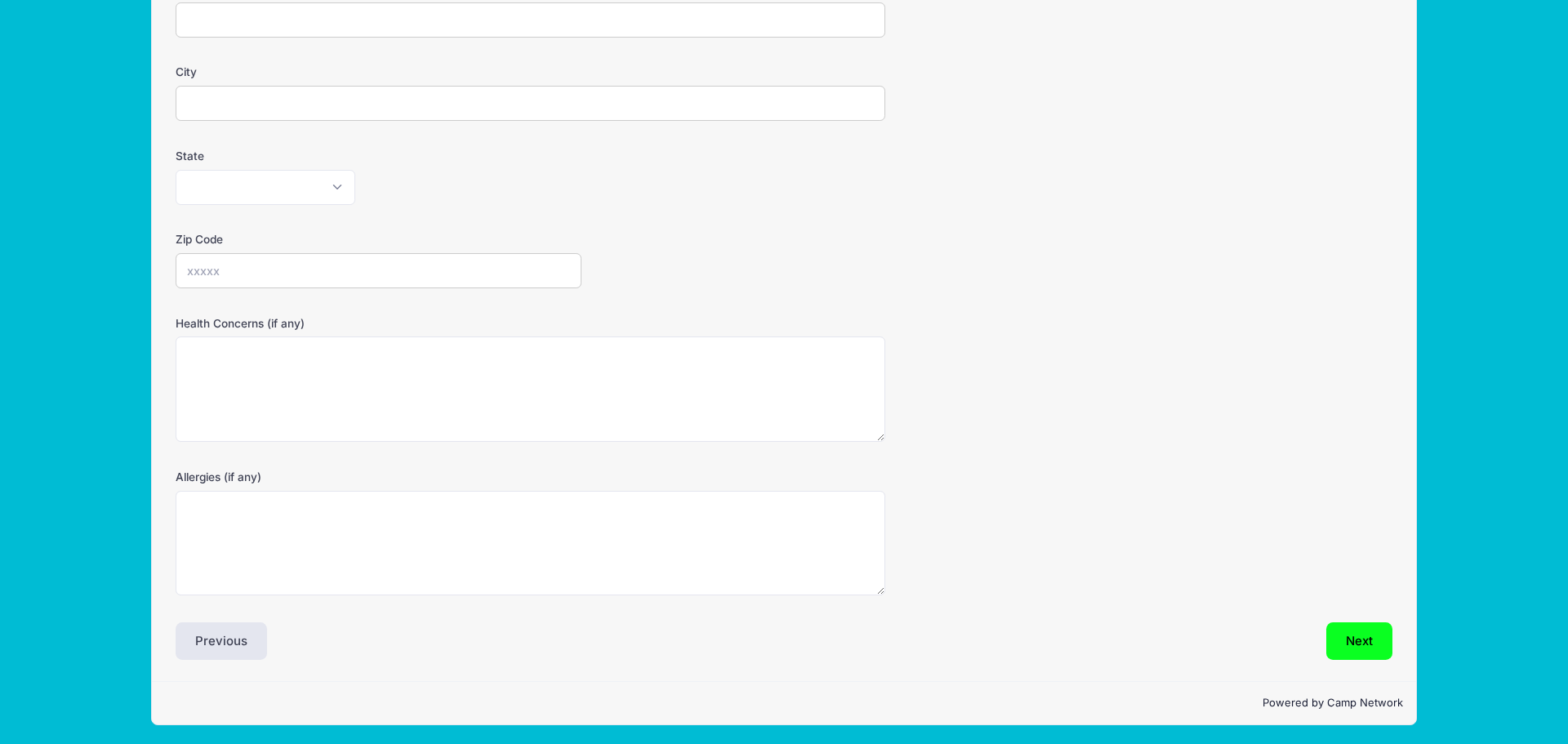
scroll to position [330, 0]
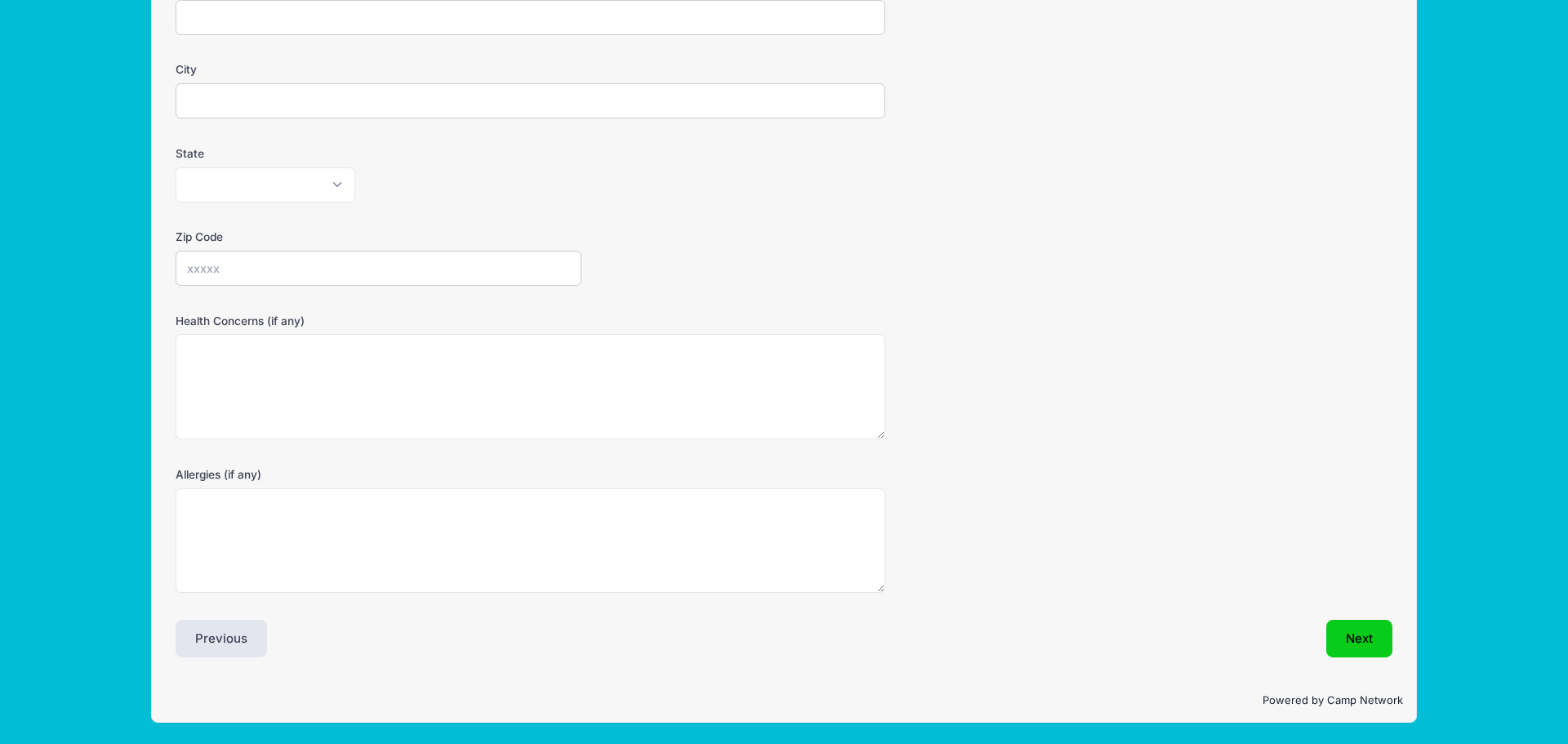
click at [1373, 638] on button "Next" at bounding box center [1359, 638] width 66 height 38
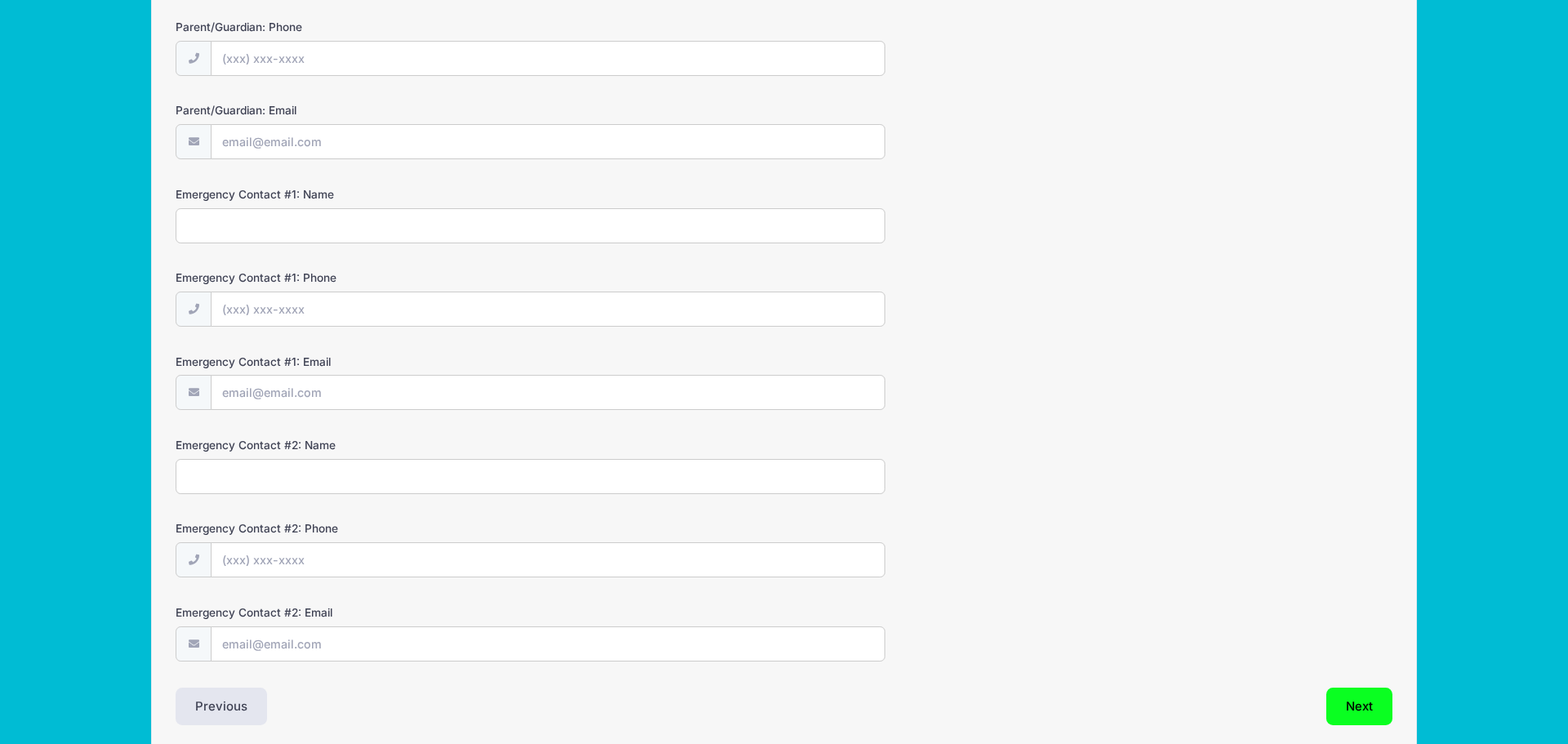
scroll to position [357, 0]
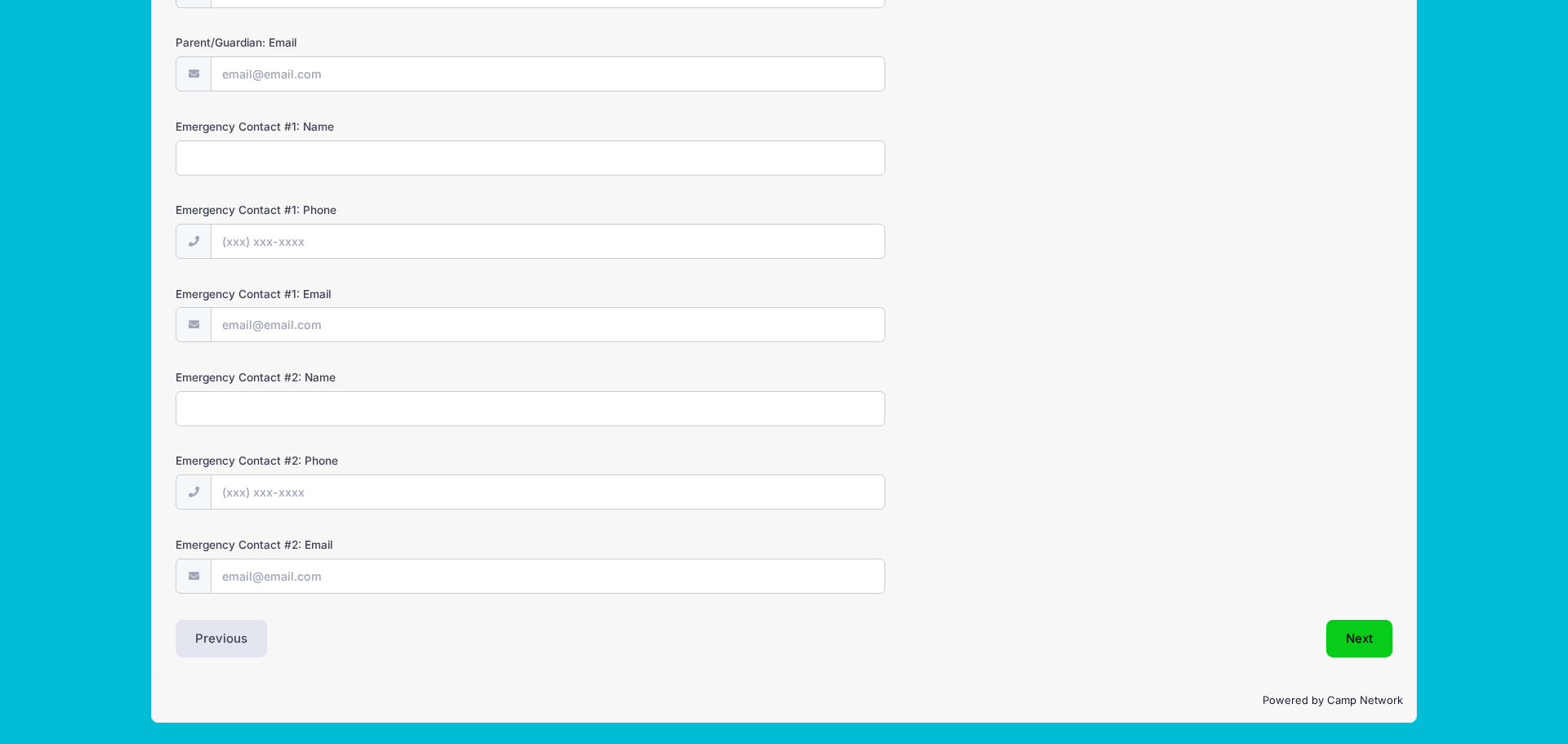
click at [1349, 631] on button "Next" at bounding box center [1359, 638] width 66 height 38
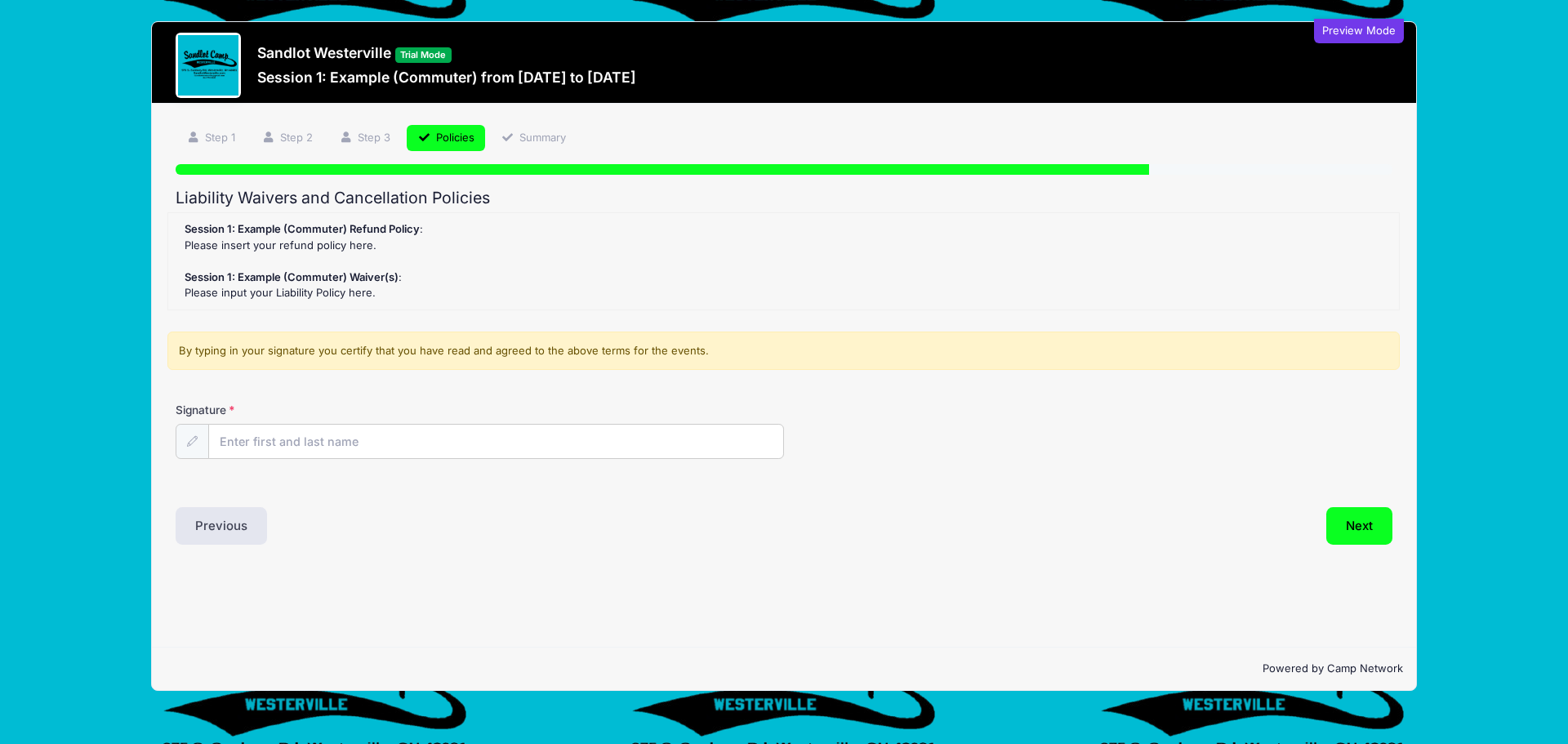
scroll to position [0, 0]
click at [303, 440] on input "Signature" at bounding box center [495, 442] width 574 height 35
click at [881, 455] on div "Signature" at bounding box center [784, 430] width 1217 height 57
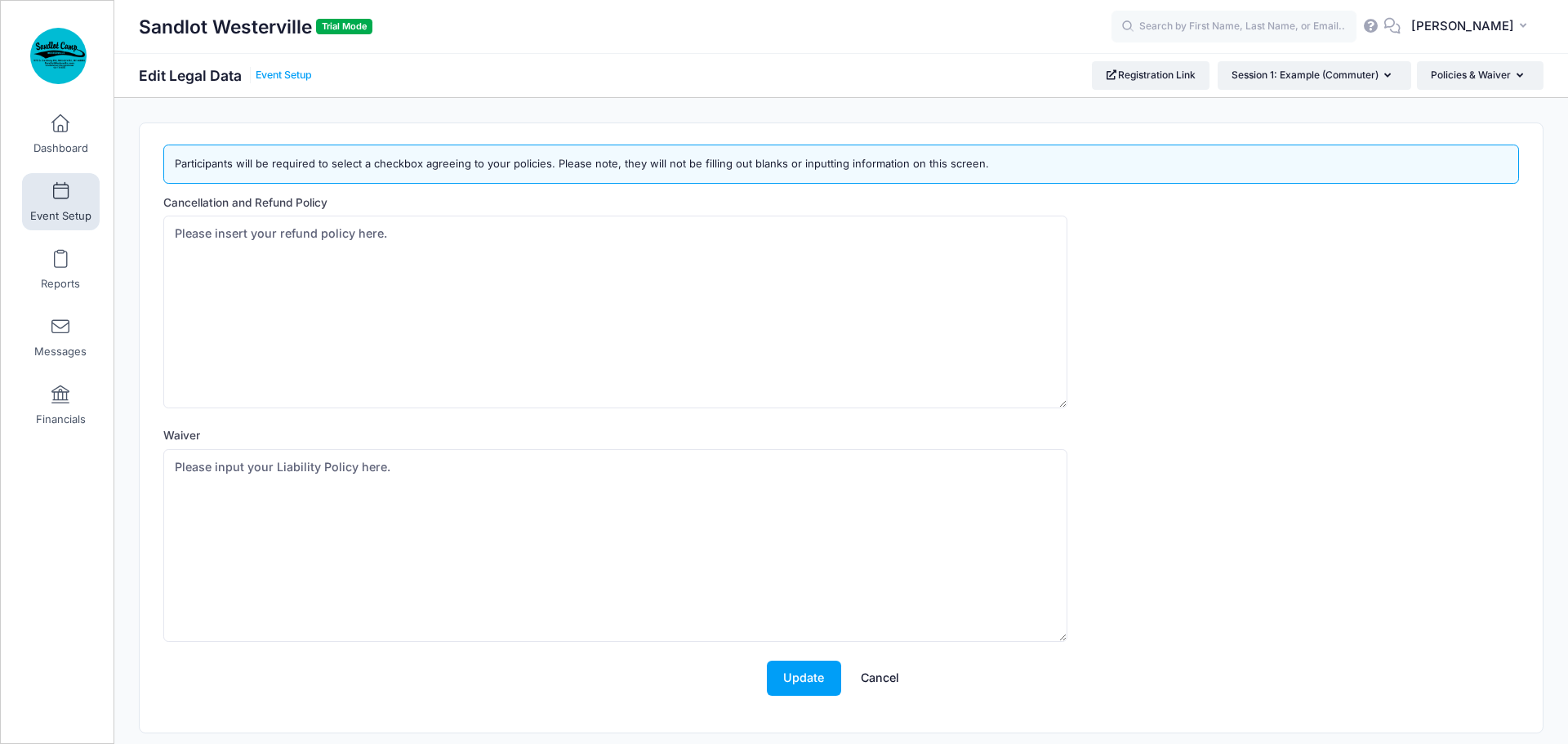
click at [305, 70] on link "Event Setup" at bounding box center [283, 75] width 56 height 13
